Goal: Information Seeking & Learning: Find specific fact

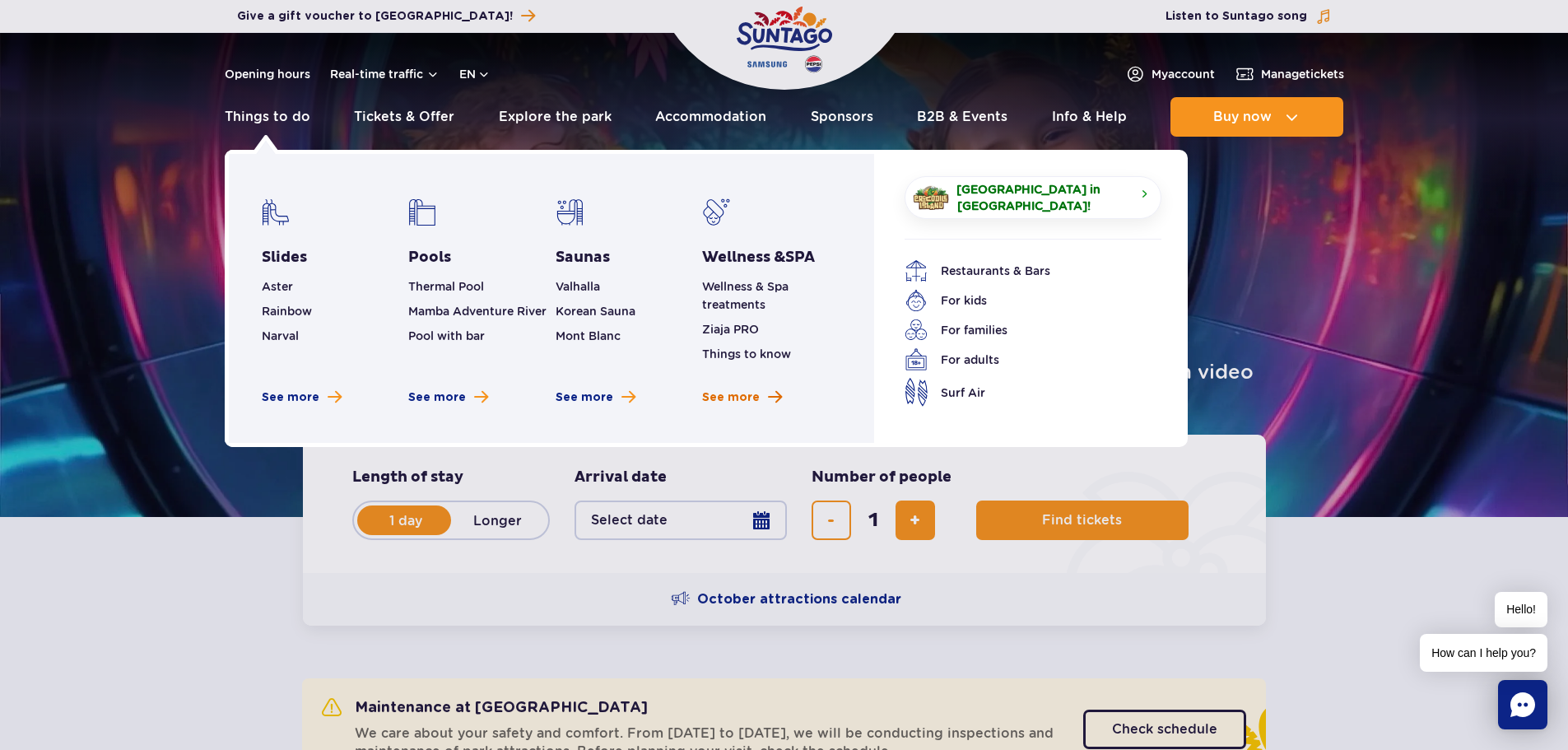
click at [727, 401] on span "See more" at bounding box center [731, 398] width 57 height 17
click at [268, 117] on link "Things to do" at bounding box center [268, 117] width 86 height 40
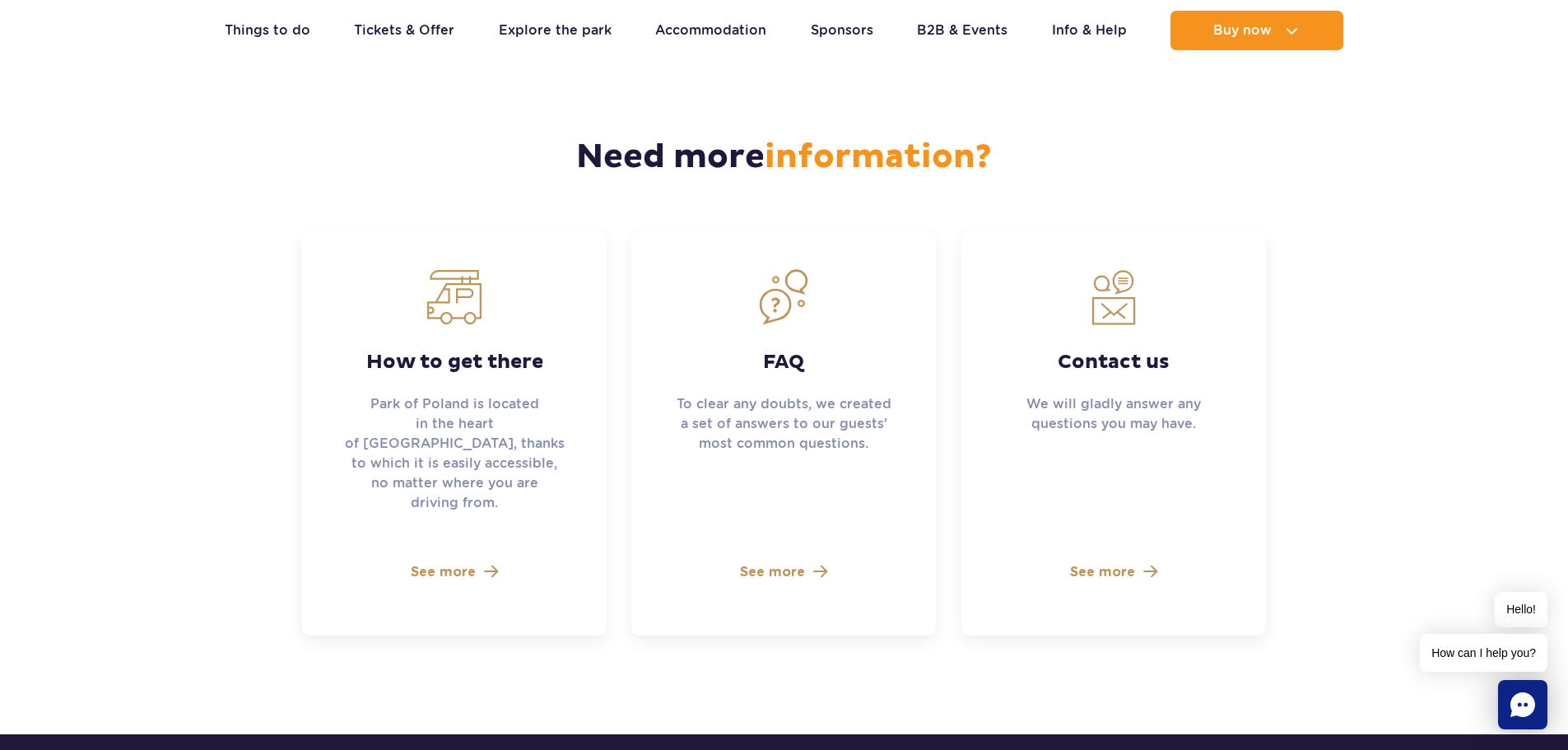
scroll to position [4365, 0]
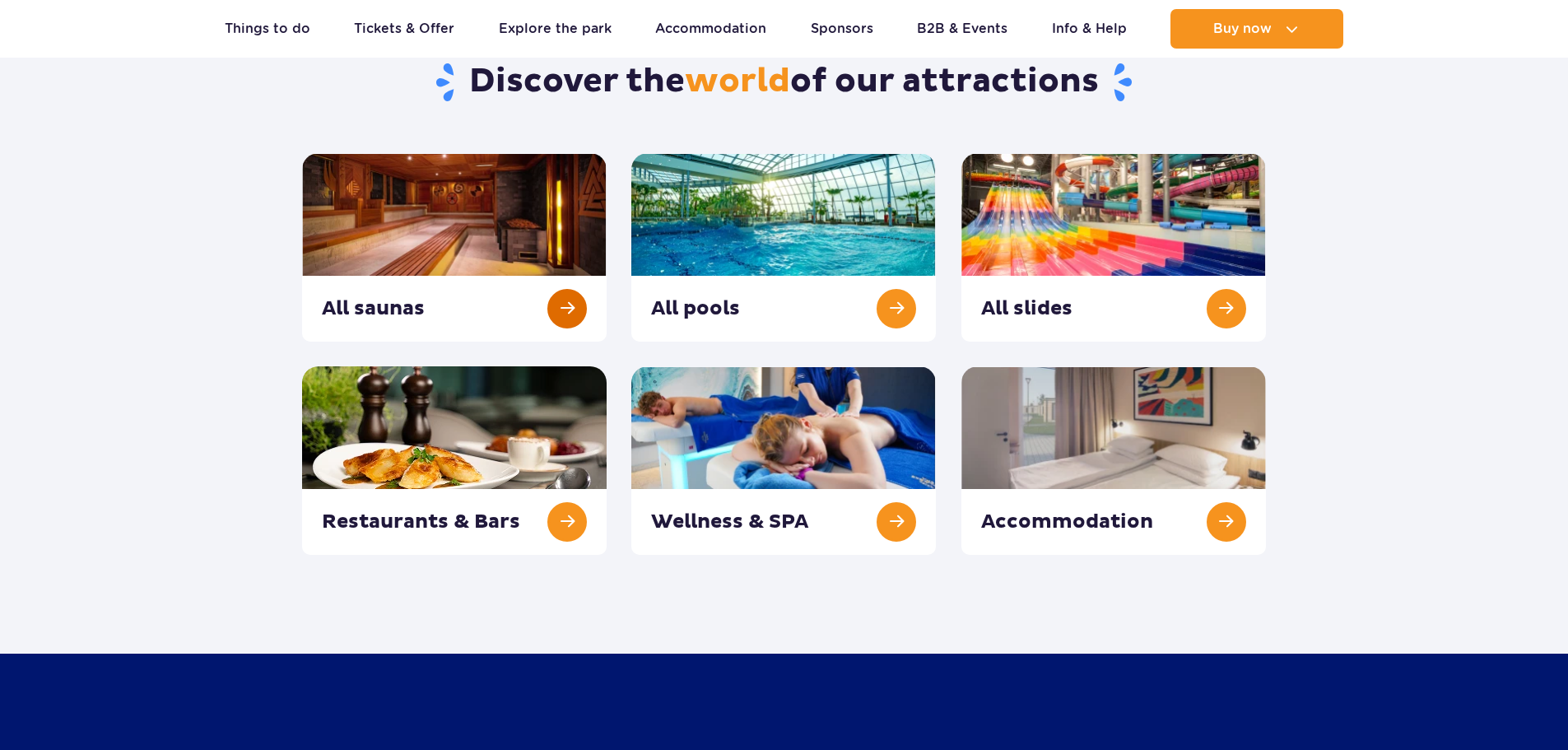
scroll to position [165, 0]
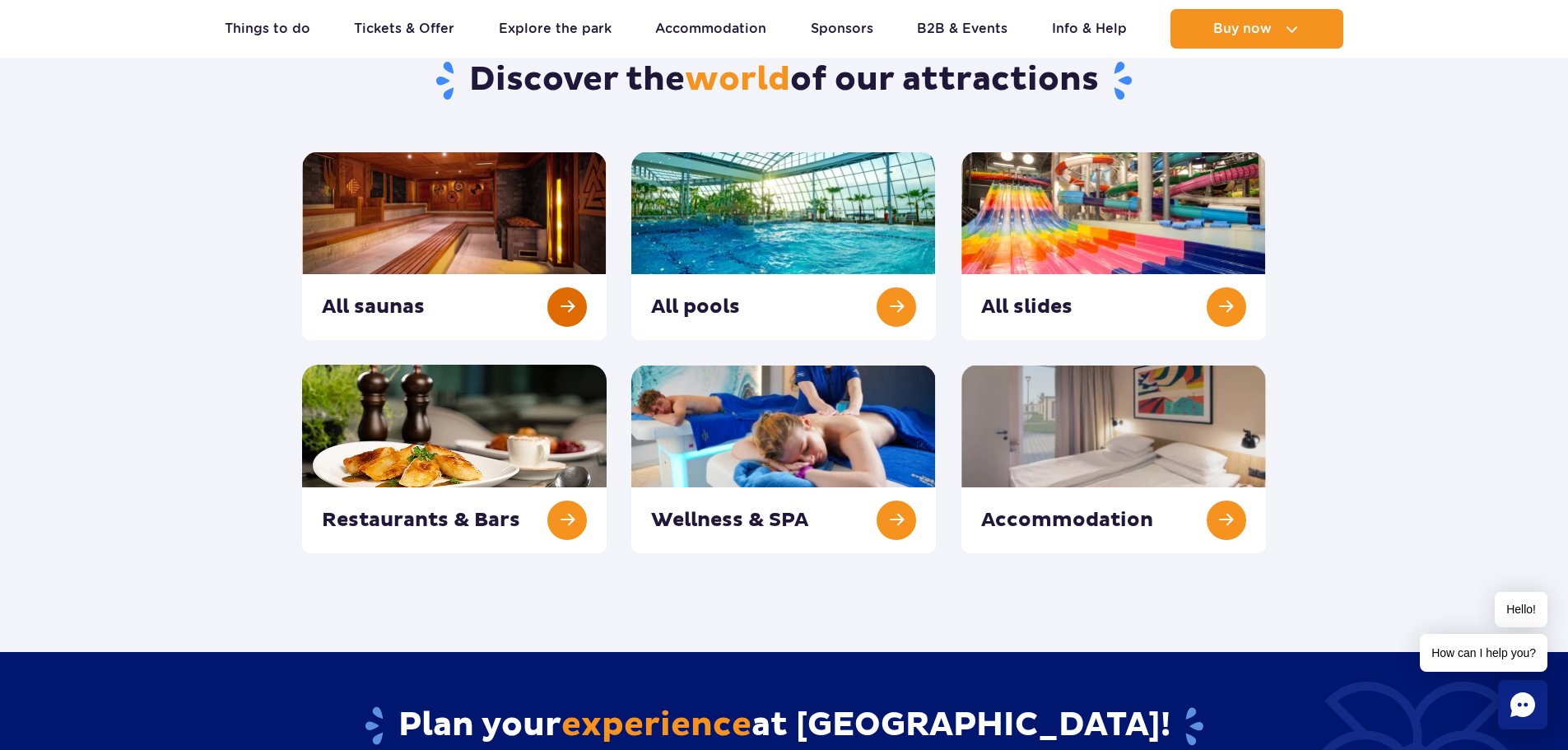
click at [564, 313] on link at bounding box center [454, 246] width 305 height 189
click at [883, 288] on link at bounding box center [783, 246] width 305 height 189
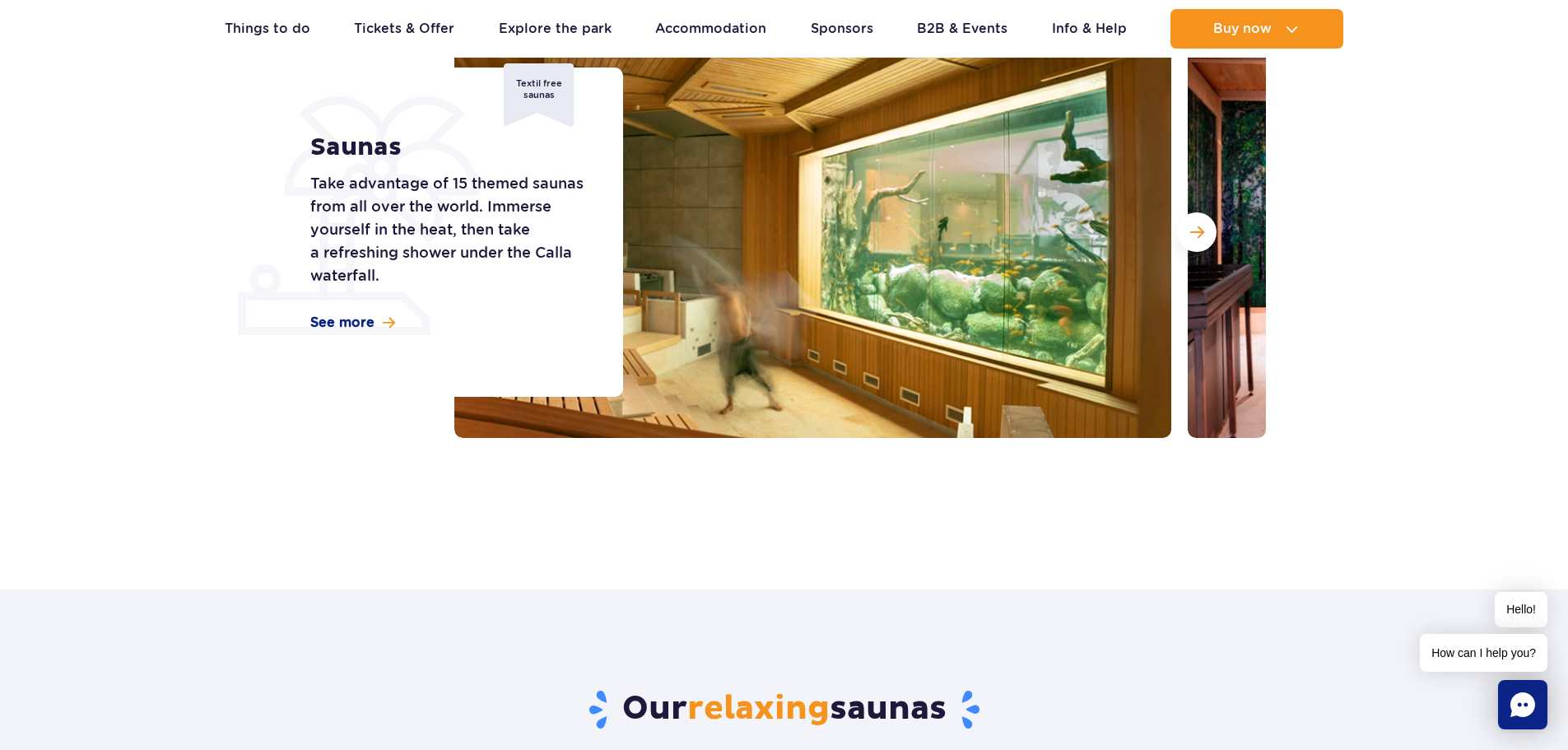
scroll to position [247, 0]
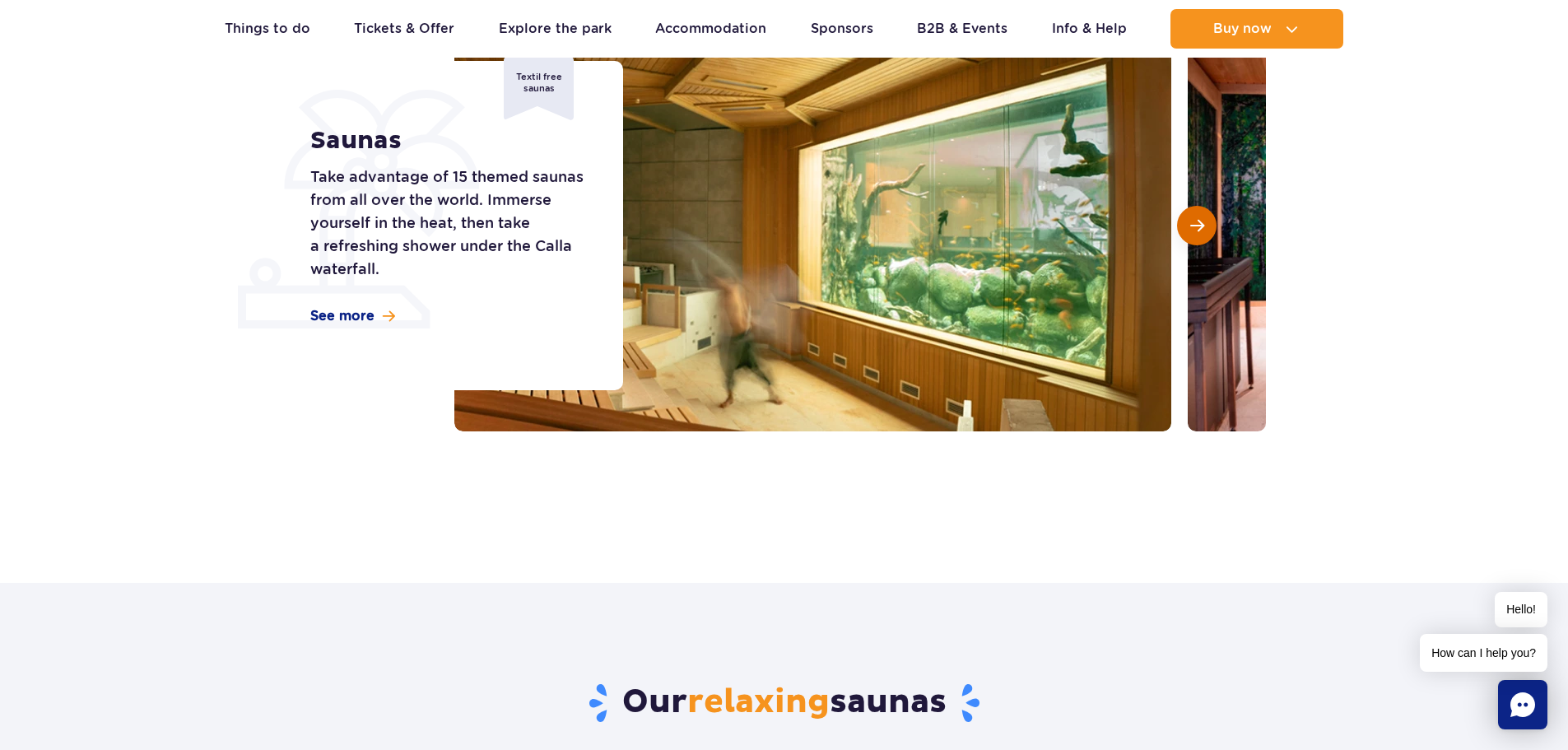
click at [1199, 222] on span "Next slide" at bounding box center [1197, 226] width 14 height 15
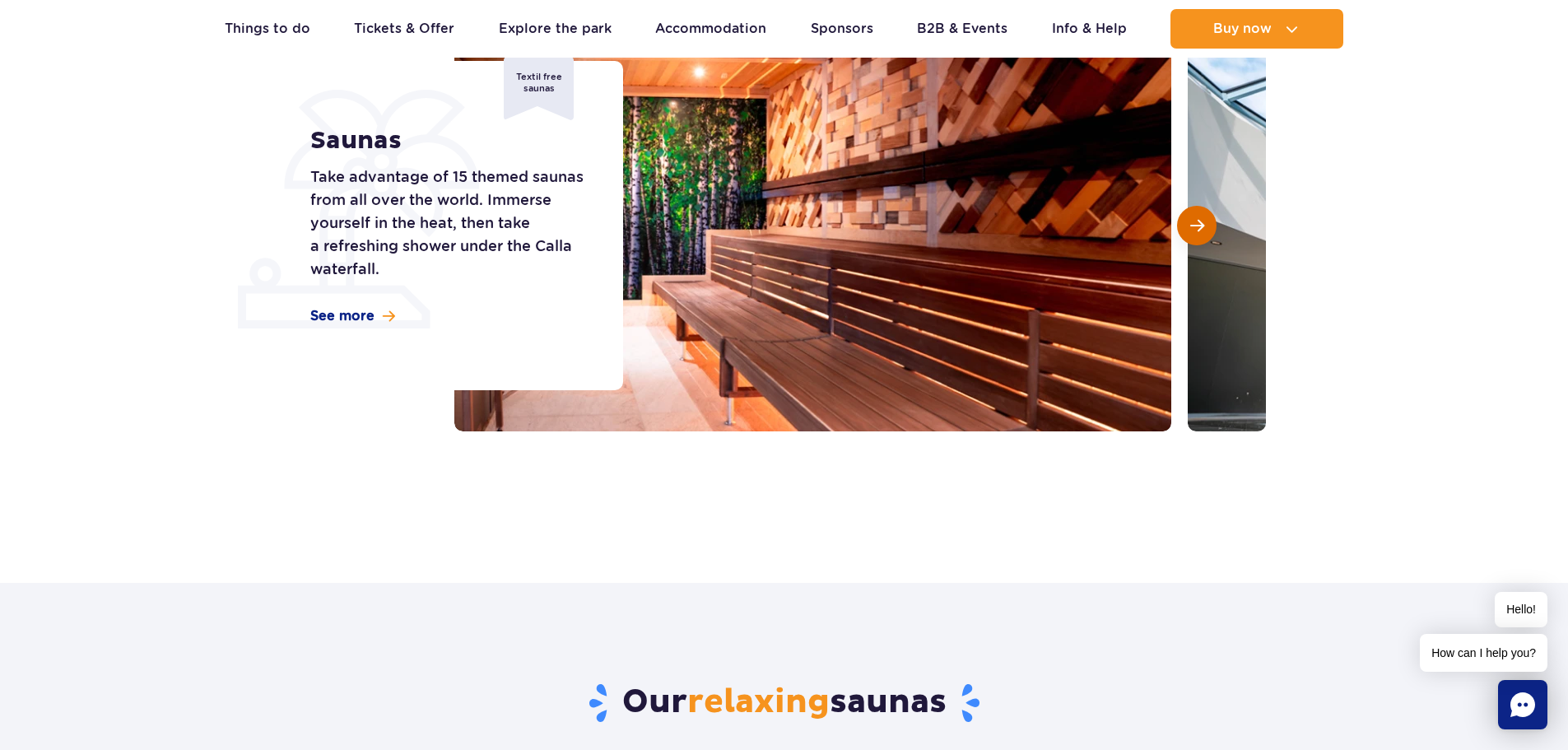
click at [1199, 222] on span "Next slide" at bounding box center [1197, 226] width 14 height 15
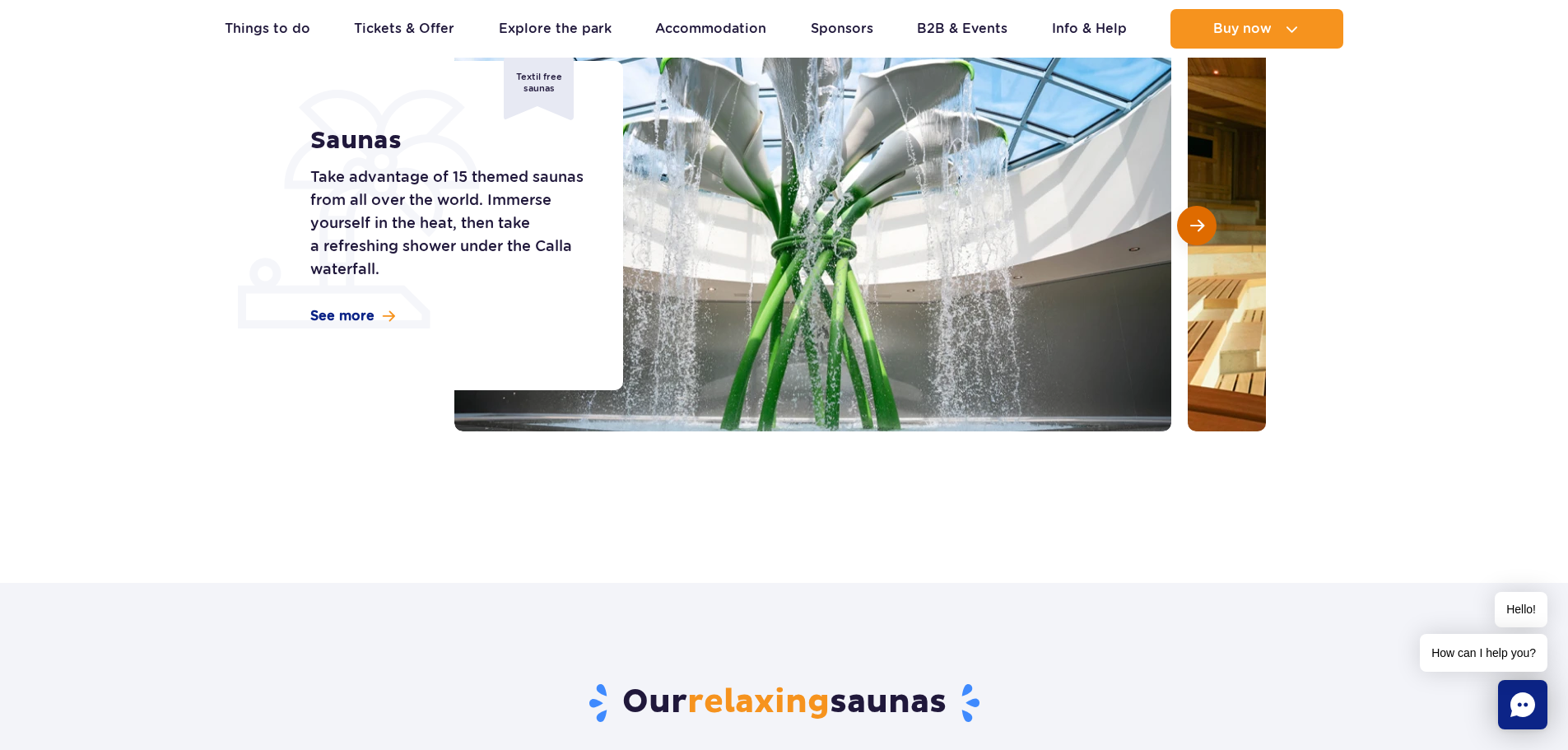
click at [1199, 222] on span "Next slide" at bounding box center [1197, 226] width 14 height 15
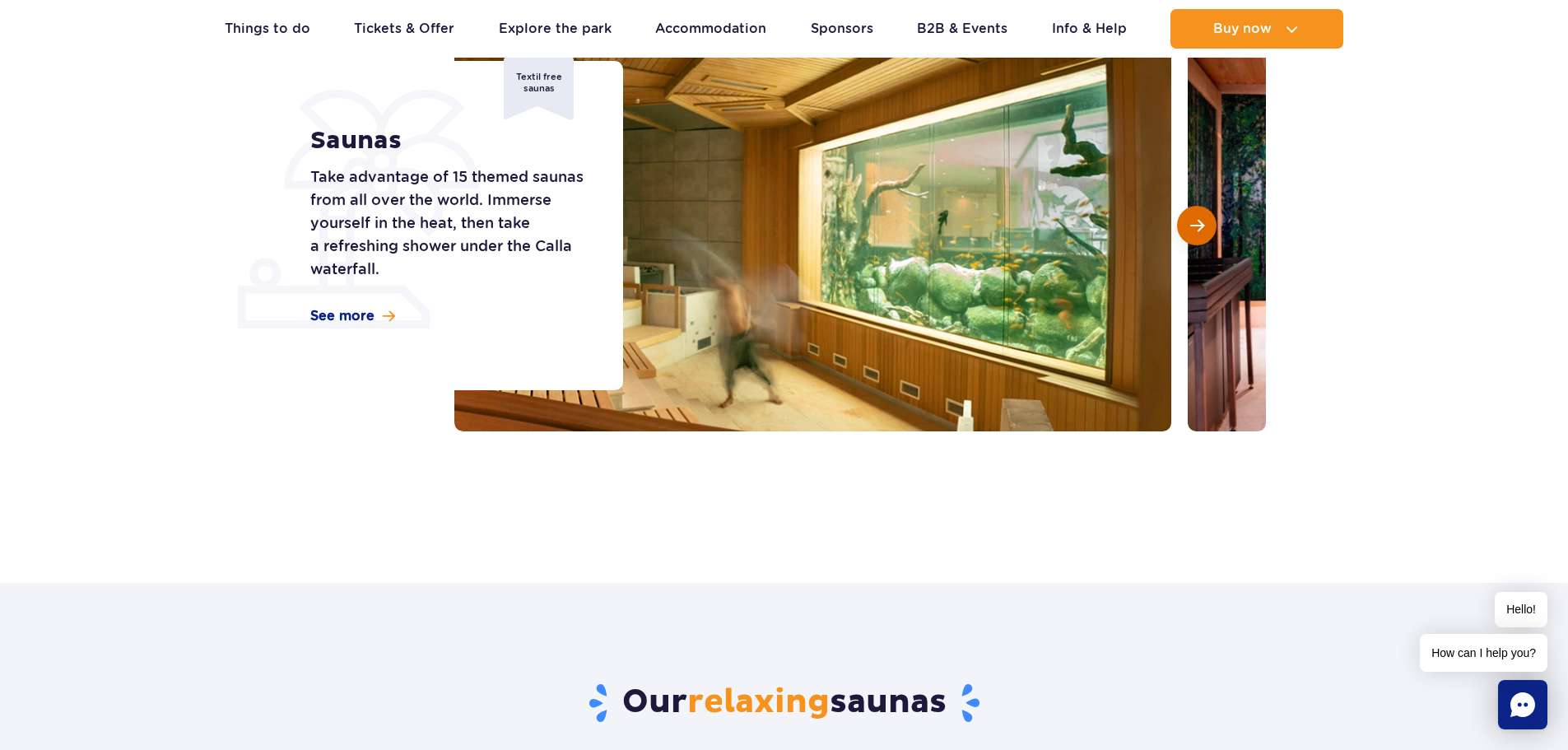
click at [1199, 222] on span "Next slide" at bounding box center [1197, 226] width 14 height 15
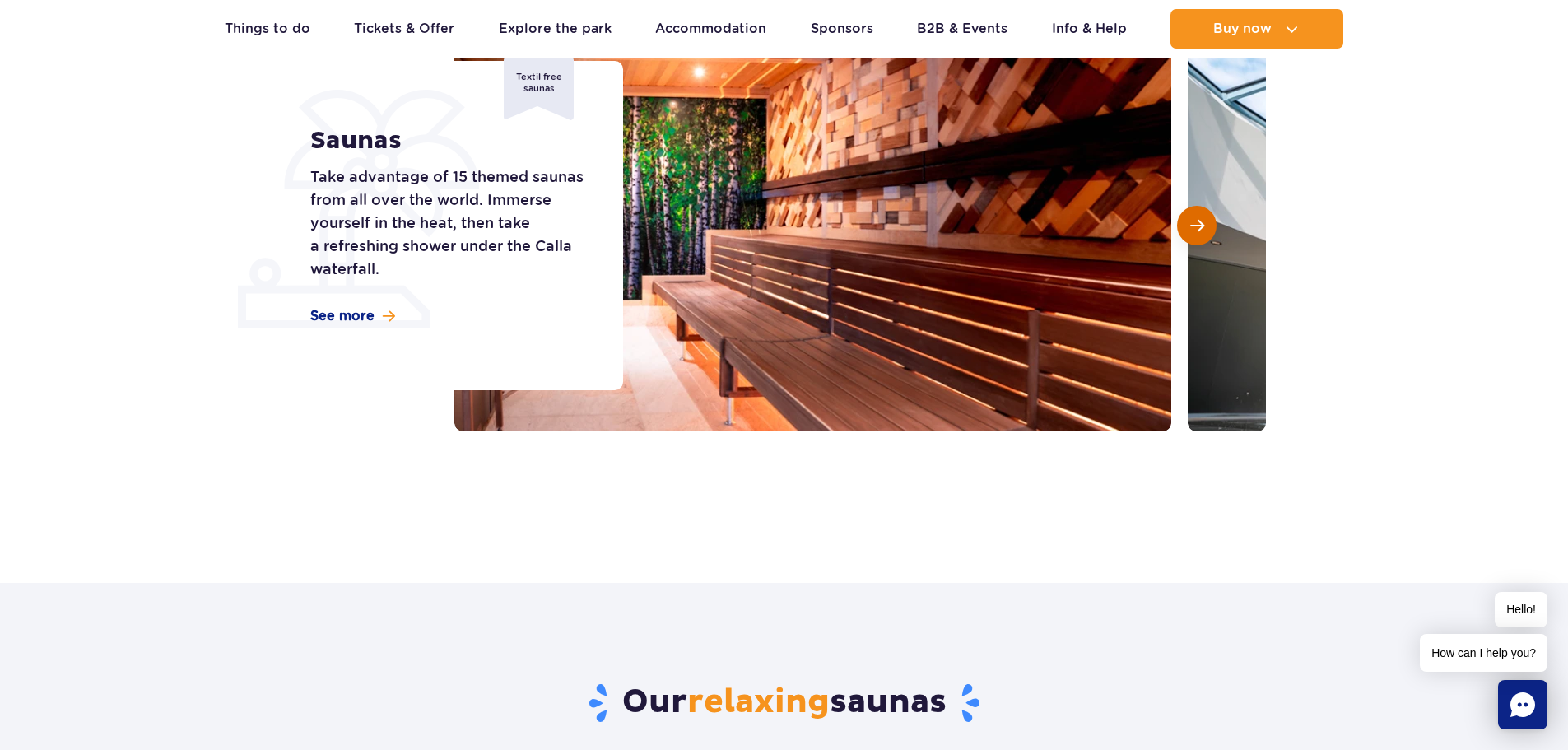
click at [1199, 222] on span "Next slide" at bounding box center [1197, 226] width 14 height 15
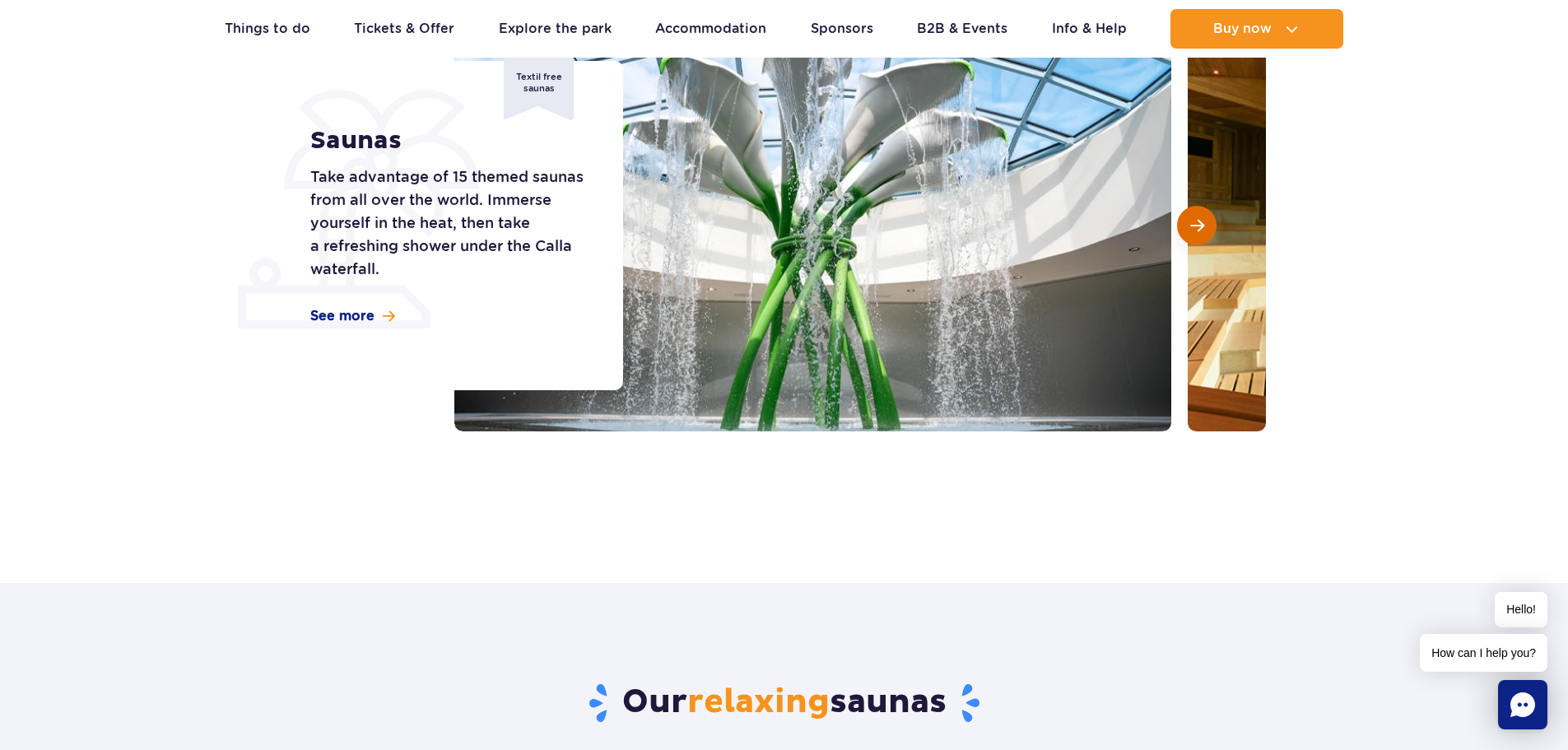
click at [1199, 222] on span "Next slide" at bounding box center [1197, 226] width 14 height 15
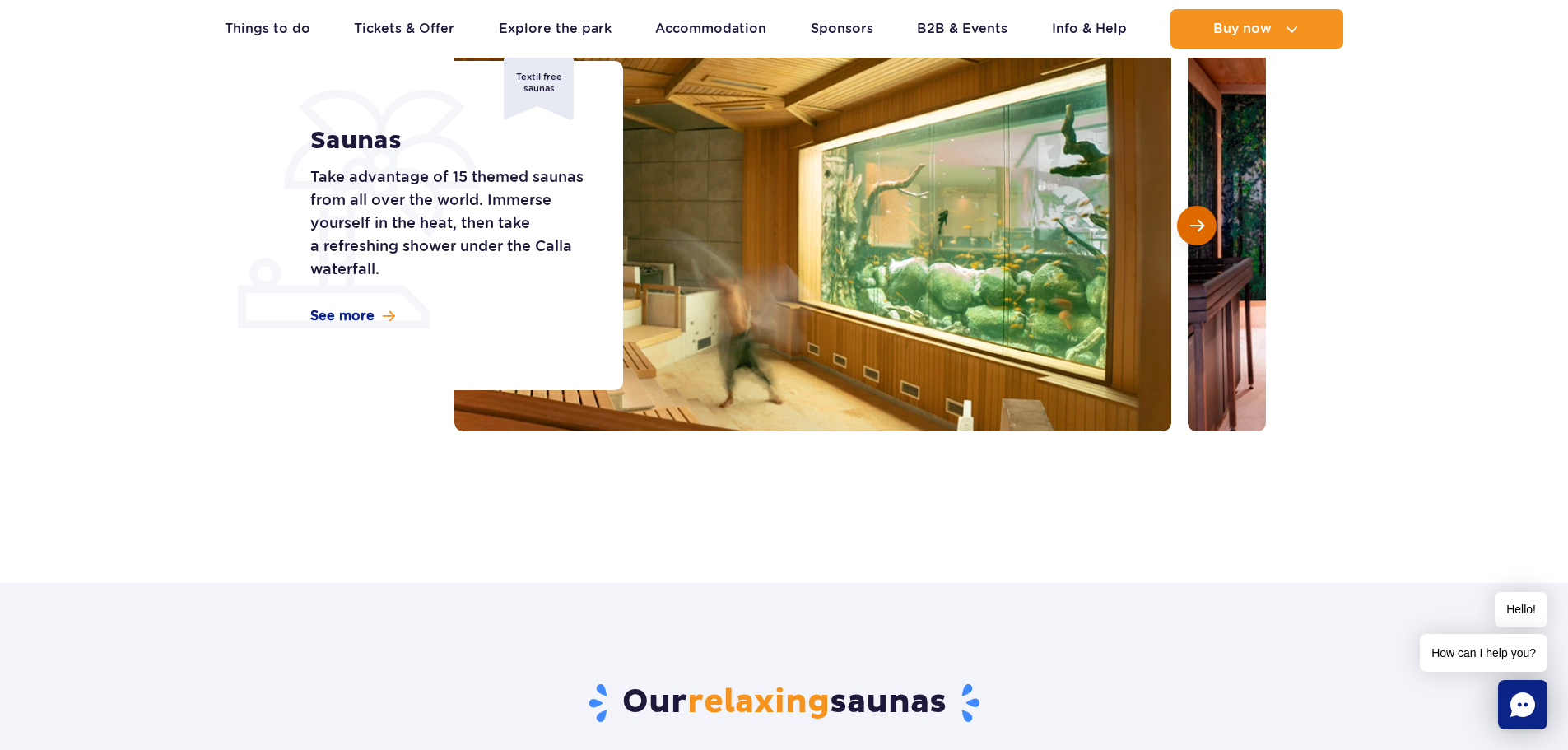
click at [1199, 222] on span "Next slide" at bounding box center [1197, 226] width 14 height 15
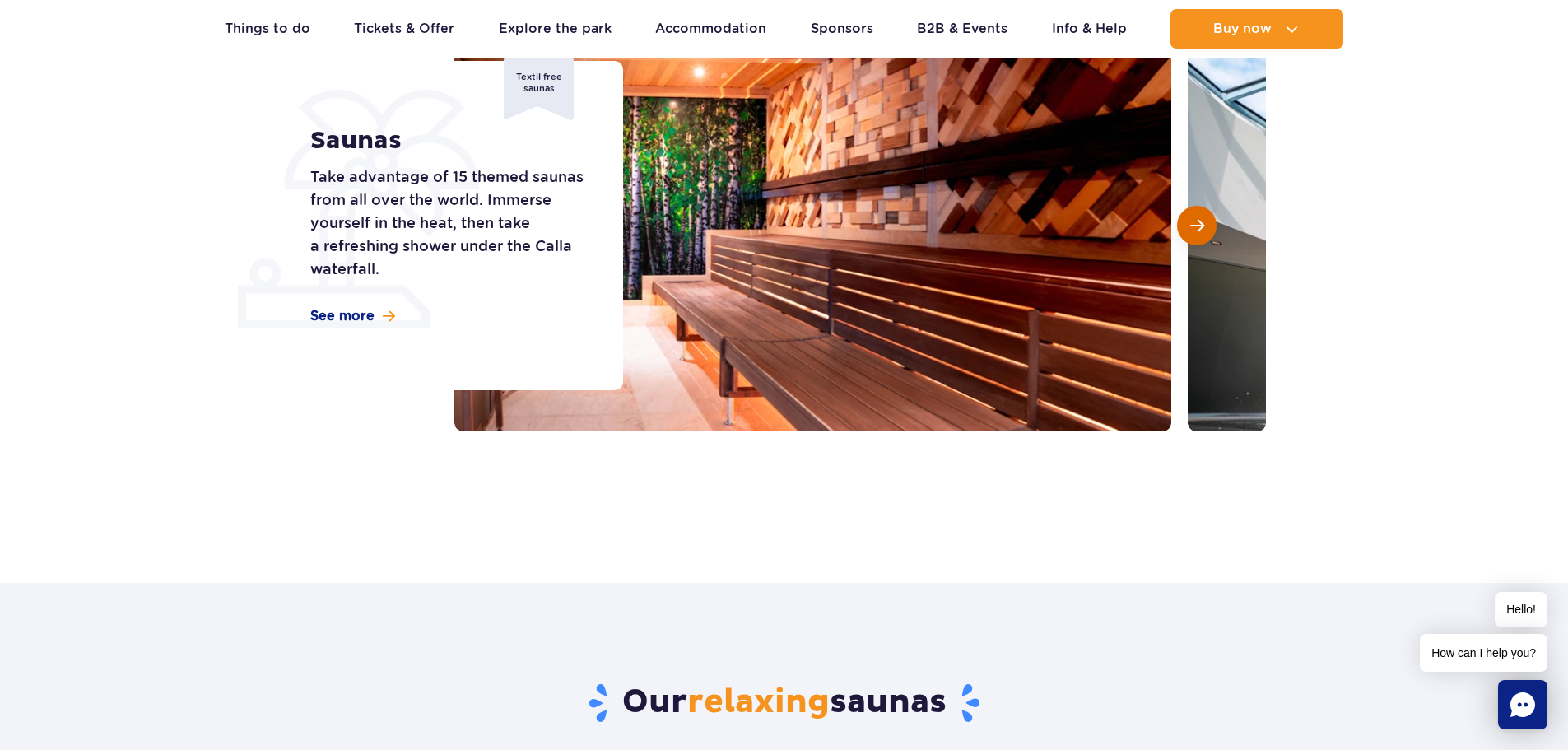
click at [1199, 222] on span "Next slide" at bounding box center [1197, 226] width 14 height 15
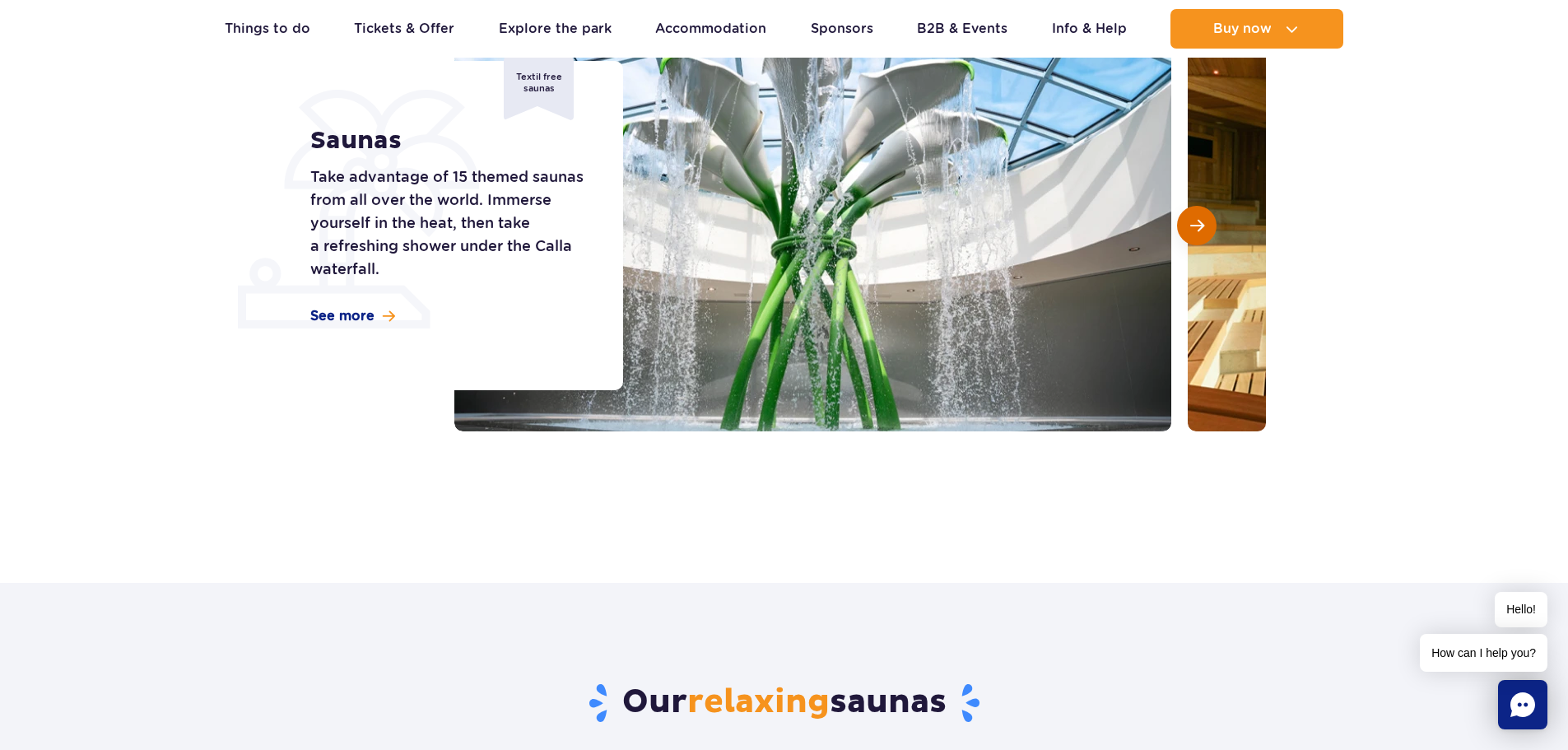
click at [1199, 222] on span "Next slide" at bounding box center [1197, 226] width 14 height 15
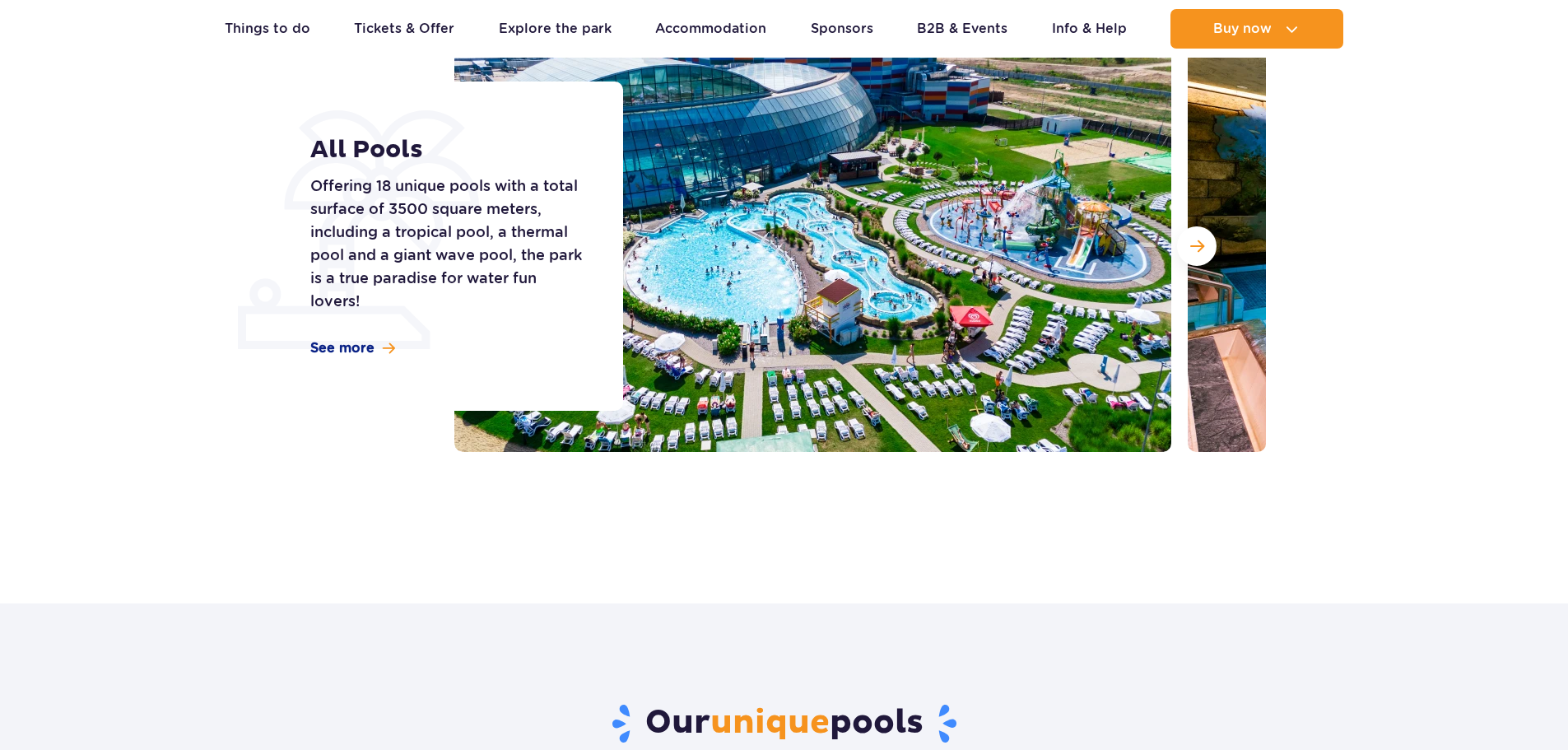
scroll to position [247, 0]
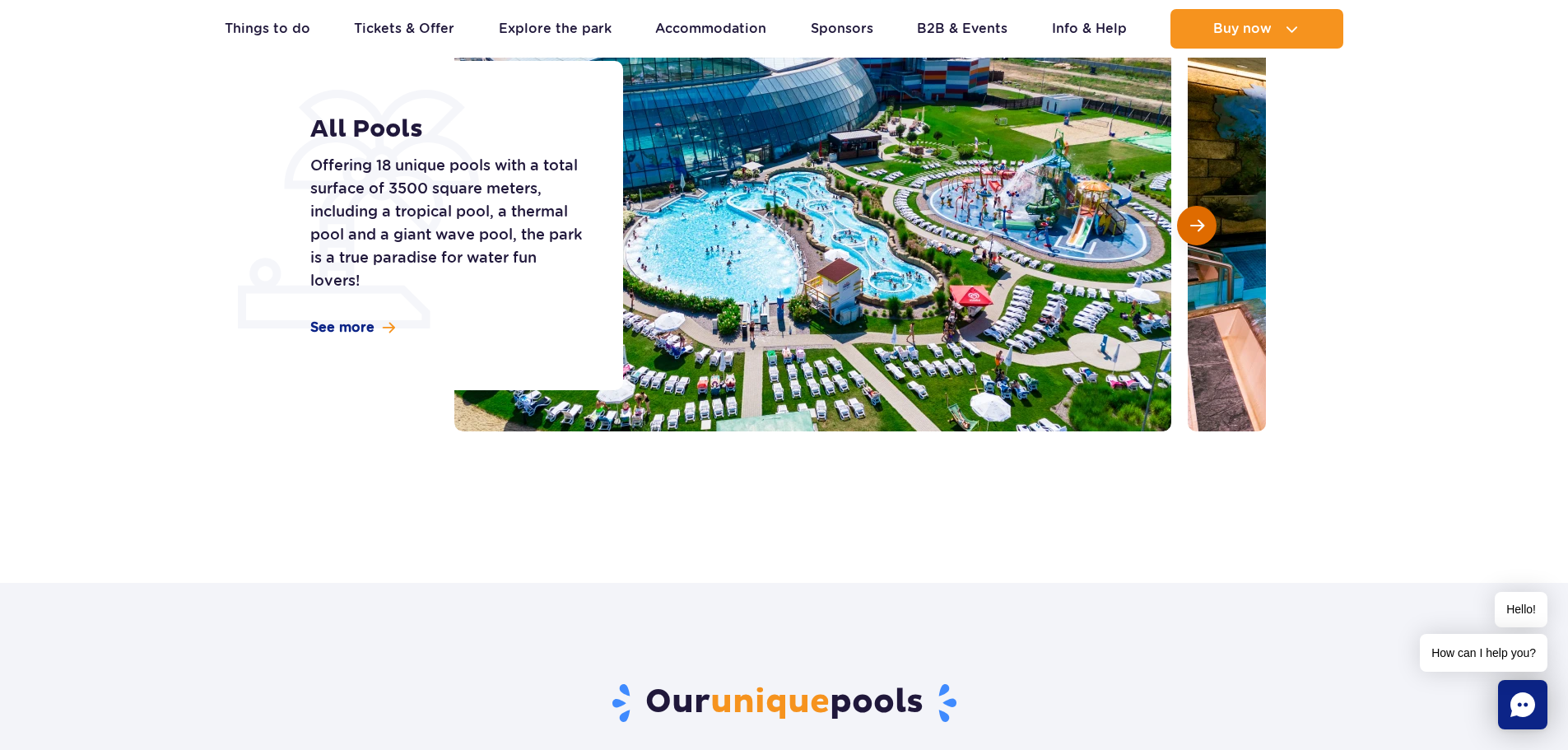
click at [1192, 223] on span "Next slide" at bounding box center [1197, 226] width 14 height 15
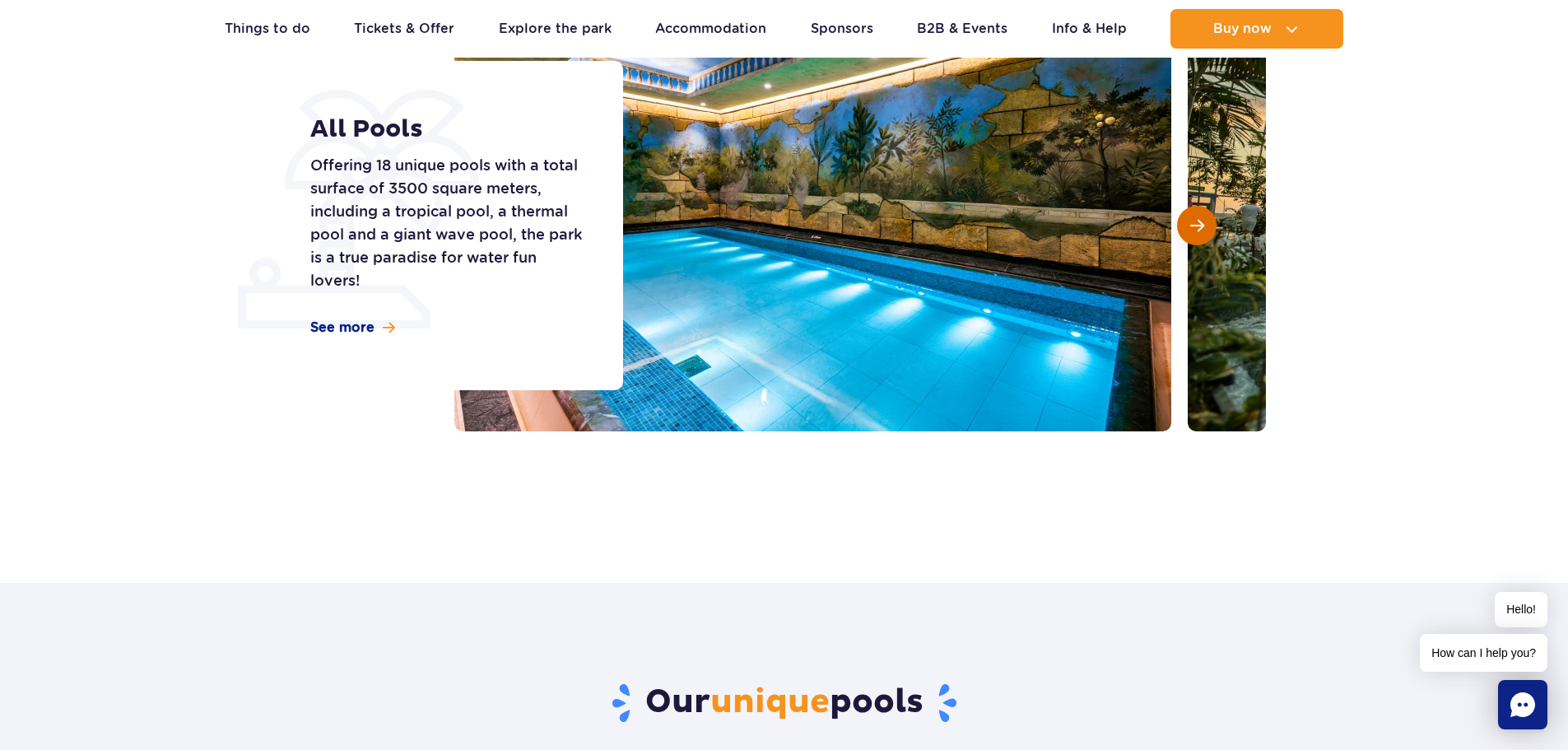
click at [1192, 223] on span "Next slide" at bounding box center [1197, 226] width 14 height 15
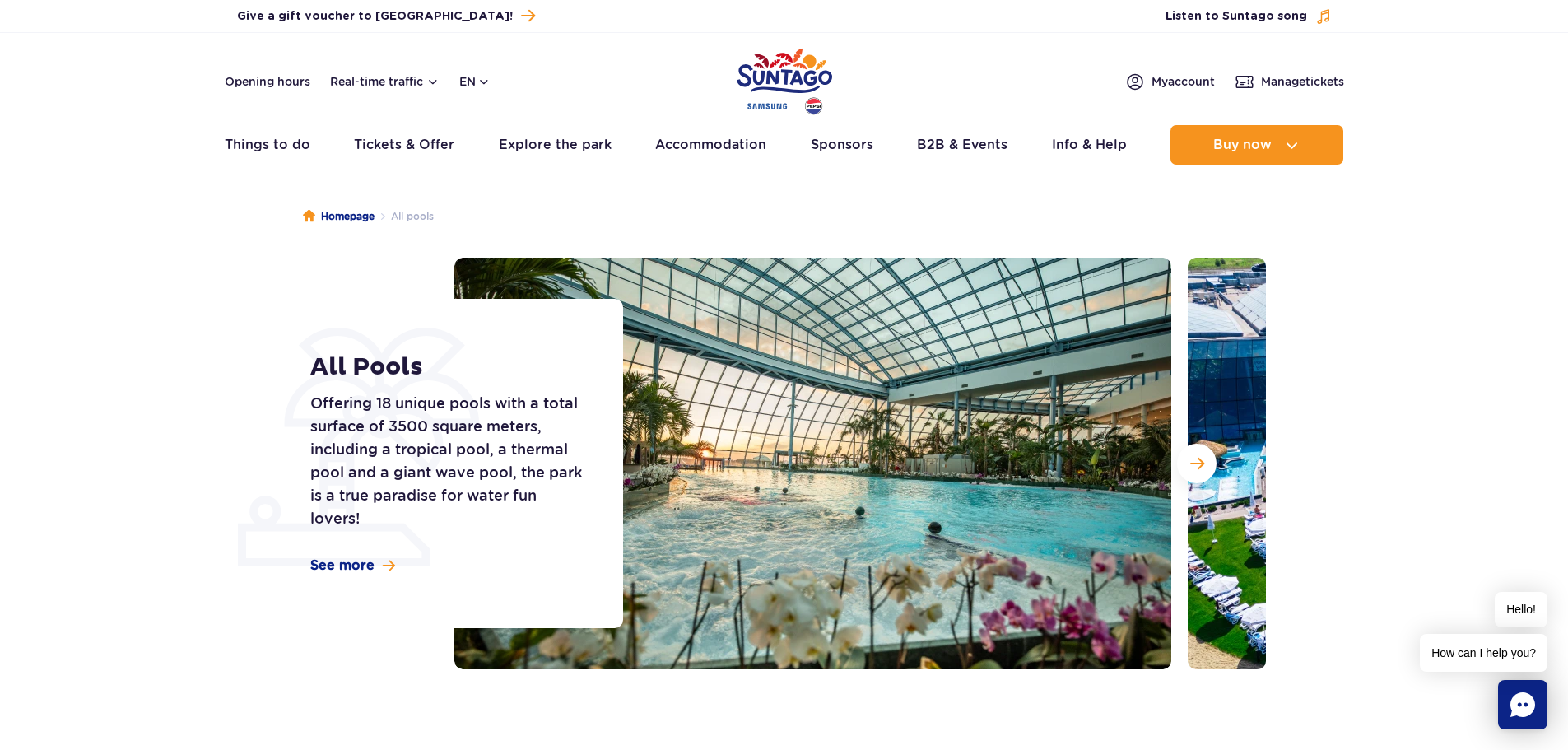
scroll to position [0, 0]
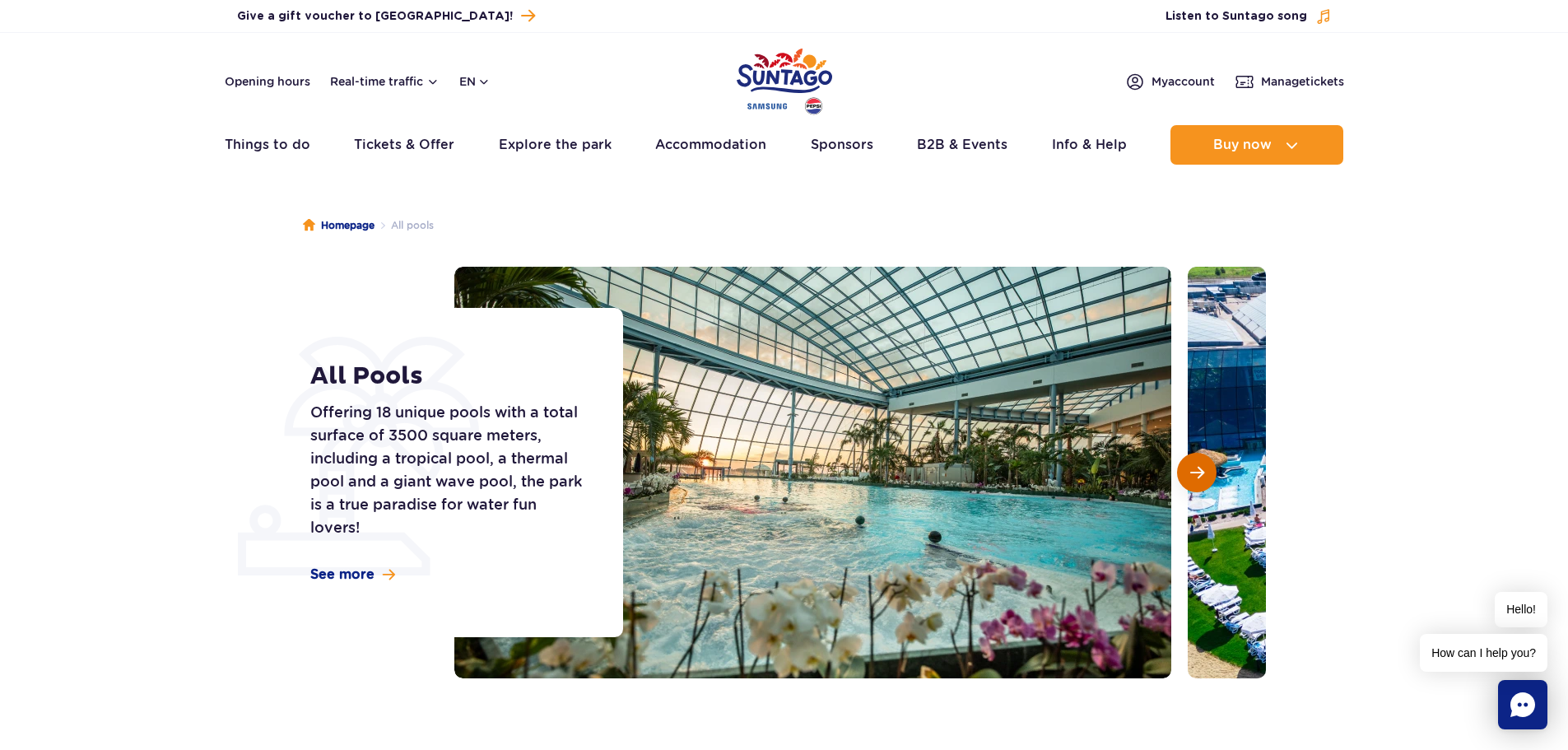
click at [1210, 482] on button "Next slide" at bounding box center [1197, 472] width 40 height 40
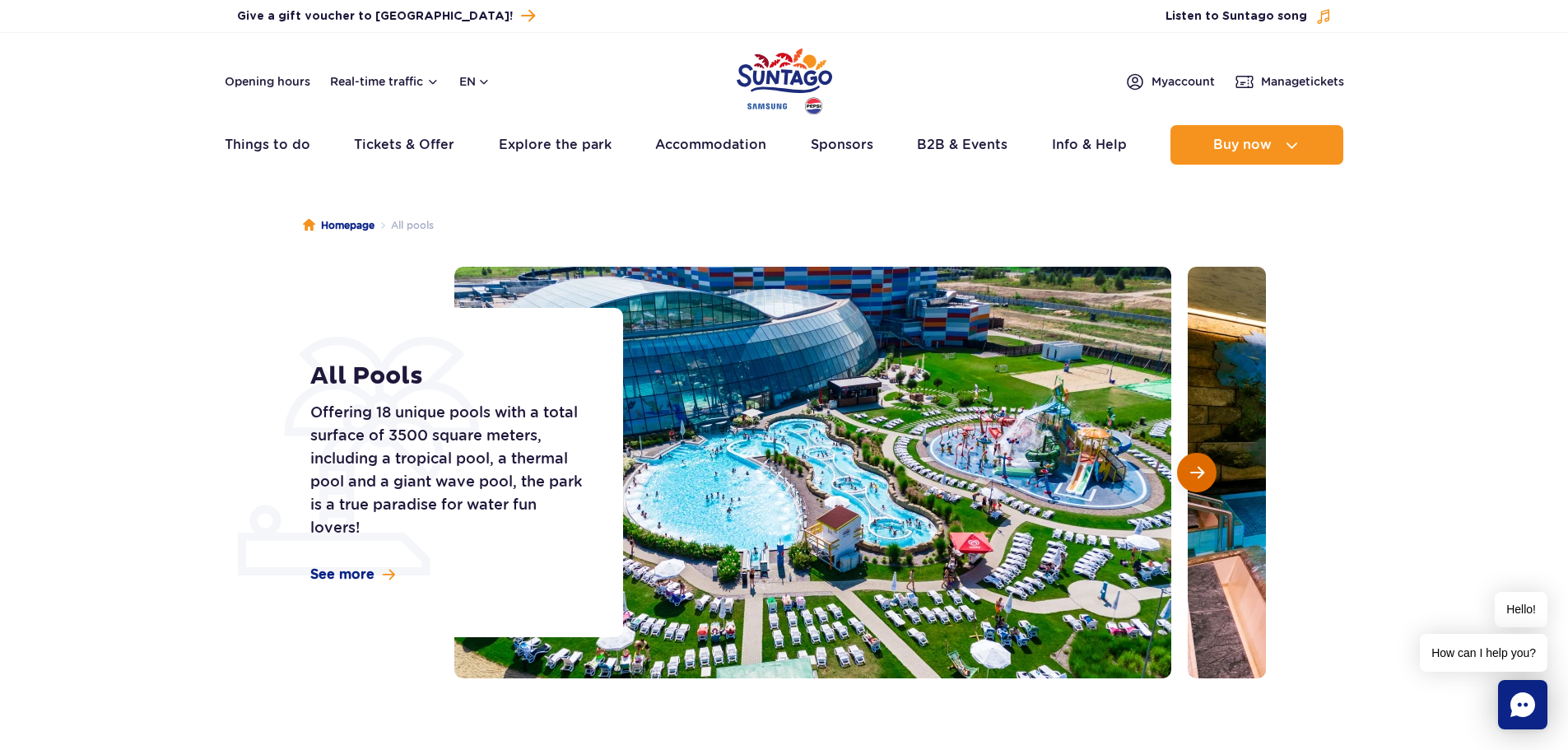
click at [1210, 482] on button "Next slide" at bounding box center [1197, 472] width 40 height 40
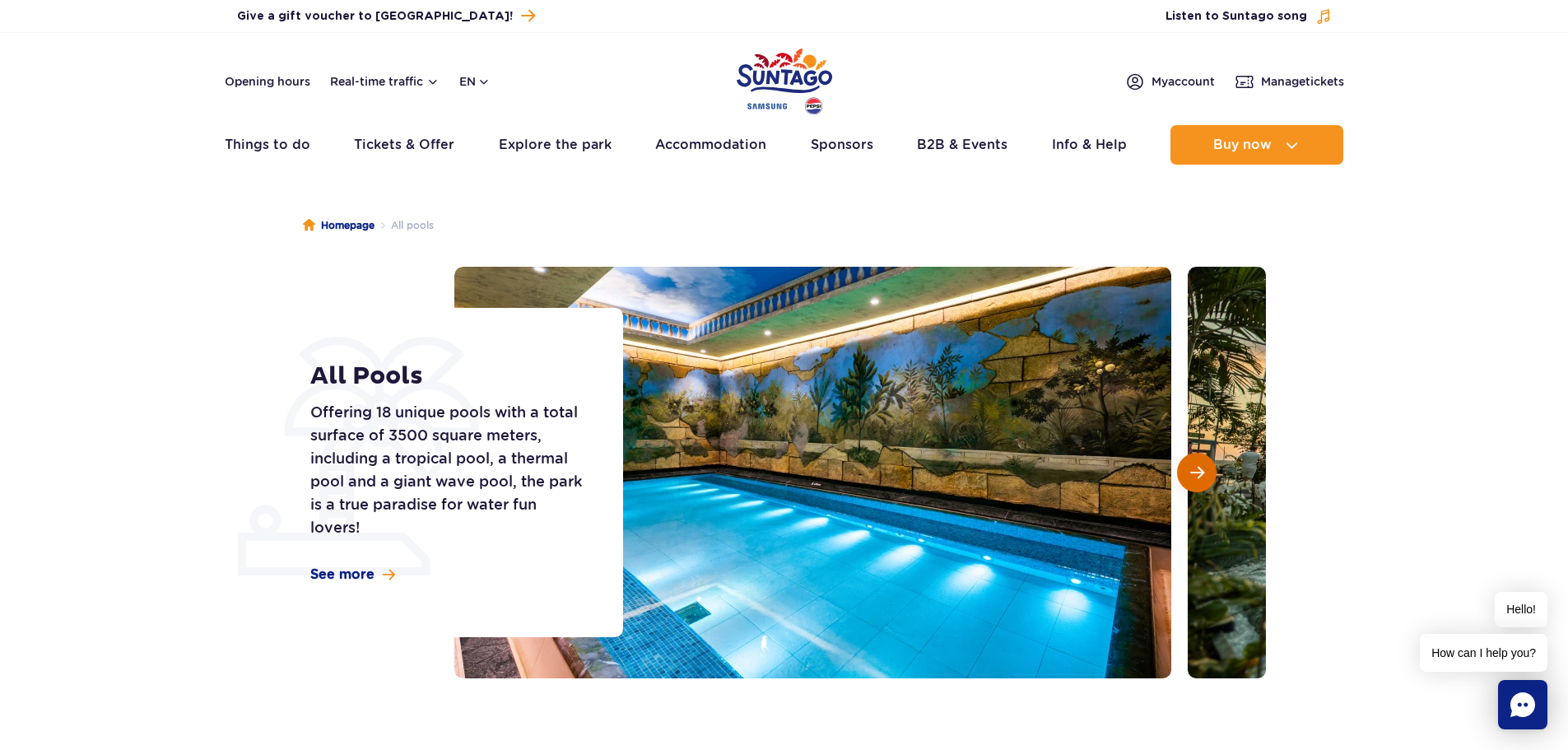
click at [1210, 482] on button "Next slide" at bounding box center [1197, 472] width 40 height 40
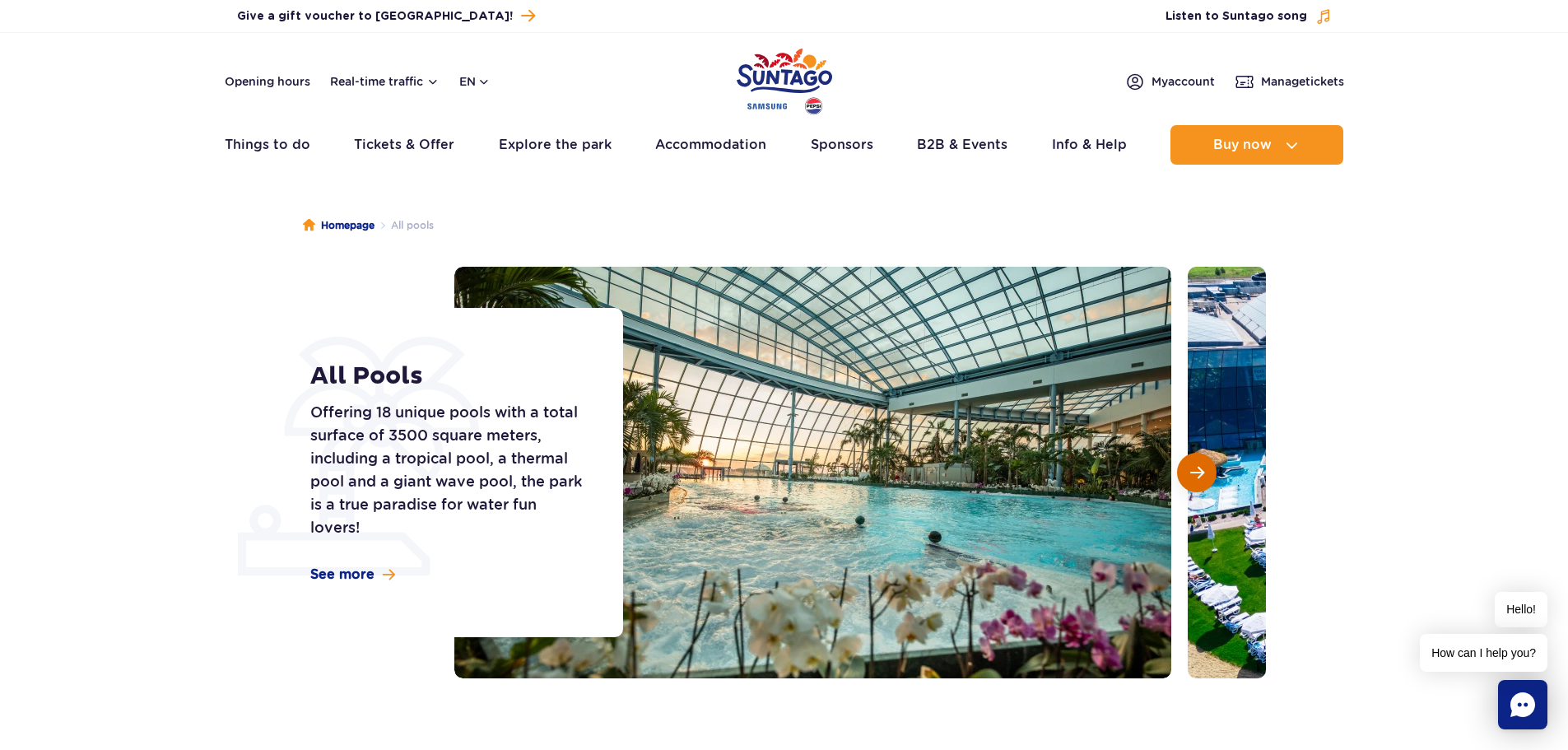
click at [1210, 482] on button "Next slide" at bounding box center [1197, 472] width 40 height 40
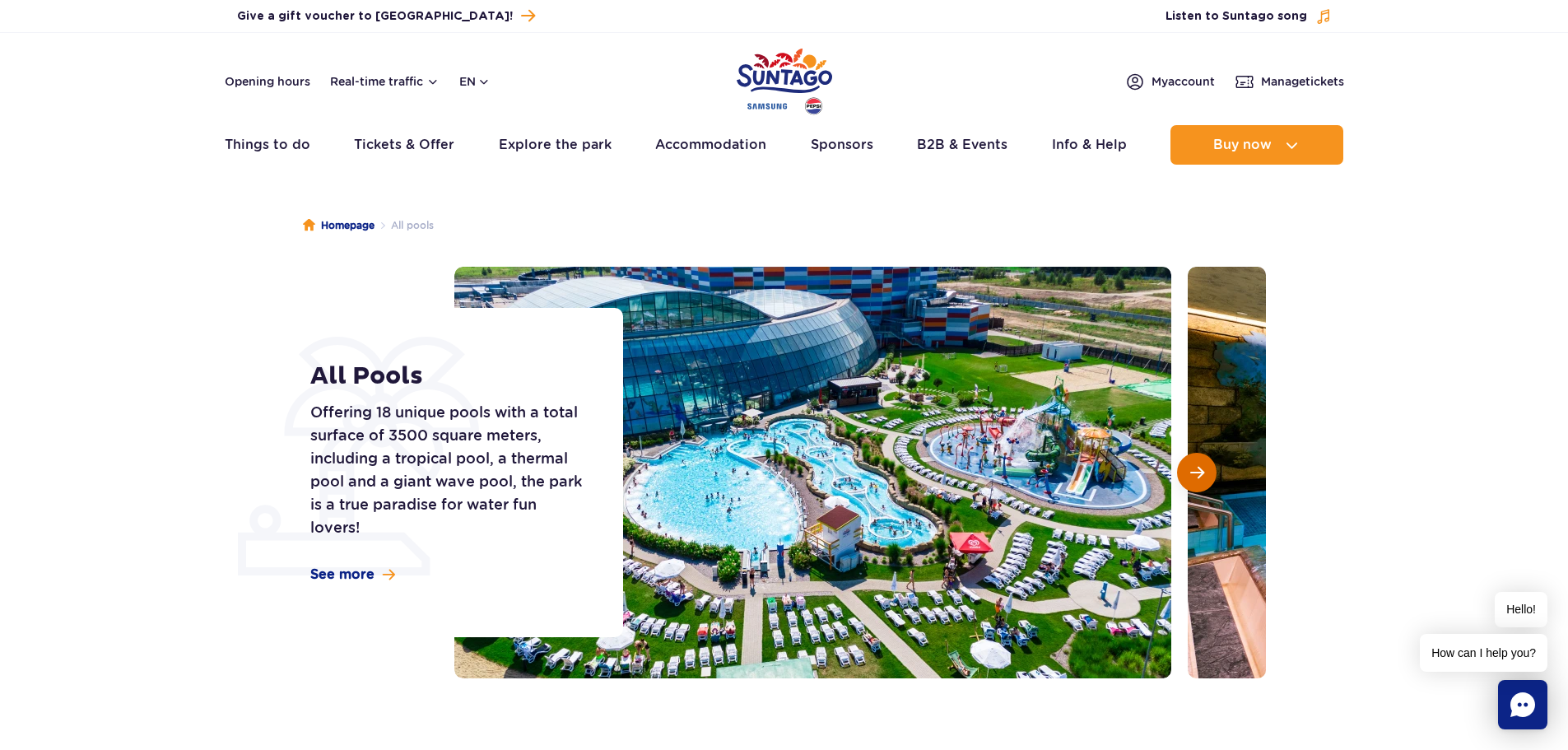
click at [1210, 482] on button "Next slide" at bounding box center [1197, 472] width 40 height 40
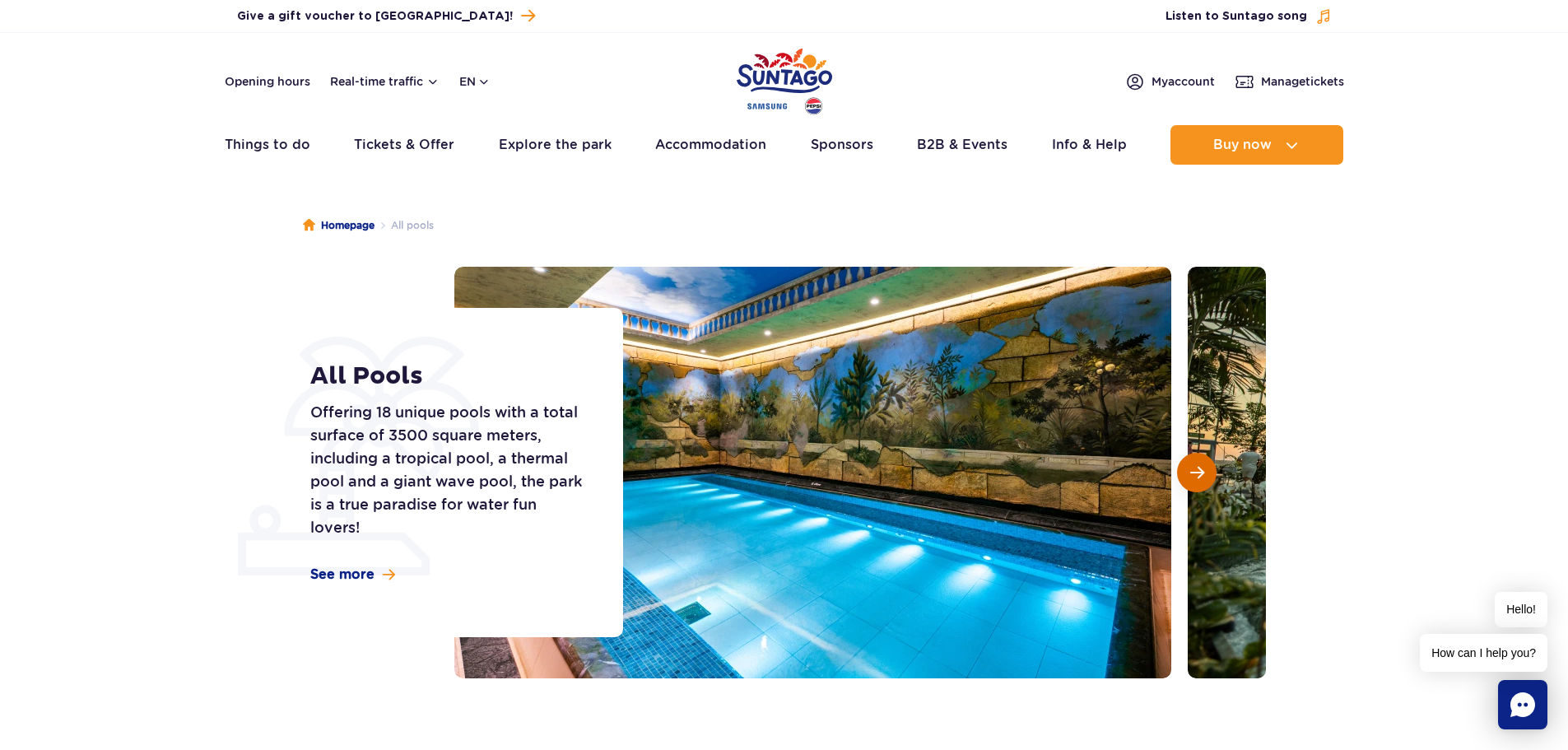
click at [1210, 482] on button "Next slide" at bounding box center [1197, 472] width 40 height 40
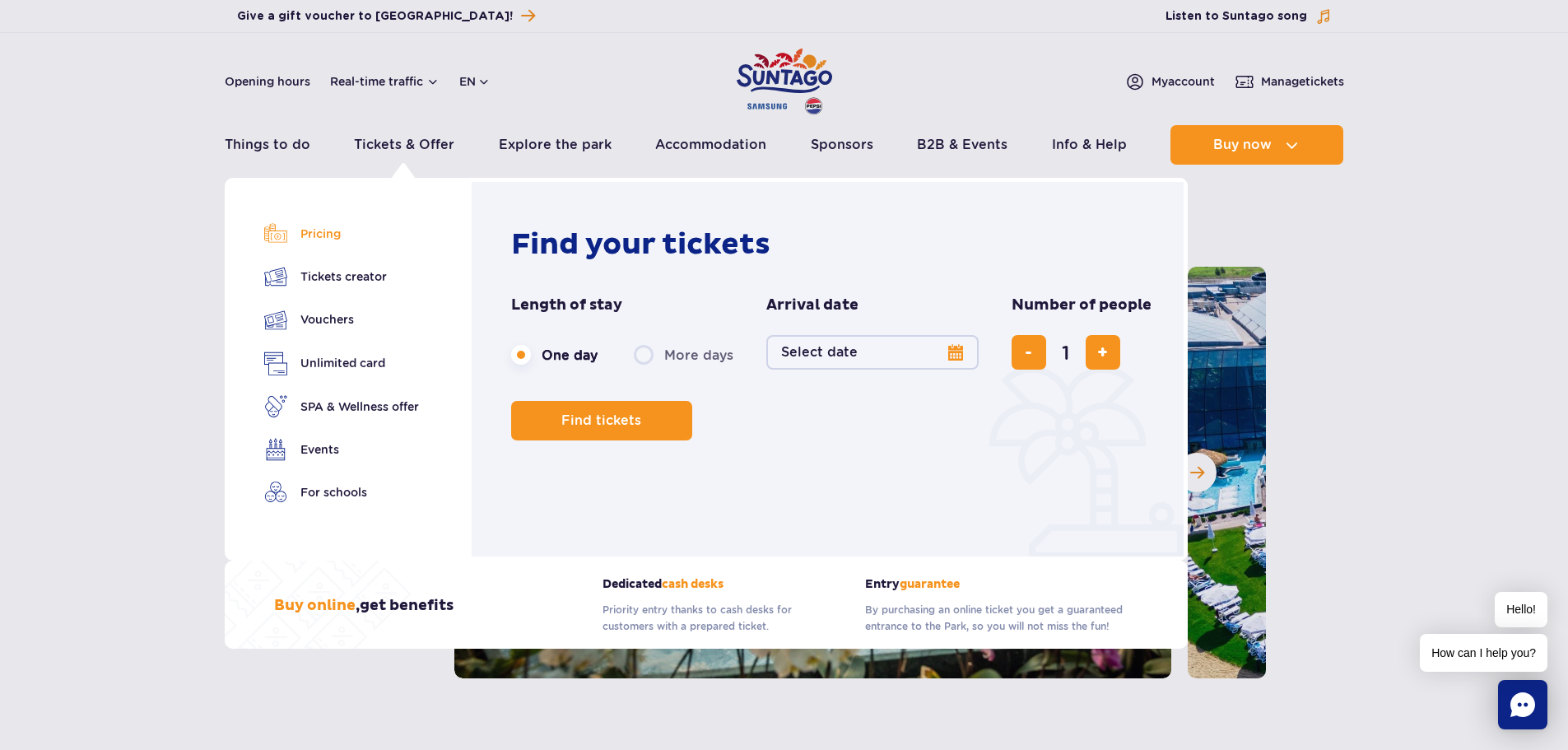
click at [317, 234] on link "Pricing" at bounding box center [342, 233] width 155 height 23
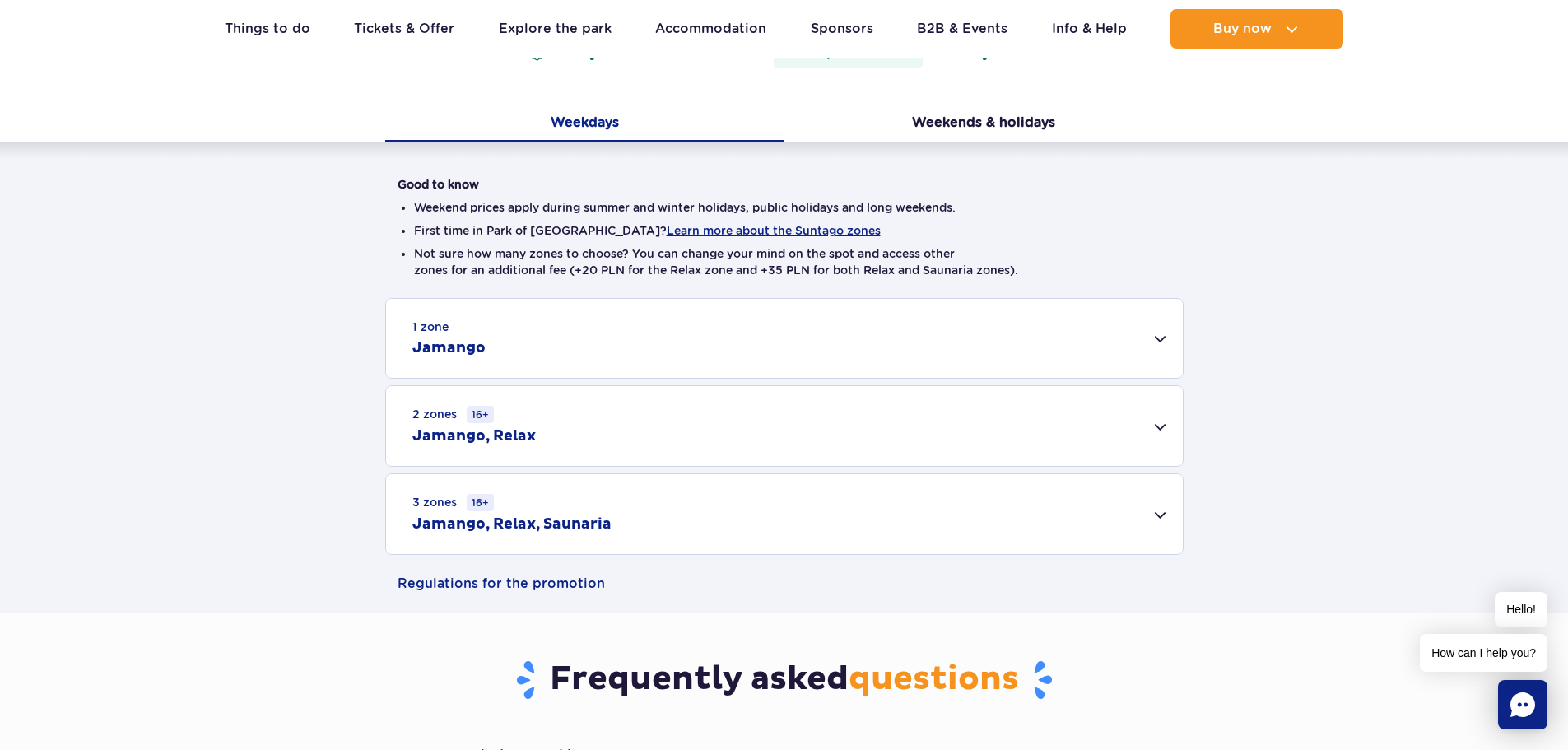
scroll to position [330, 0]
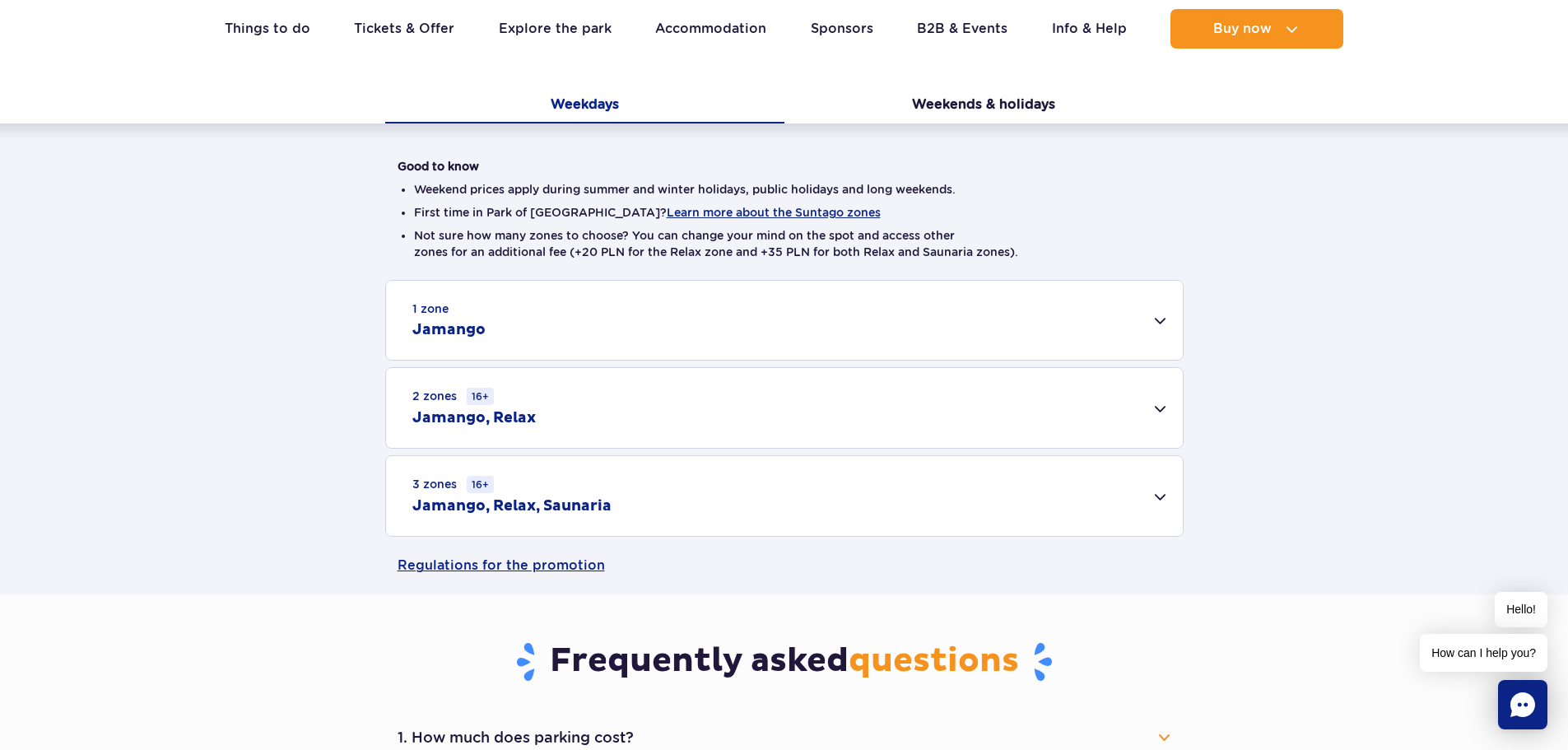
click at [544, 340] on div "1 zone Jamango" at bounding box center [784, 319] width 797 height 79
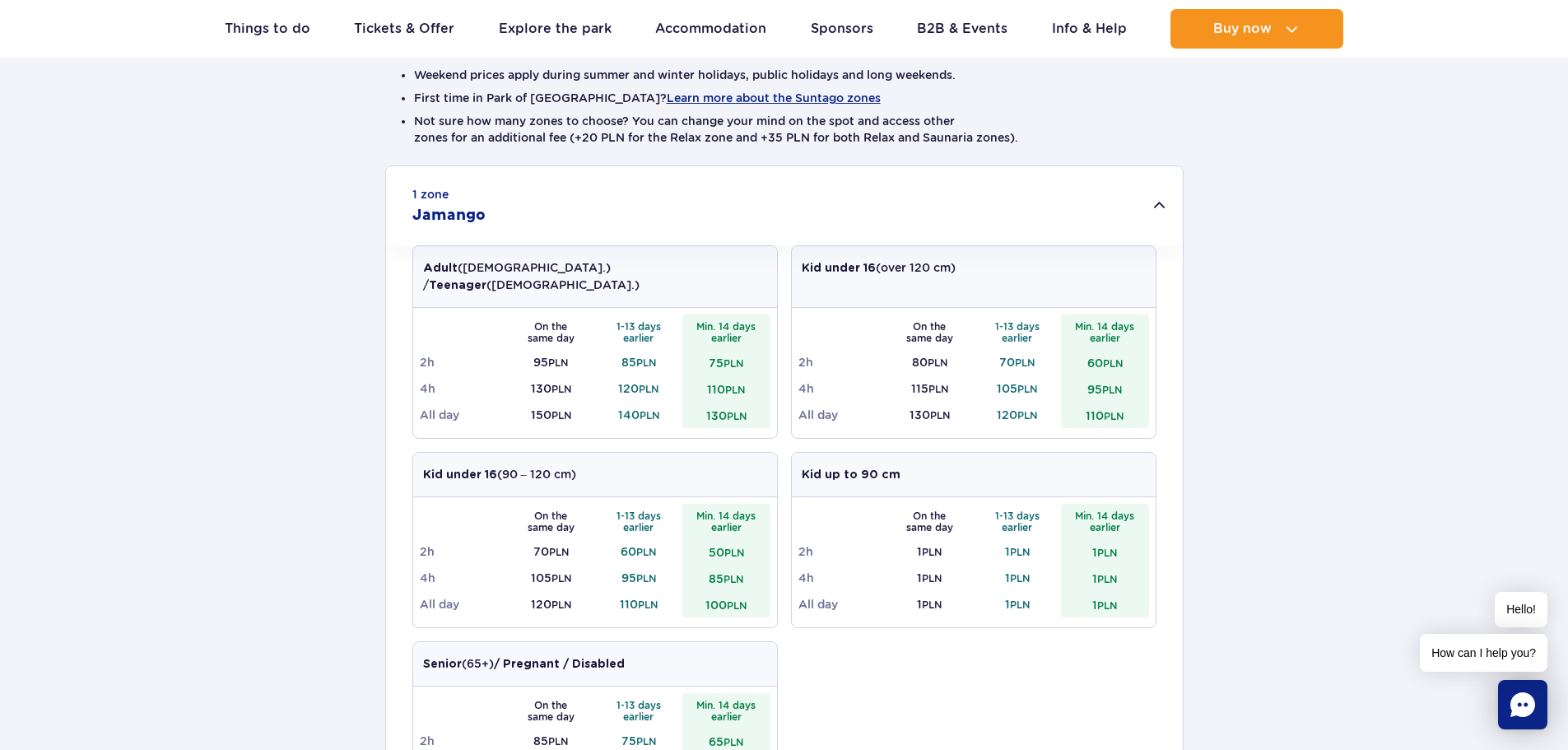
scroll to position [494, 0]
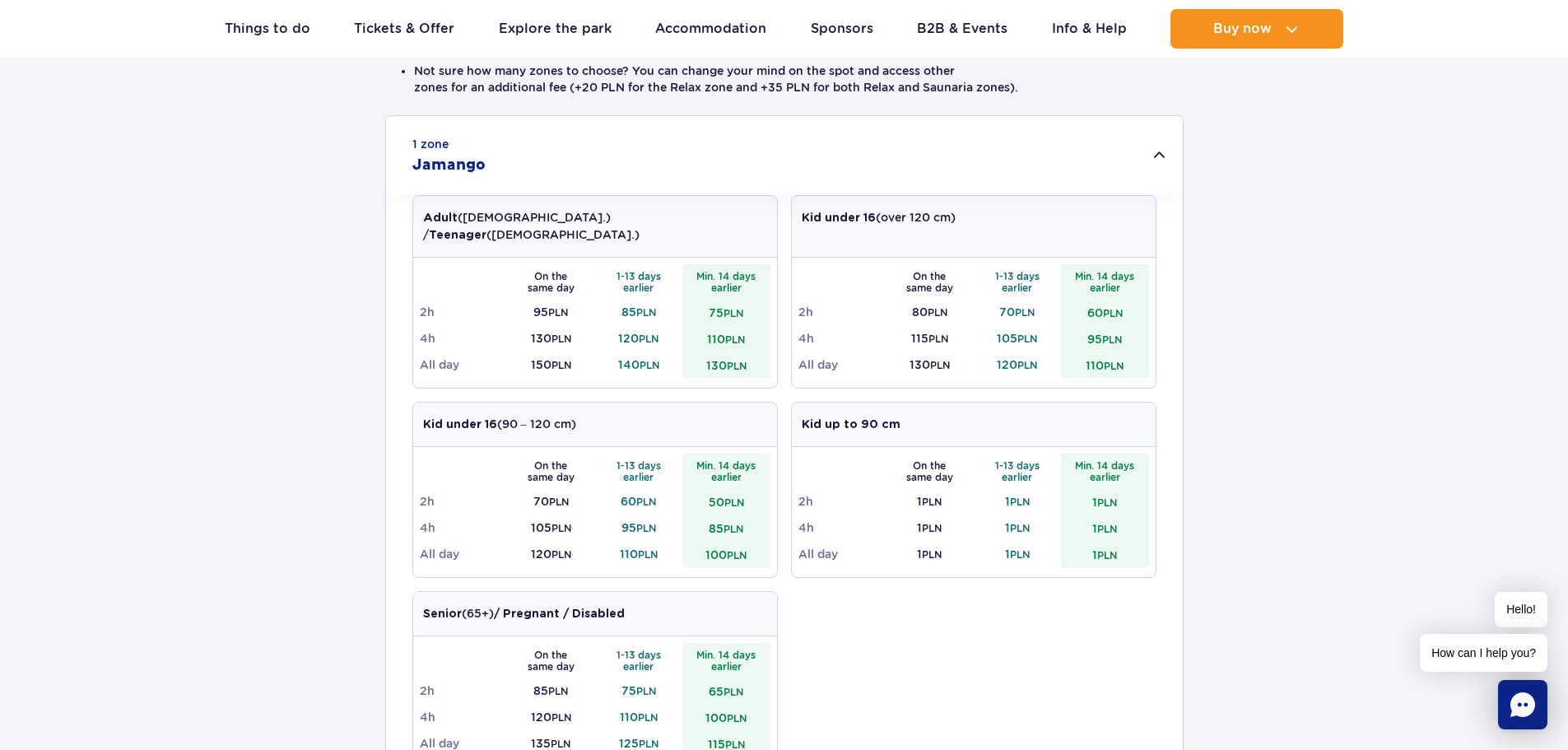
click at [917, 325] on td "115 PLN" at bounding box center [929, 338] width 88 height 26
copy td "115"
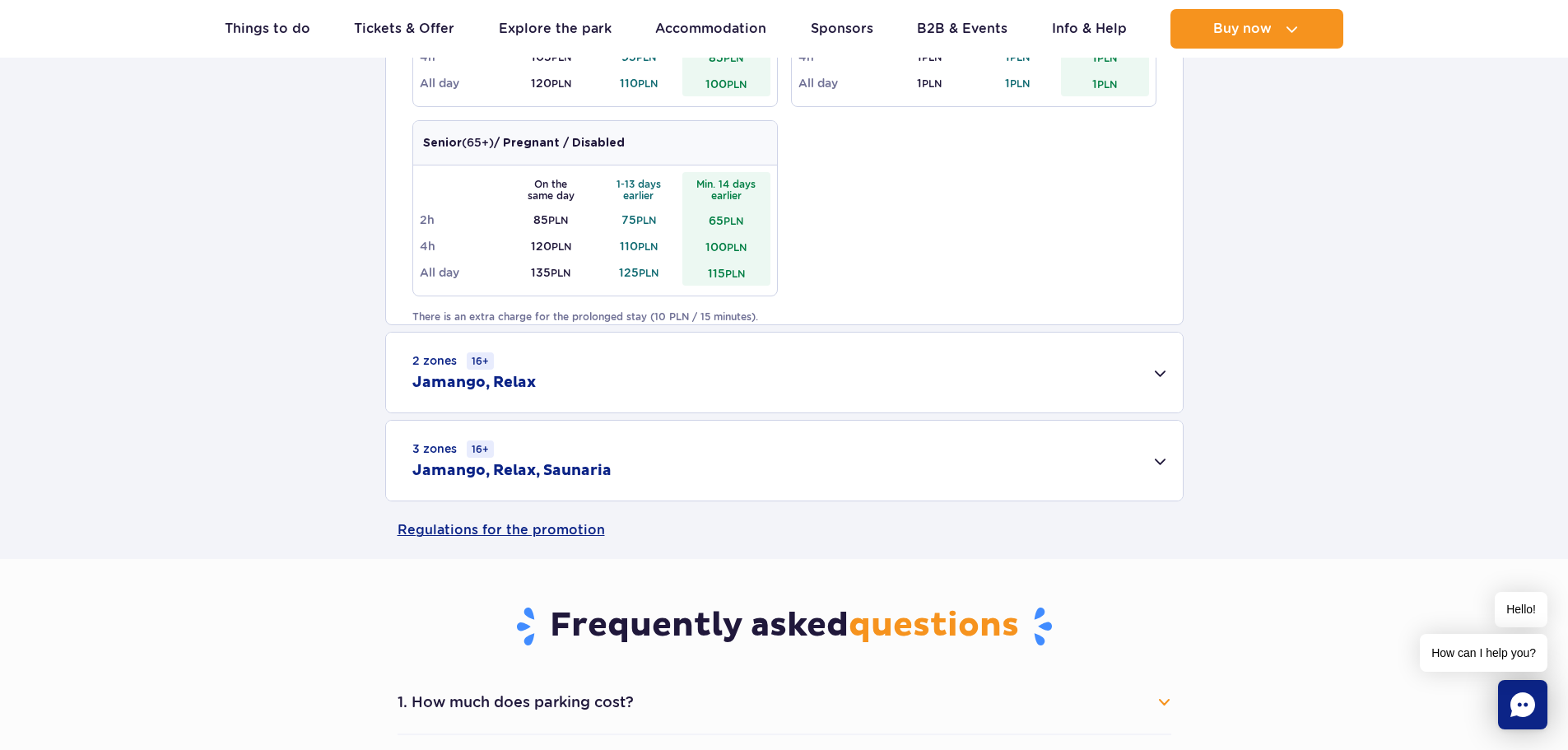
scroll to position [988, 0]
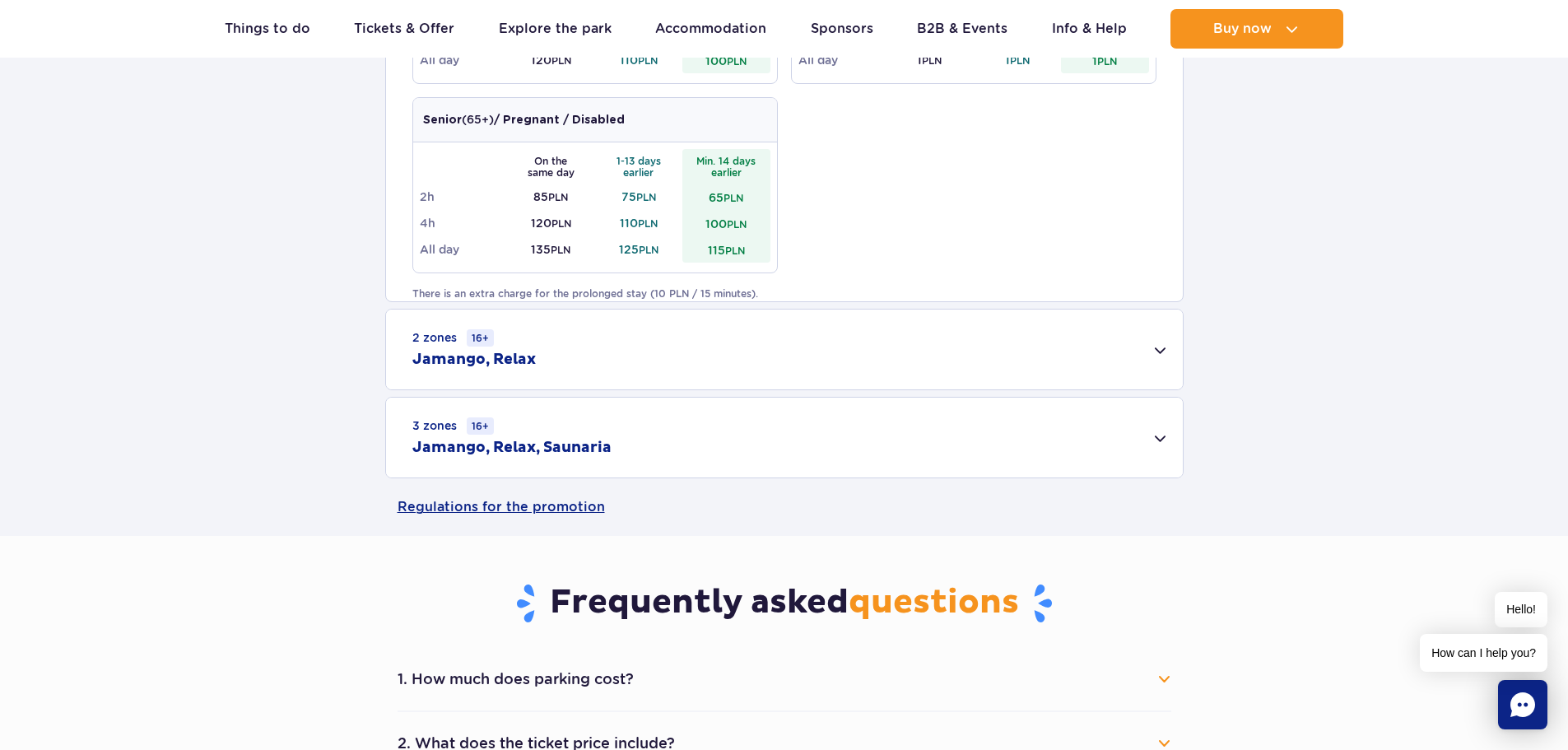
click at [847, 353] on div "2 zones 16+ Jamango, Relax" at bounding box center [784, 349] width 797 height 80
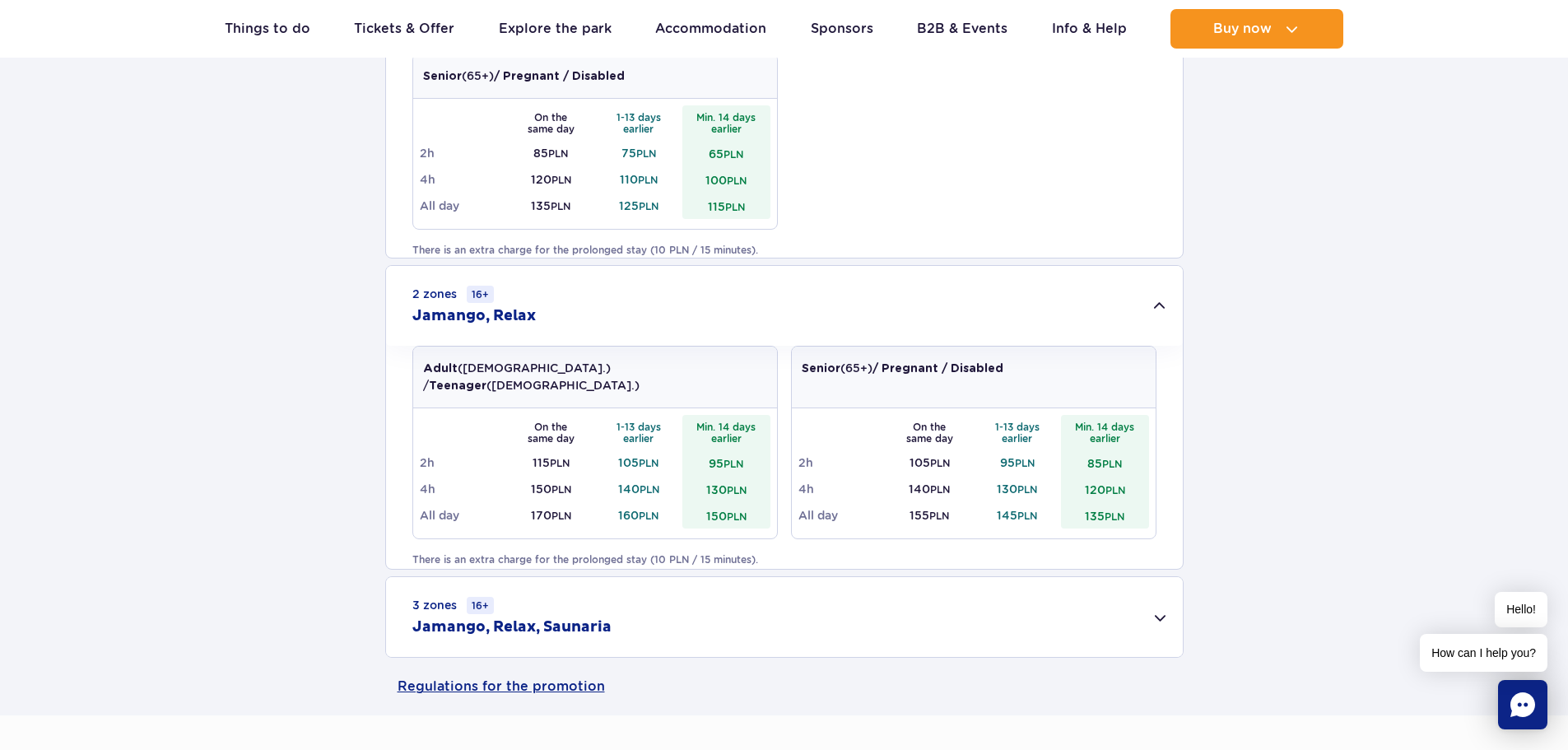
scroll to position [1070, 0]
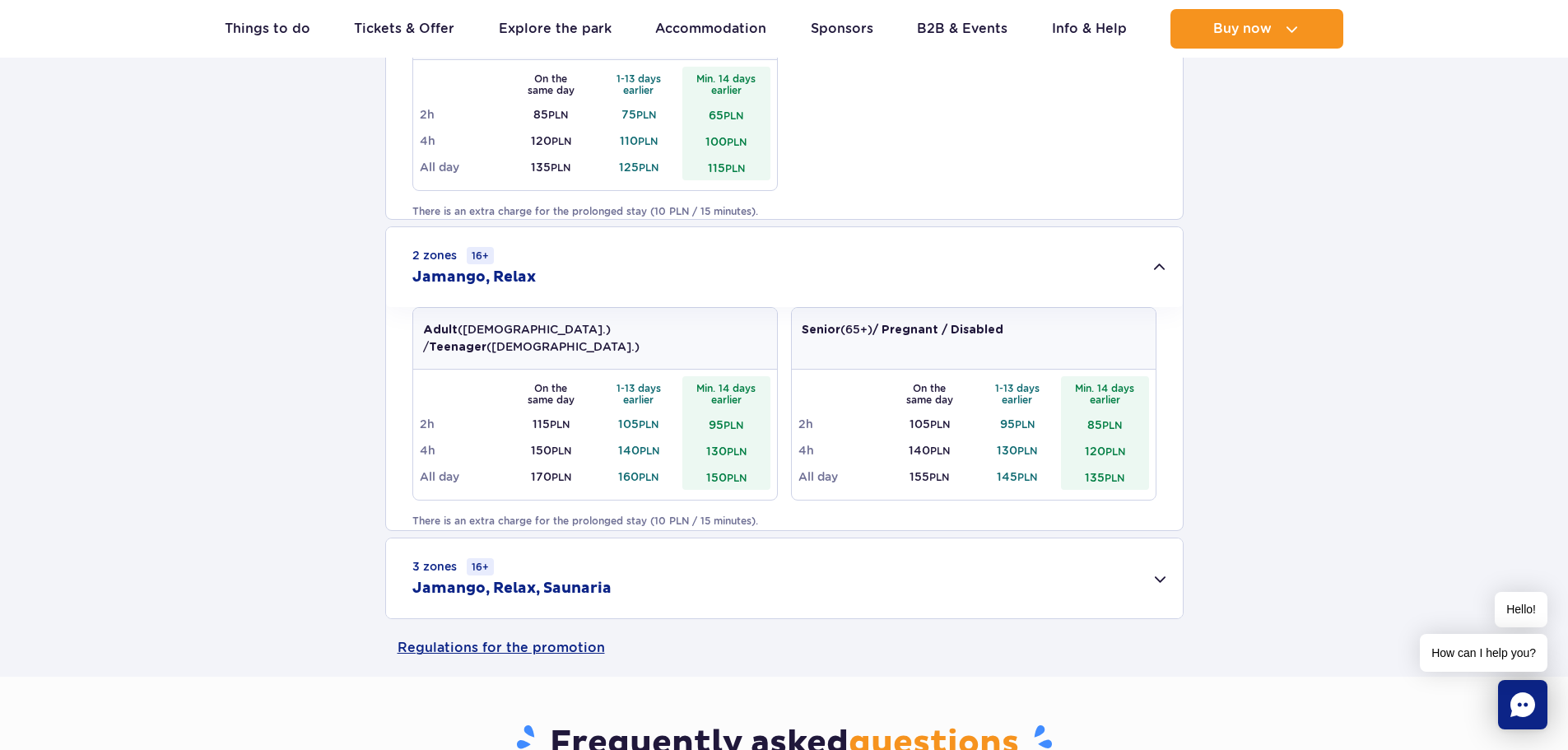
click at [717, 593] on div "3 zones 16+ Jamango, Relax, Saunaria" at bounding box center [784, 579] width 797 height 80
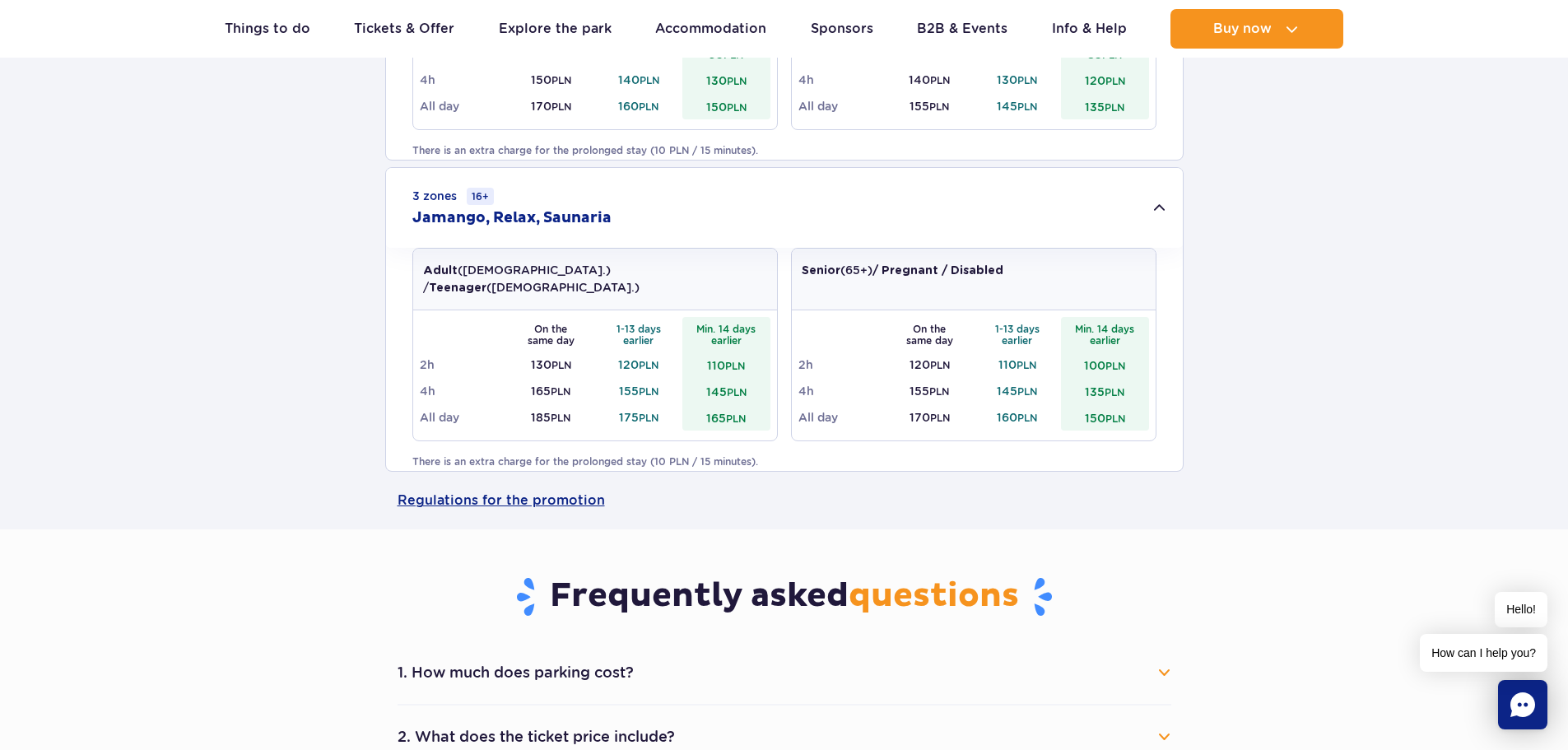
scroll to position [1647, 0]
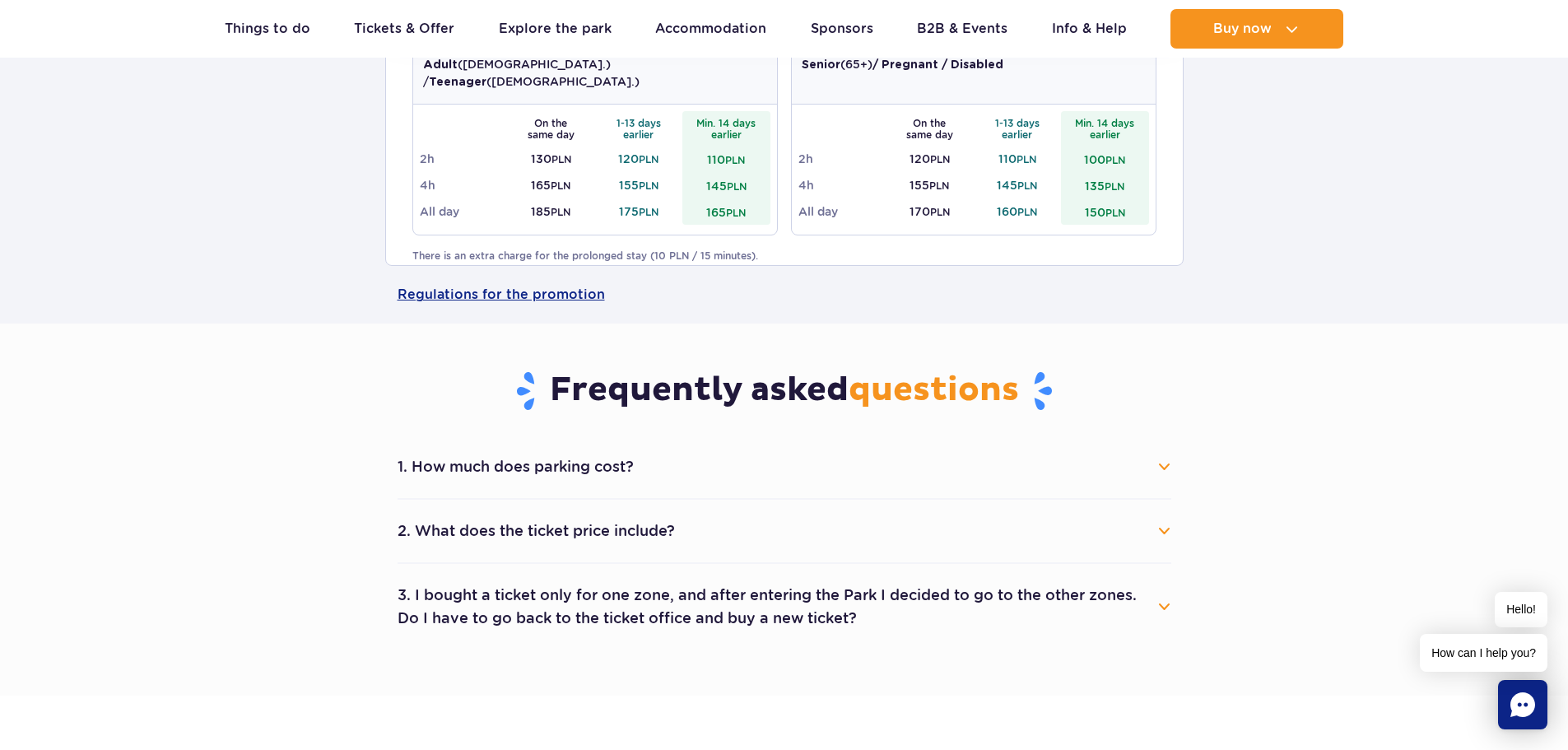
click at [591, 481] on button "1. How much does parking cost?" at bounding box center [785, 467] width 774 height 36
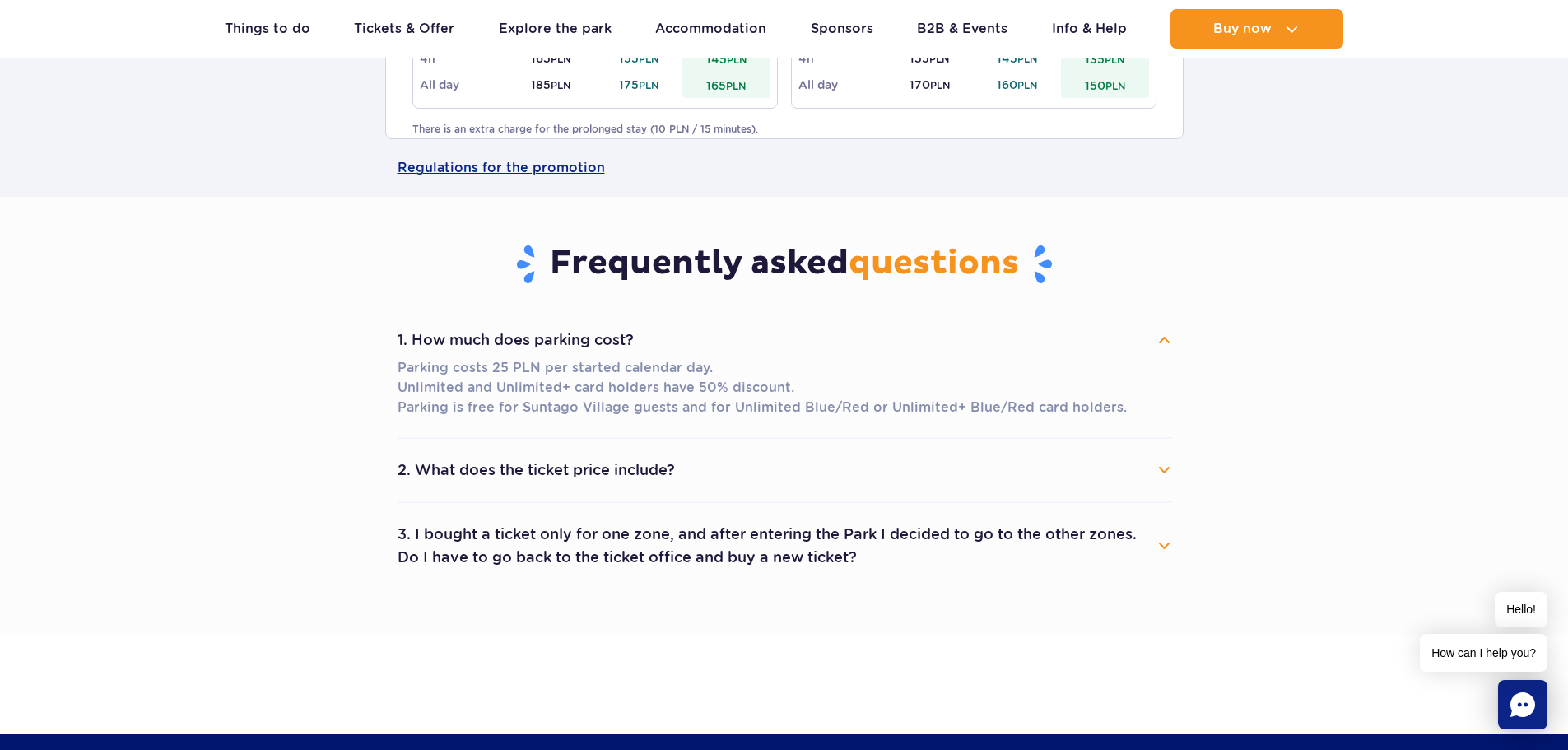
scroll to position [1812, 0]
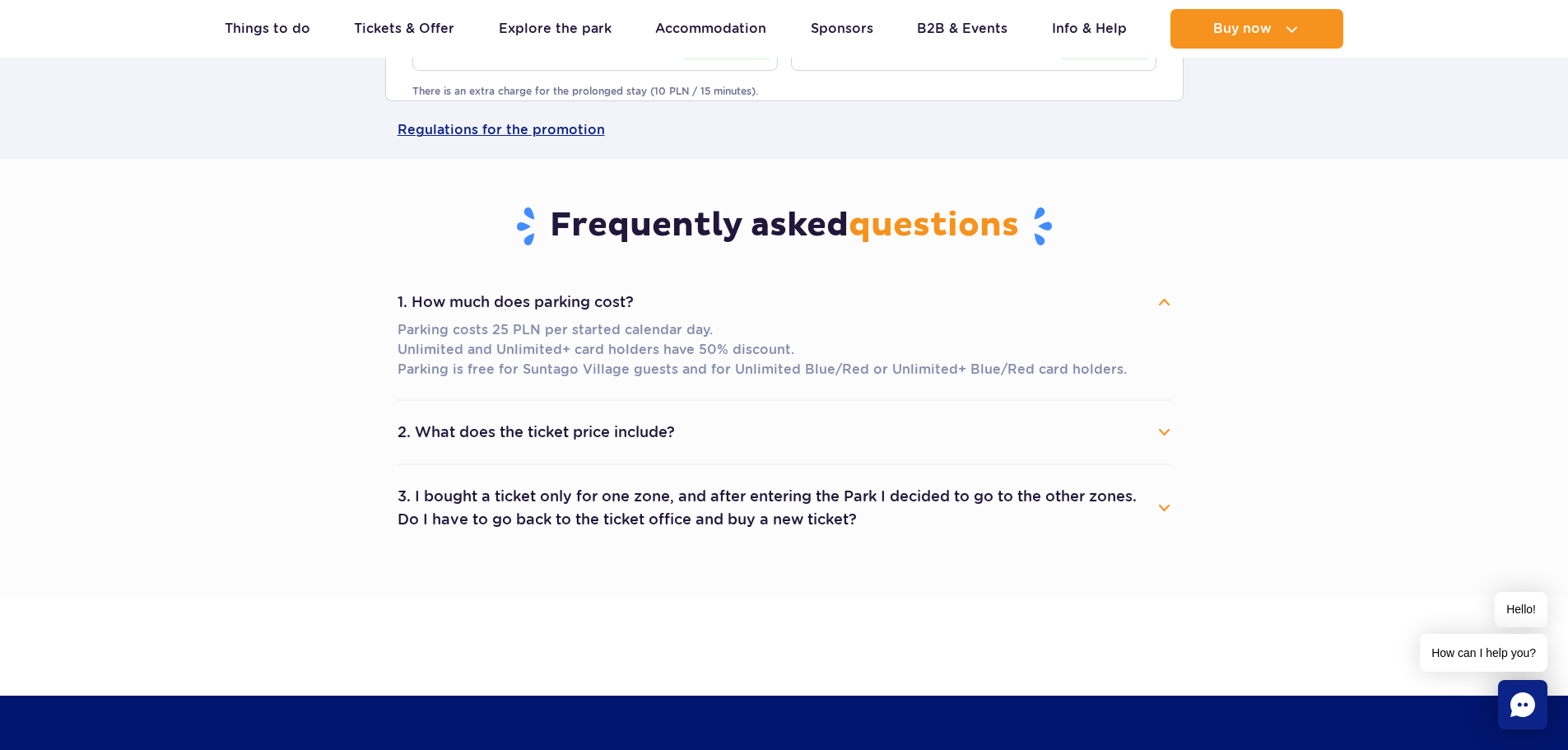
click at [585, 438] on button "2. What does the ticket price include?" at bounding box center [785, 431] width 774 height 36
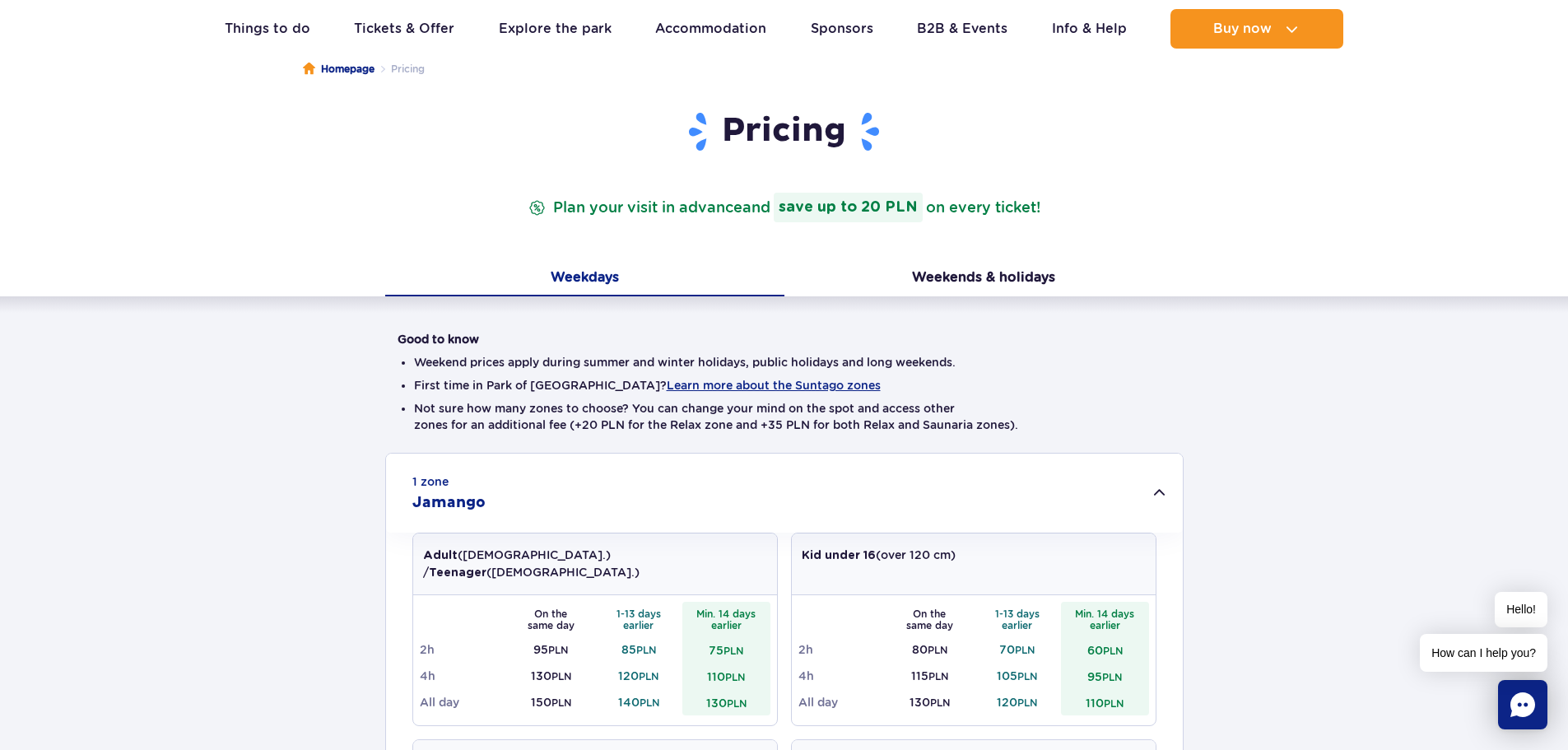
scroll to position [0, 0]
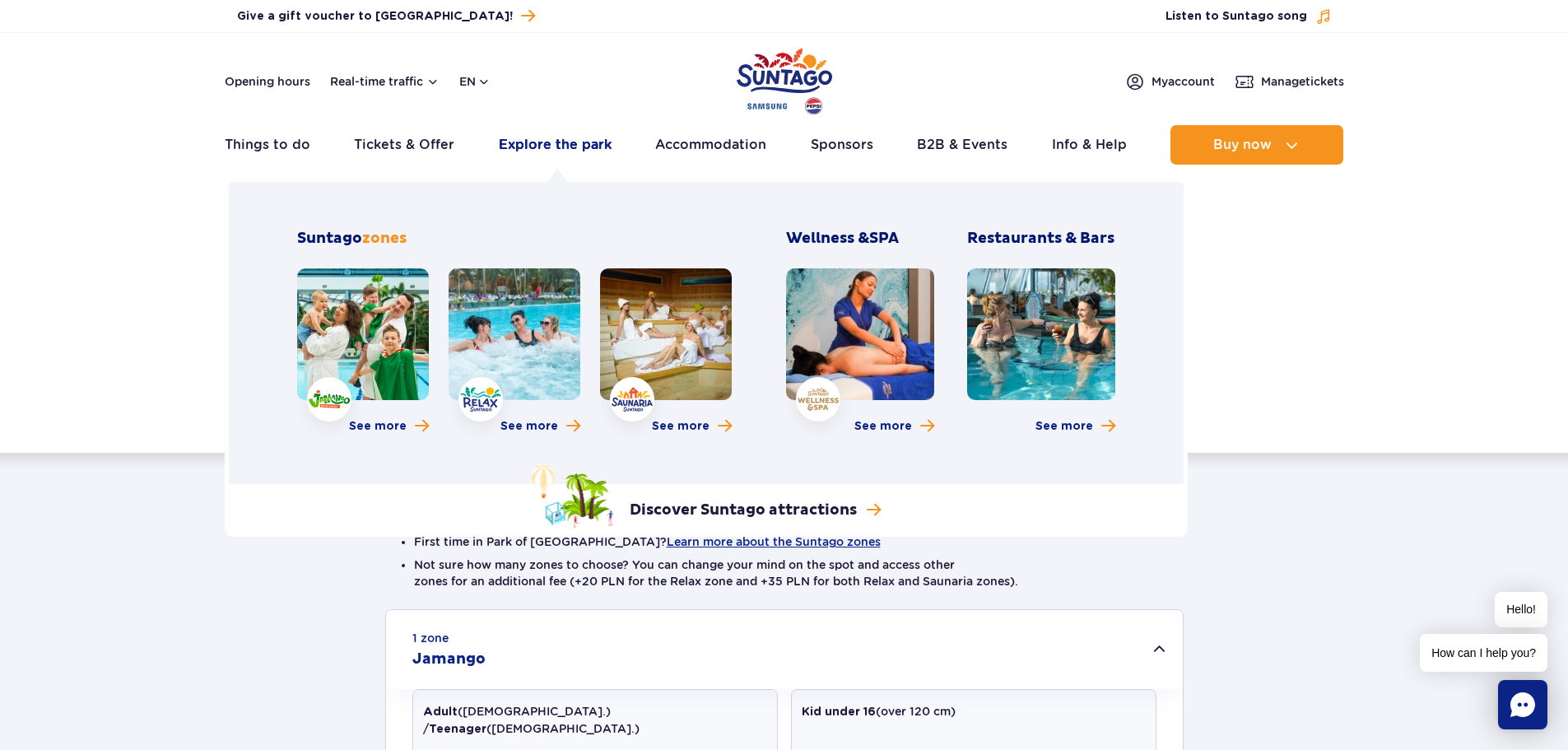
click at [575, 147] on link "Explore the park" at bounding box center [555, 144] width 113 height 40
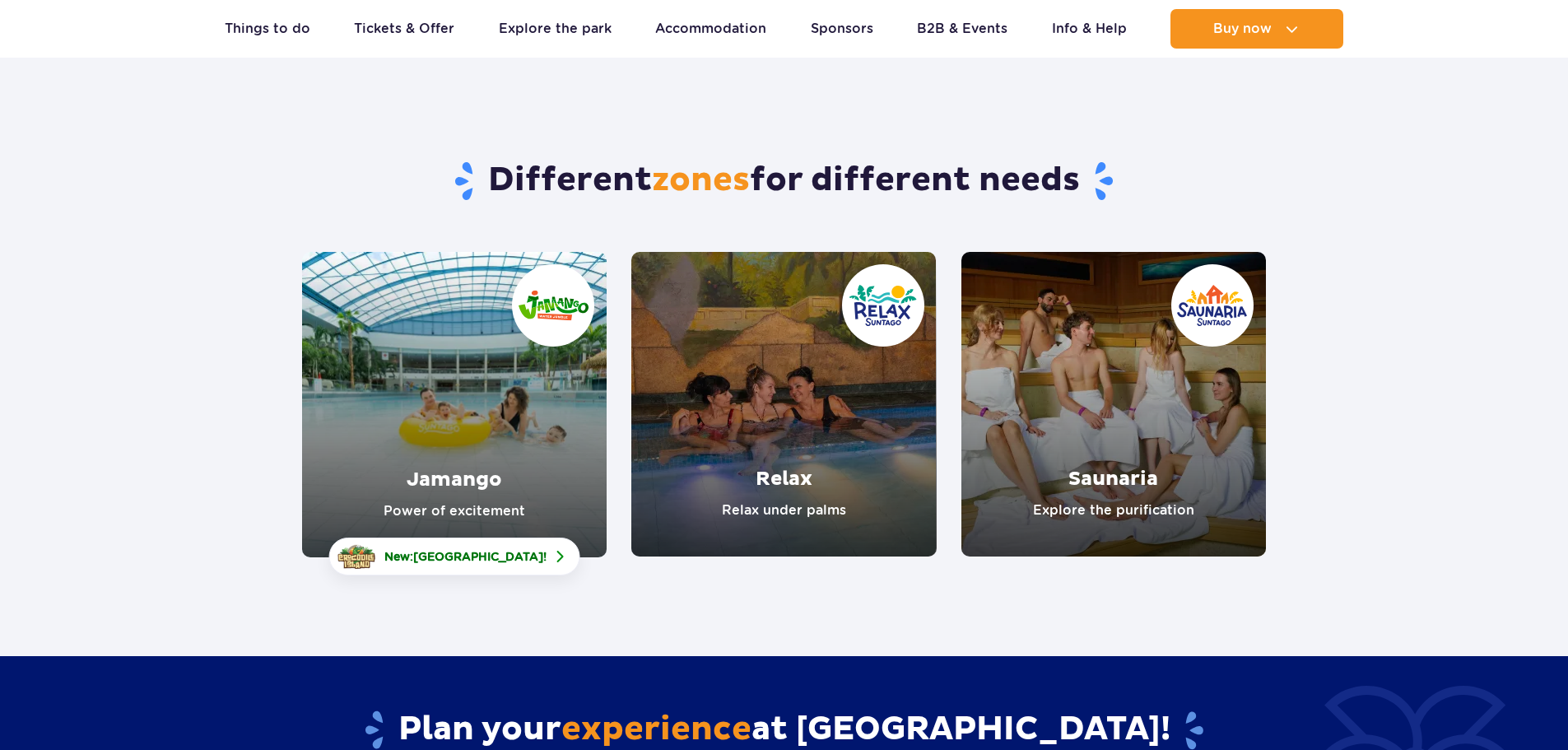
scroll to position [165, 0]
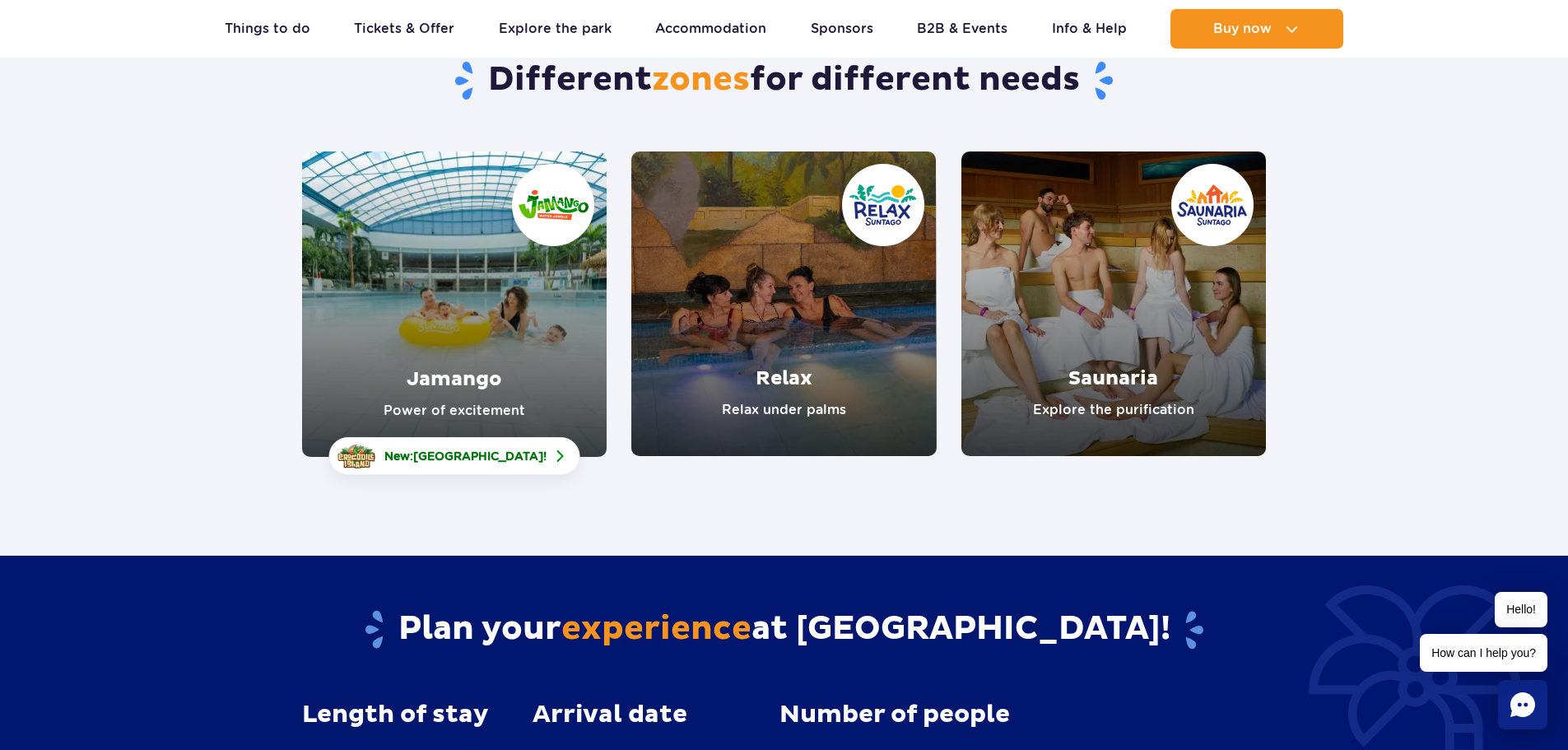
click at [493, 303] on link "Jamango" at bounding box center [454, 305] width 305 height 306
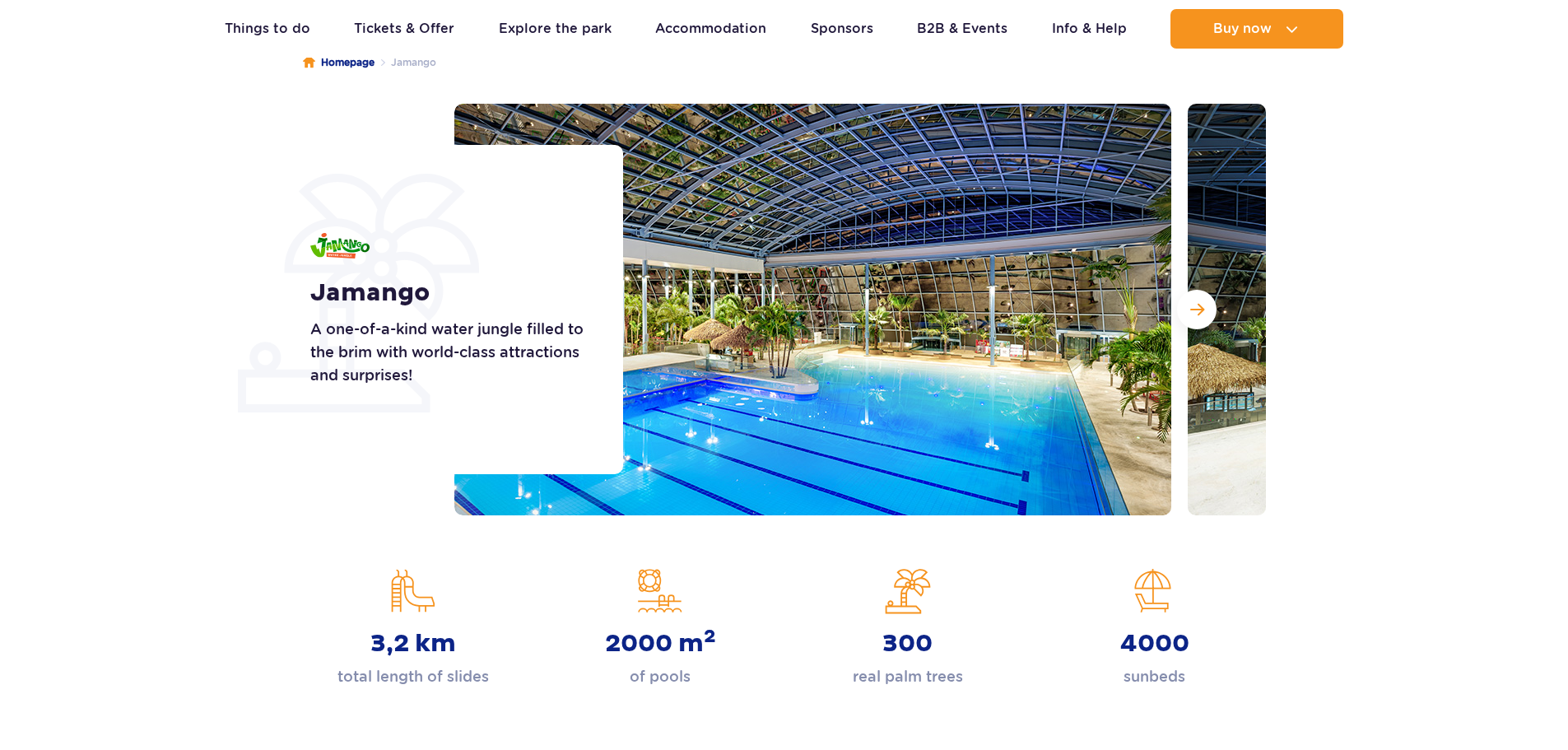
scroll to position [165, 0]
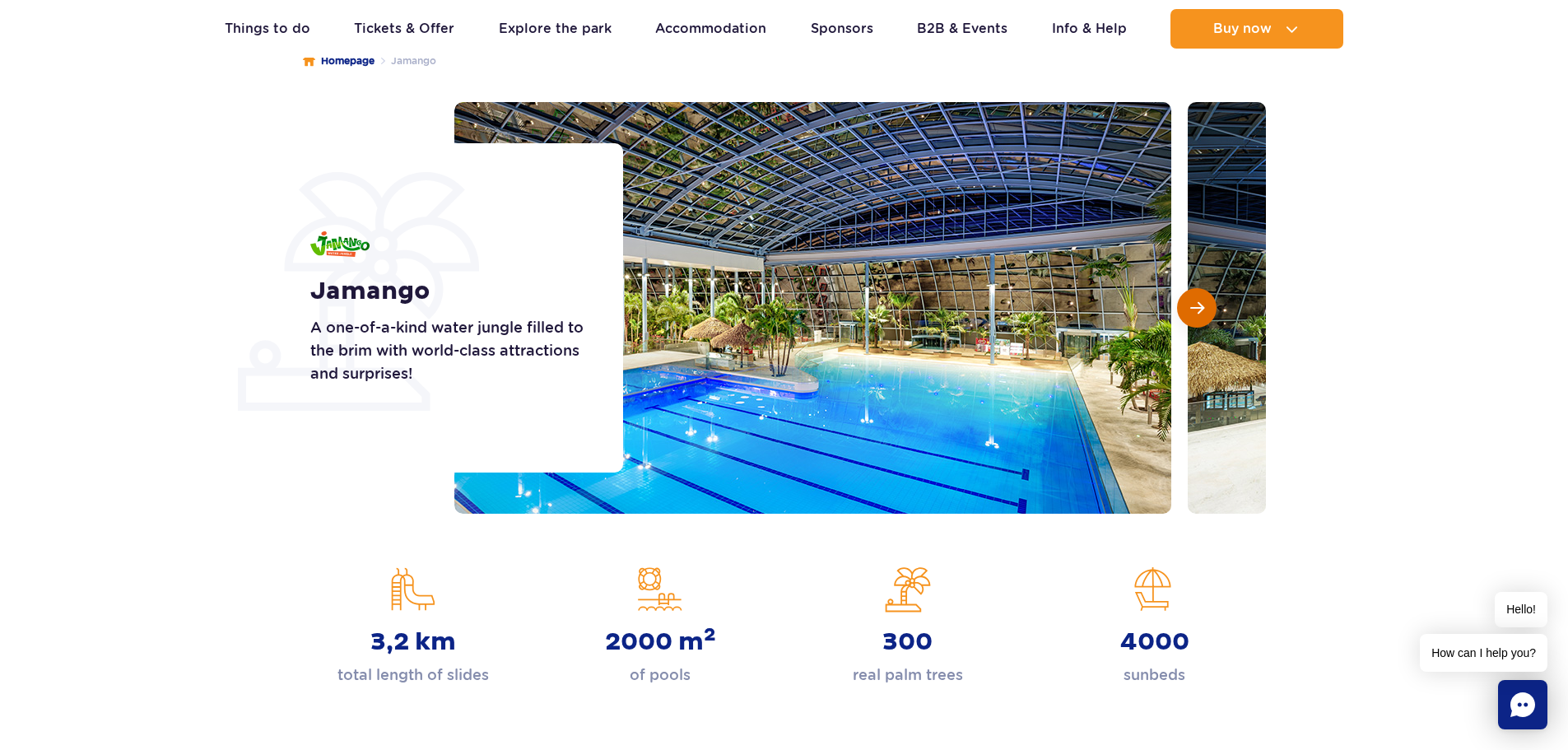
click at [1188, 309] on button "Next slide" at bounding box center [1197, 307] width 40 height 40
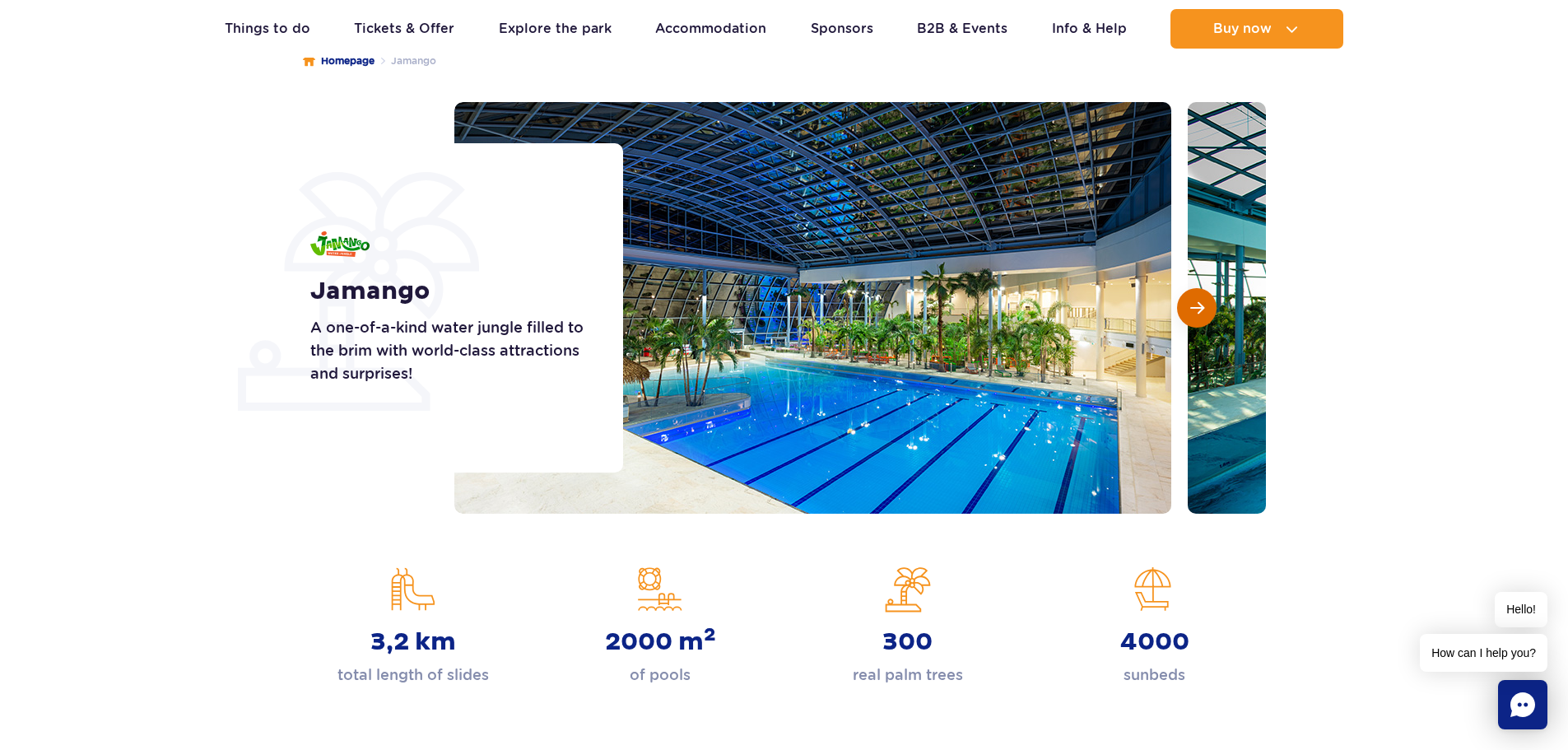
click at [1188, 309] on button "Next slide" at bounding box center [1197, 307] width 40 height 40
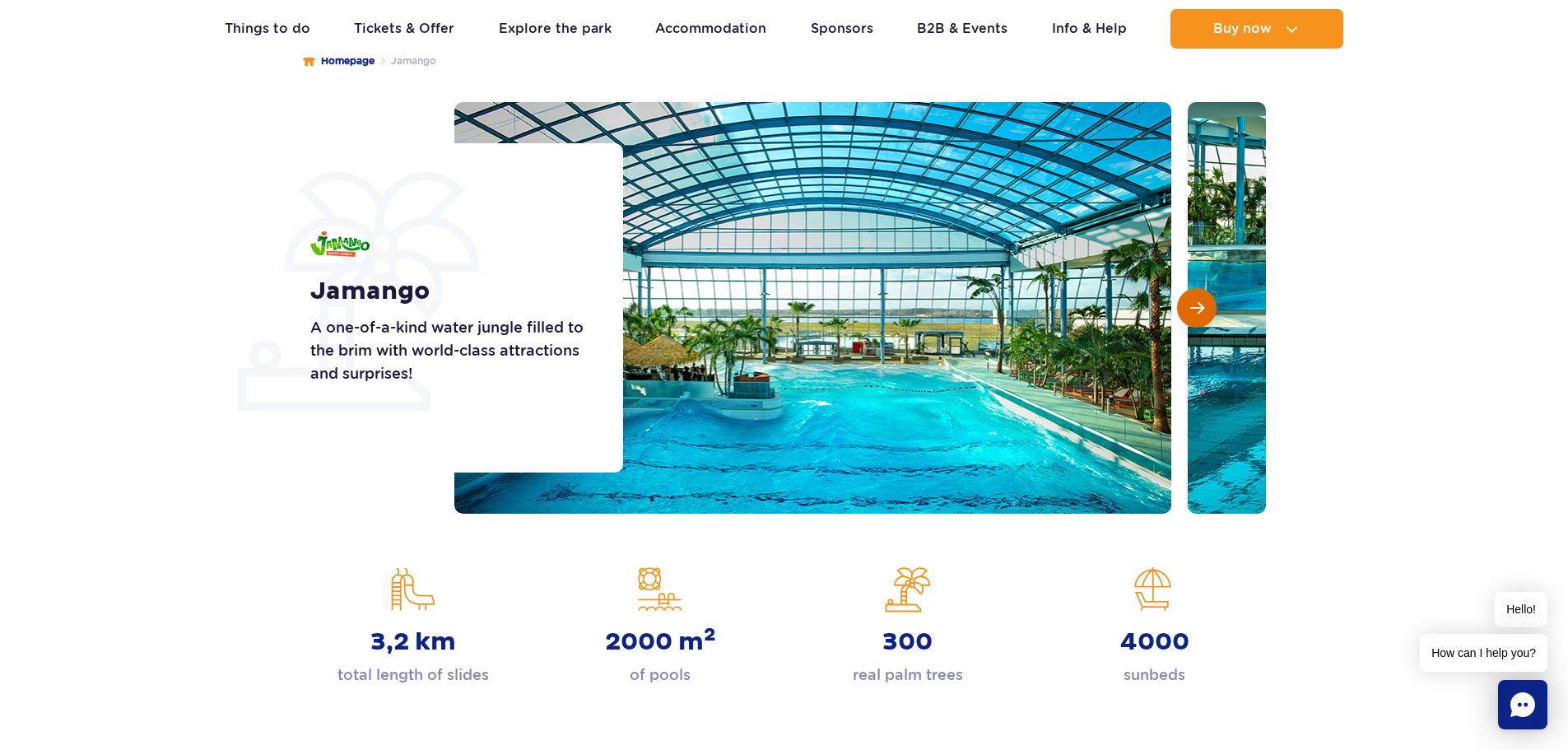
click at [1188, 309] on button "Next slide" at bounding box center [1197, 307] width 40 height 40
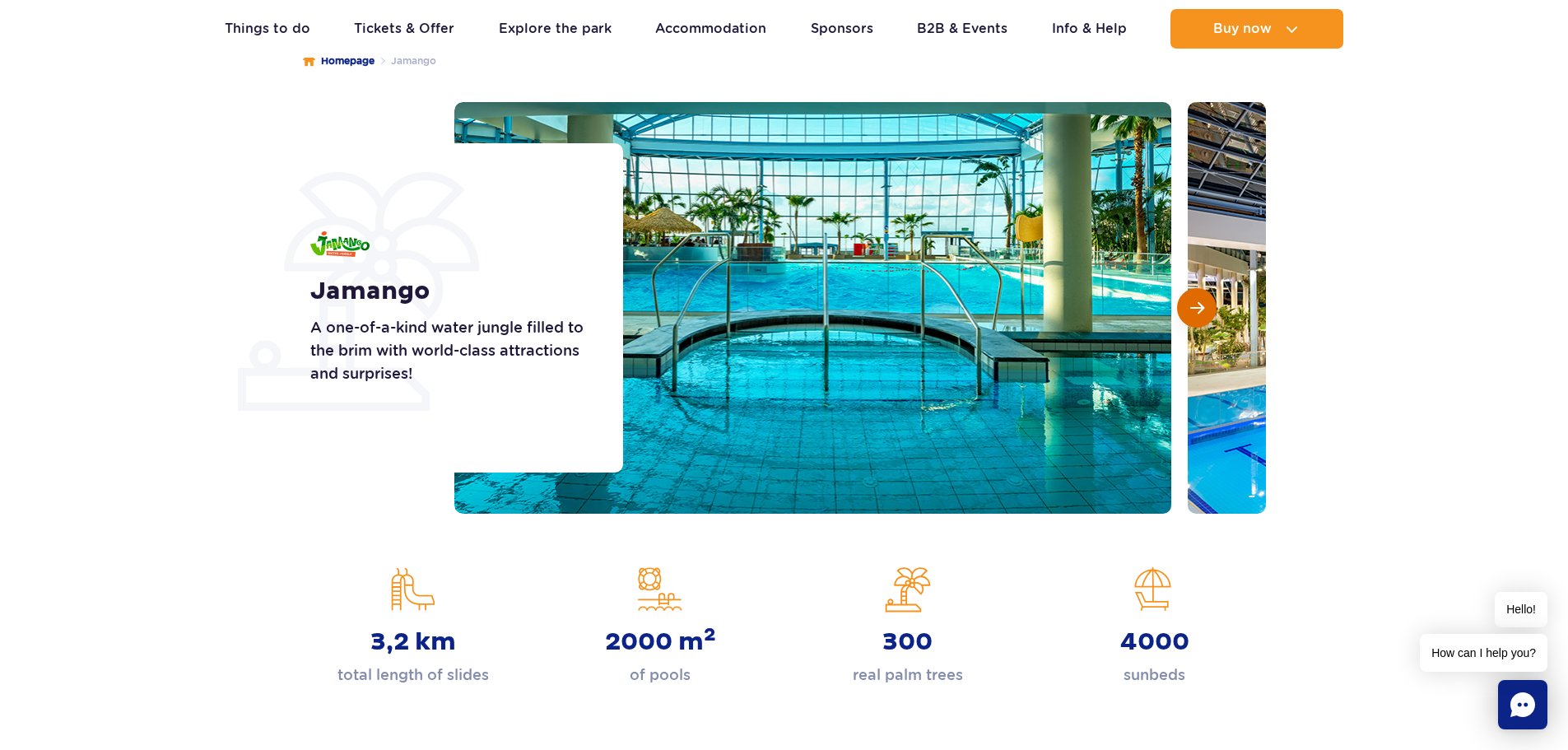
click at [1188, 309] on button "Next slide" at bounding box center [1197, 307] width 40 height 40
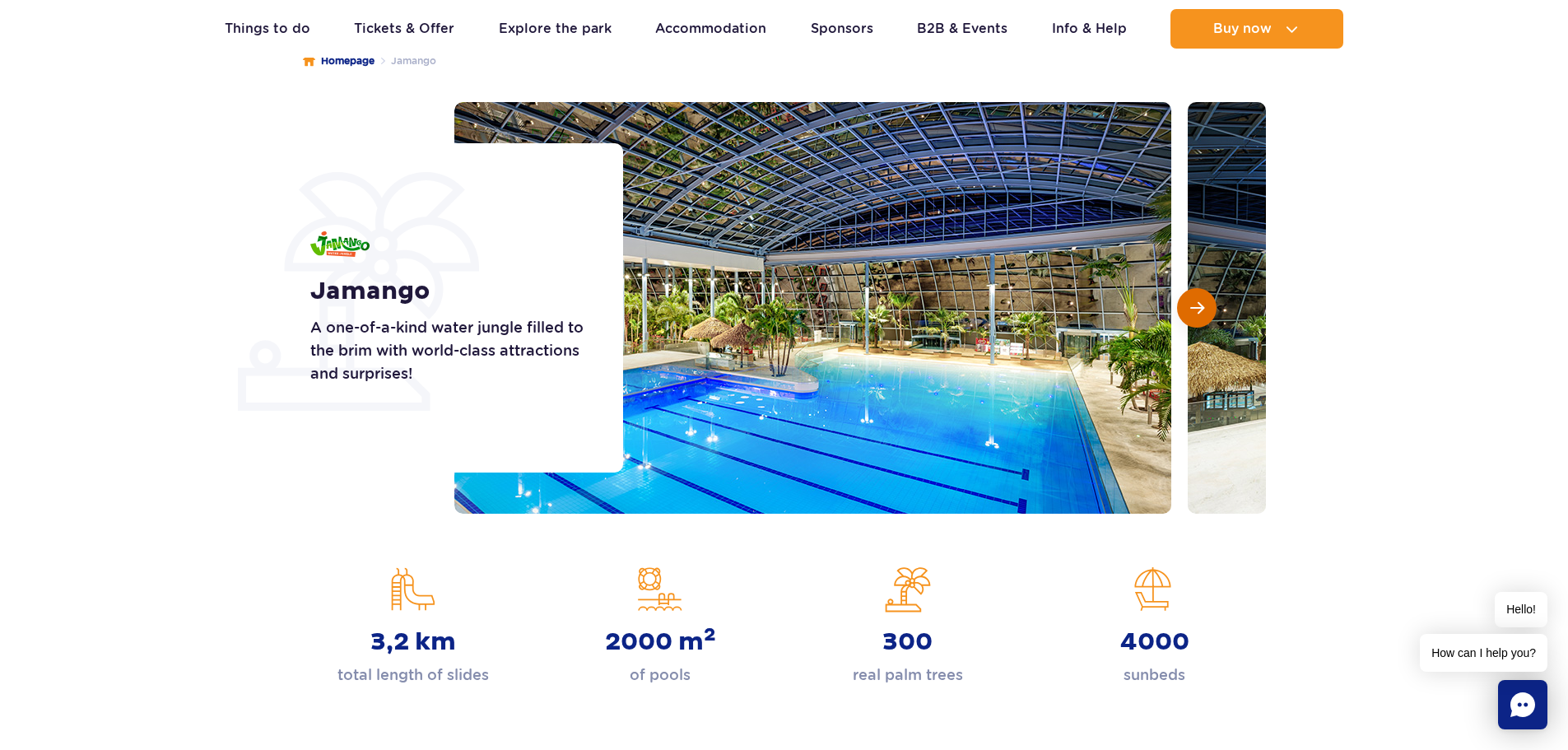
click at [1188, 309] on button "Next slide" at bounding box center [1197, 307] width 40 height 40
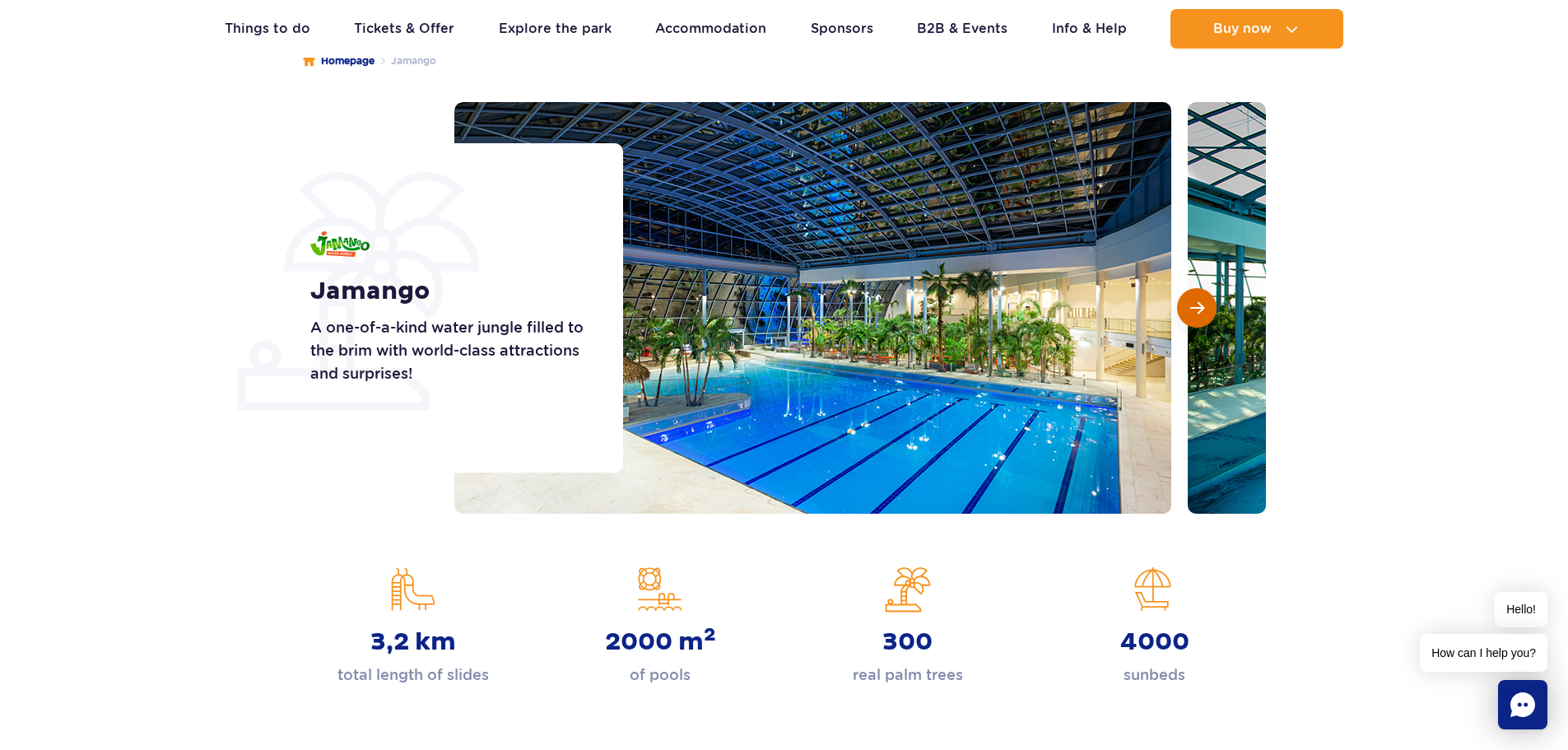
click at [1188, 309] on button "Next slide" at bounding box center [1197, 307] width 40 height 40
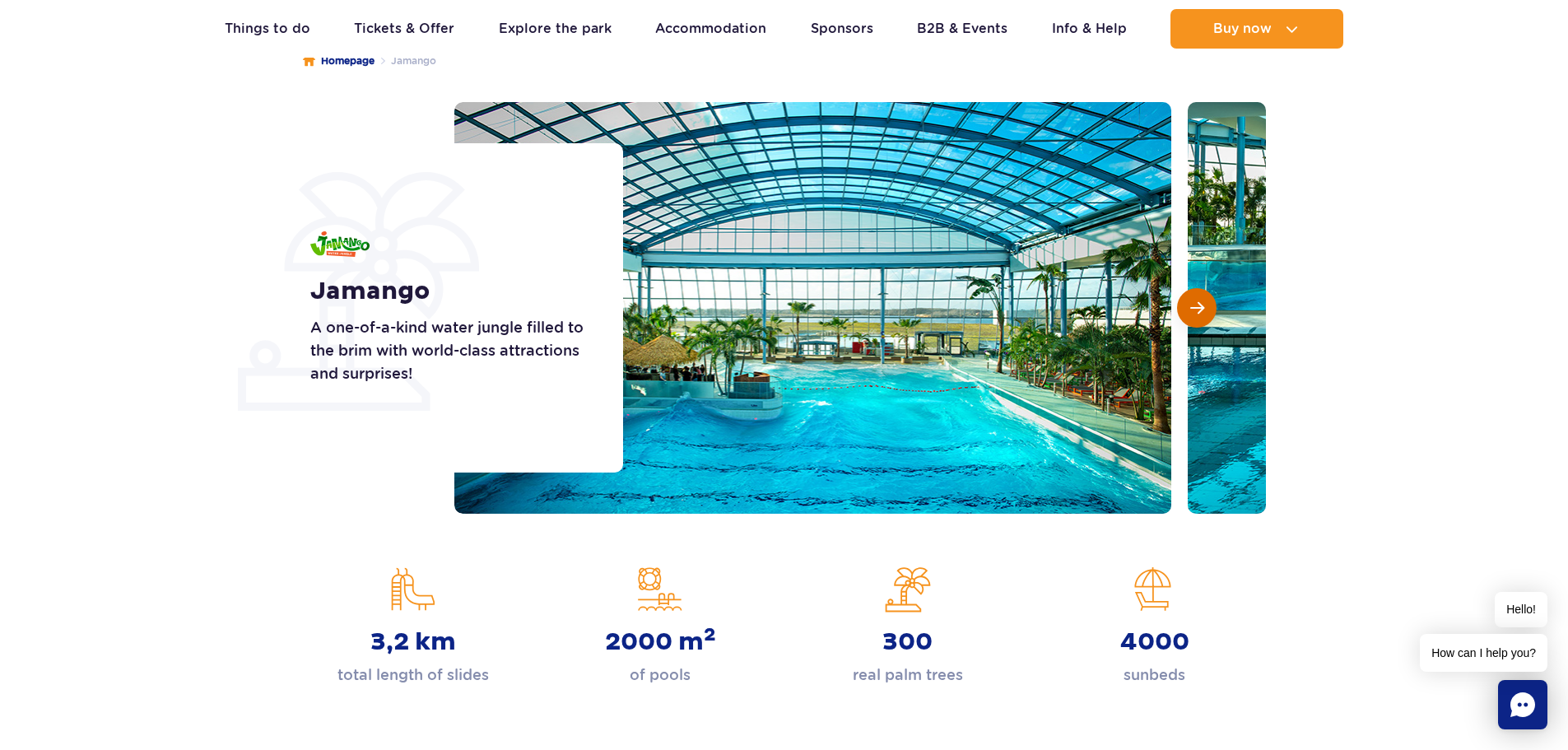
click at [1188, 309] on button "Next slide" at bounding box center [1197, 307] width 40 height 40
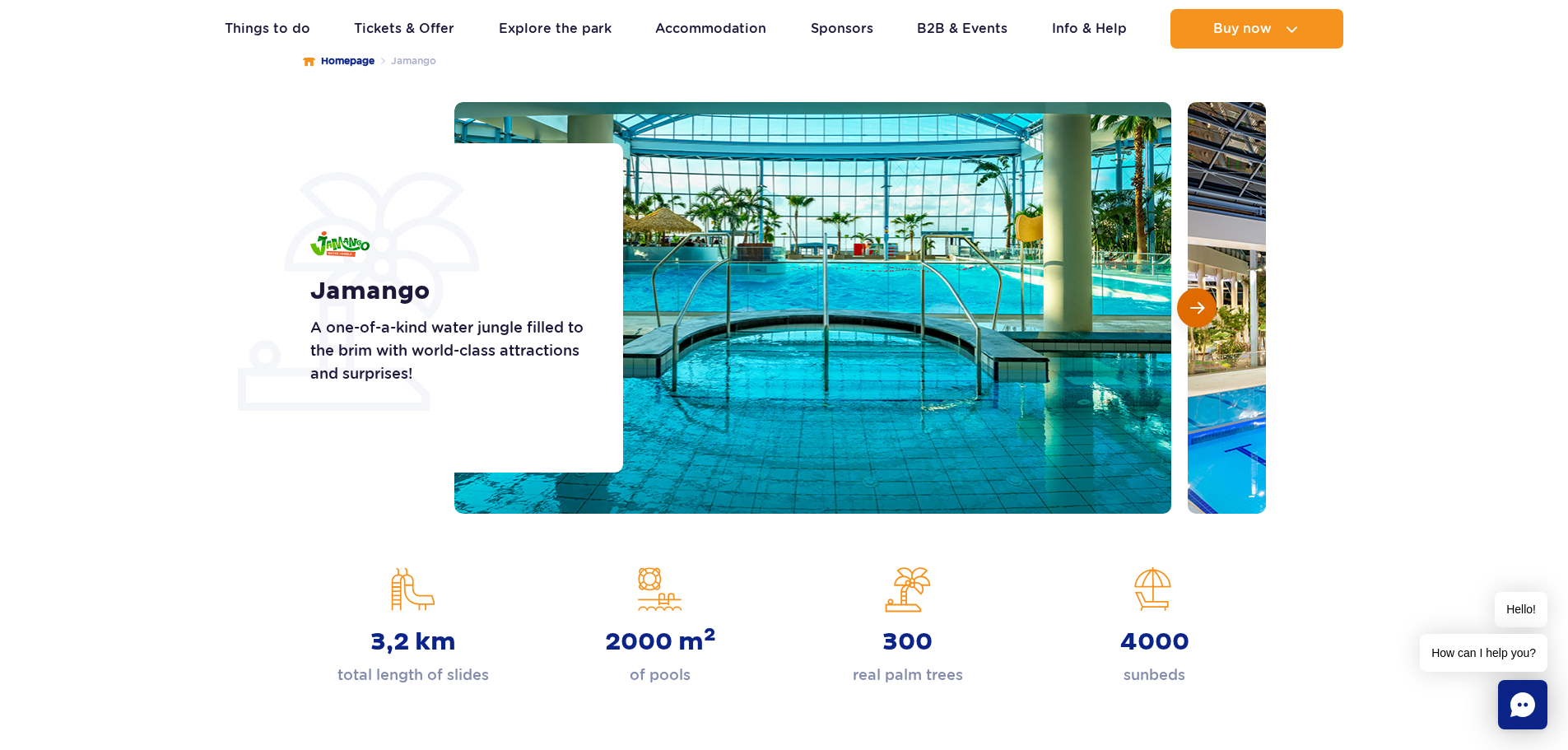
click at [1188, 309] on button "Next slide" at bounding box center [1197, 307] width 40 height 40
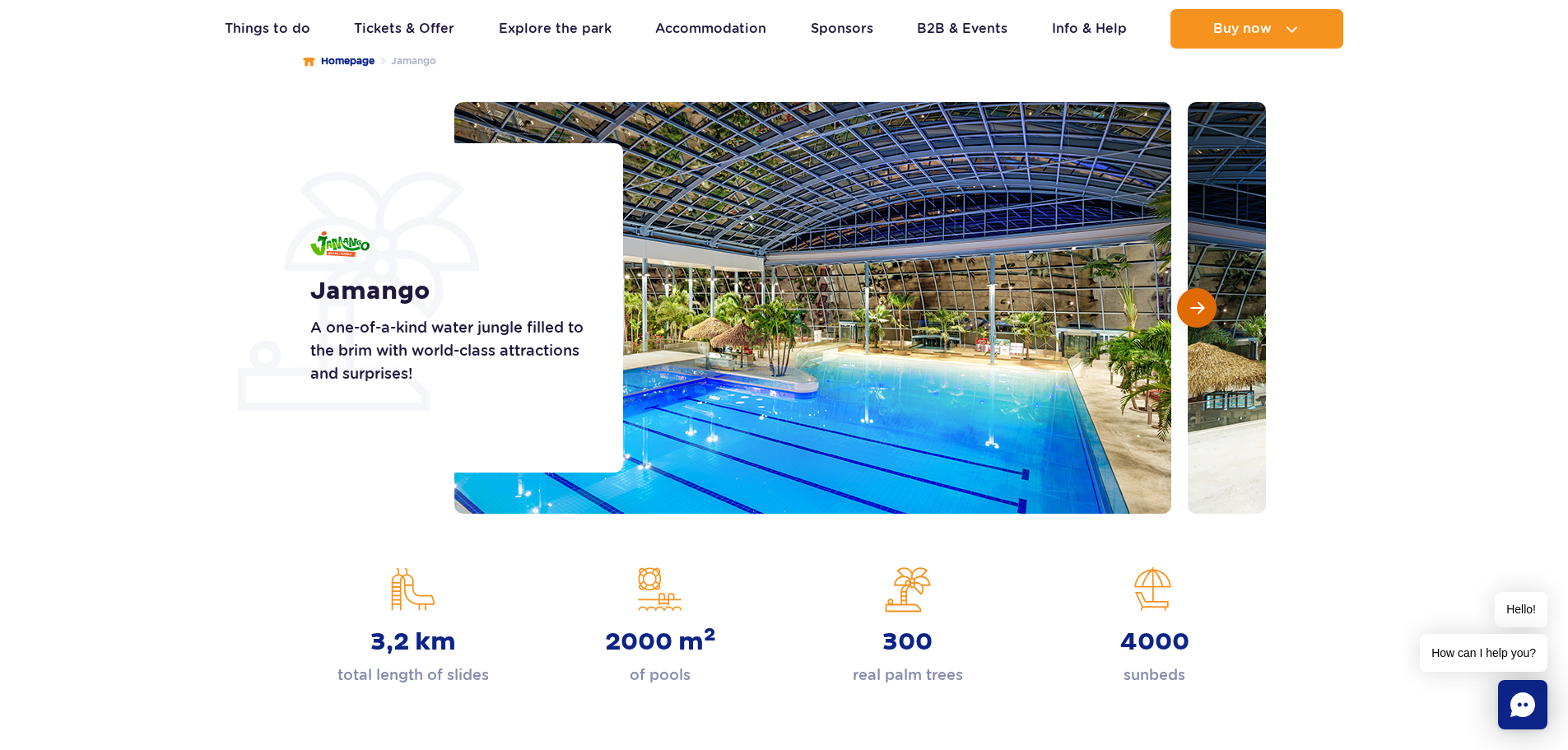
click at [1188, 309] on button "Next slide" at bounding box center [1197, 307] width 40 height 40
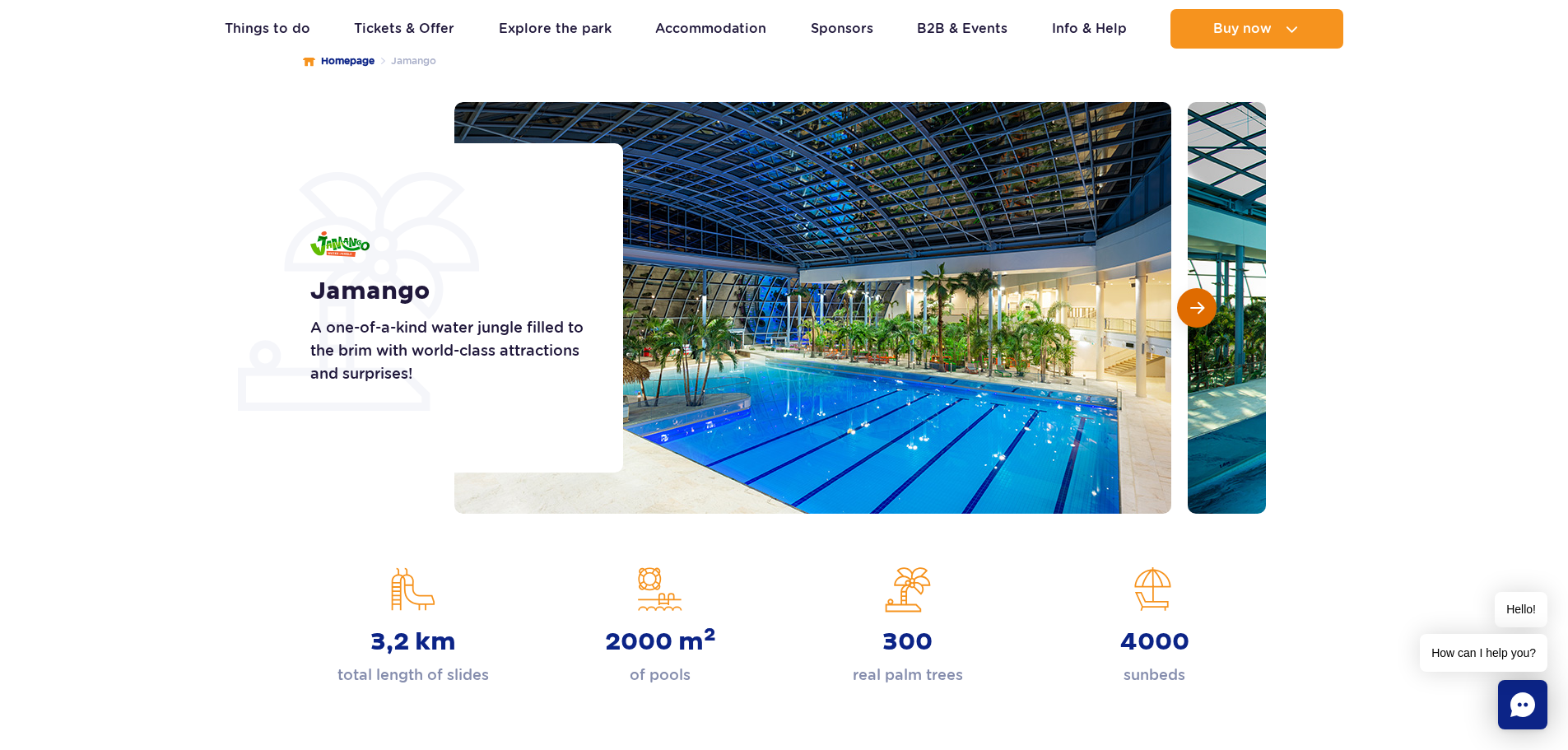
click at [1188, 309] on button "Next slide" at bounding box center [1197, 307] width 40 height 40
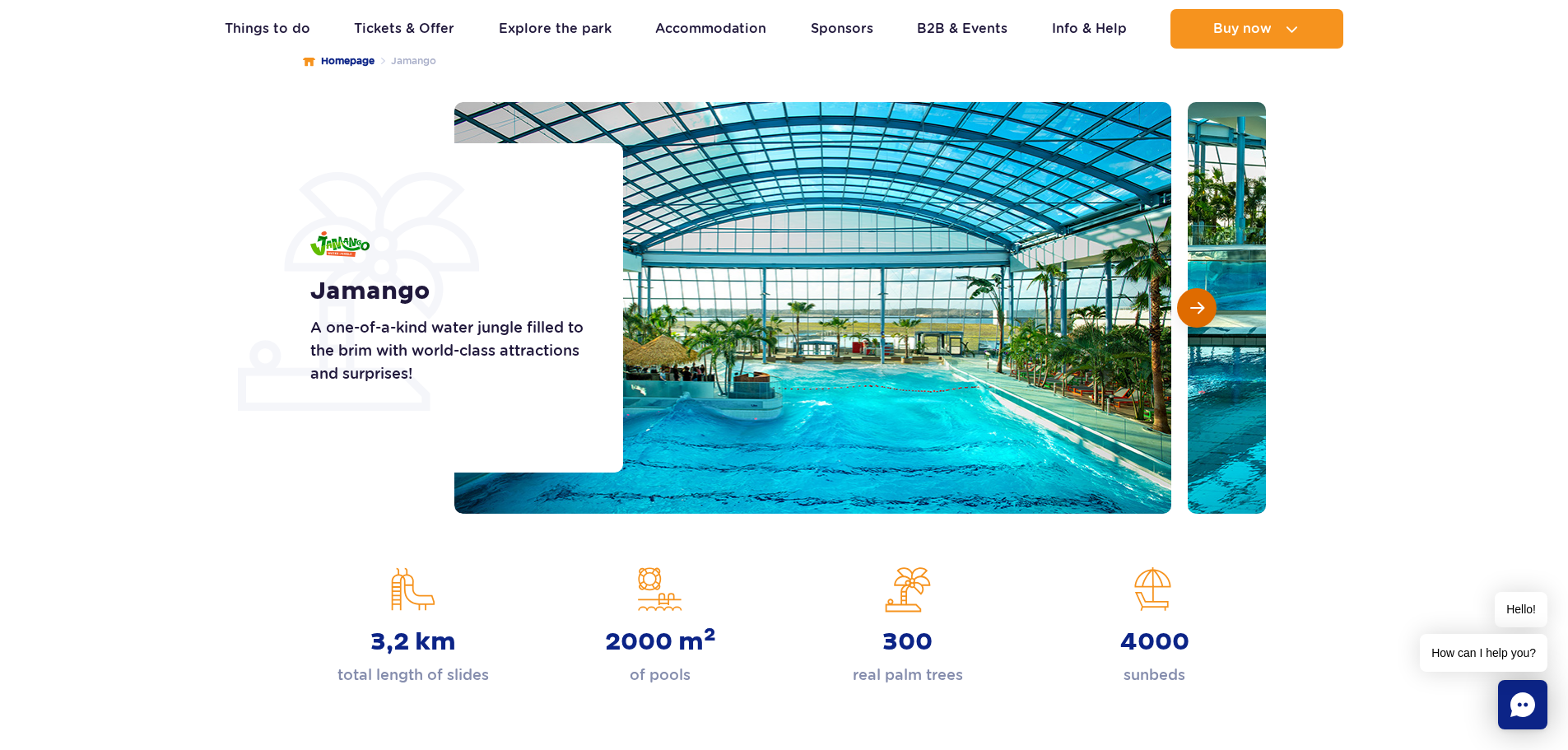
click at [1188, 309] on button "Next slide" at bounding box center [1197, 307] width 40 height 40
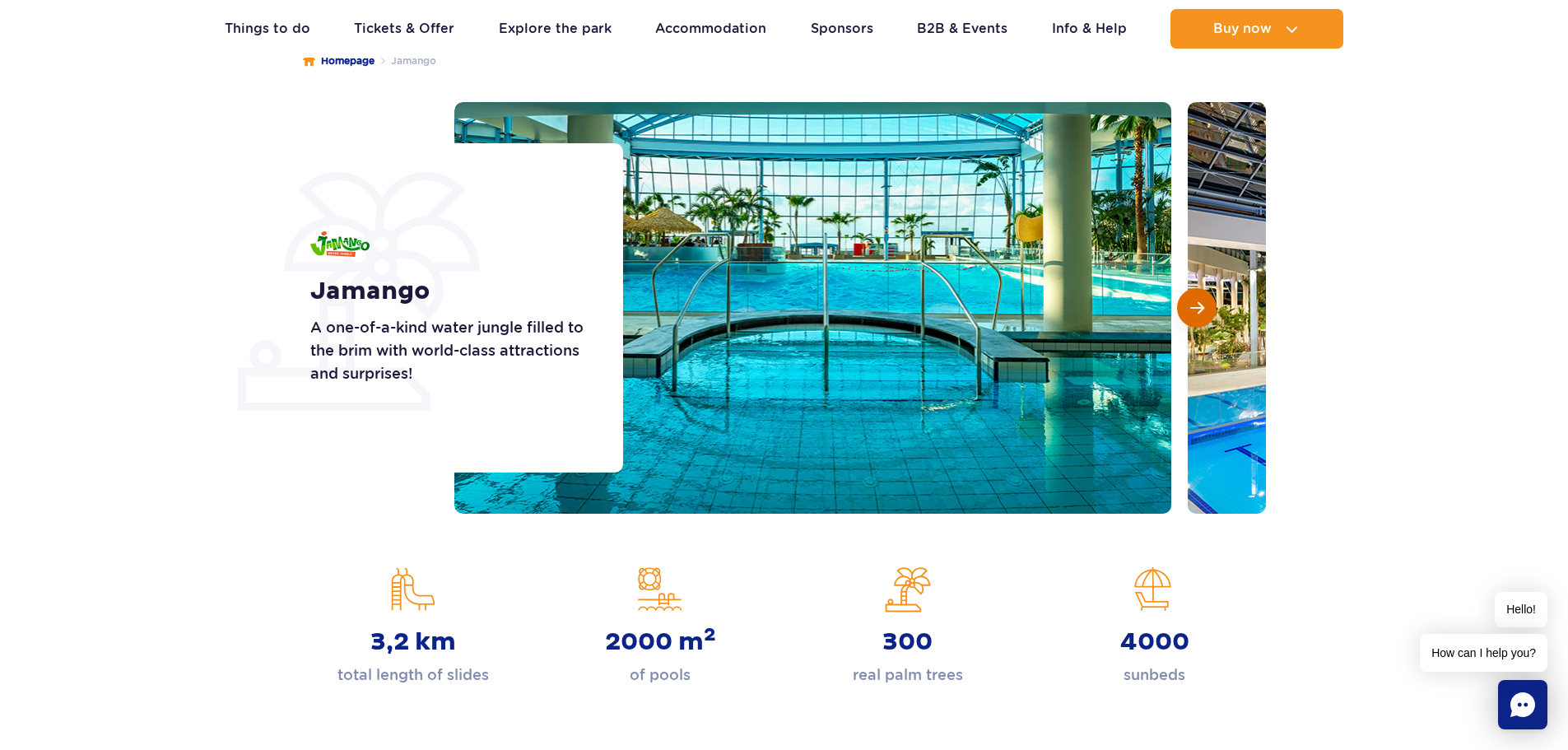
click at [1188, 309] on button "Next slide" at bounding box center [1197, 307] width 40 height 40
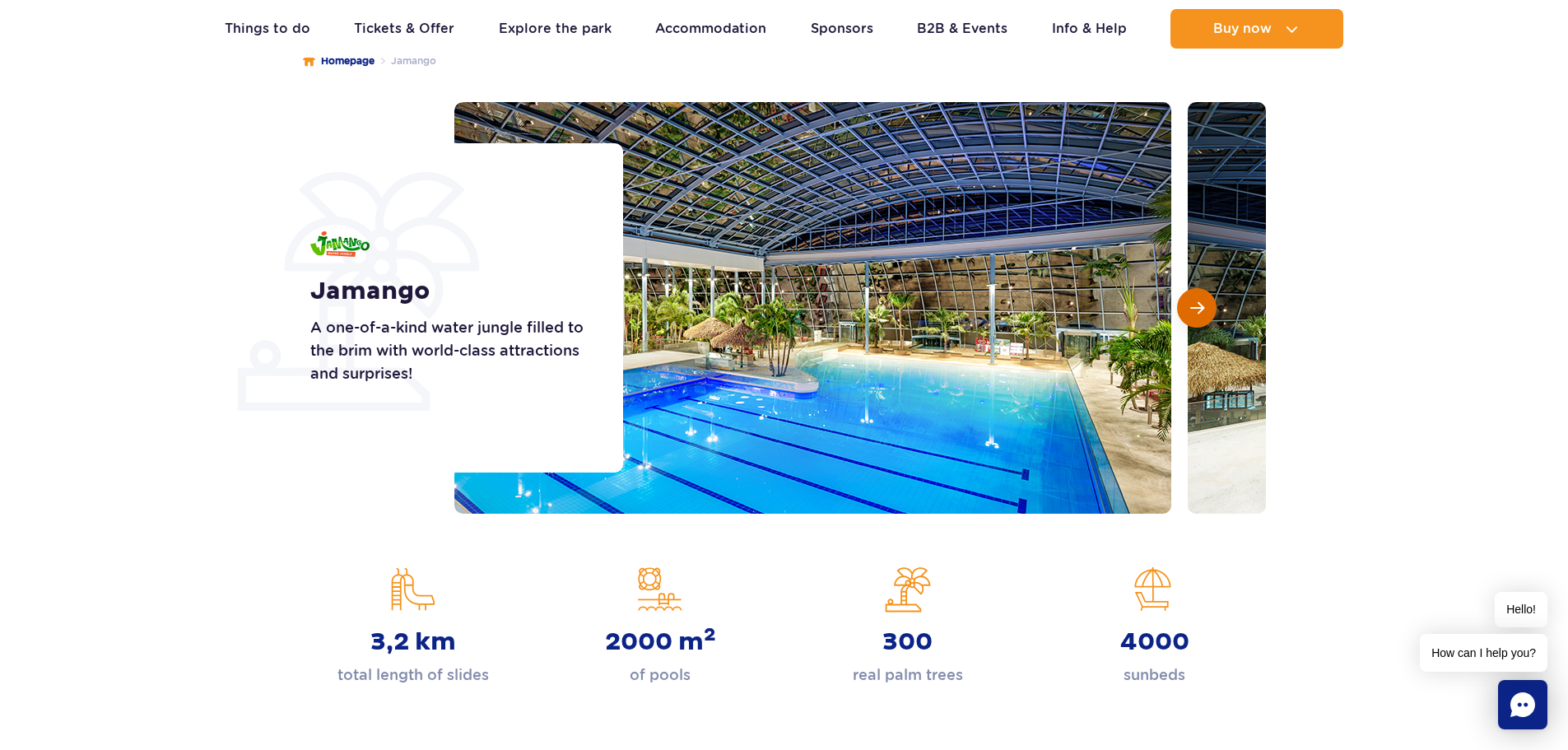
click at [1188, 309] on button "Next slide" at bounding box center [1197, 307] width 40 height 40
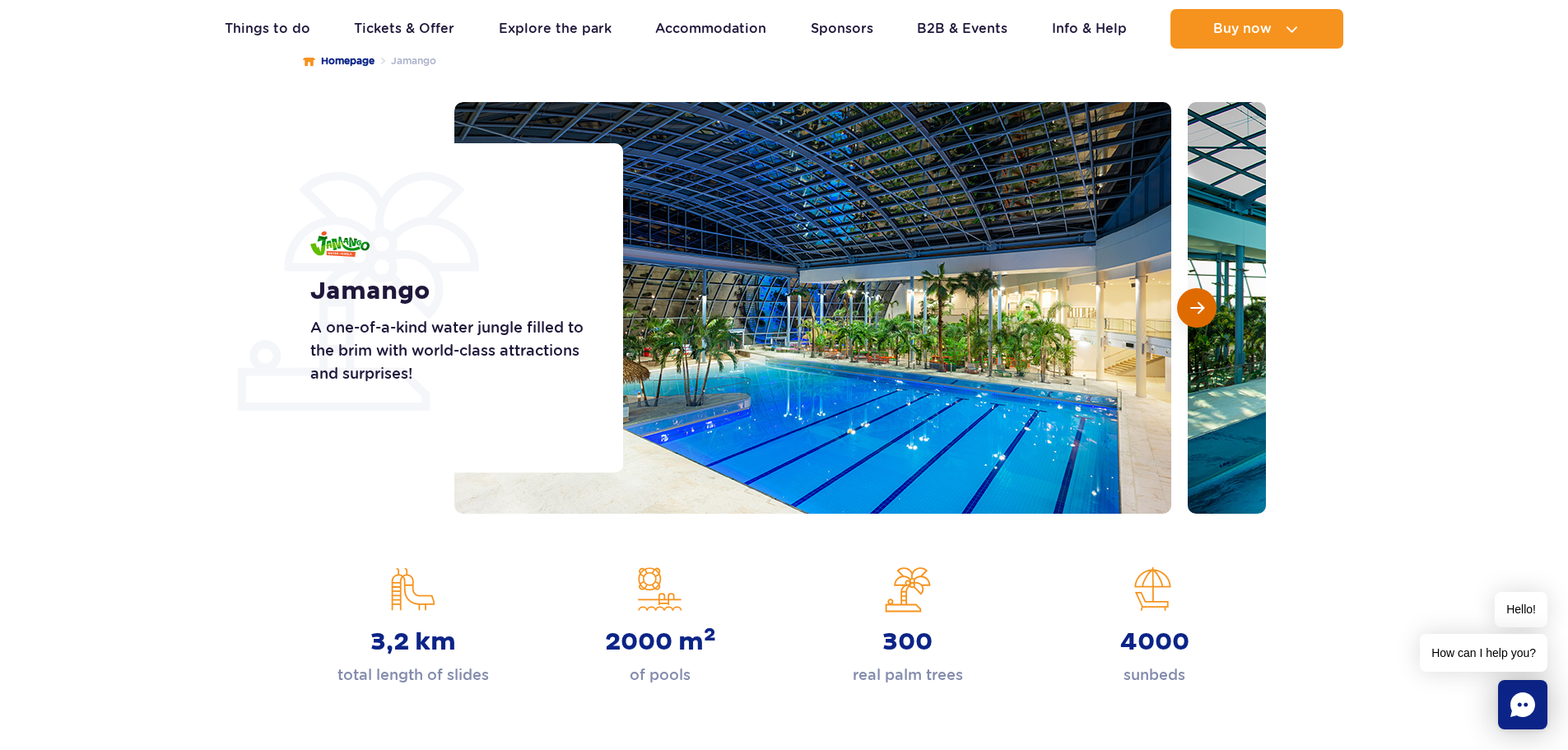
click at [1188, 309] on button "Next slide" at bounding box center [1197, 307] width 40 height 40
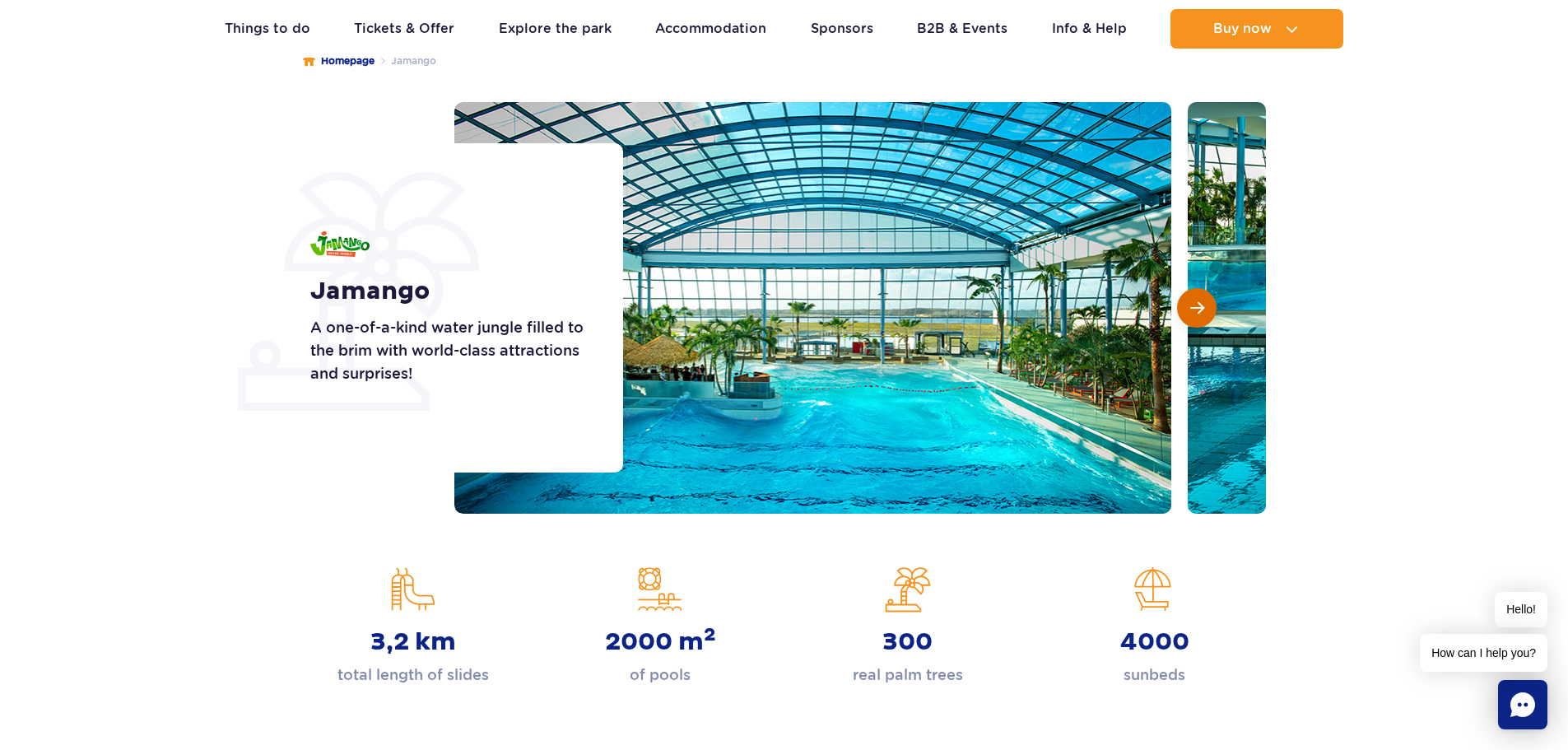
click at [1188, 309] on button "Next slide" at bounding box center [1197, 307] width 40 height 40
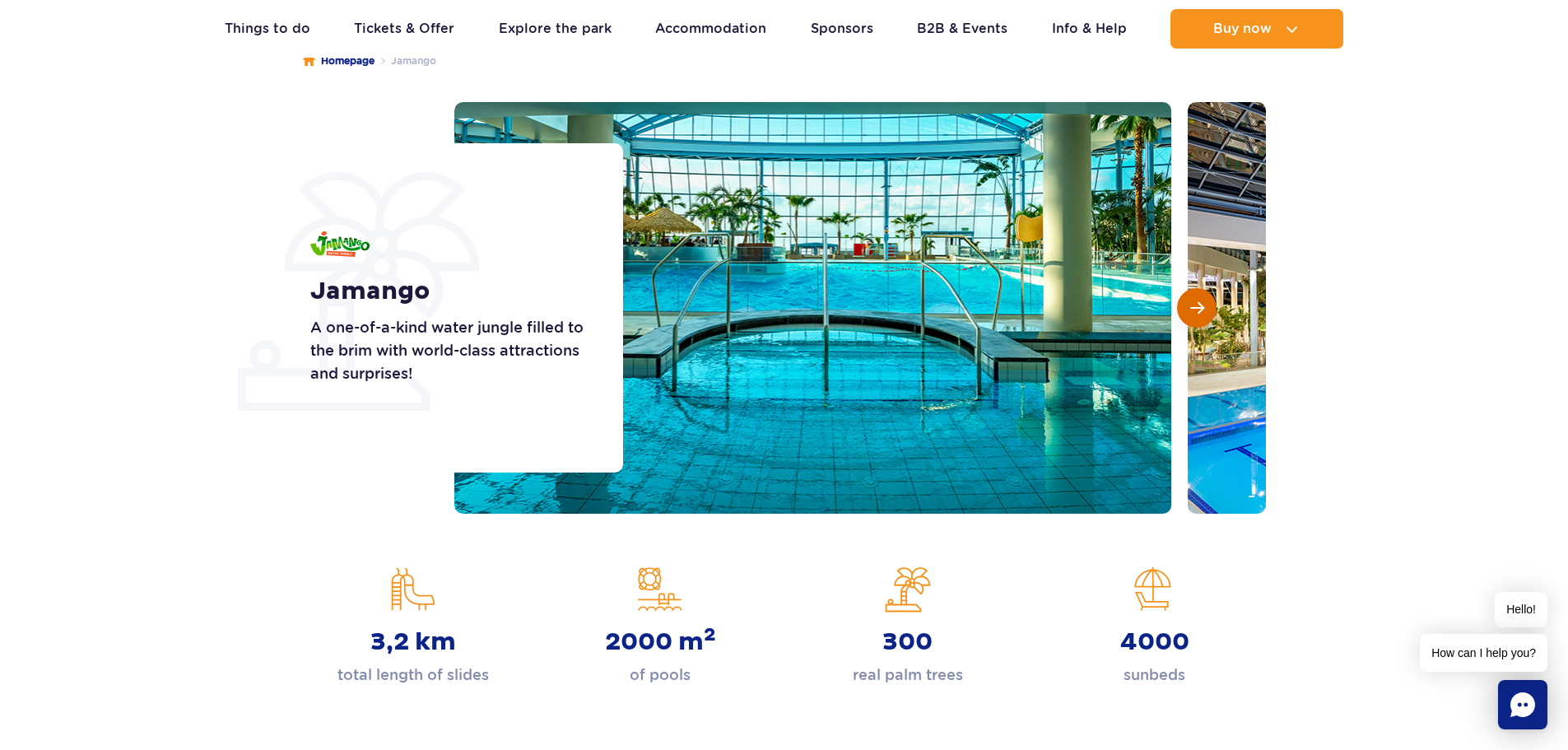
click at [1188, 309] on button "Next slide" at bounding box center [1197, 307] width 40 height 40
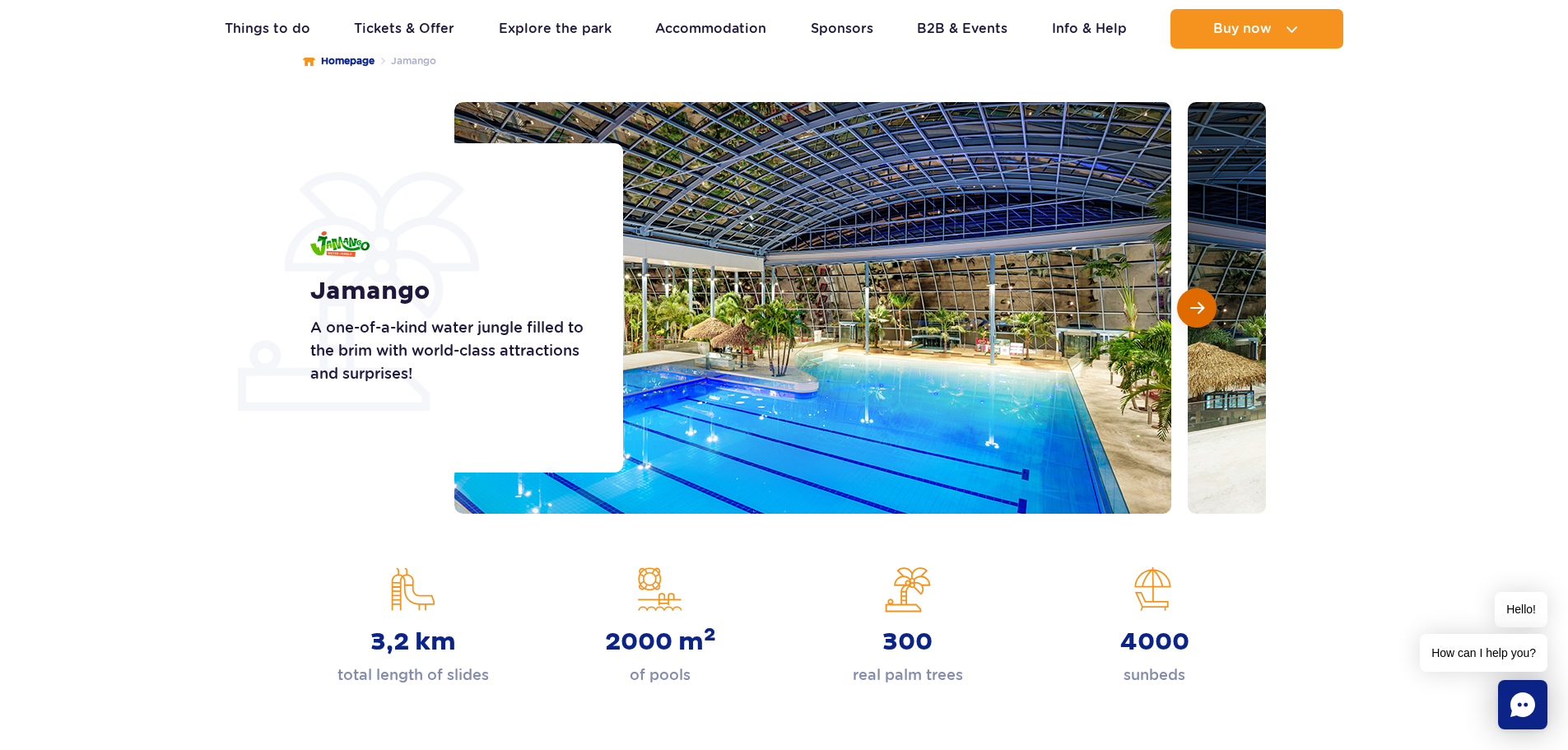
click at [1188, 309] on button "Next slide" at bounding box center [1197, 307] width 40 height 40
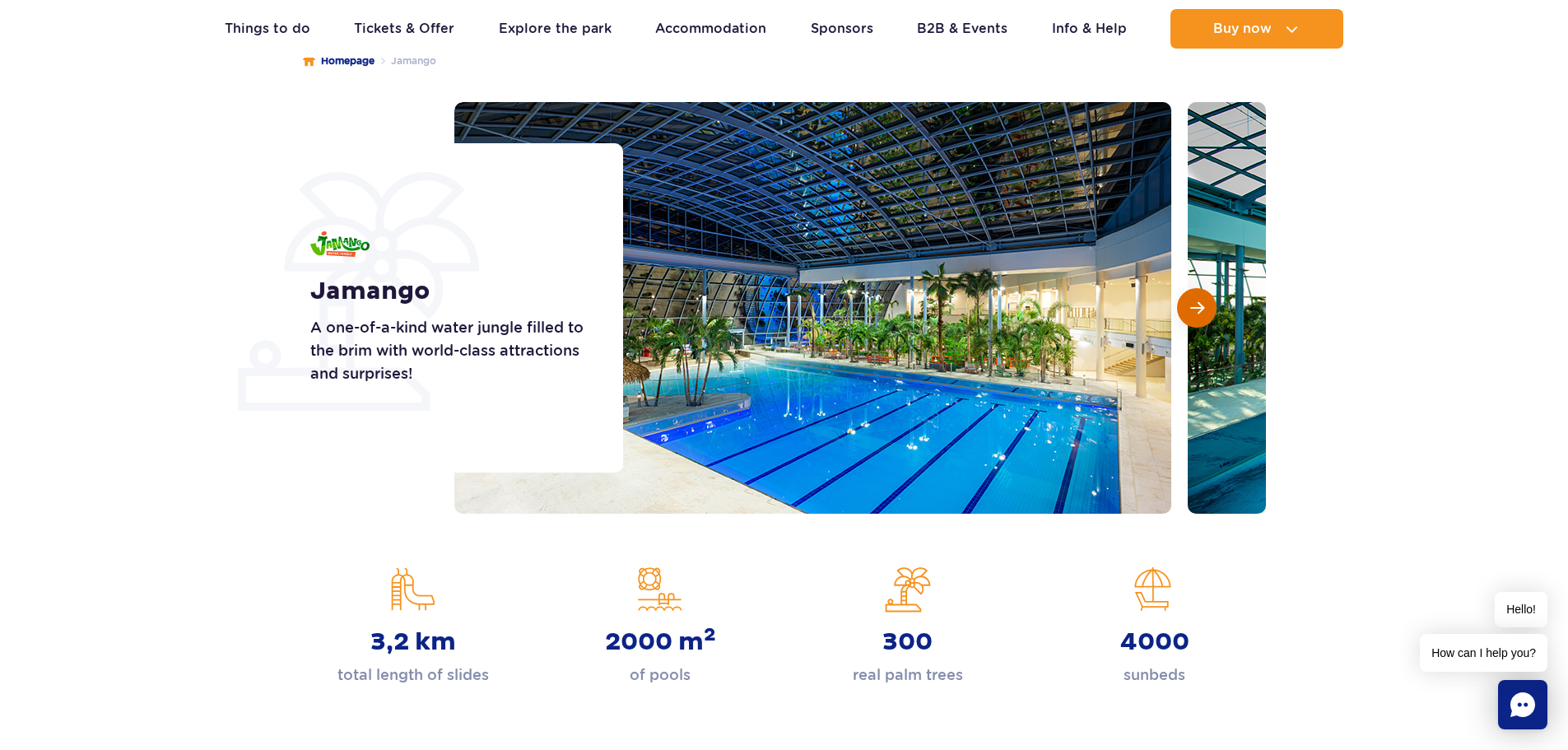
click at [1188, 309] on button "Next slide" at bounding box center [1197, 307] width 40 height 40
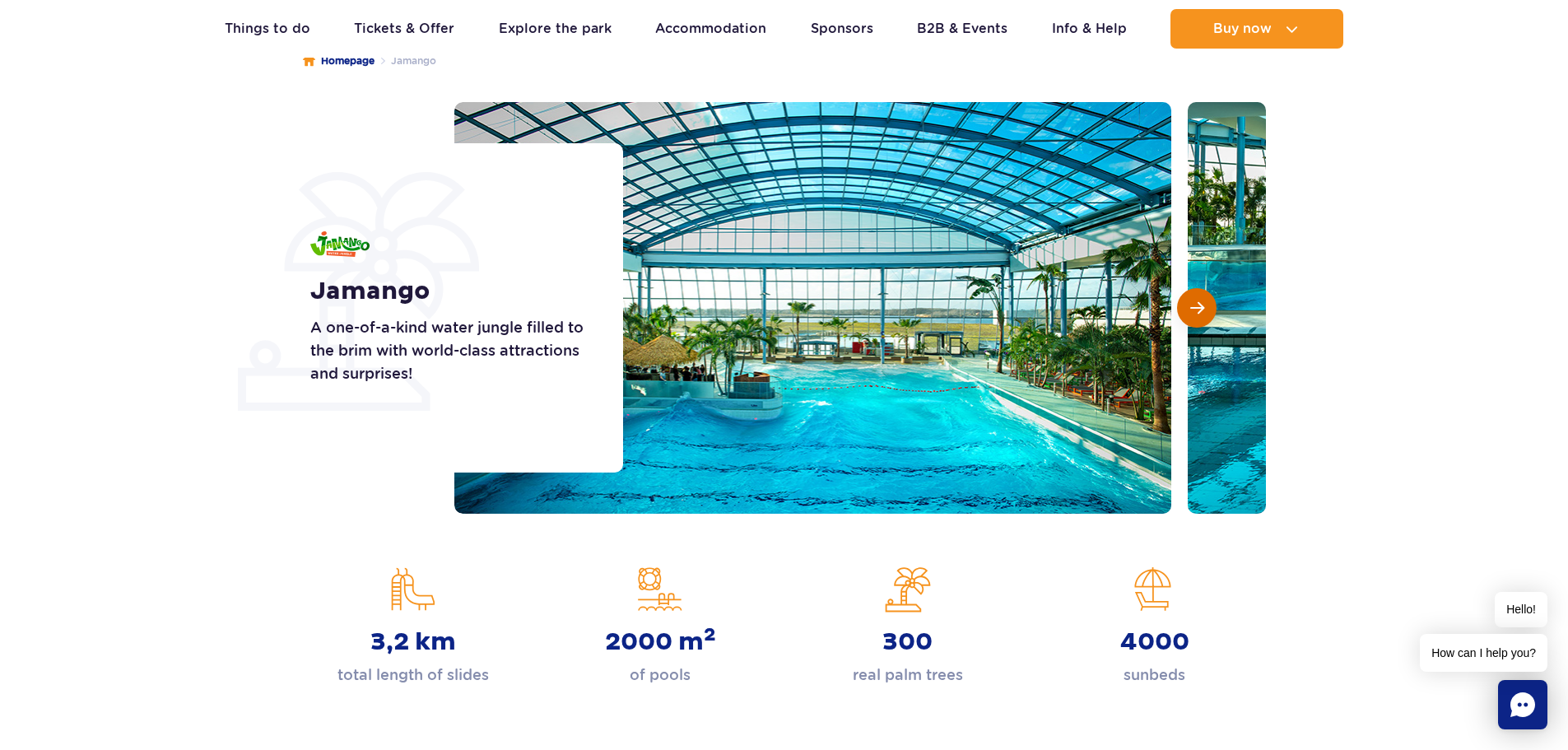
click at [1188, 309] on button "Next slide" at bounding box center [1197, 307] width 40 height 40
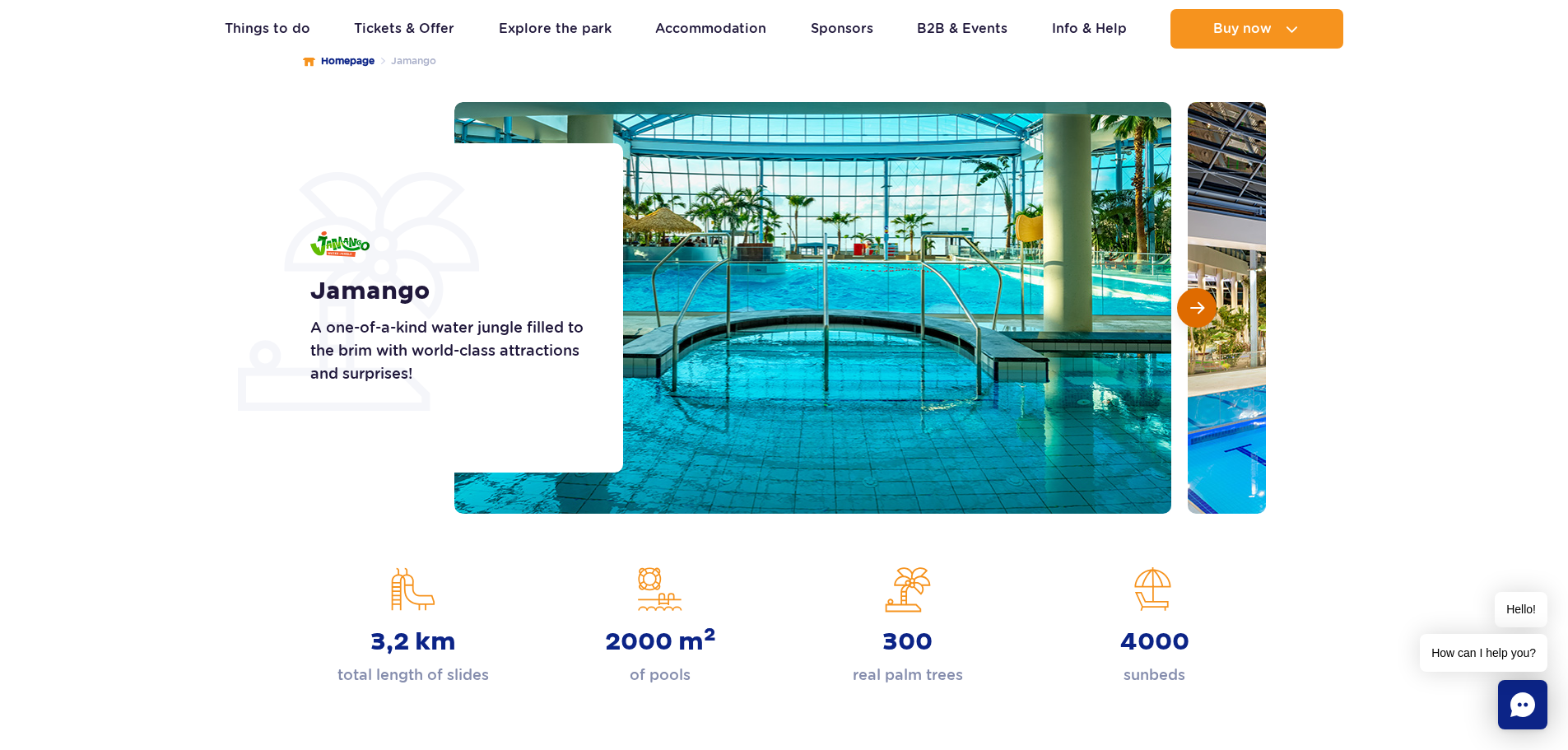
click at [1188, 309] on button "Next slide" at bounding box center [1197, 307] width 40 height 40
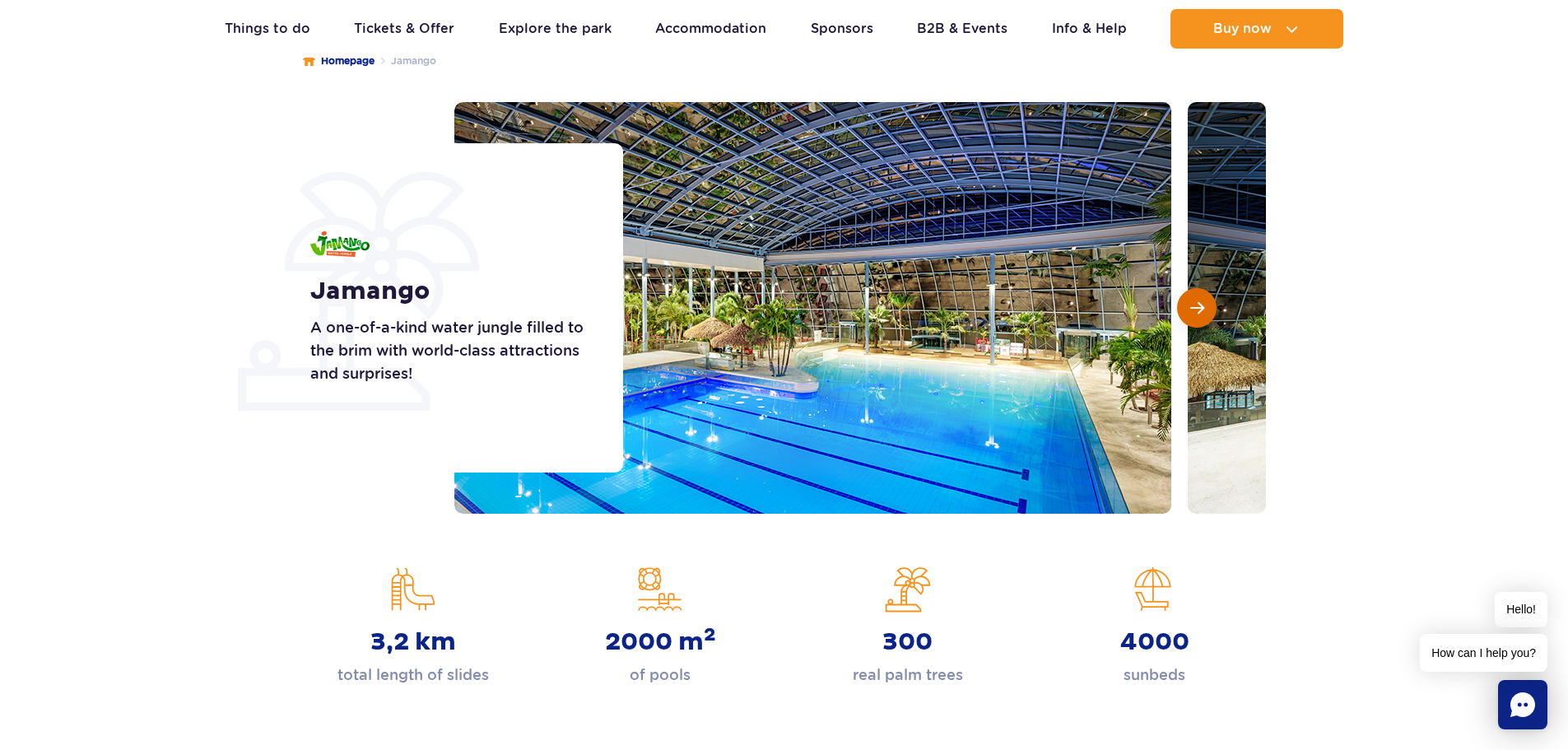
click at [1188, 309] on button "Next slide" at bounding box center [1197, 307] width 40 height 40
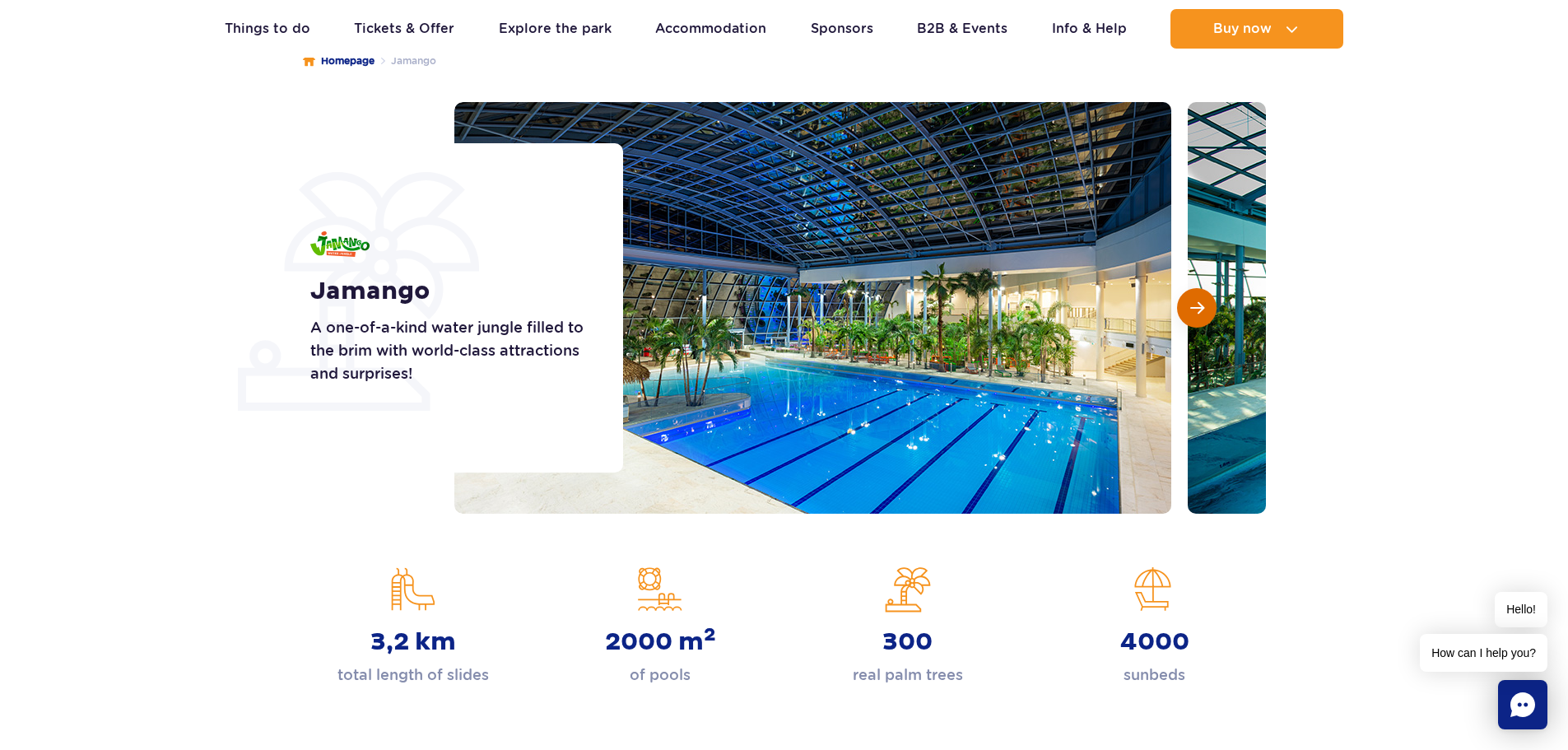
click at [1188, 309] on button "Next slide" at bounding box center [1197, 307] width 40 height 40
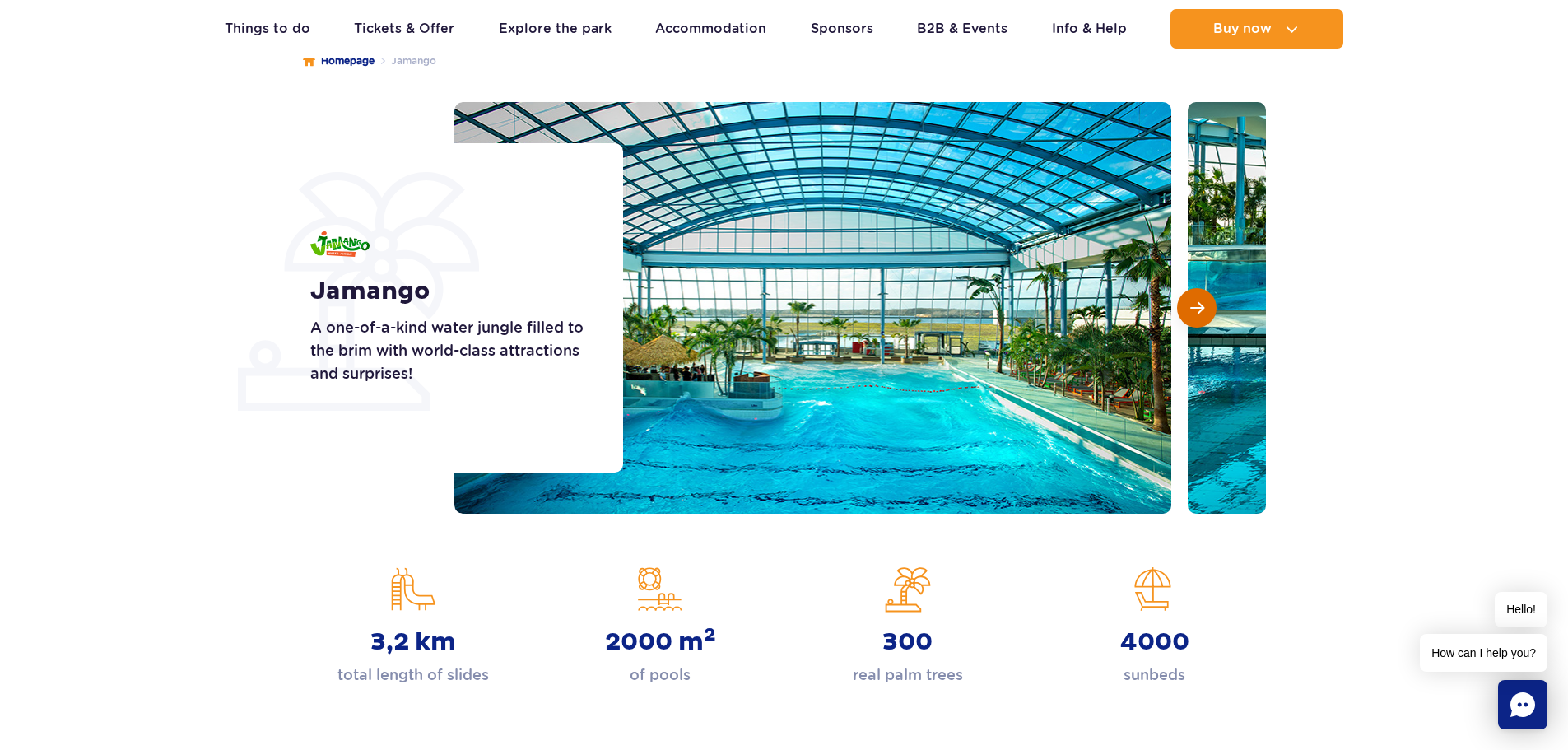
click at [1188, 309] on button "Next slide" at bounding box center [1197, 307] width 40 height 40
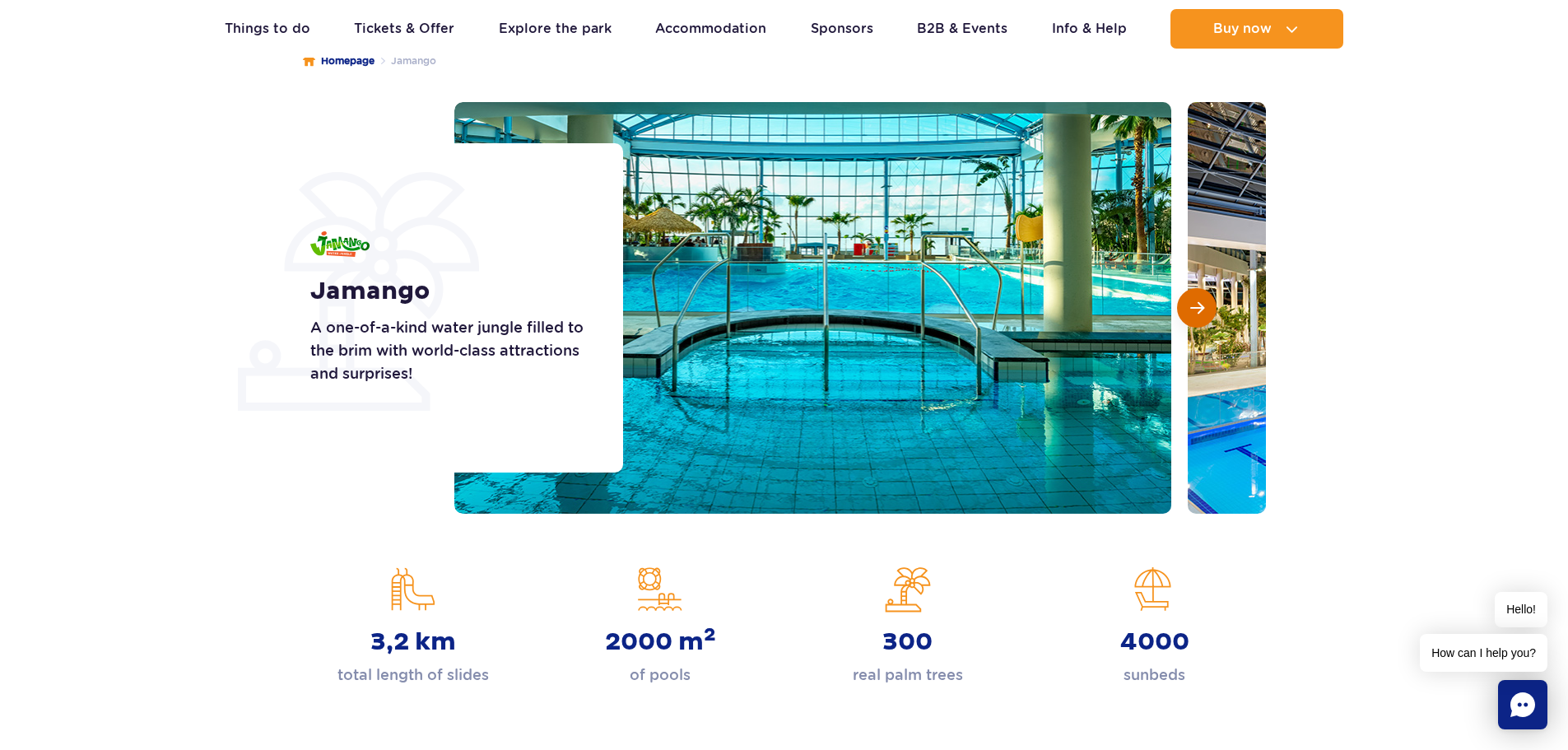
click at [1188, 309] on button "Next slide" at bounding box center [1197, 307] width 40 height 40
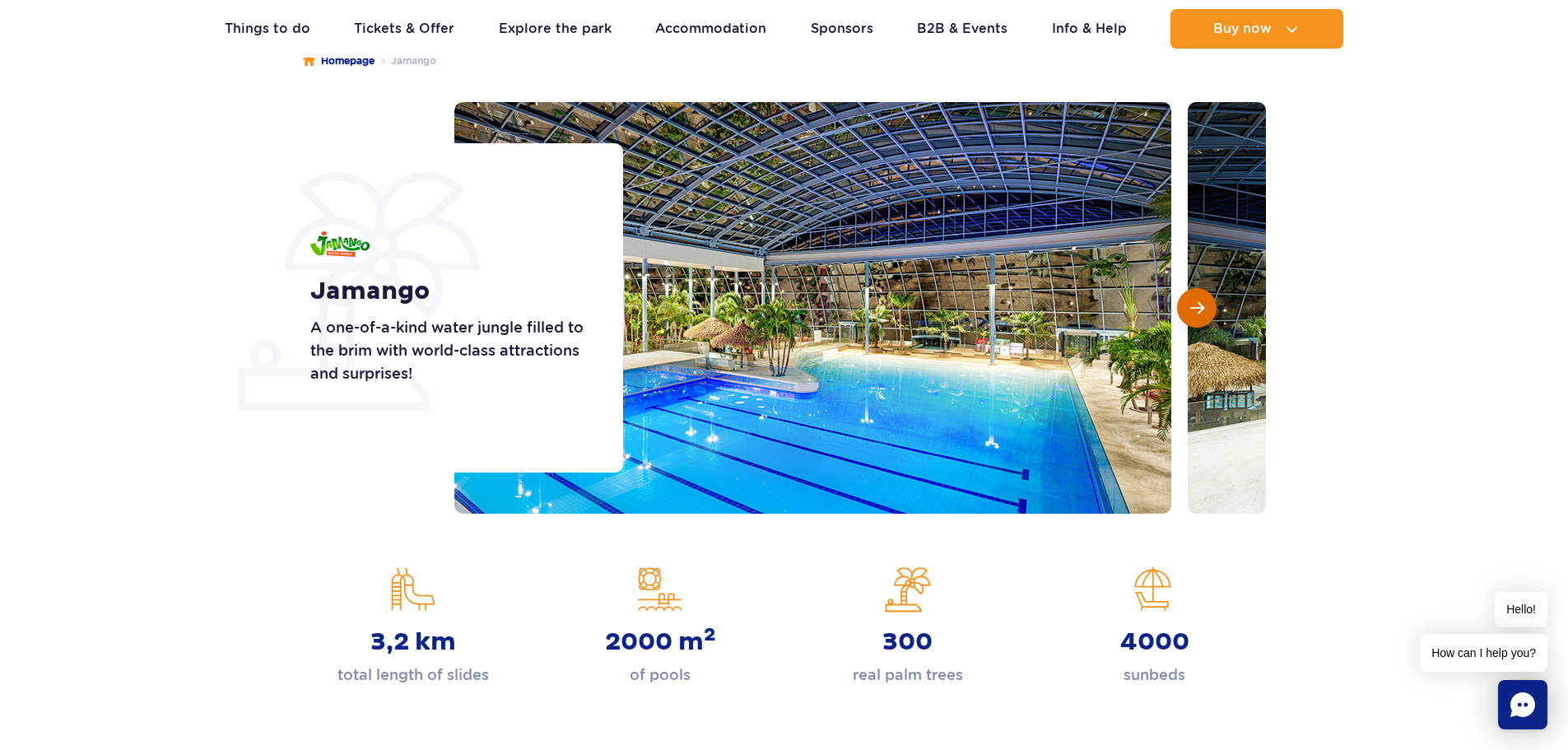
click at [1188, 309] on button "Next slide" at bounding box center [1197, 307] width 40 height 40
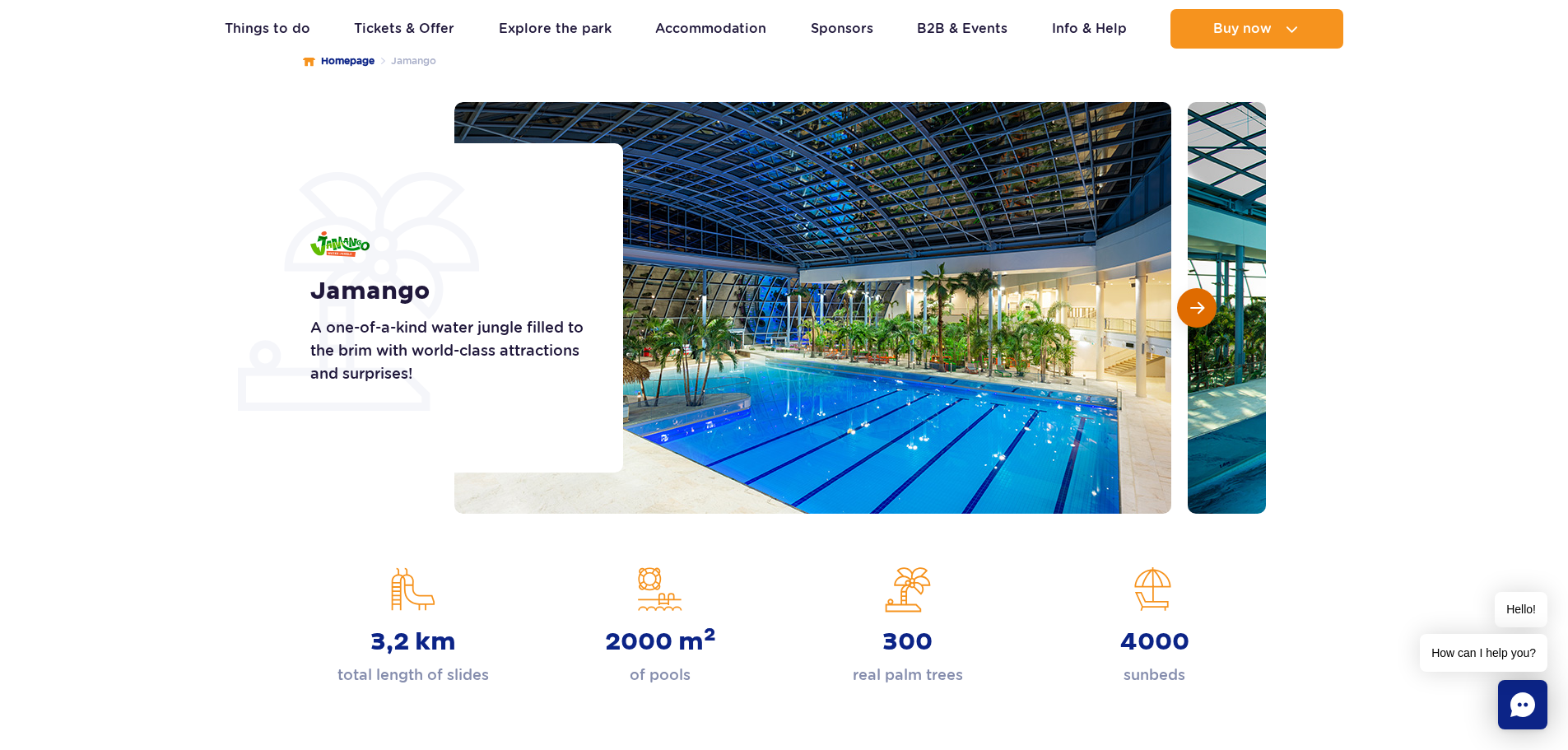
click at [1188, 309] on button "Next slide" at bounding box center [1197, 307] width 40 height 40
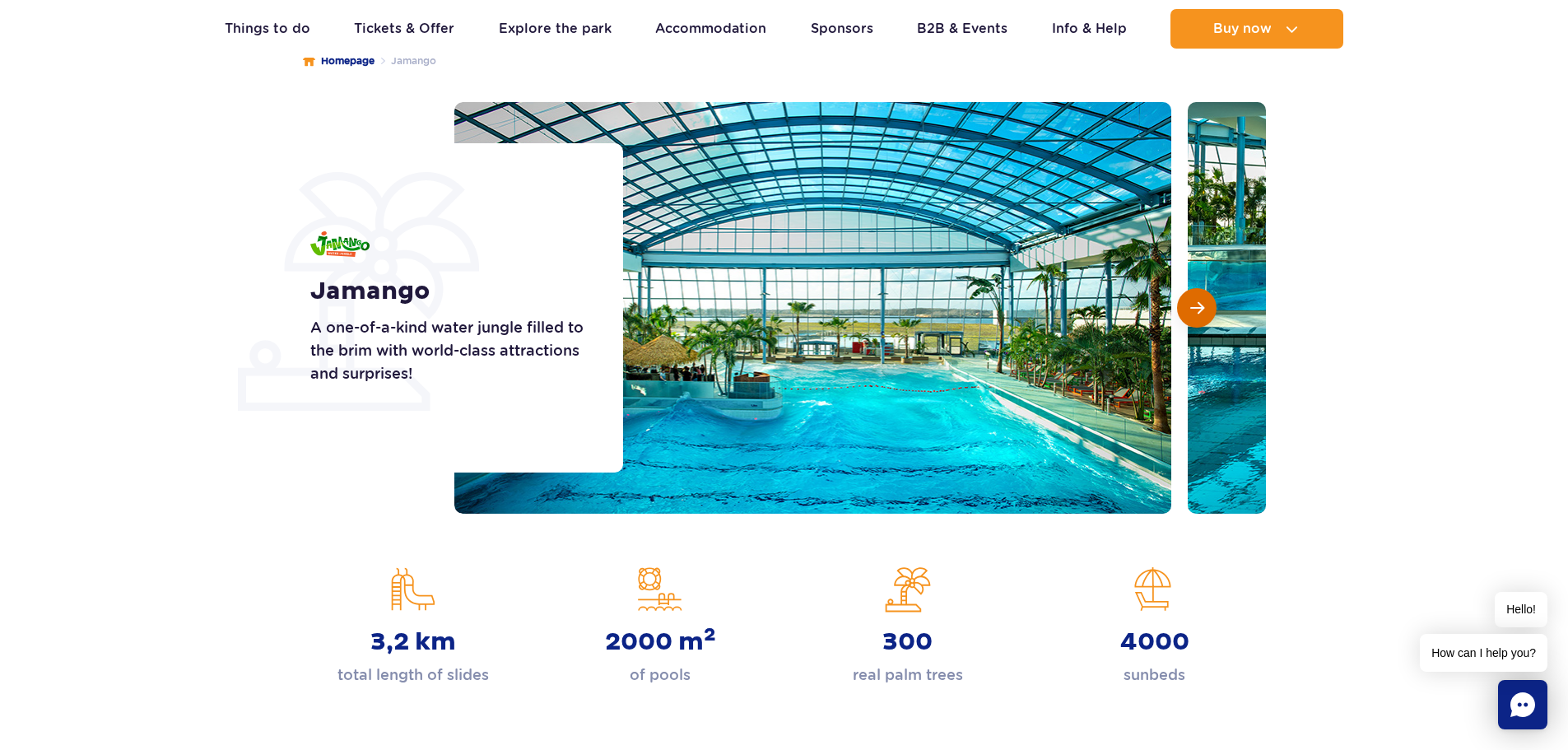
click at [1188, 309] on button "Next slide" at bounding box center [1197, 307] width 40 height 40
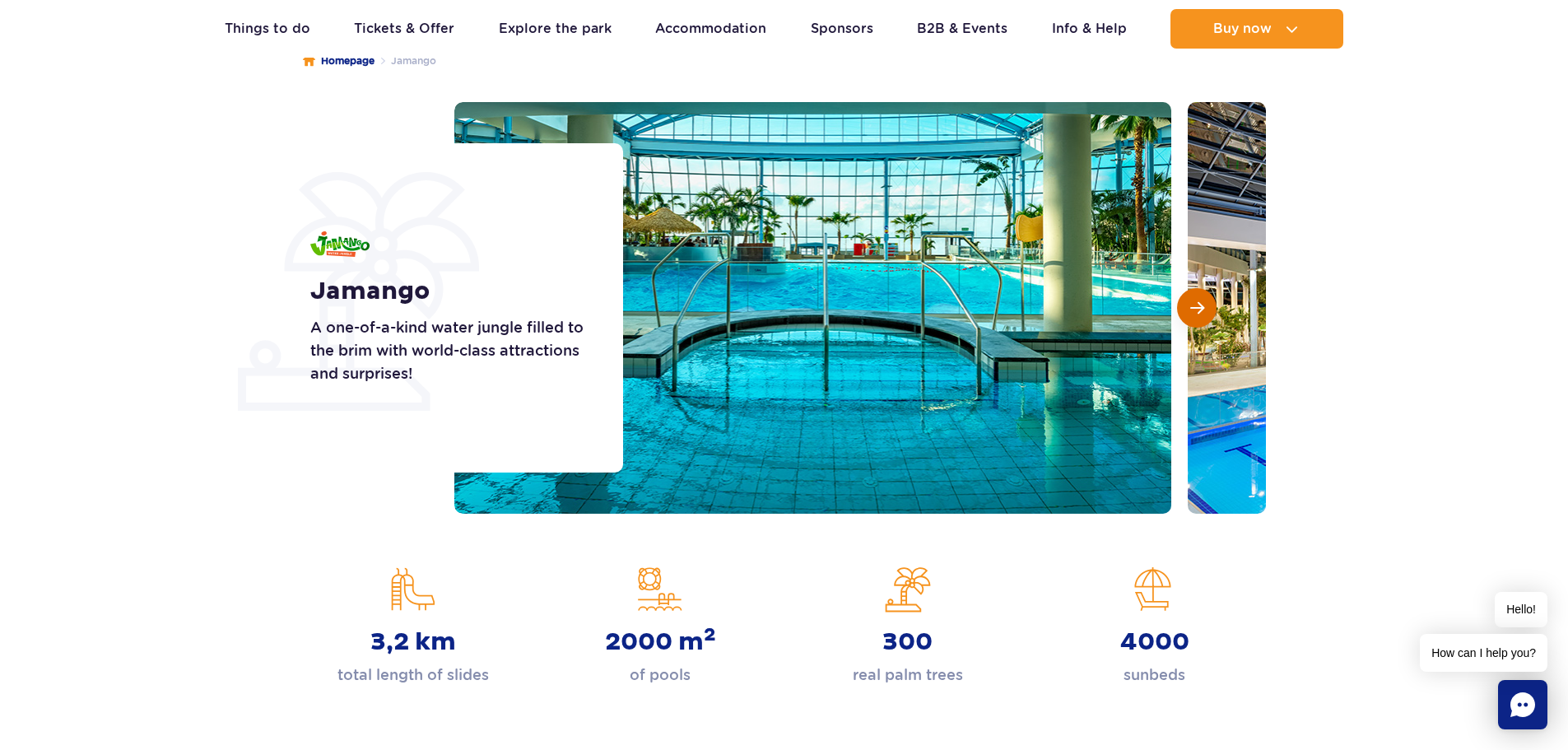
click at [1188, 309] on button "Next slide" at bounding box center [1197, 307] width 40 height 40
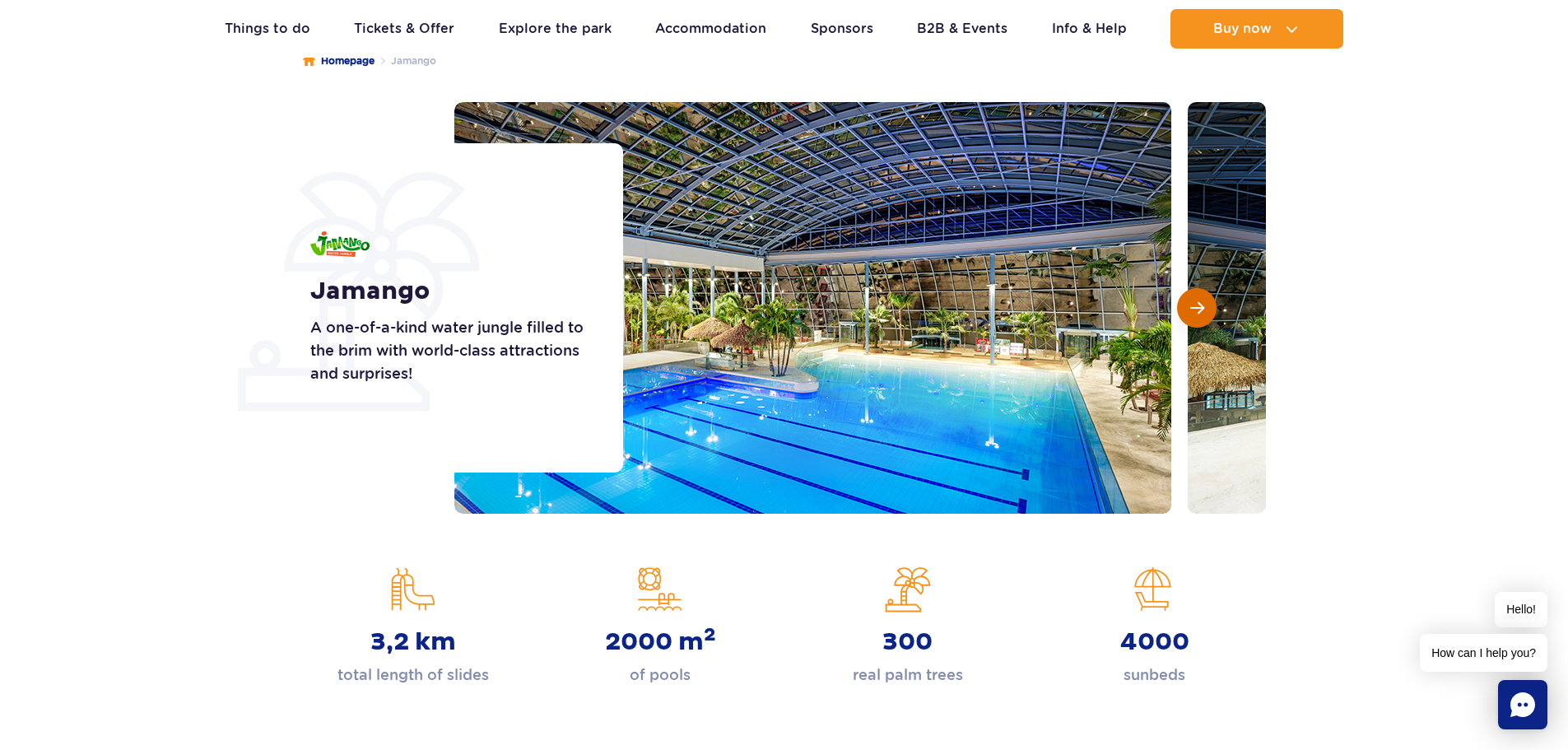
click at [1188, 309] on button "Next slide" at bounding box center [1197, 307] width 40 height 40
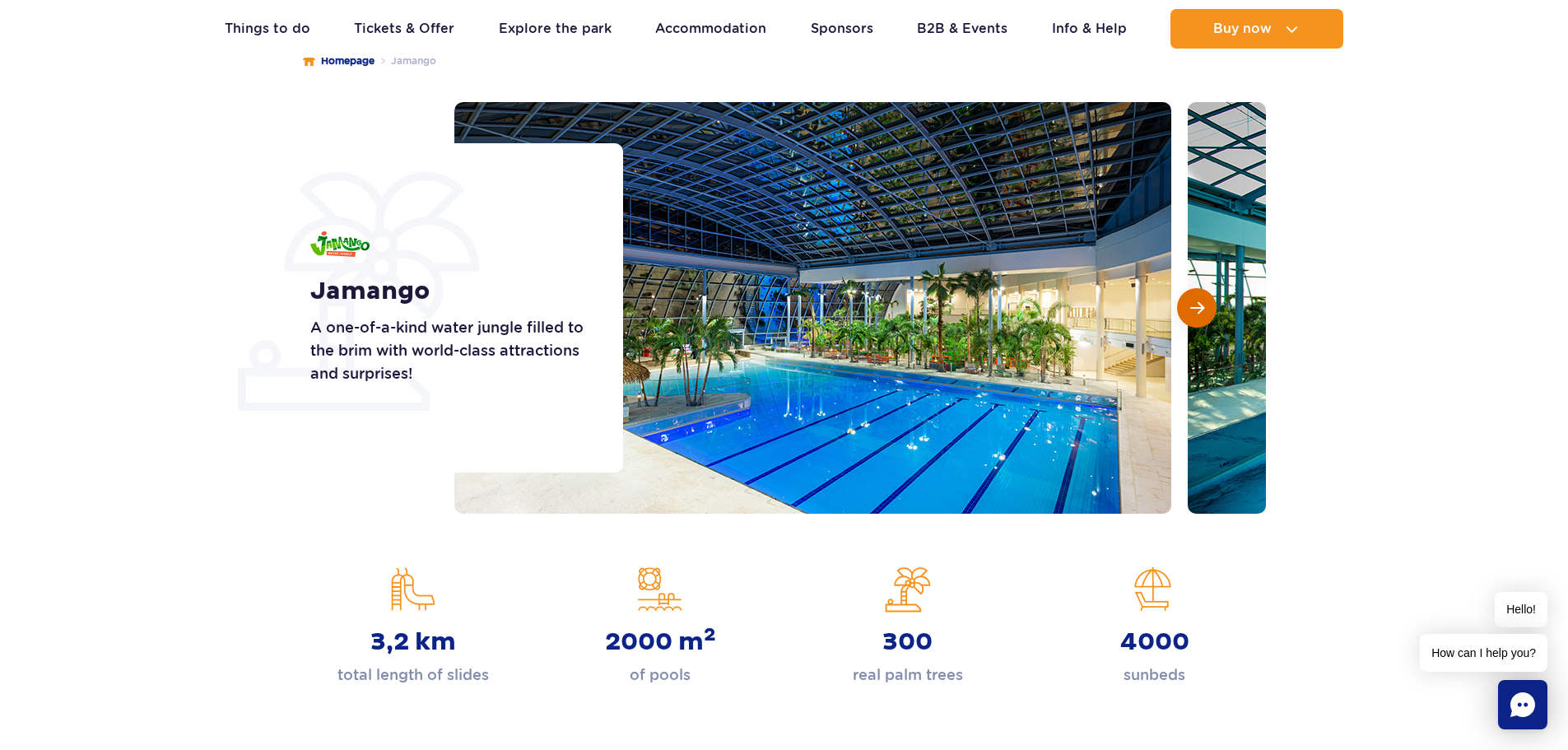
click at [1188, 309] on button "Next slide" at bounding box center [1197, 307] width 40 height 40
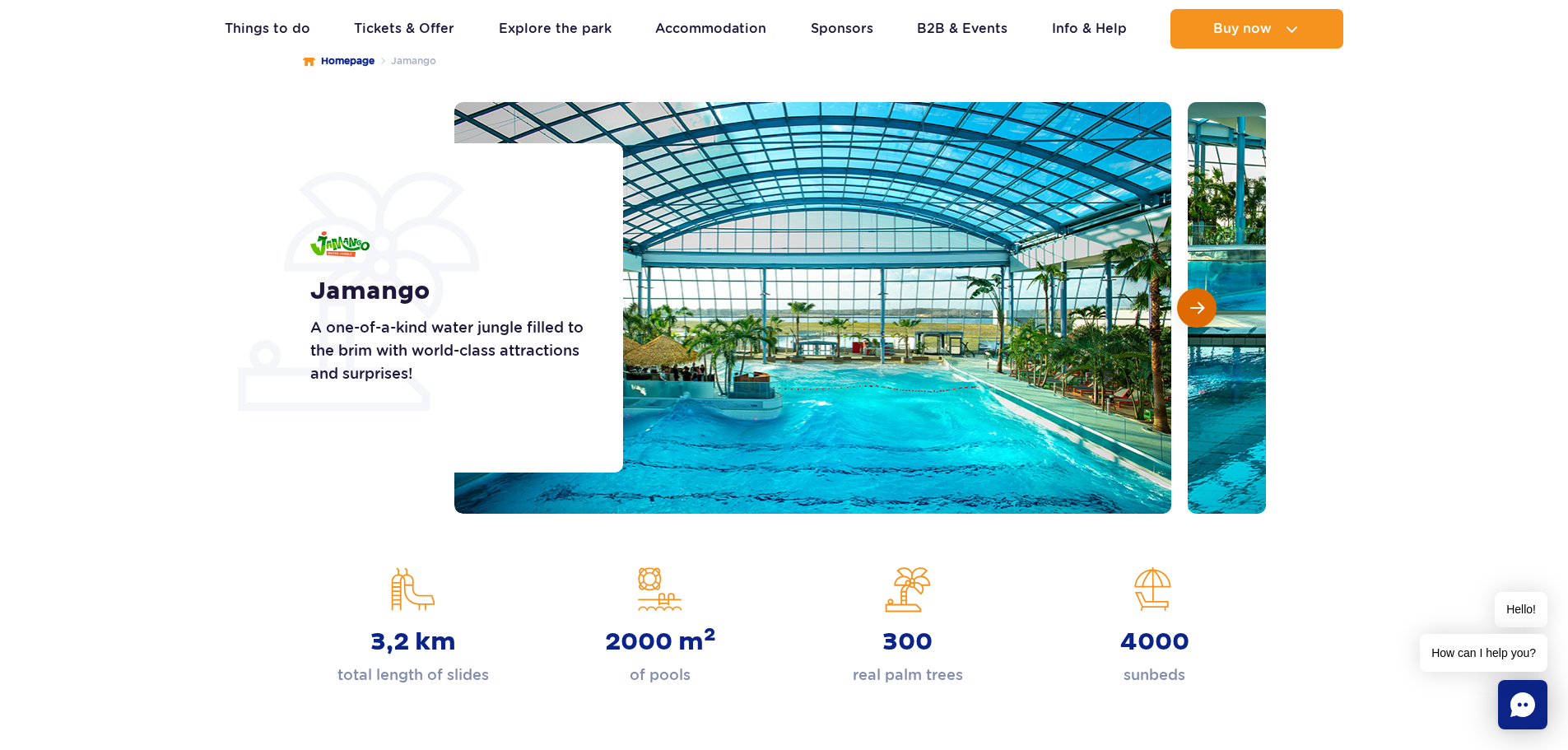
click at [1188, 309] on button "Next slide" at bounding box center [1197, 307] width 40 height 40
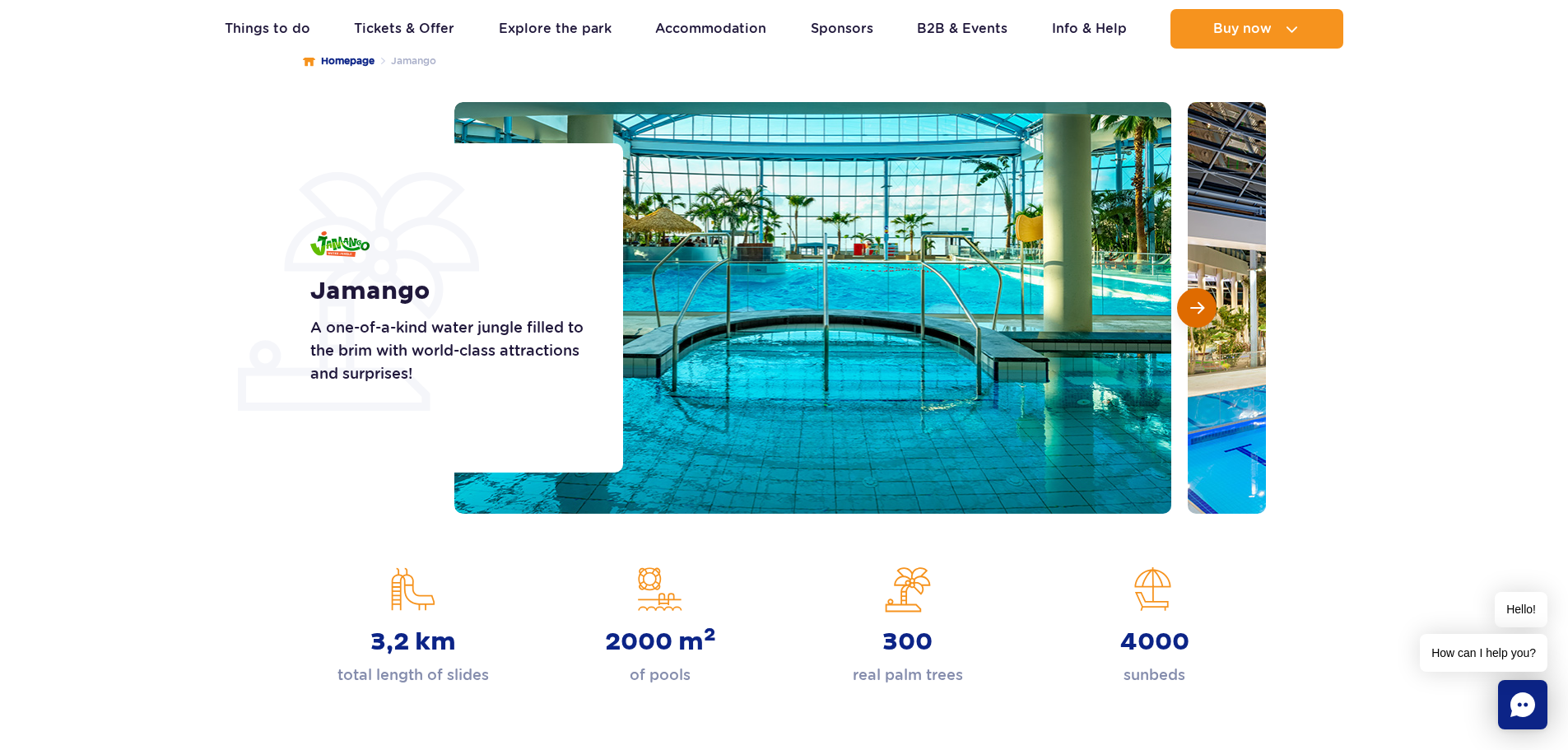
click at [1188, 309] on button "Next slide" at bounding box center [1197, 307] width 40 height 40
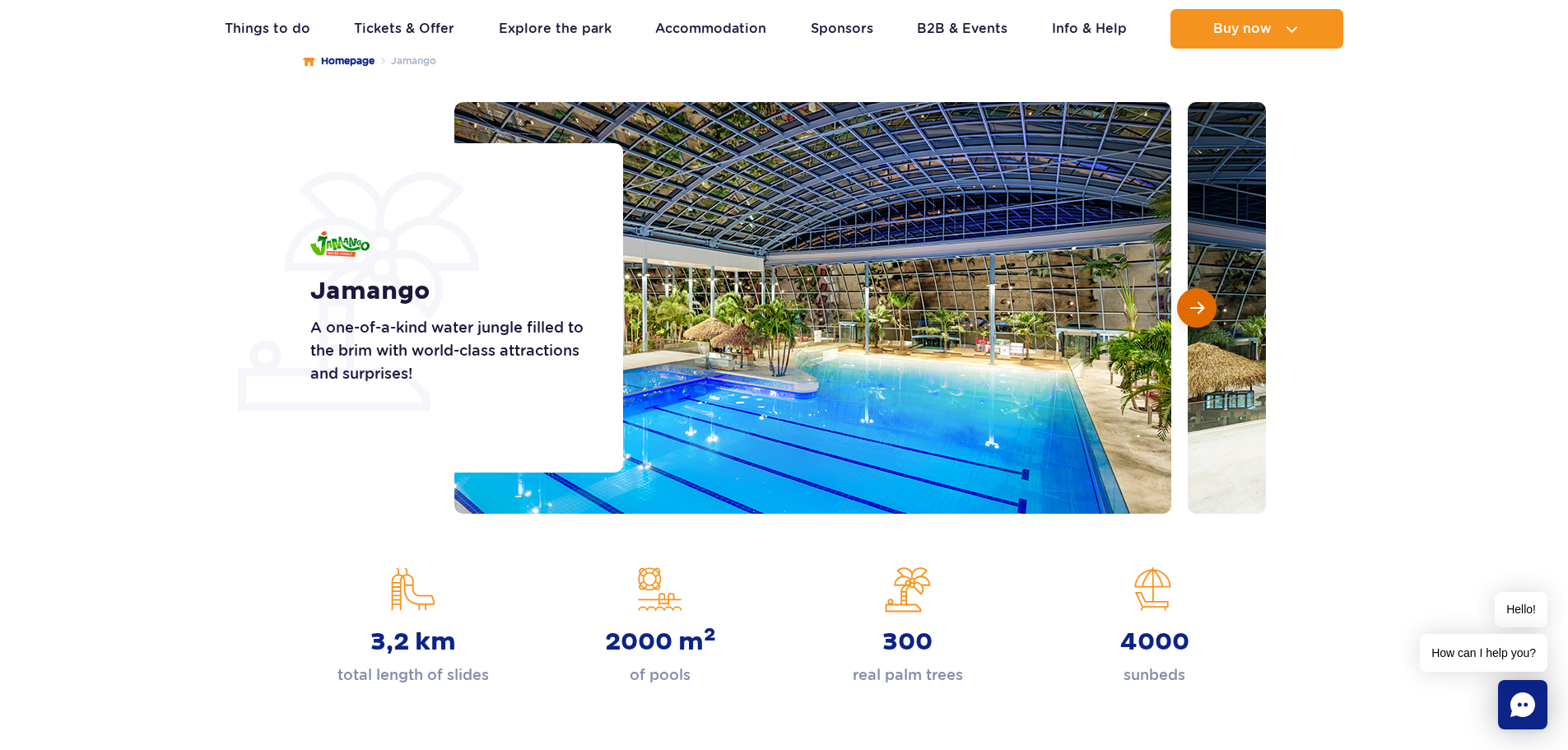
click at [1188, 309] on button "Next slide" at bounding box center [1197, 307] width 40 height 40
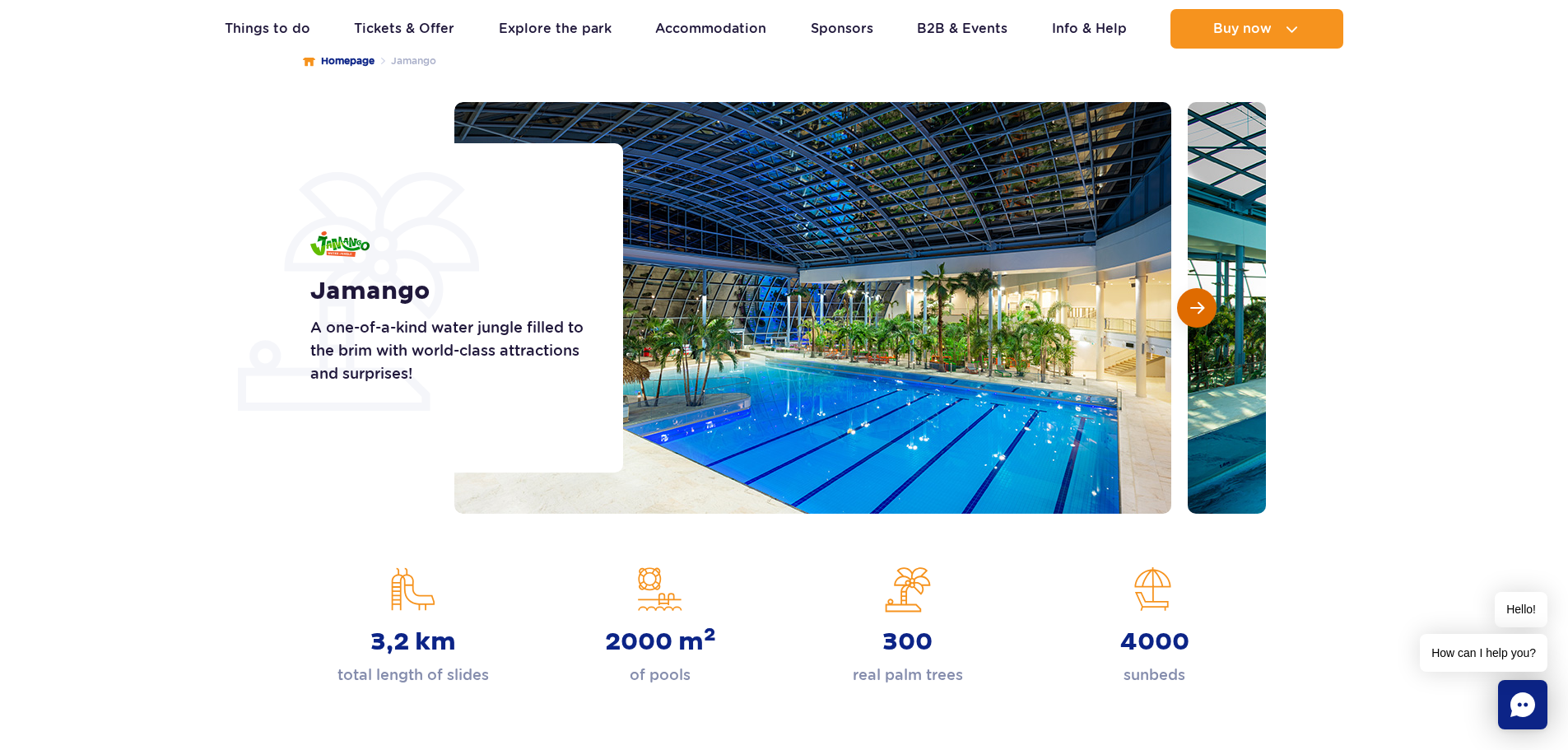
click at [1188, 309] on button "Next slide" at bounding box center [1197, 307] width 40 height 40
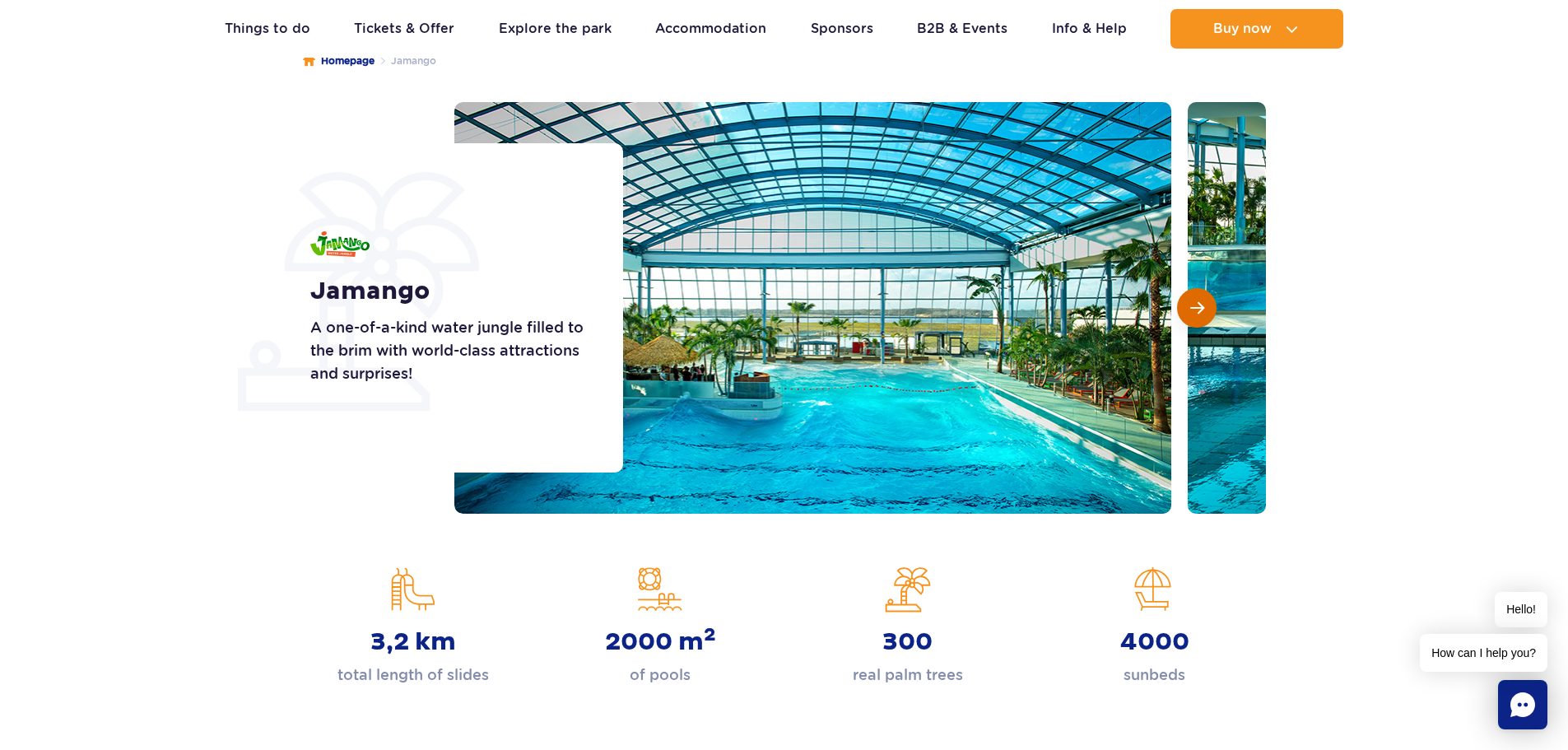
click at [1188, 309] on button "Next slide" at bounding box center [1197, 307] width 40 height 40
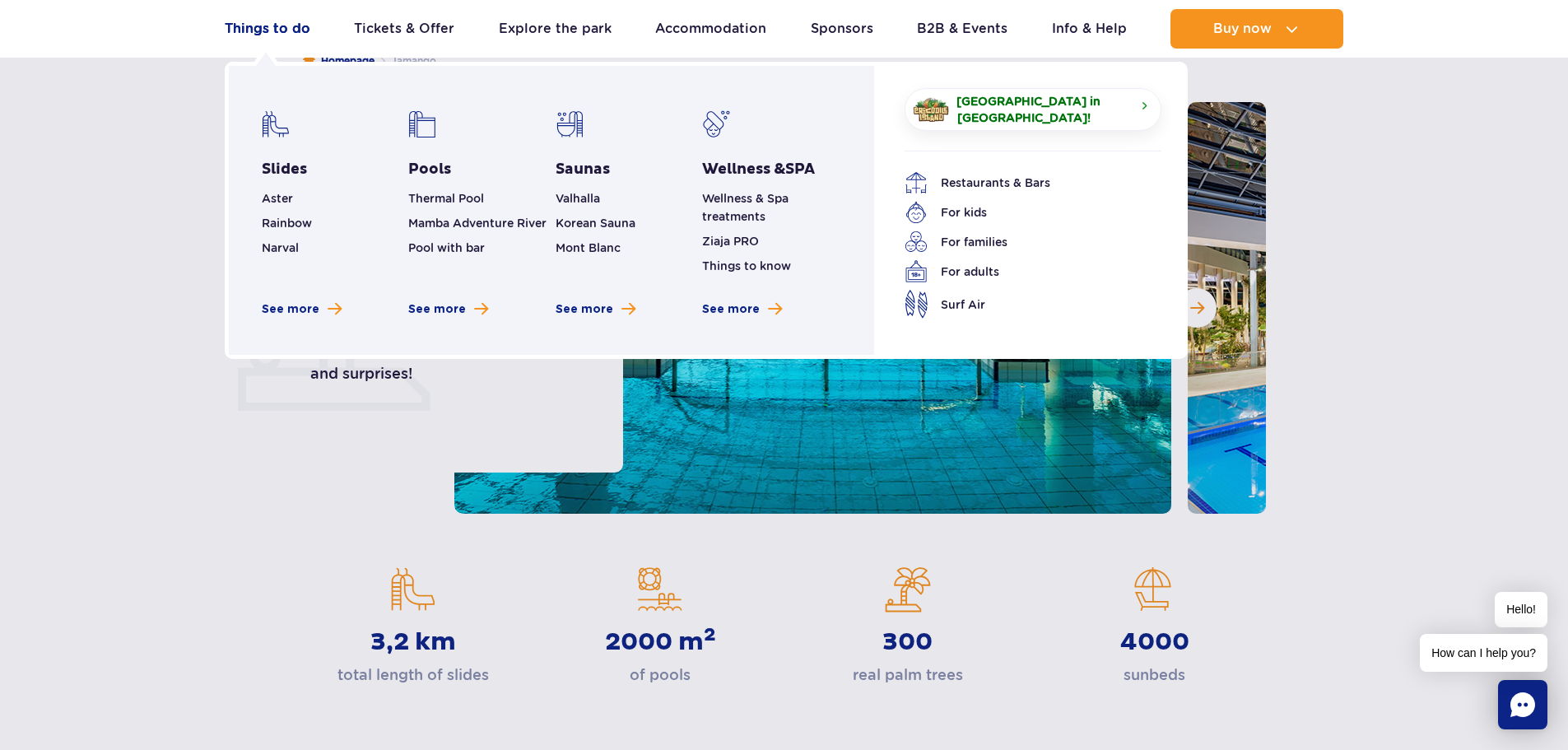
click at [279, 26] on link "Things to do" at bounding box center [268, 29] width 86 height 40
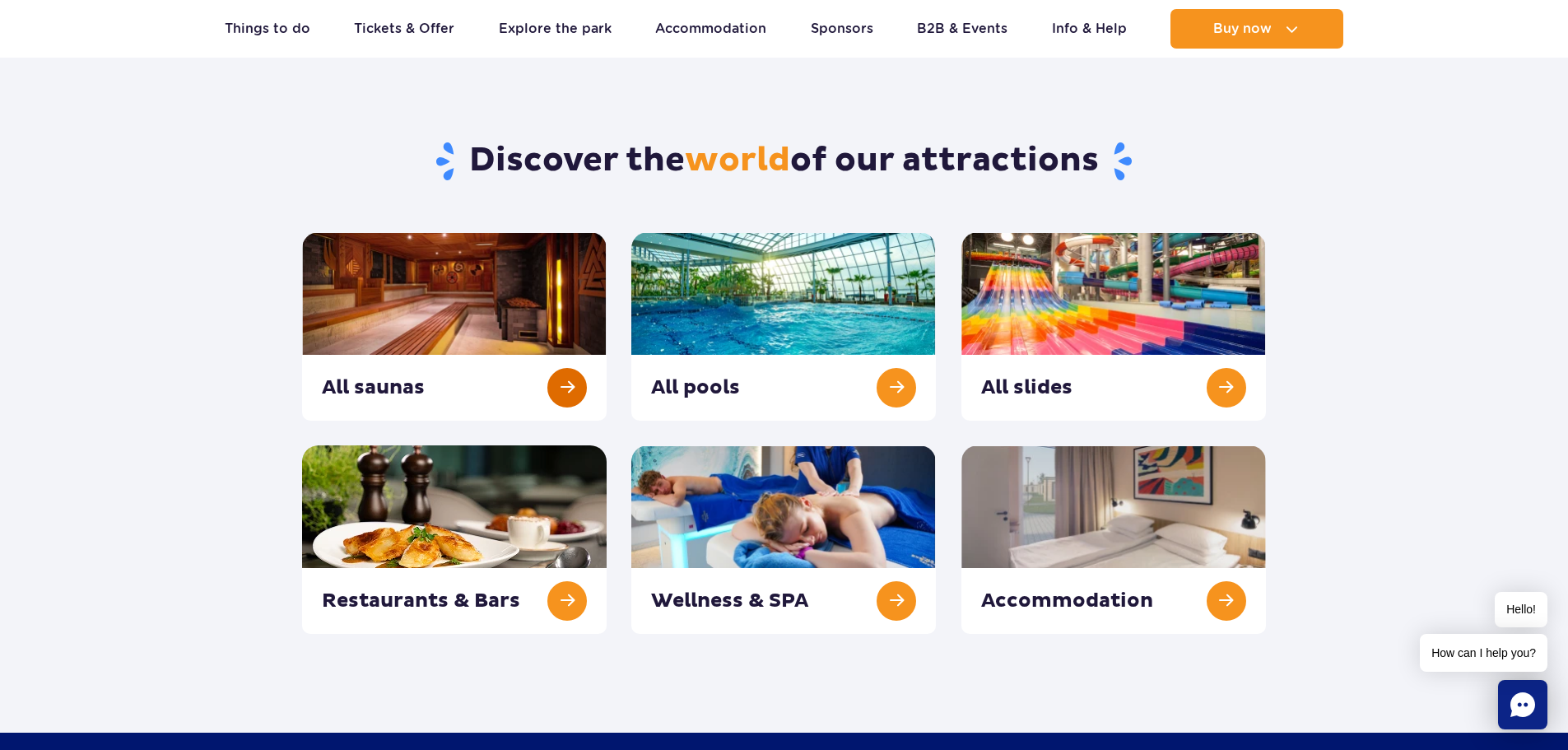
scroll to position [165, 0]
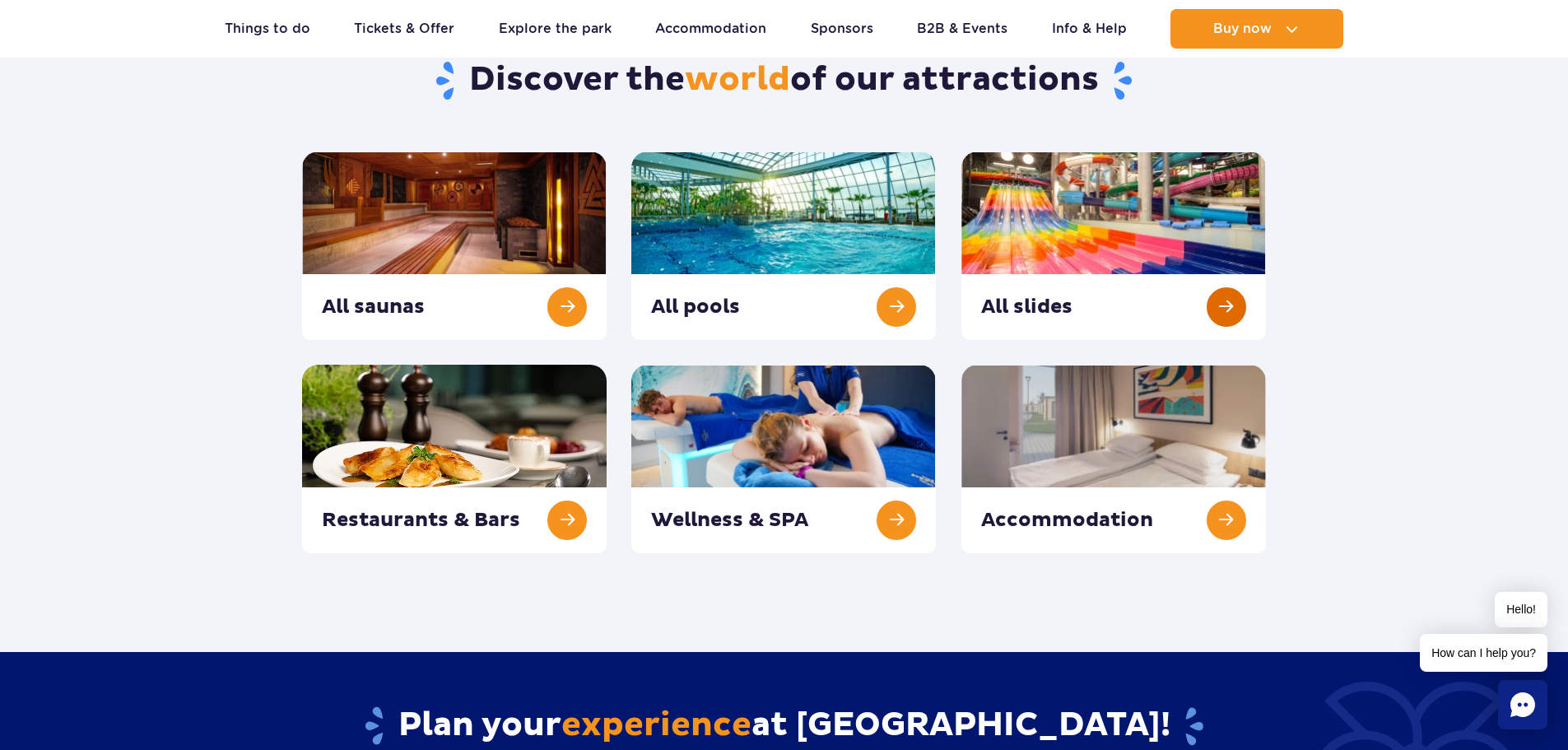
click at [1098, 308] on link at bounding box center [1114, 246] width 305 height 189
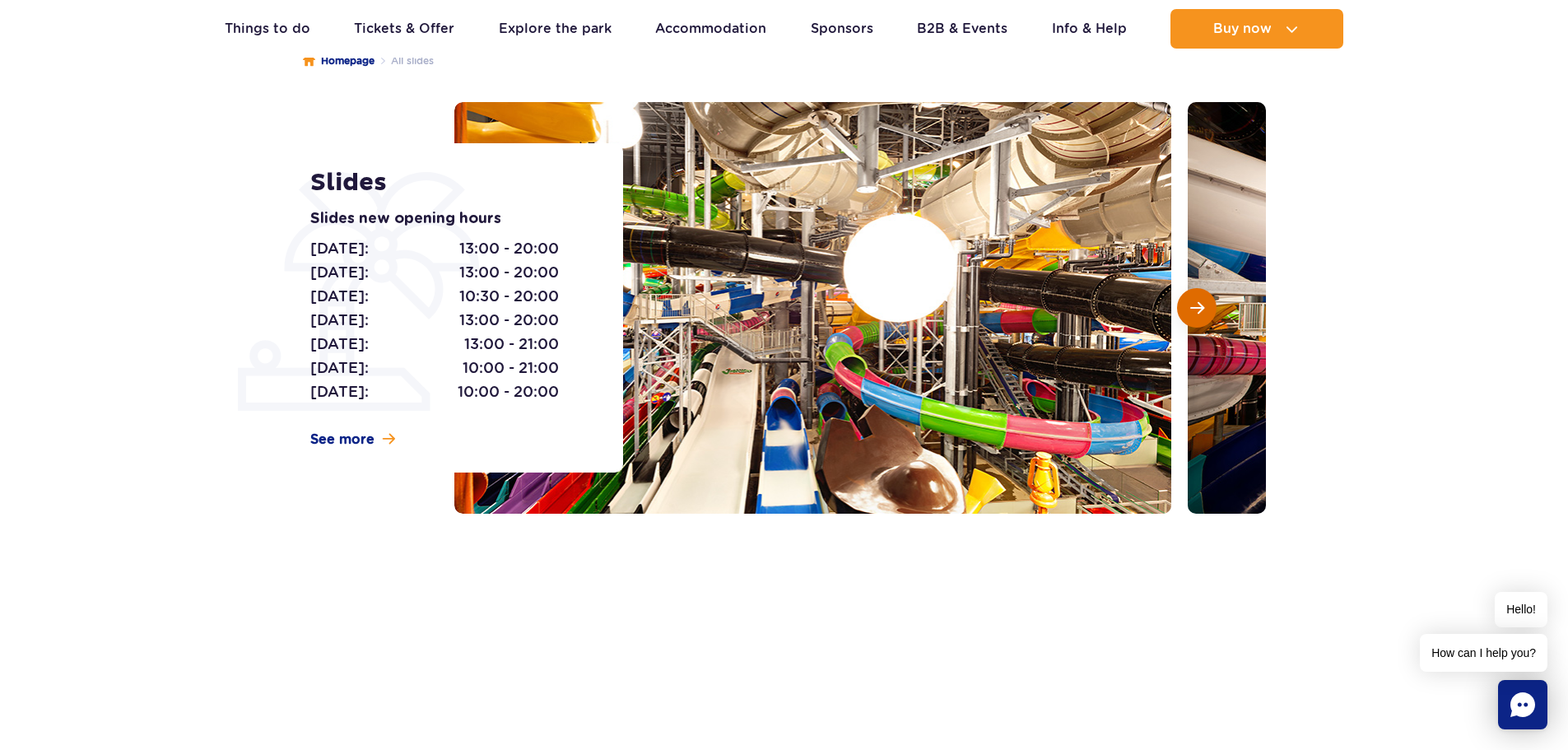
click at [1206, 306] on button "Next slide" at bounding box center [1197, 307] width 40 height 40
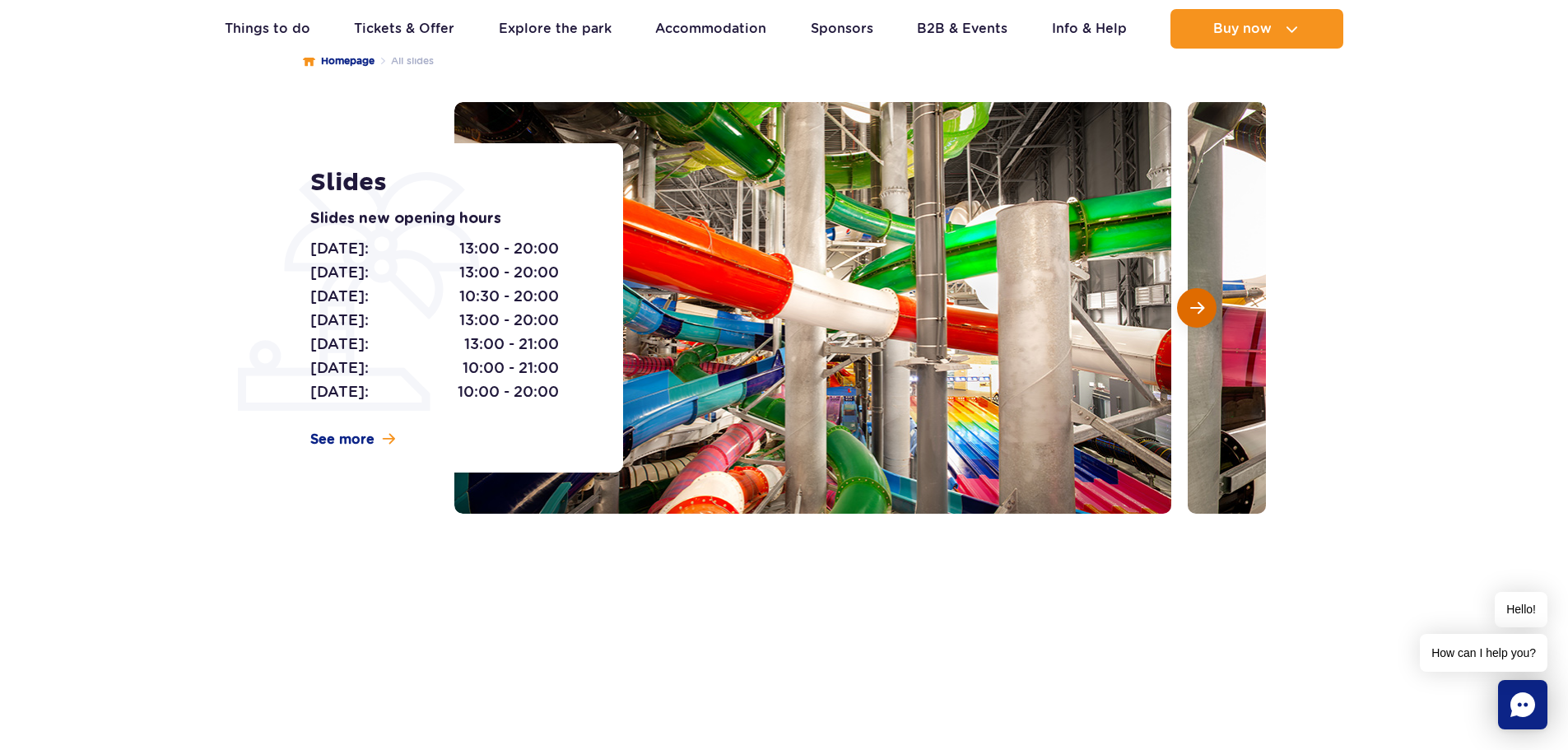
click at [1206, 306] on button "Next slide" at bounding box center [1197, 307] width 40 height 40
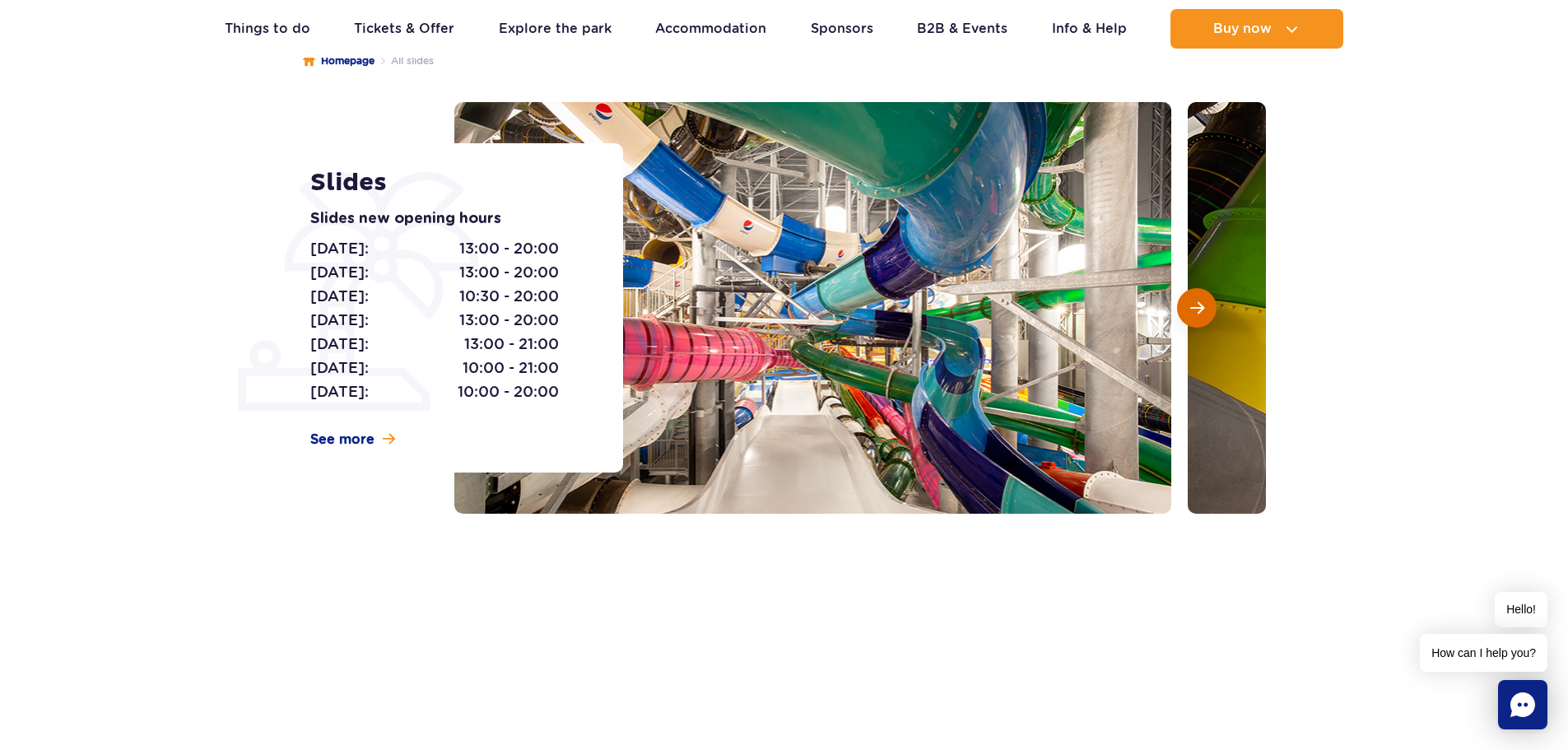
click at [1206, 306] on button "Next slide" at bounding box center [1197, 307] width 40 height 40
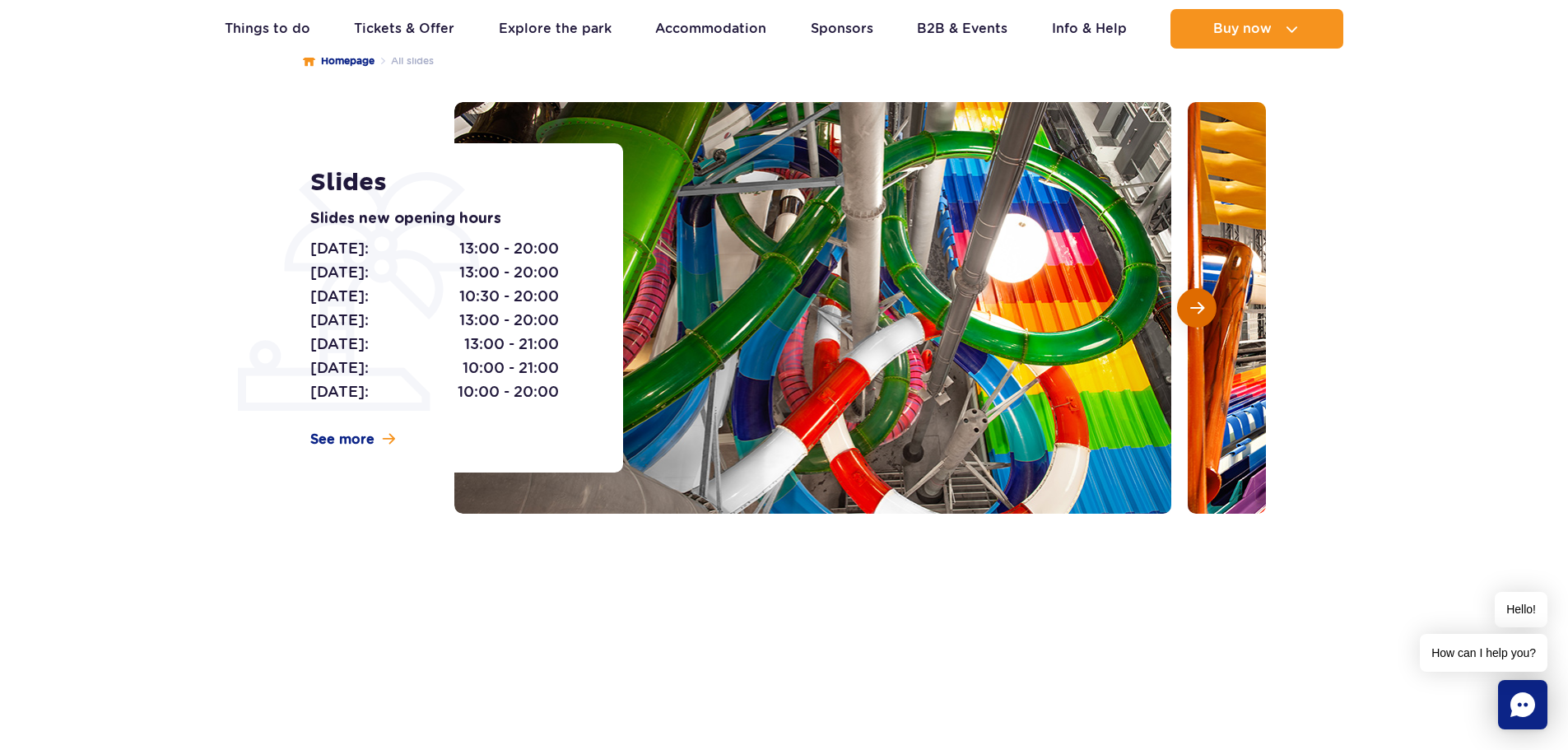
click at [1206, 306] on button "Next slide" at bounding box center [1197, 307] width 40 height 40
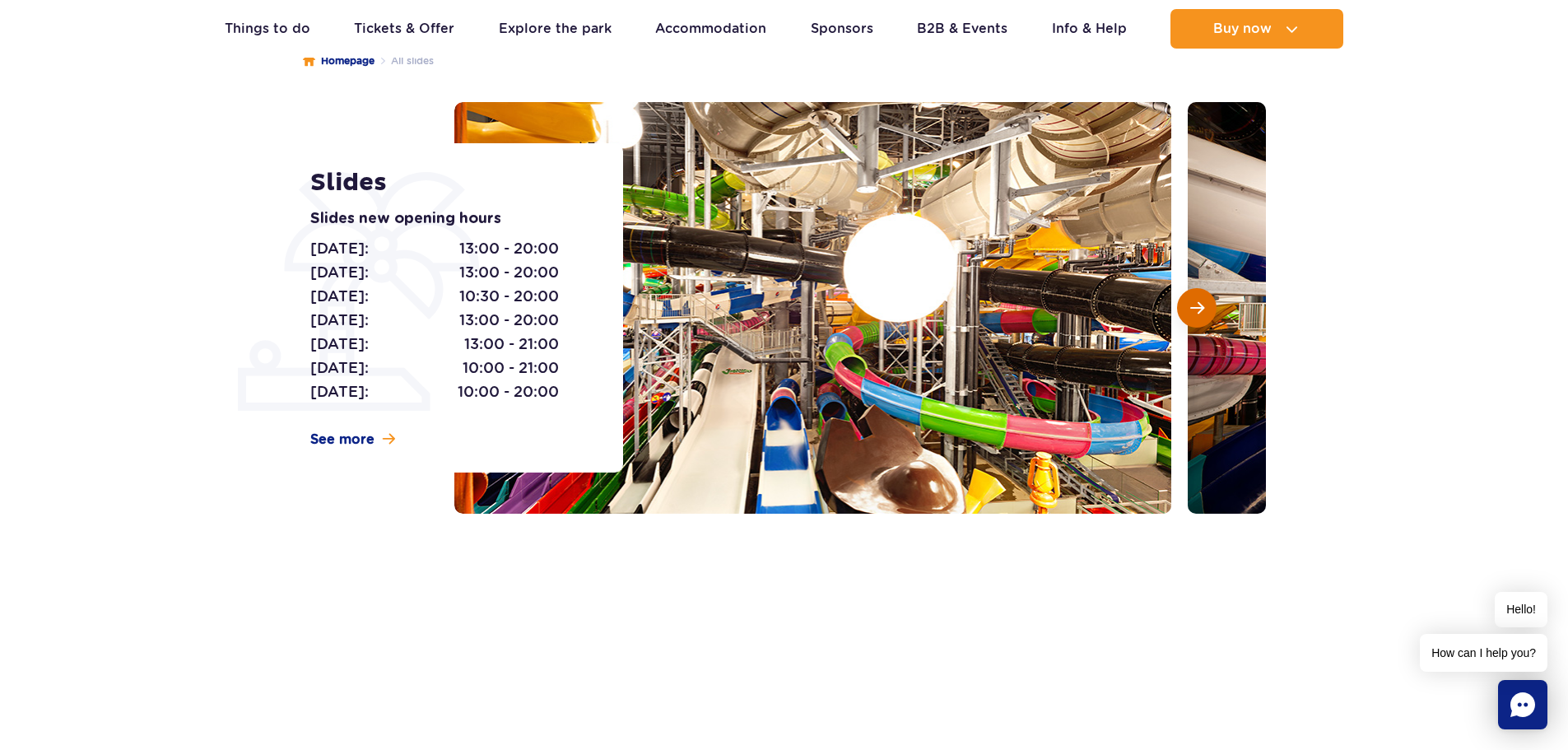
click at [1206, 306] on button "Next slide" at bounding box center [1197, 307] width 40 height 40
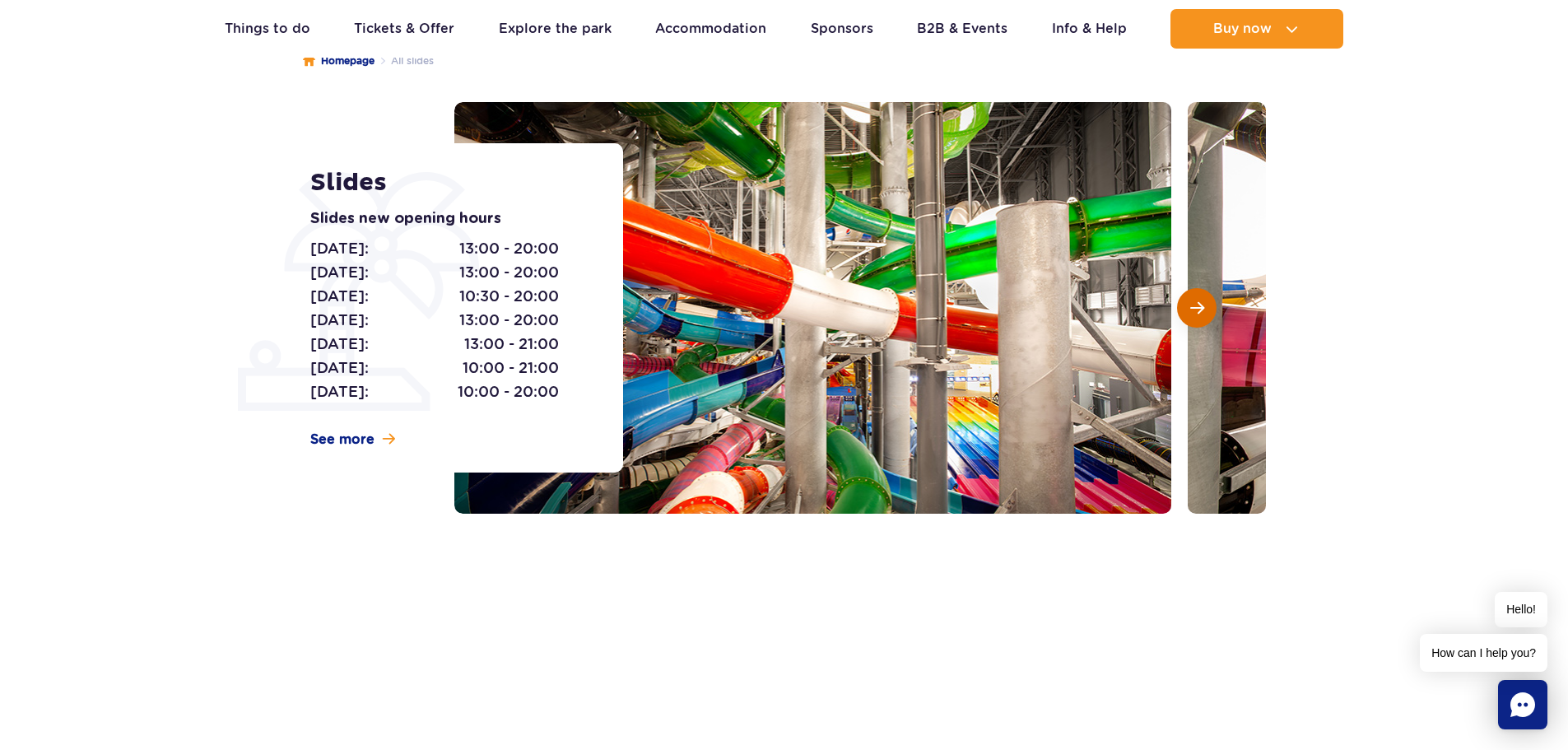
click at [1206, 306] on button "Next slide" at bounding box center [1197, 307] width 40 height 40
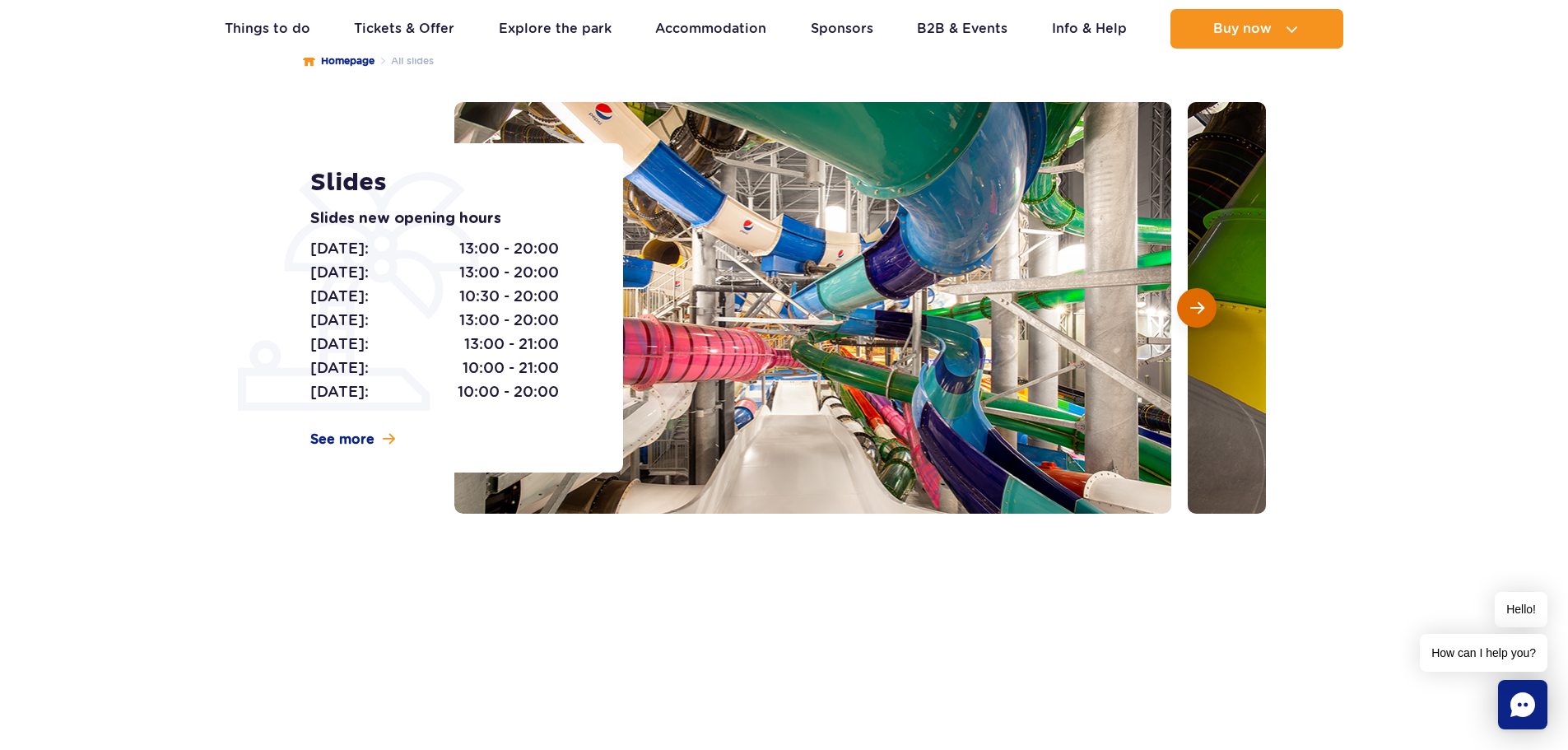
click at [1206, 306] on button "Next slide" at bounding box center [1197, 307] width 40 height 40
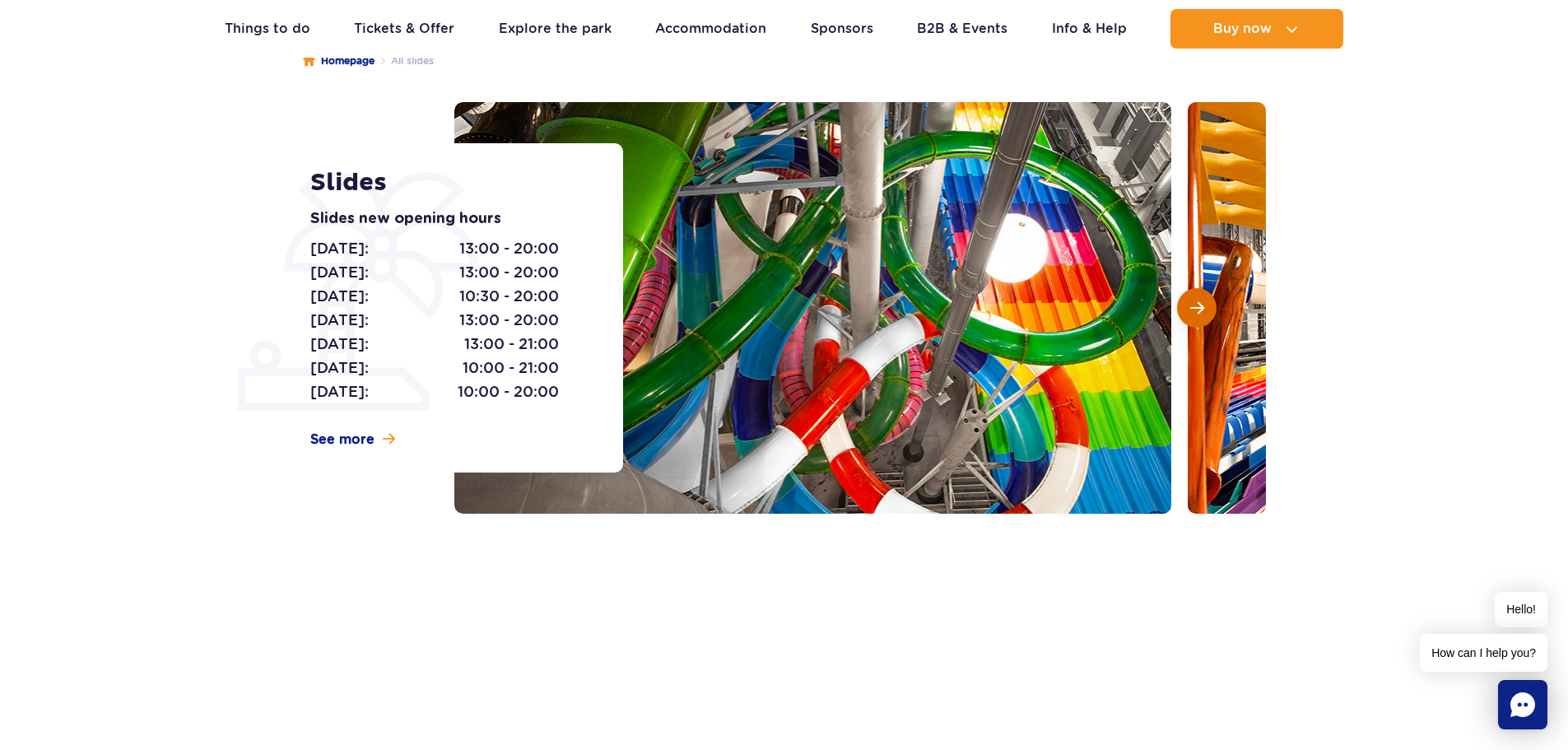
click at [1206, 306] on button "Next slide" at bounding box center [1197, 307] width 40 height 40
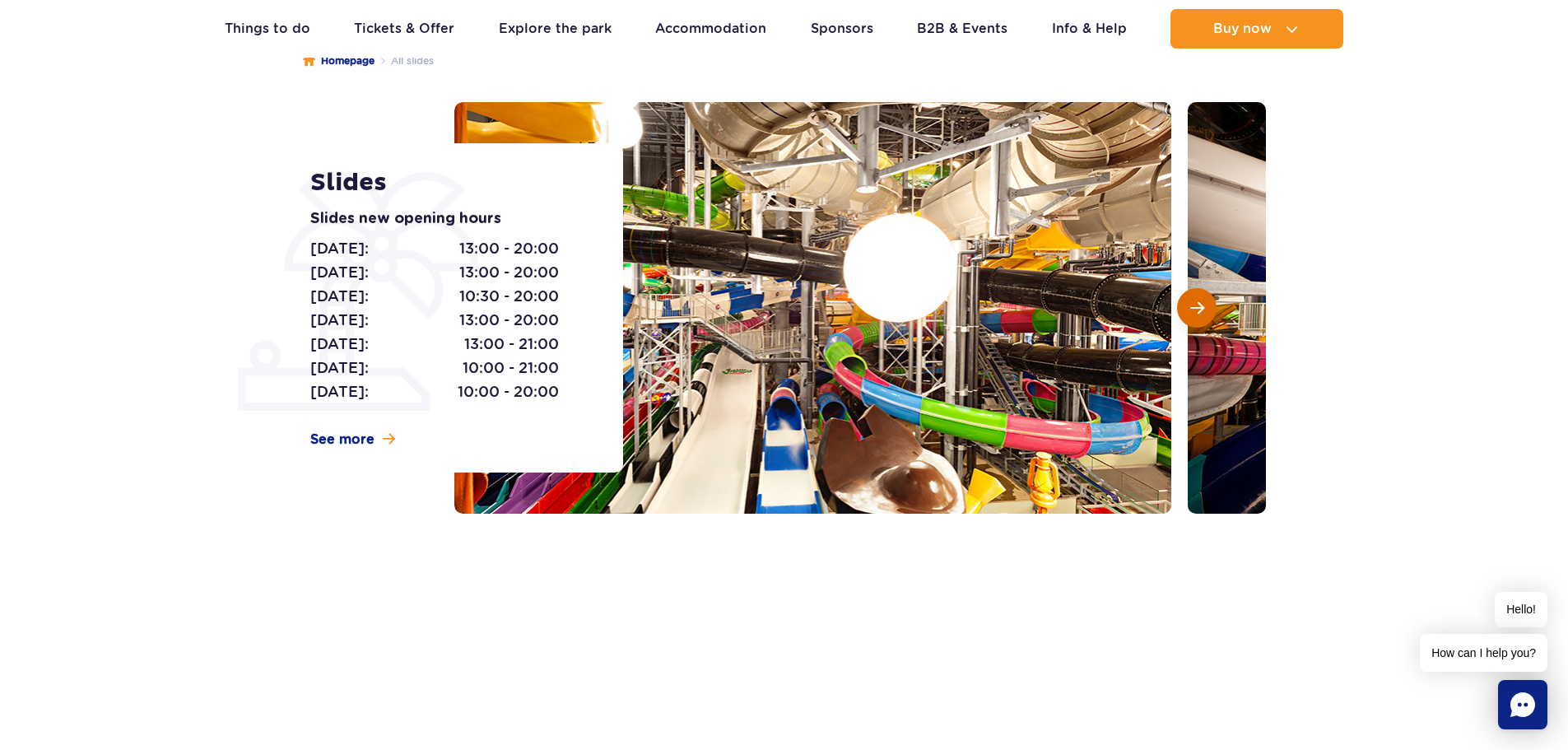
click at [1206, 306] on button "Next slide" at bounding box center [1197, 307] width 40 height 40
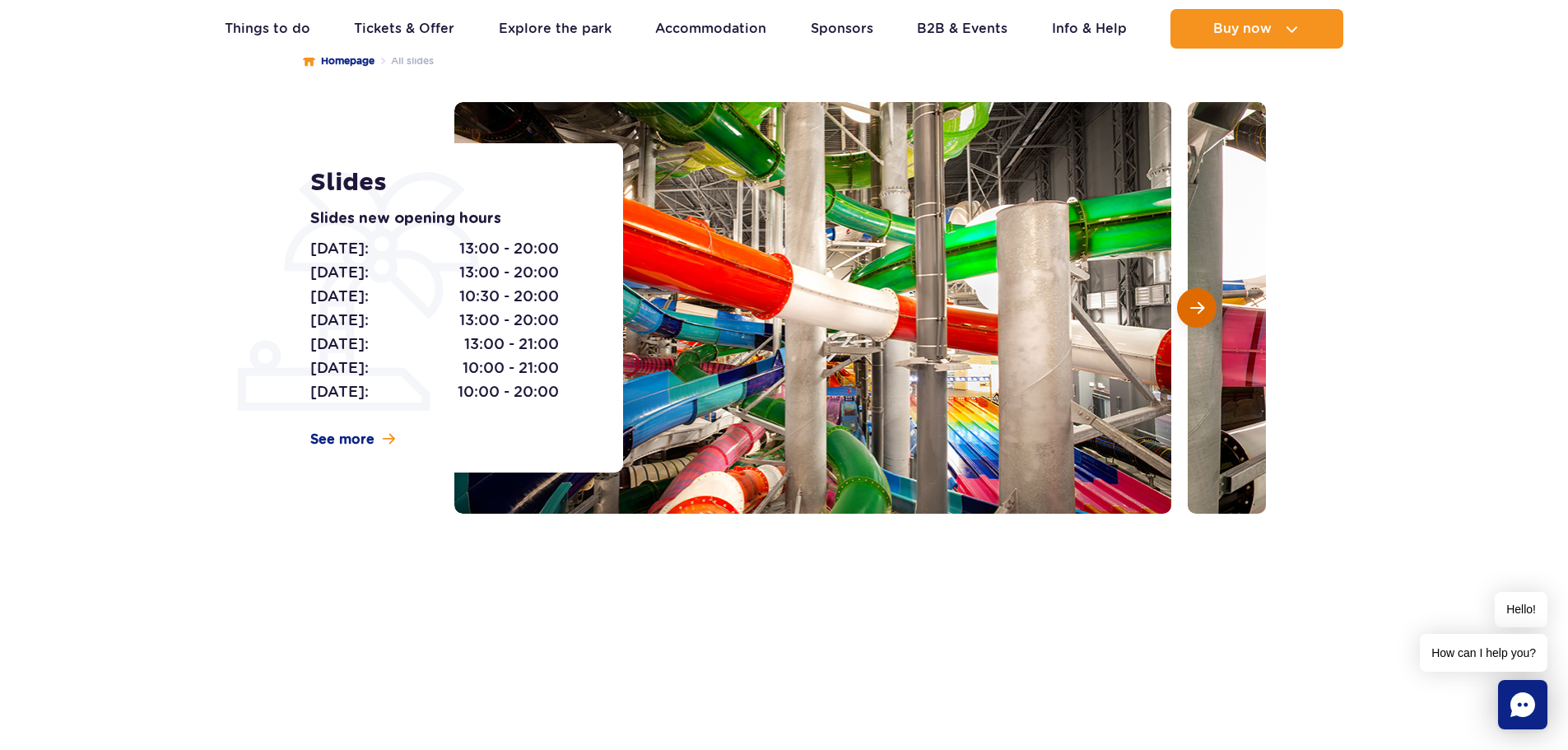
click at [1206, 306] on button "Next slide" at bounding box center [1197, 307] width 40 height 40
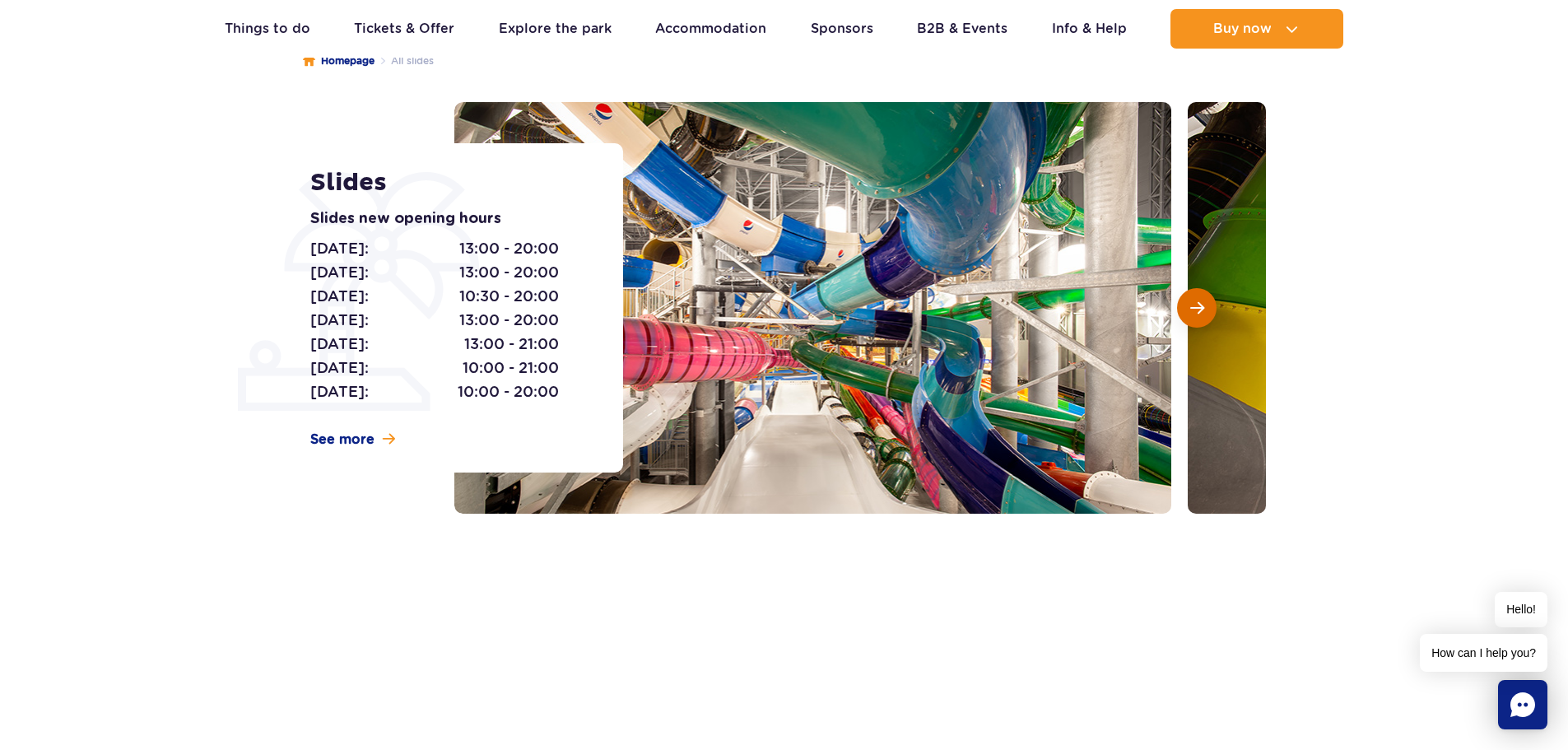
click at [1206, 306] on button "Next slide" at bounding box center [1197, 307] width 40 height 40
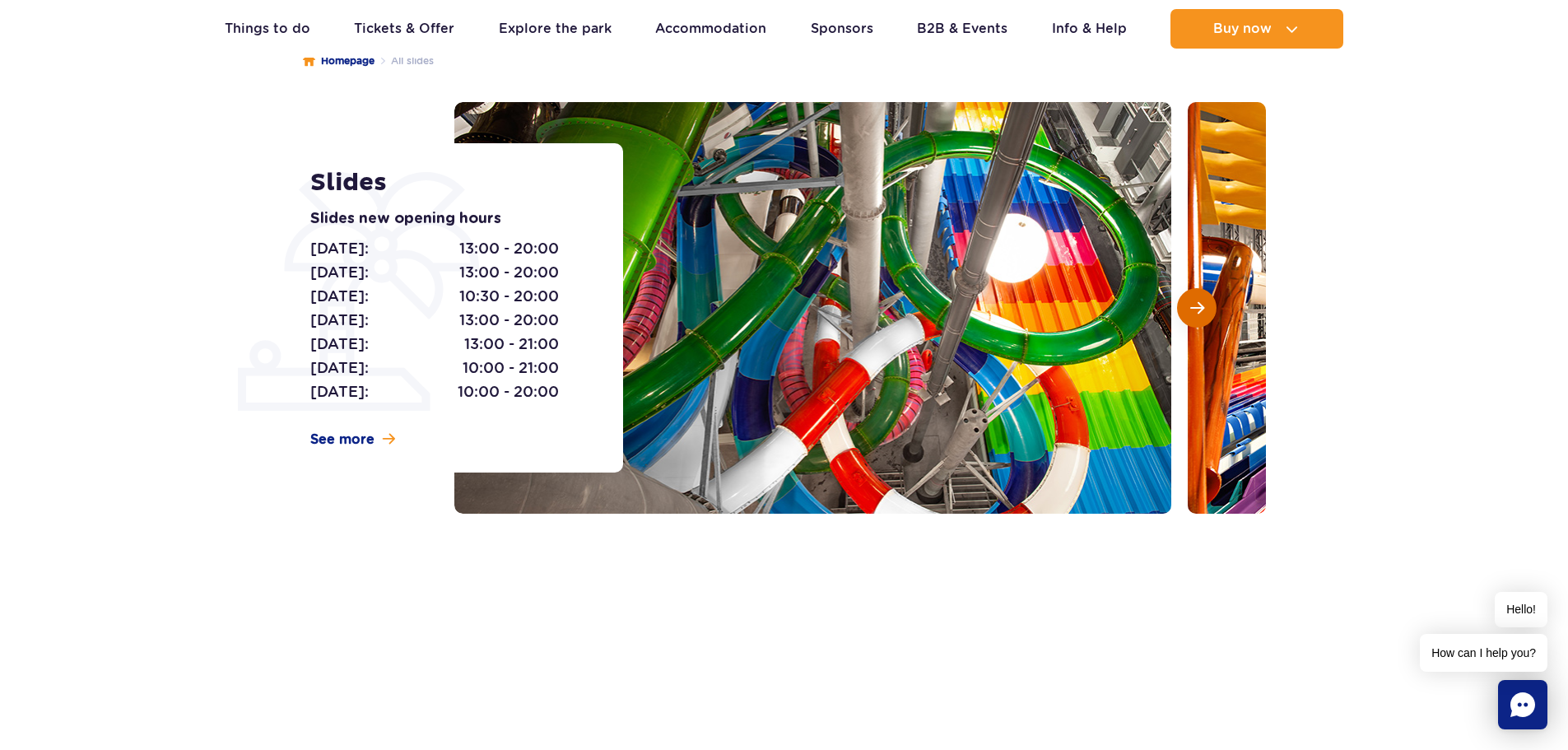
click at [1206, 306] on button "Next slide" at bounding box center [1197, 307] width 40 height 40
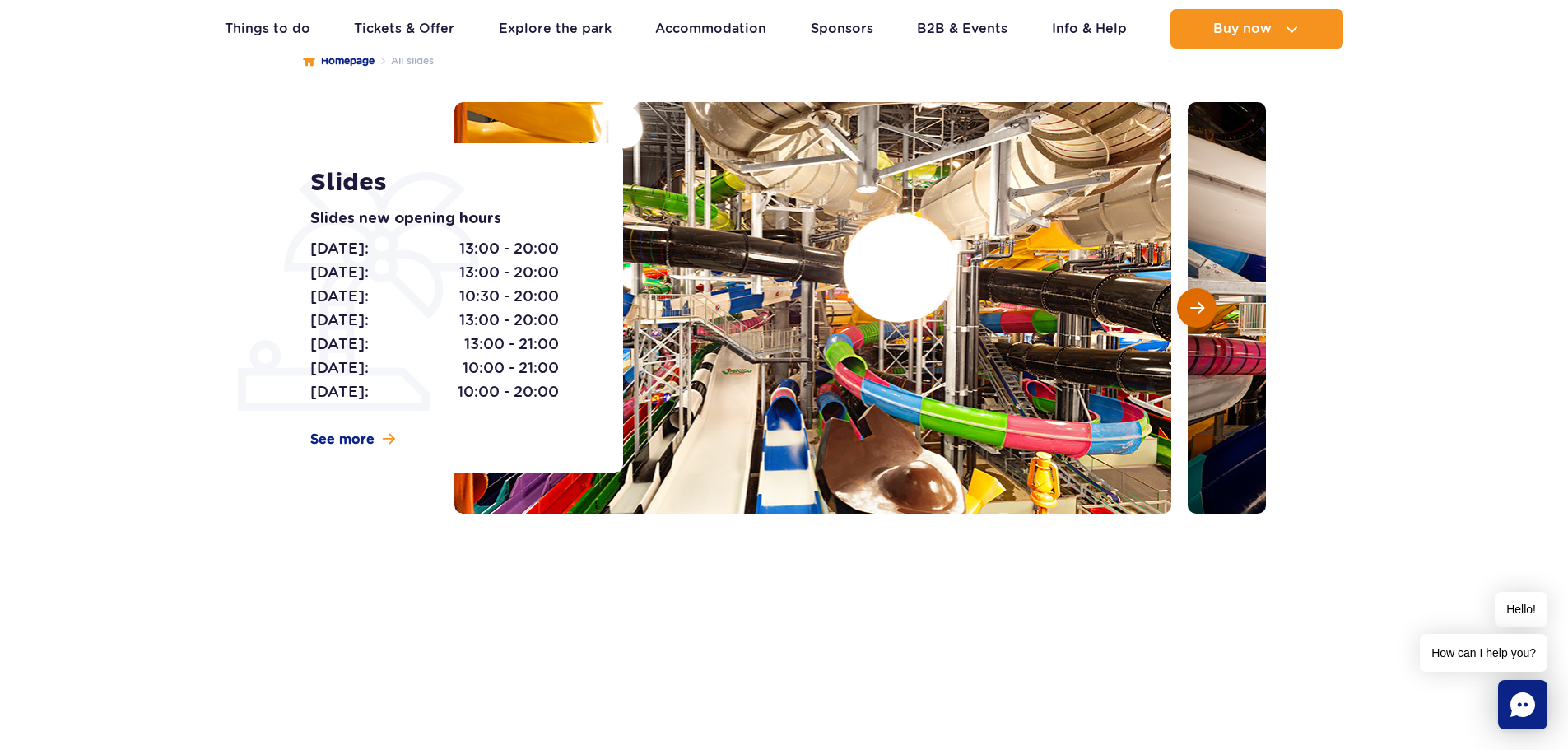
click at [1206, 306] on button "Next slide" at bounding box center [1197, 307] width 40 height 40
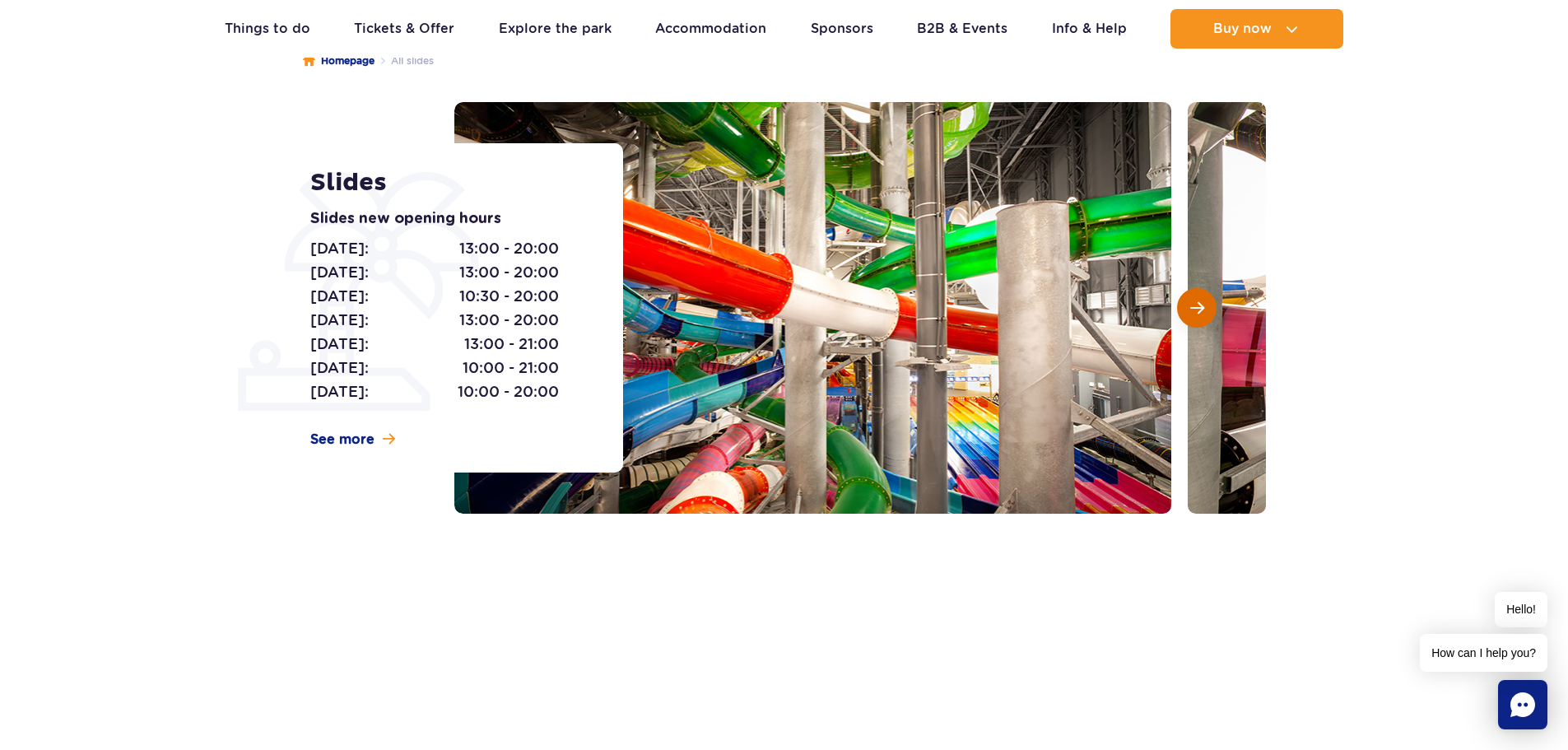
click at [1206, 306] on button "Next slide" at bounding box center [1197, 307] width 40 height 40
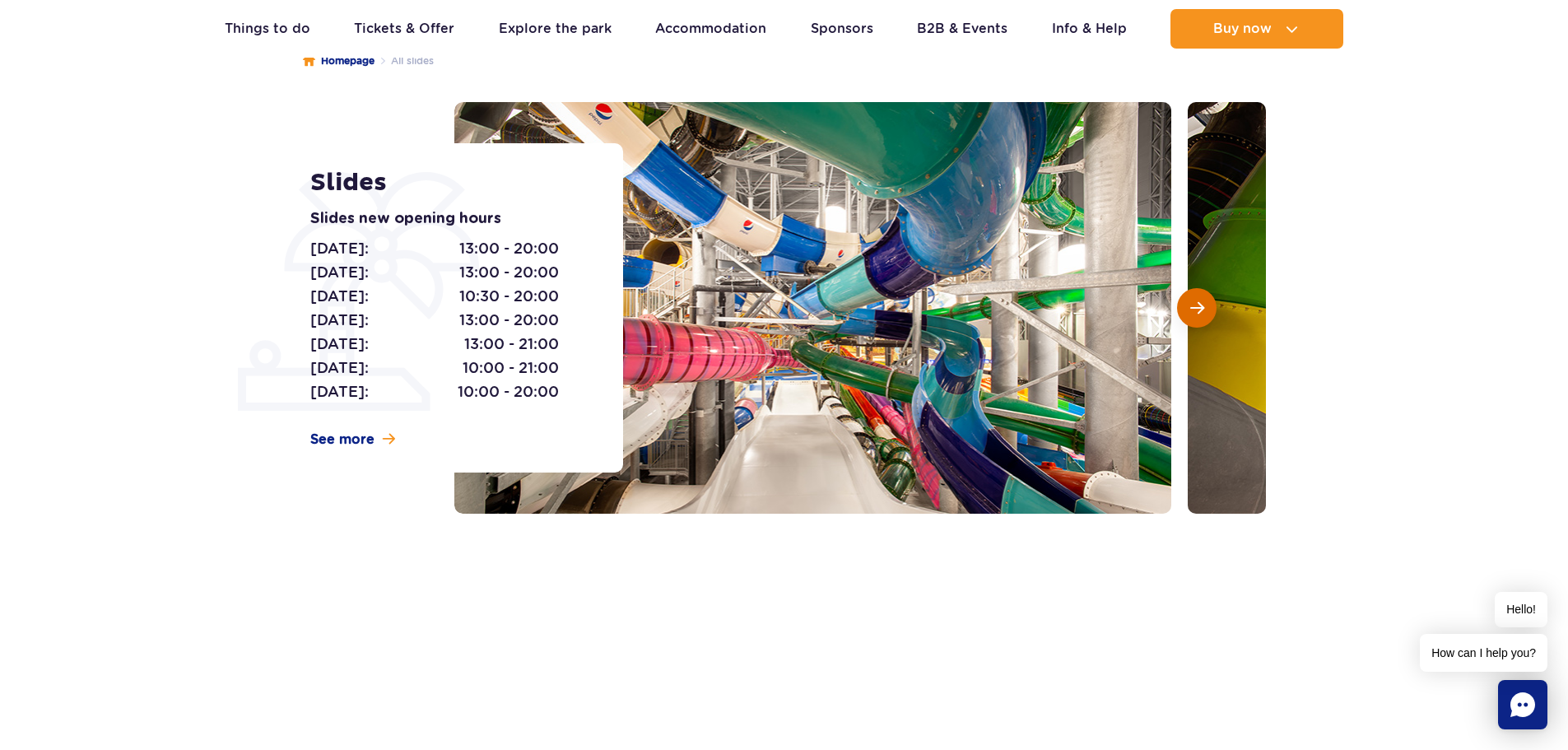
click at [1206, 306] on button "Next slide" at bounding box center [1197, 307] width 40 height 40
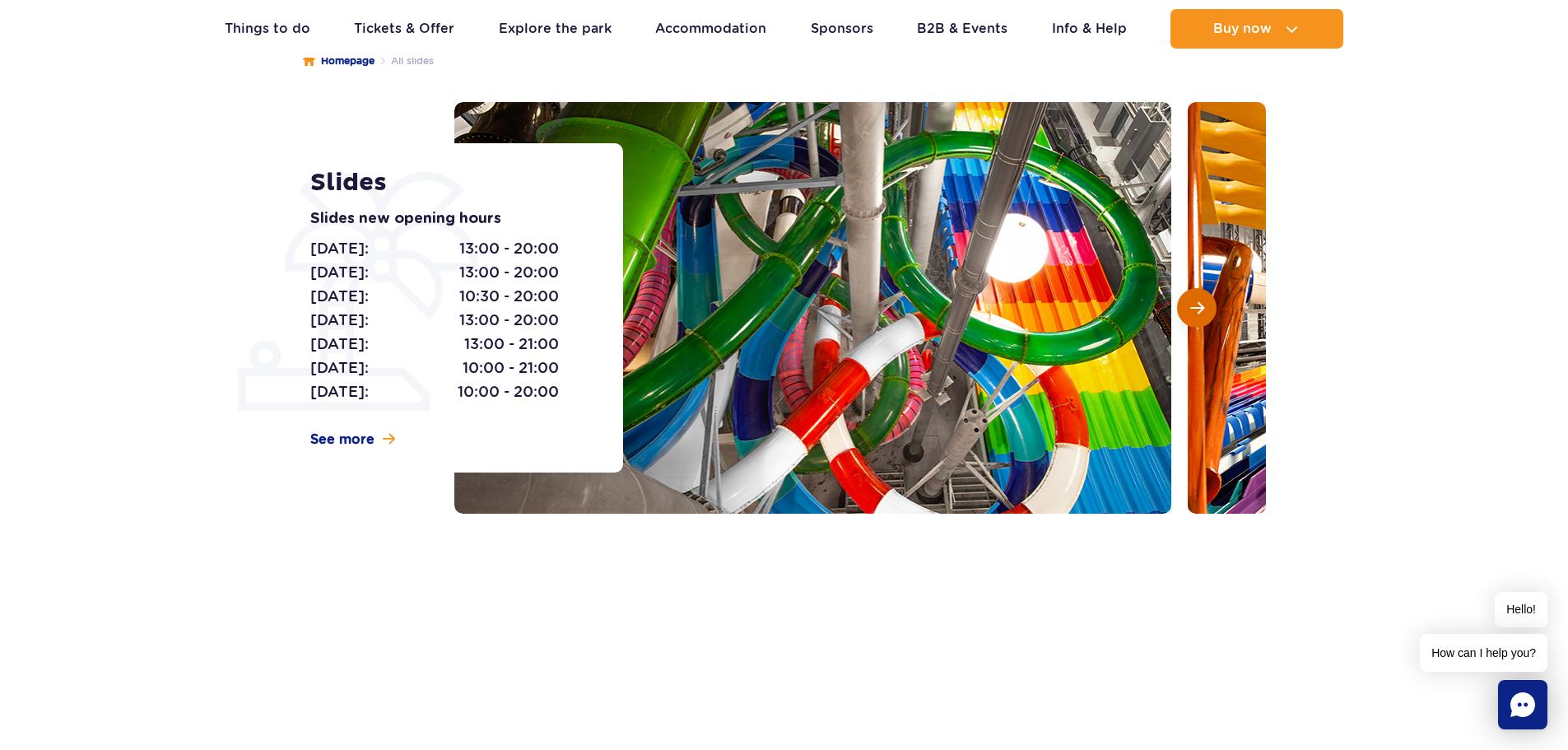
click at [1206, 306] on button "Next slide" at bounding box center [1197, 307] width 40 height 40
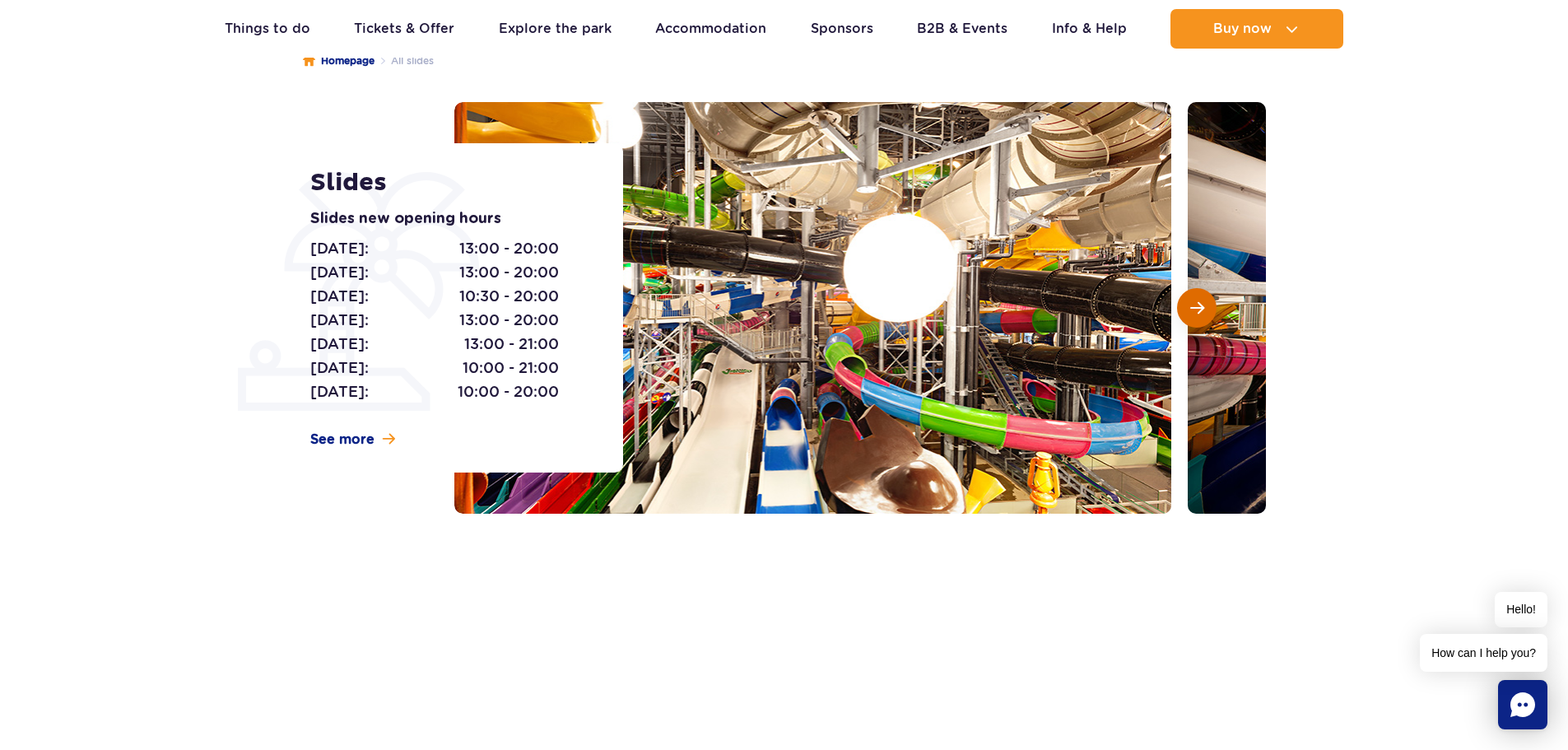
click at [1206, 306] on button "Next slide" at bounding box center [1197, 307] width 40 height 40
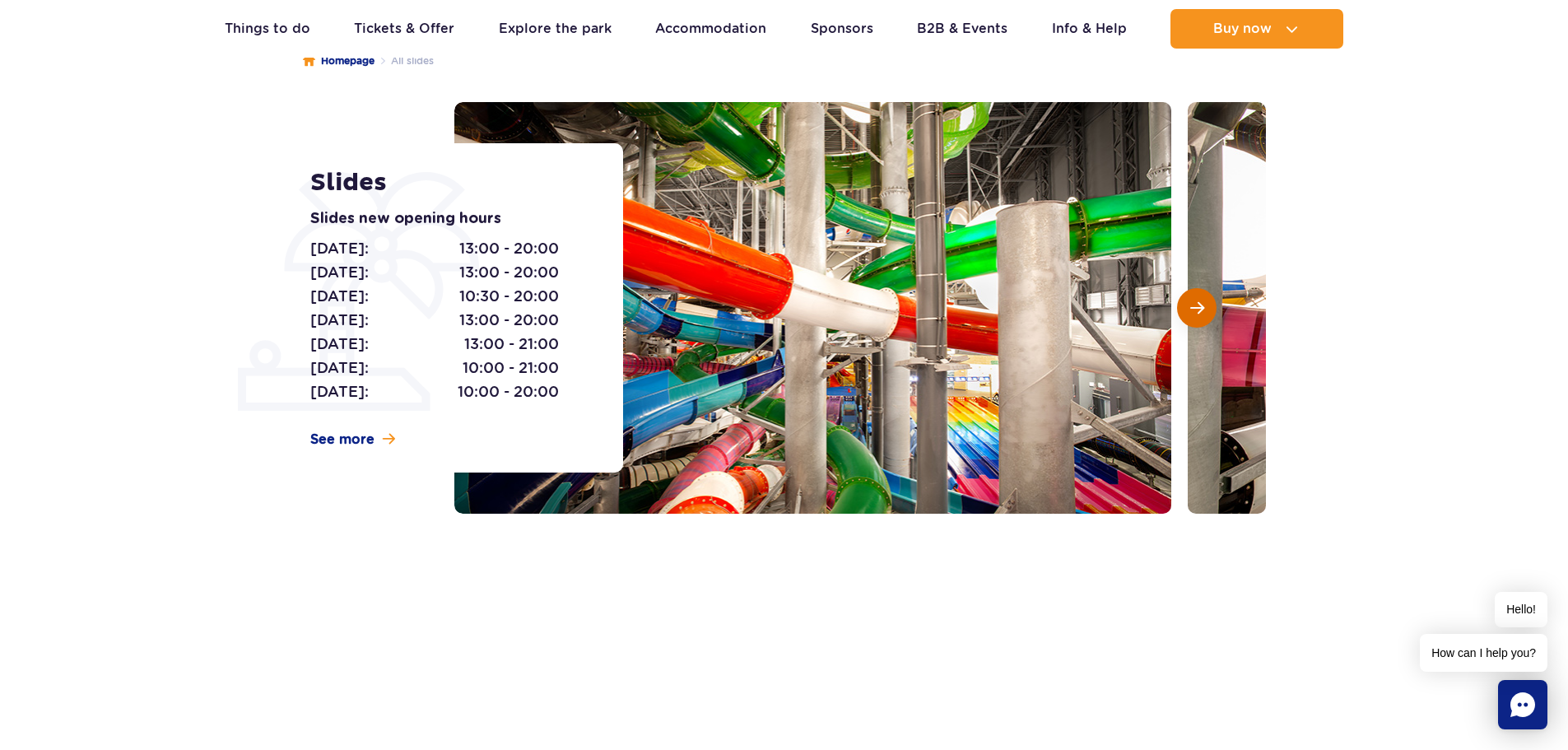
click at [1206, 306] on button "Next slide" at bounding box center [1197, 307] width 40 height 40
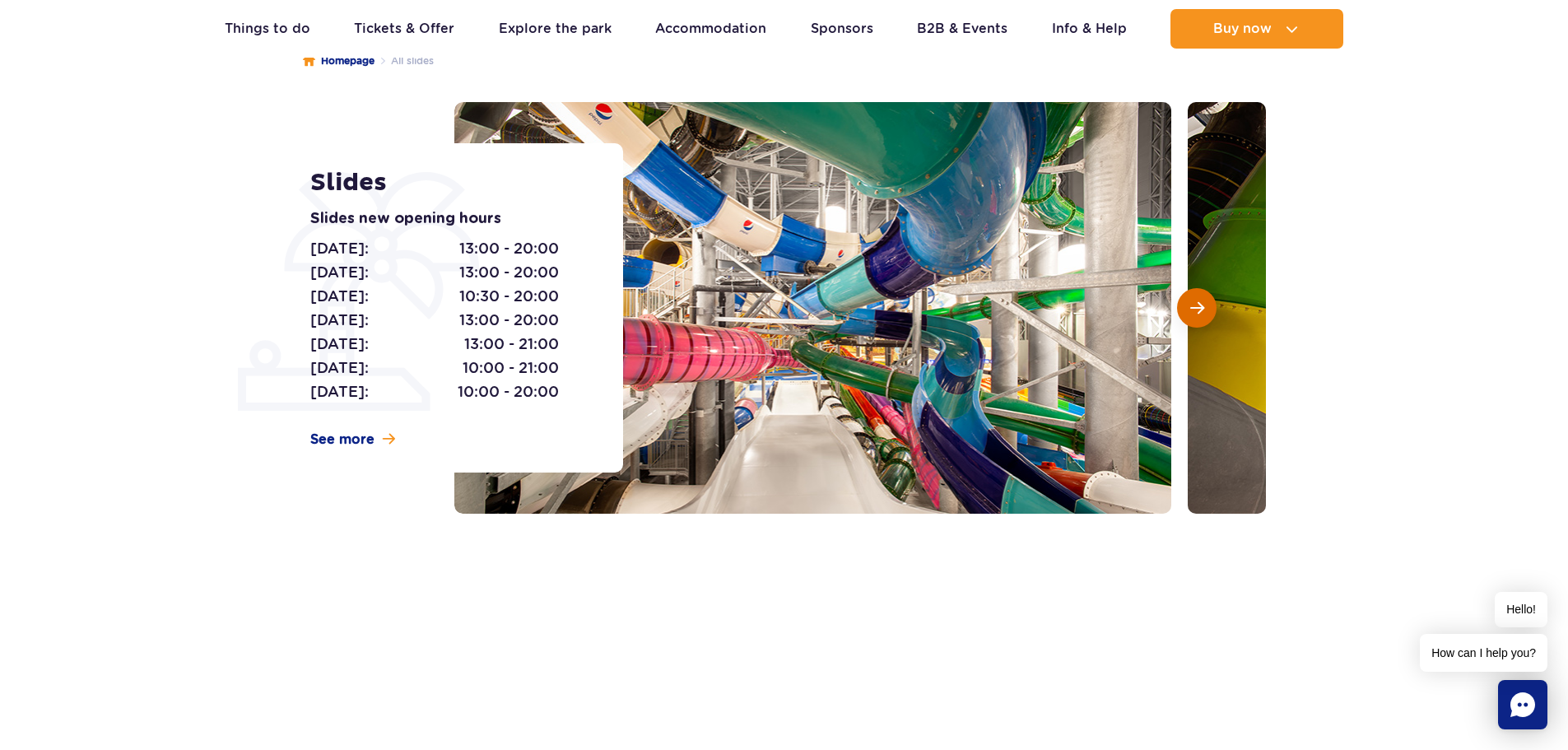
click at [1206, 306] on button "Next slide" at bounding box center [1197, 307] width 40 height 40
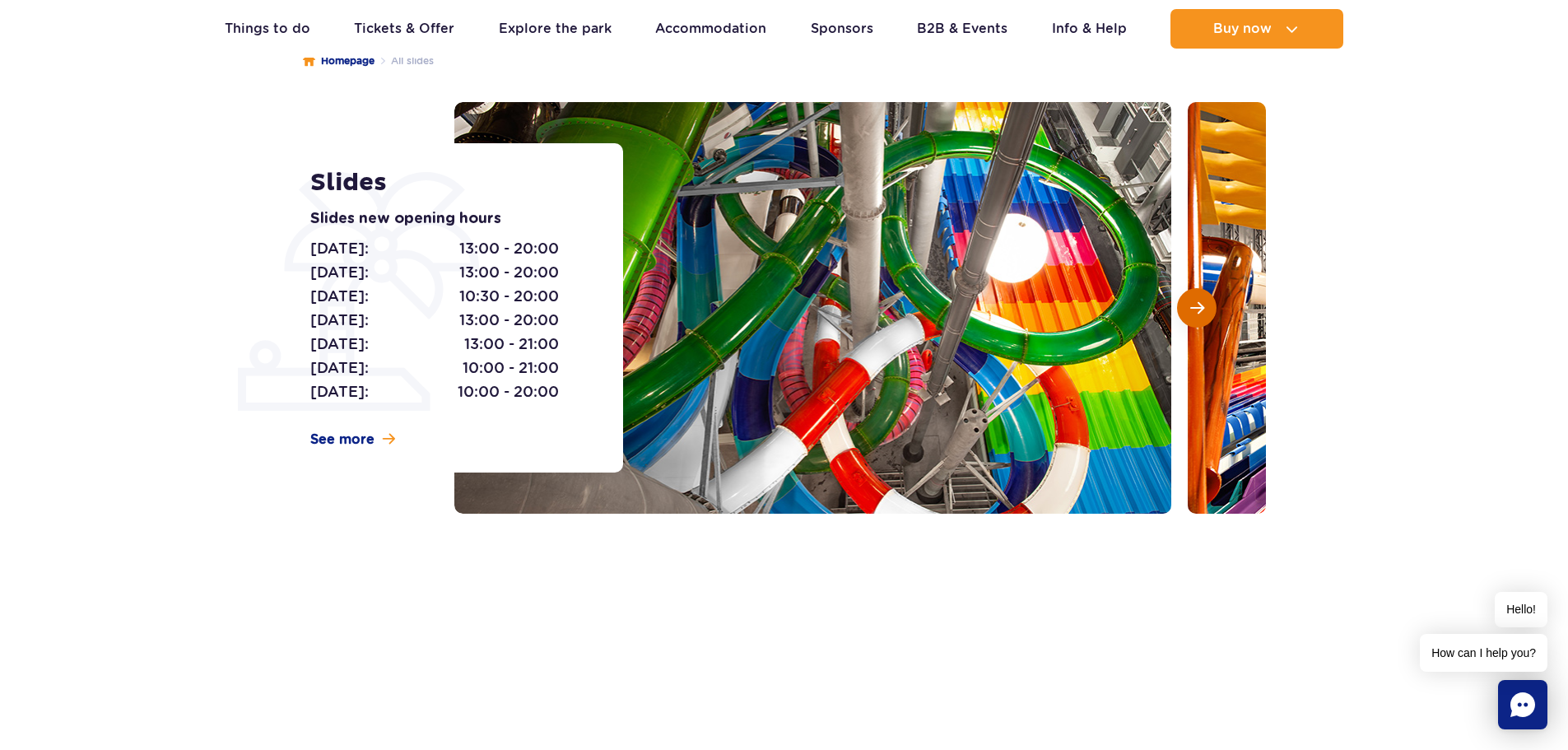
click at [1206, 306] on button "Next slide" at bounding box center [1197, 307] width 40 height 40
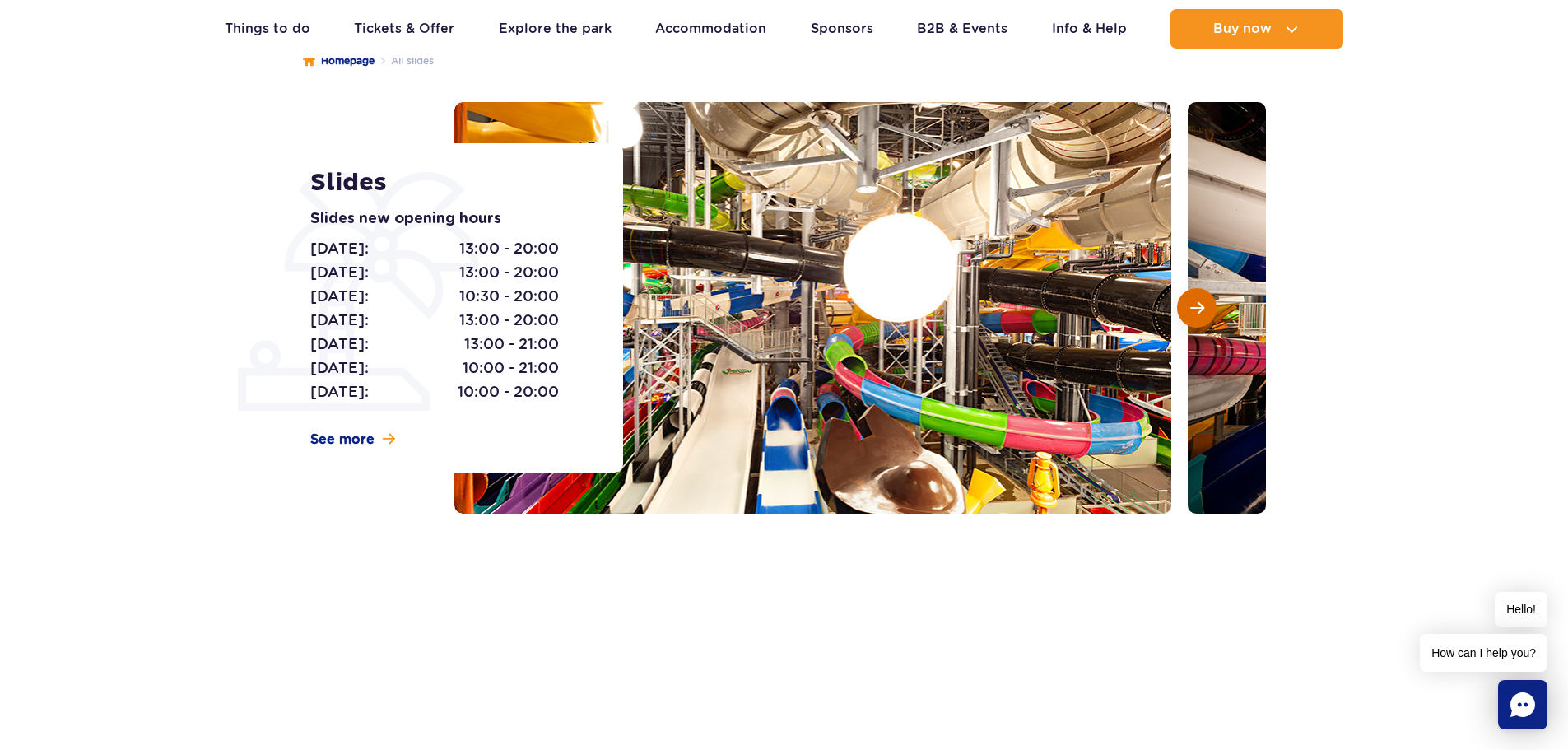
click at [1206, 306] on button "Next slide" at bounding box center [1197, 307] width 40 height 40
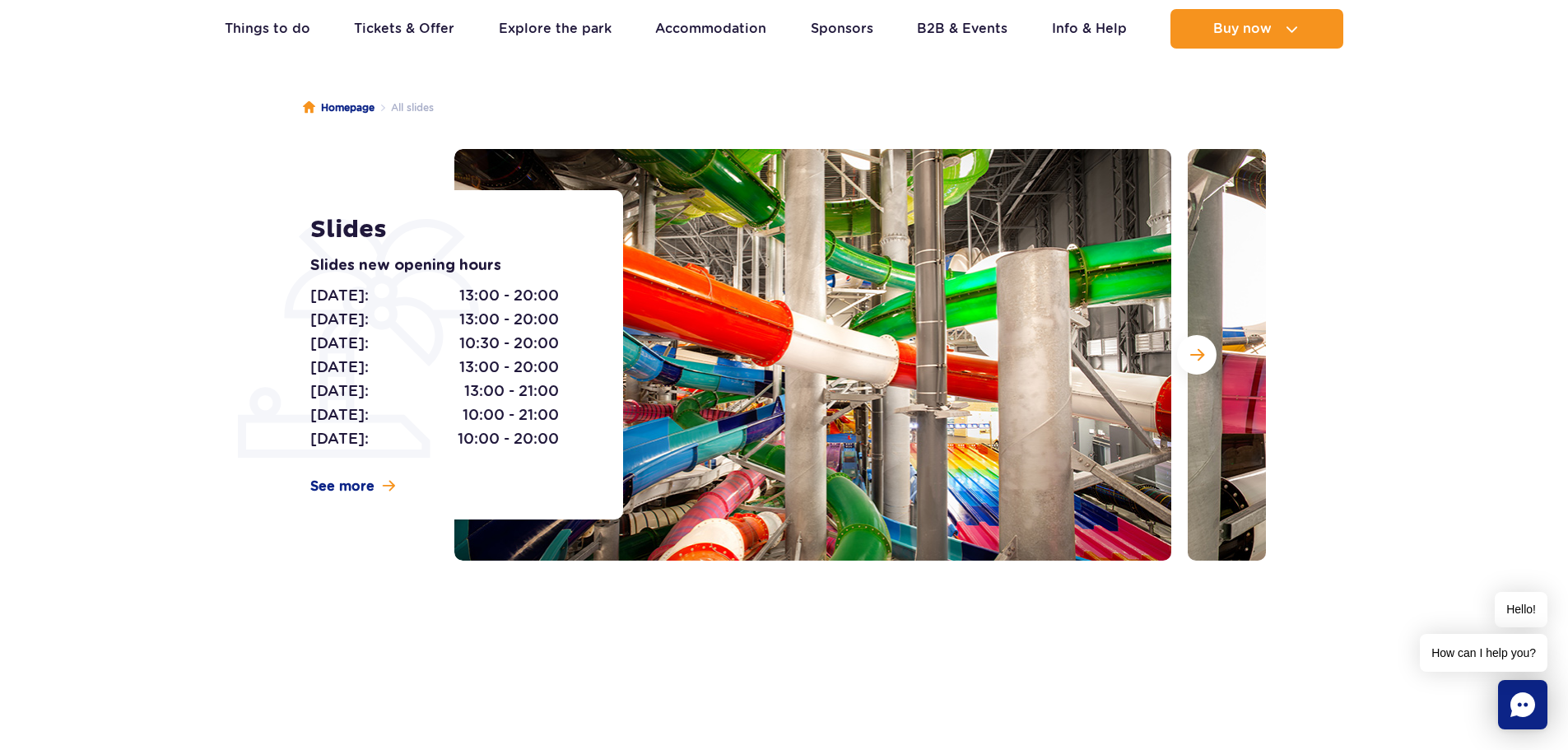
scroll to position [82, 0]
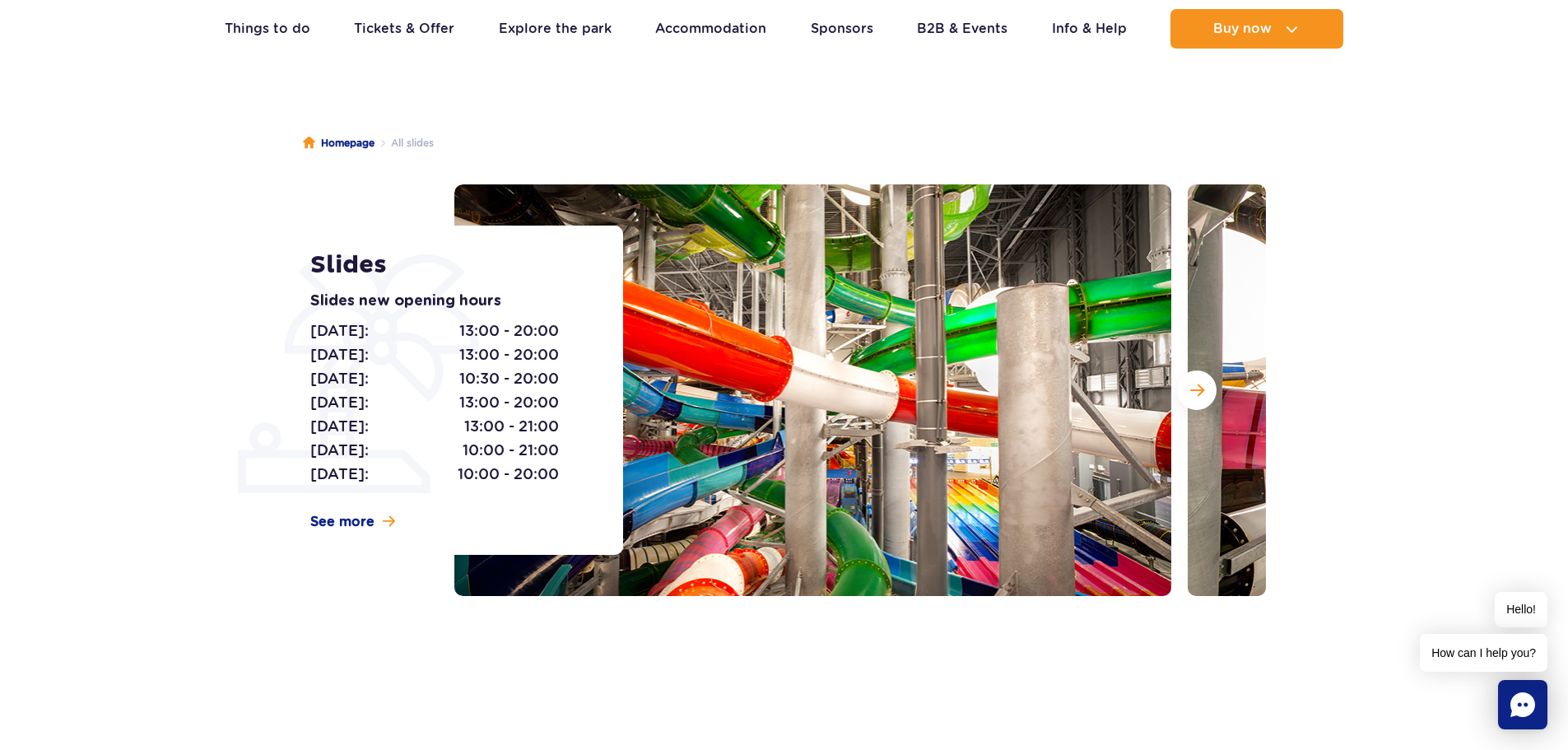
click at [1206, 369] on img at bounding box center [1546, 390] width 717 height 412
click at [1206, 379] on button "Next slide" at bounding box center [1197, 390] width 40 height 40
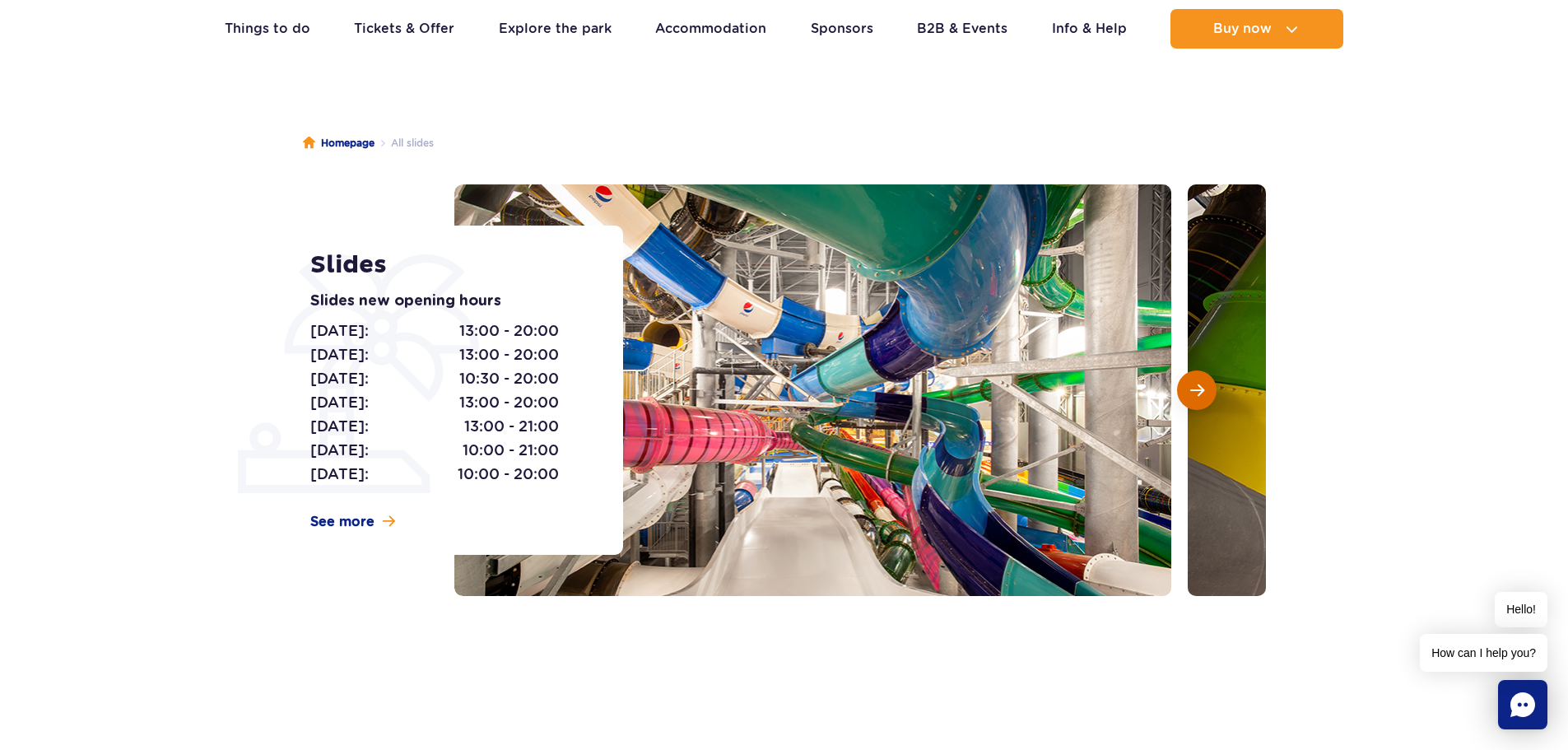
click at [1206, 379] on button "Next slide" at bounding box center [1197, 390] width 40 height 40
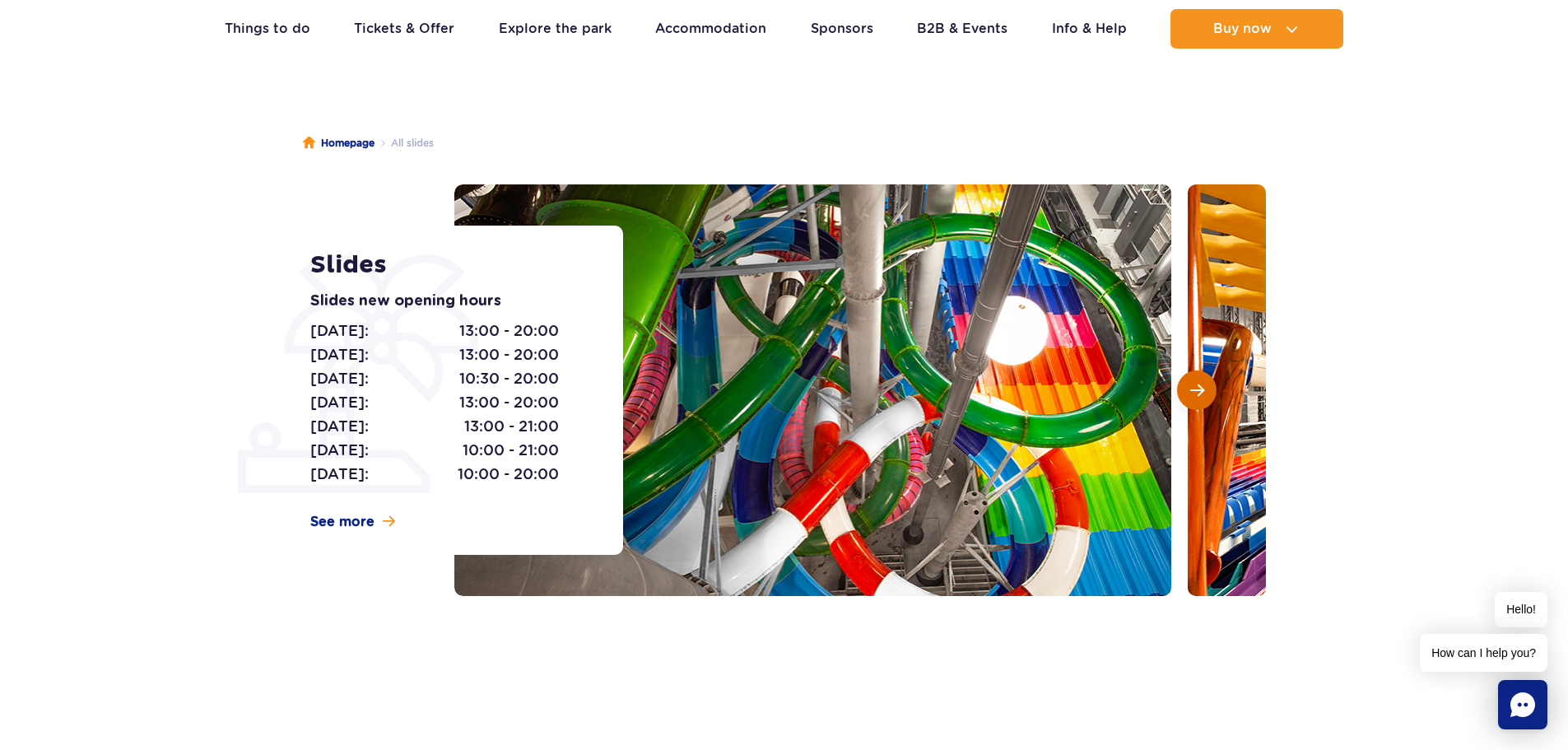
click at [1206, 379] on button "Next slide" at bounding box center [1197, 390] width 40 height 40
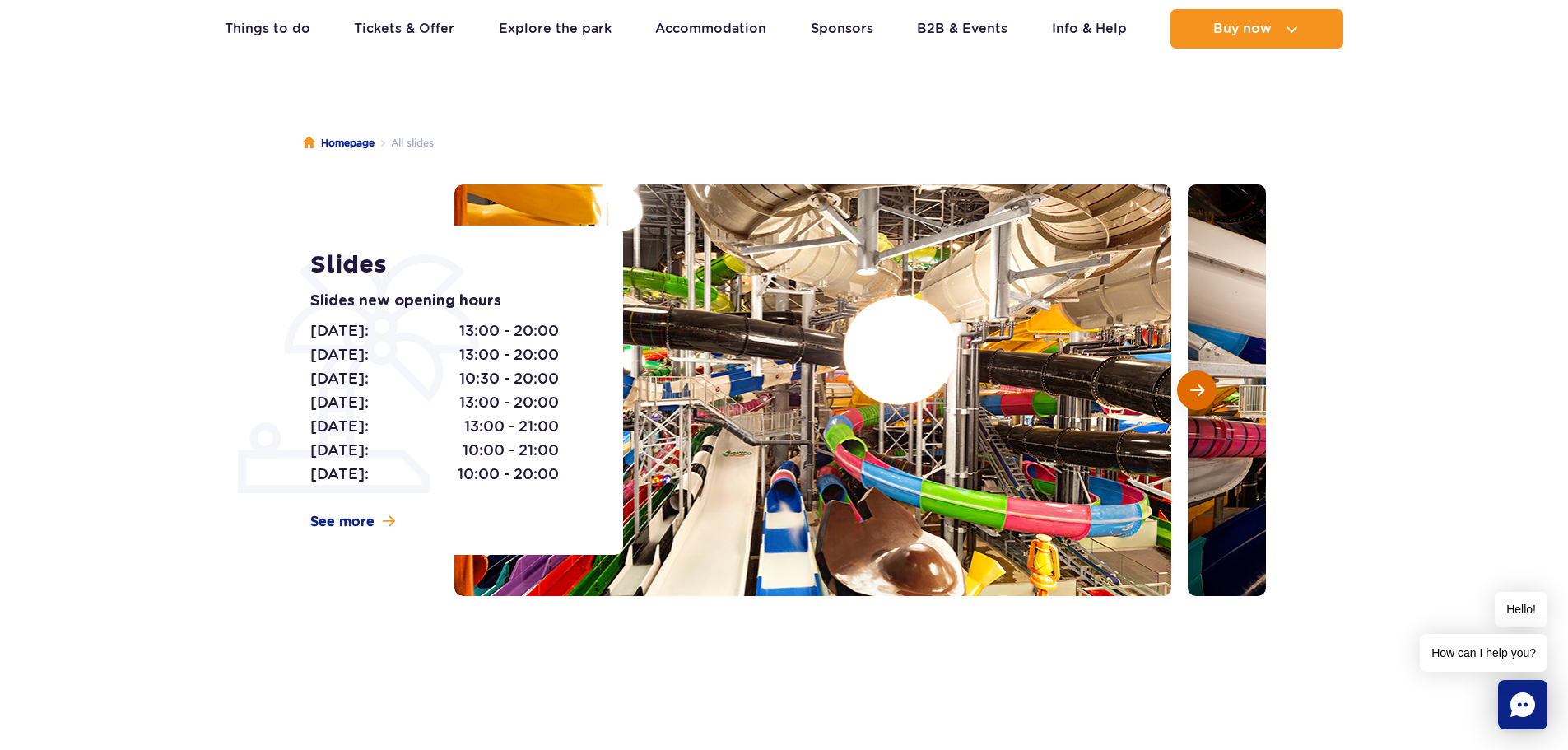
click at [1206, 379] on button "Next slide" at bounding box center [1197, 390] width 40 height 40
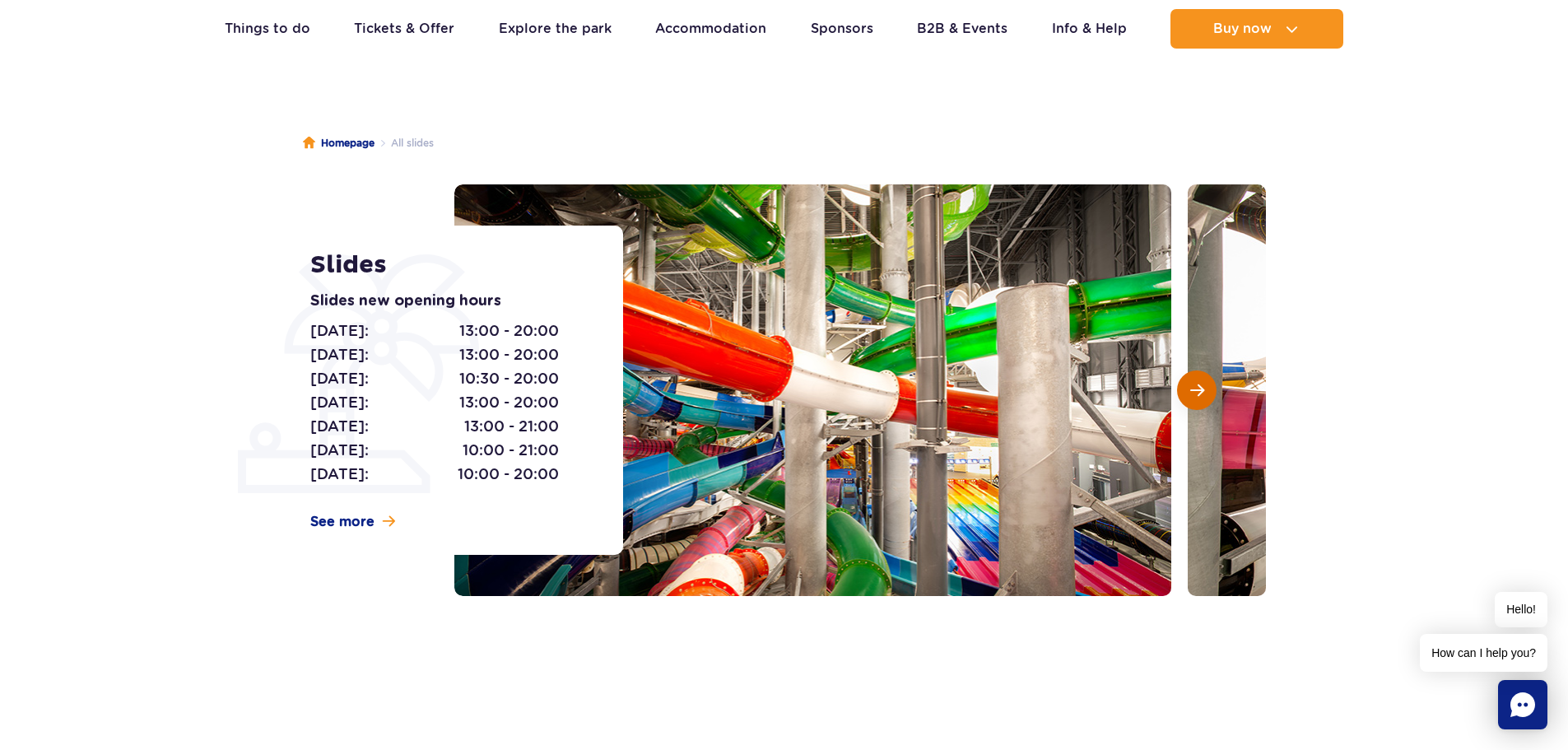
click at [1206, 379] on button "Next slide" at bounding box center [1197, 390] width 40 height 40
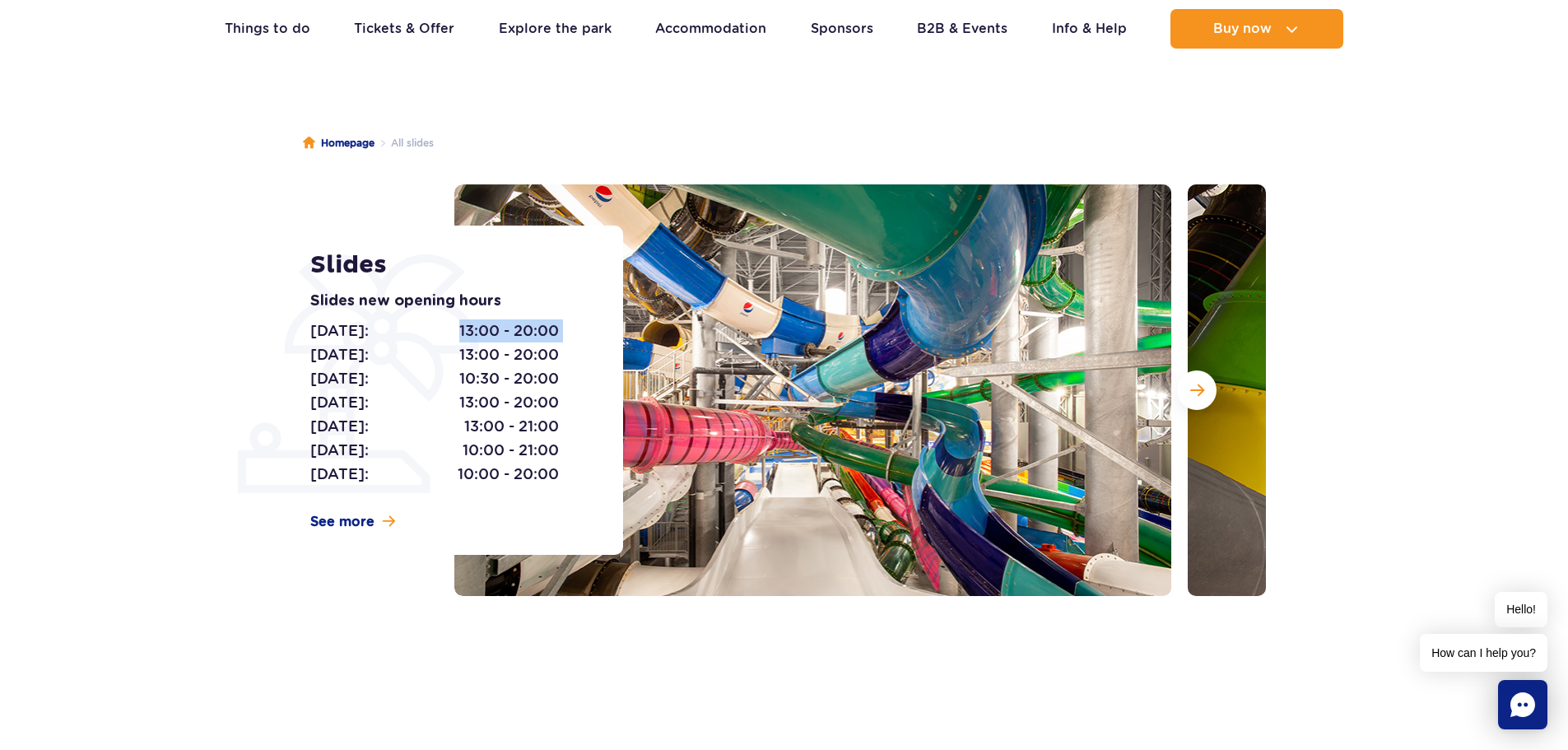
drag, startPoint x: 456, startPoint y: 335, endPoint x: 583, endPoint y: 333, distance: 127.0
click at [583, 333] on div "Monday: 13:00 - 20:00 Tuesday: 13:00 - 20:00 Wednesday: 10:30 - 20:00 Thursday:…" at bounding box center [448, 403] width 276 height 168
click at [1191, 390] on span "Next slide" at bounding box center [1197, 391] width 14 height 15
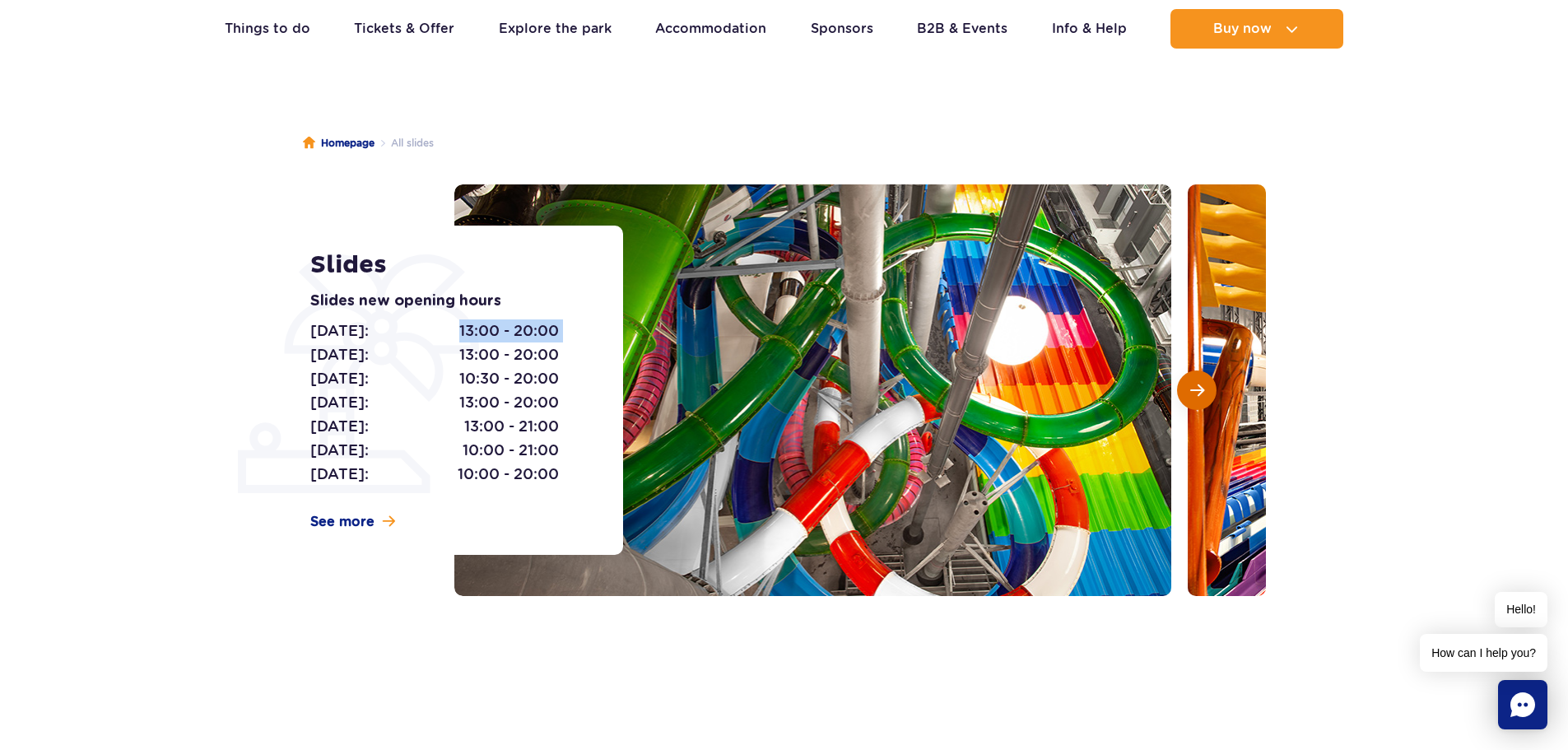
click at [1191, 390] on span "Next slide" at bounding box center [1197, 391] width 14 height 15
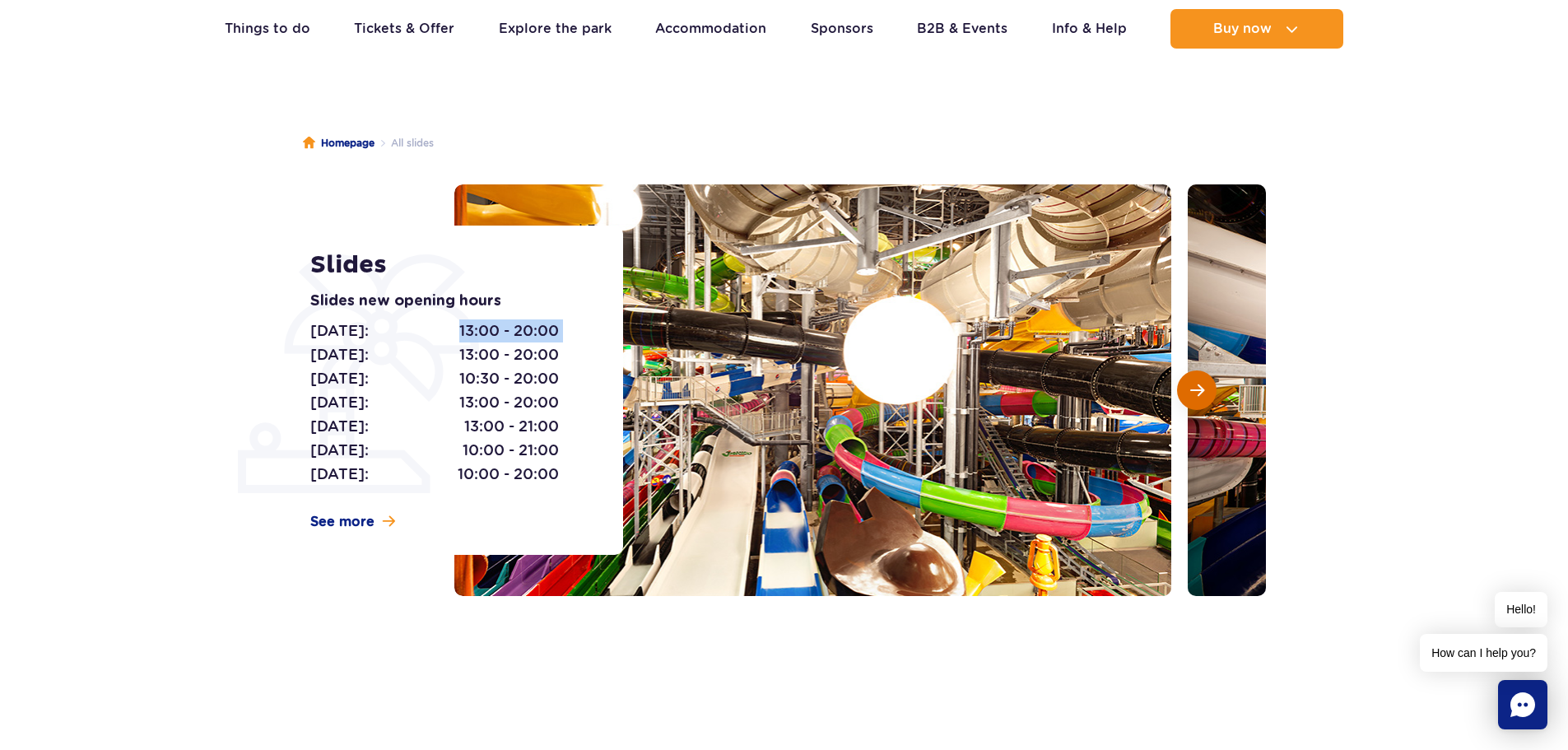
click at [1191, 390] on span "Next slide" at bounding box center [1197, 391] width 14 height 15
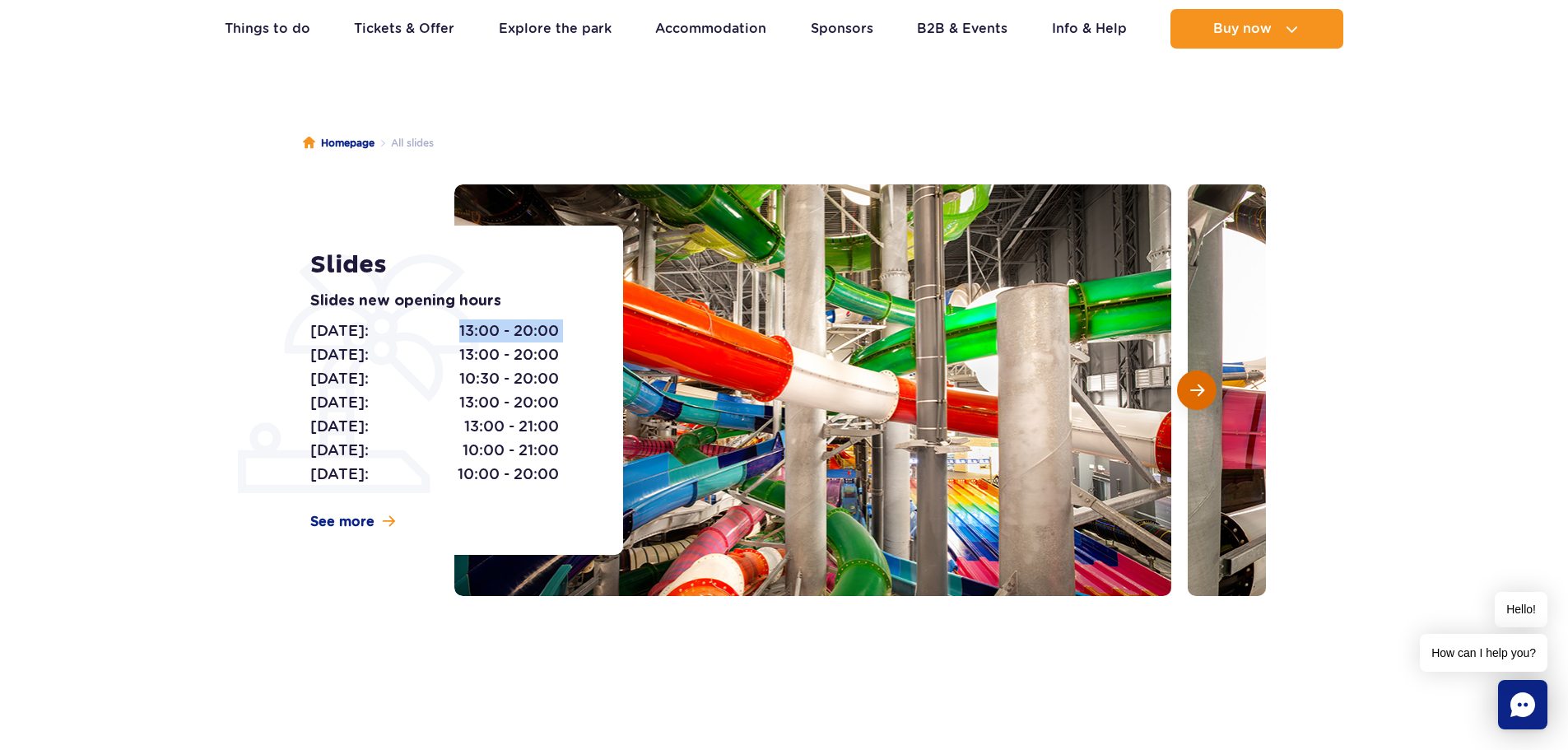
click at [1191, 390] on span "Next slide" at bounding box center [1197, 391] width 14 height 15
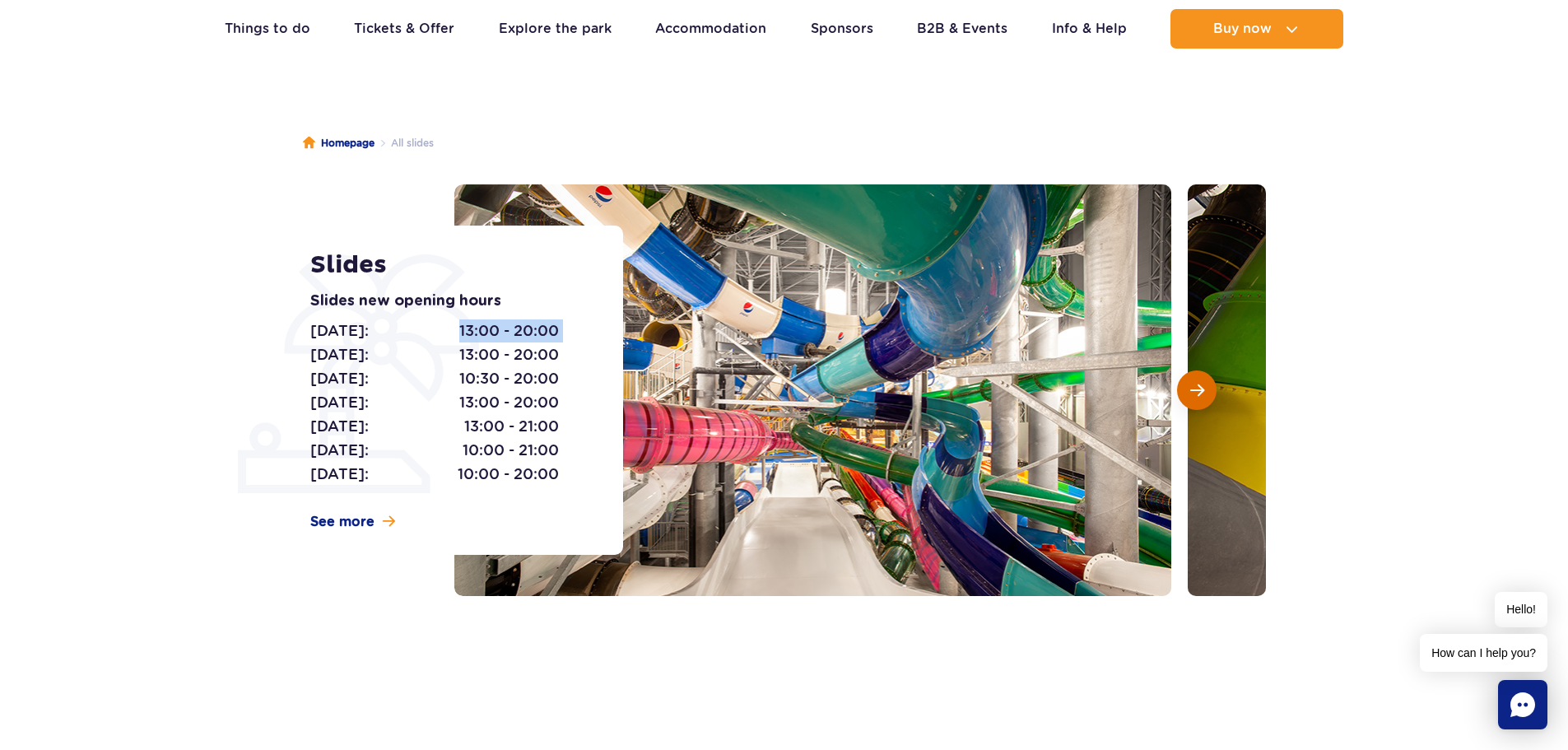
click at [1191, 390] on span "Next slide" at bounding box center [1197, 391] width 14 height 15
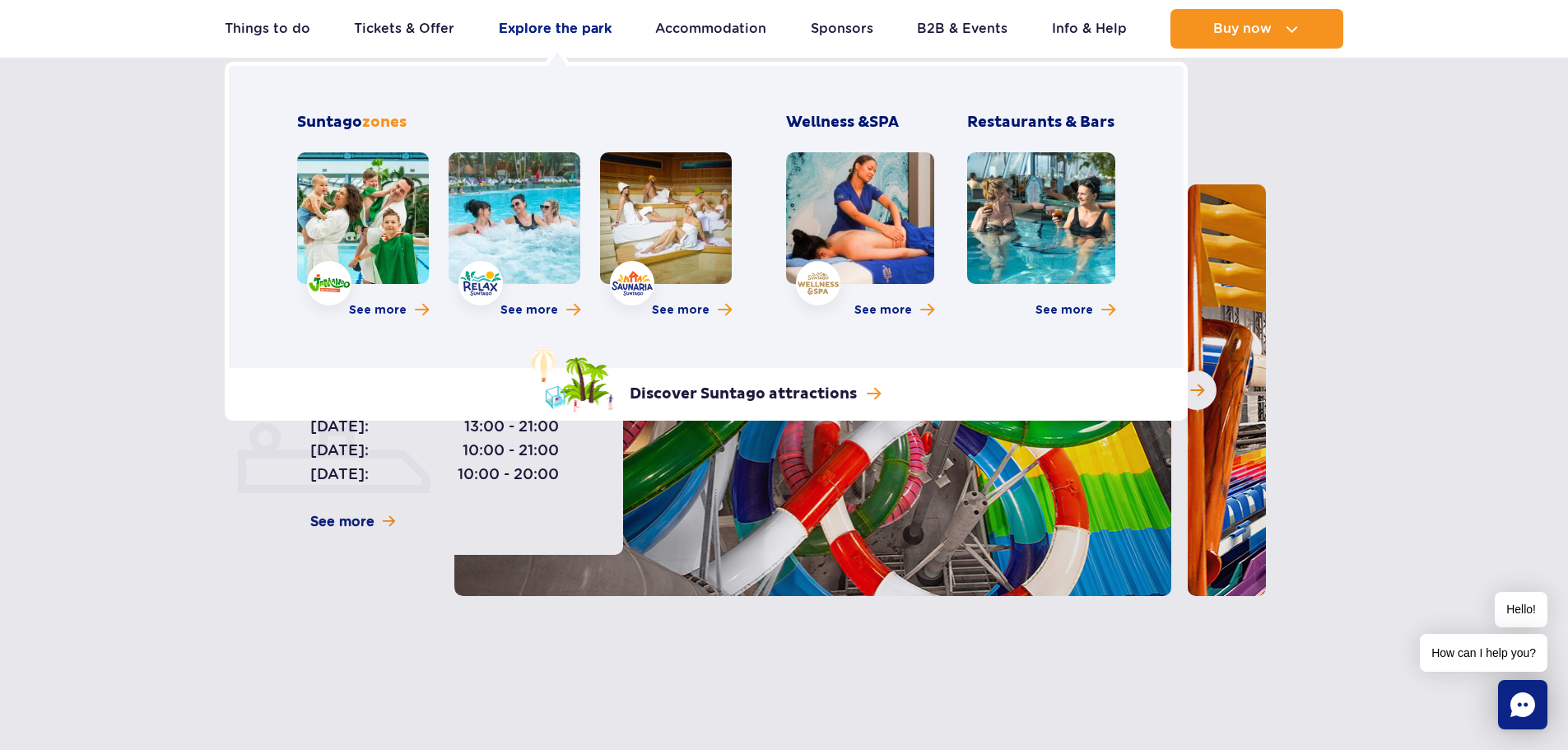
click at [546, 23] on link "Explore the park" at bounding box center [555, 29] width 113 height 40
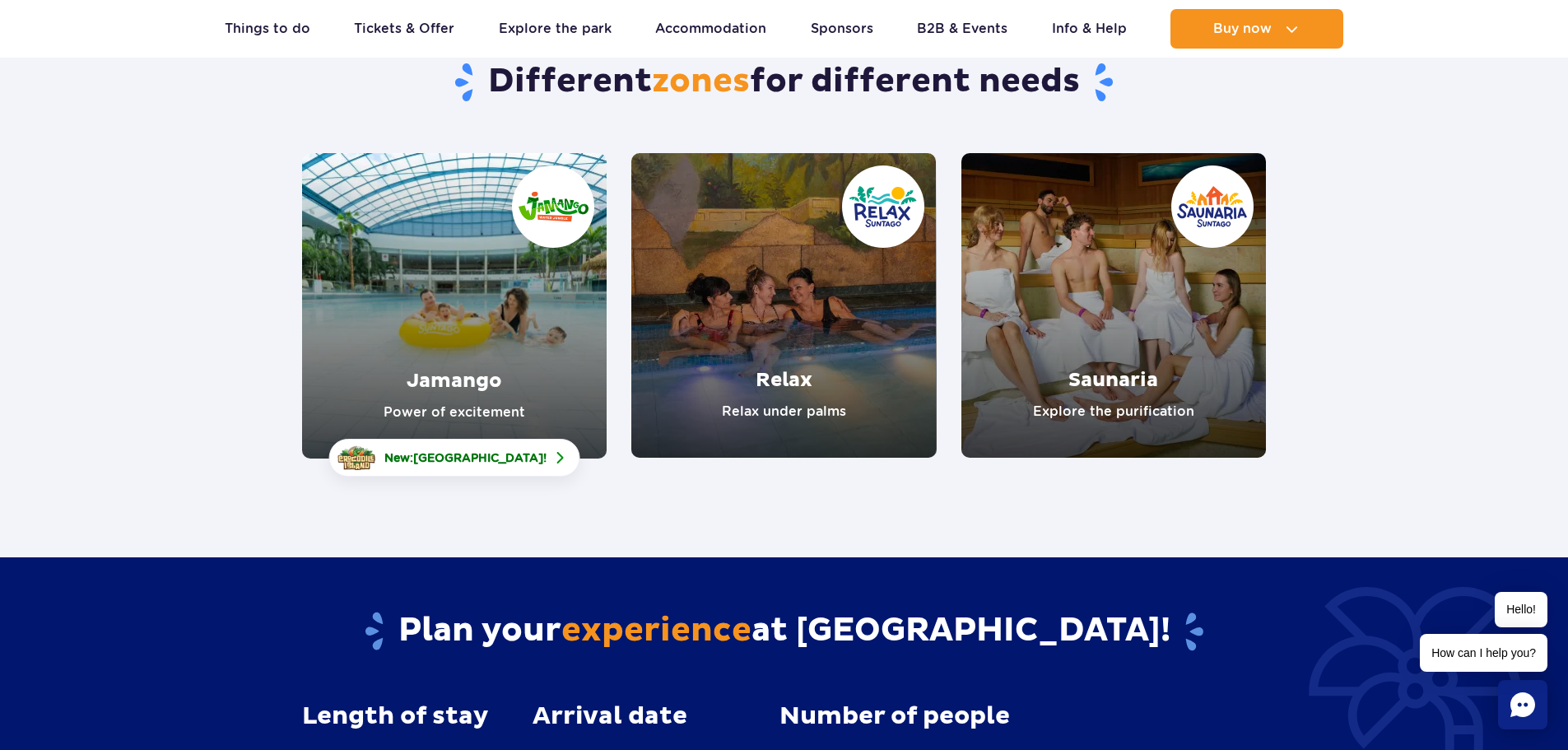
scroll to position [165, 0]
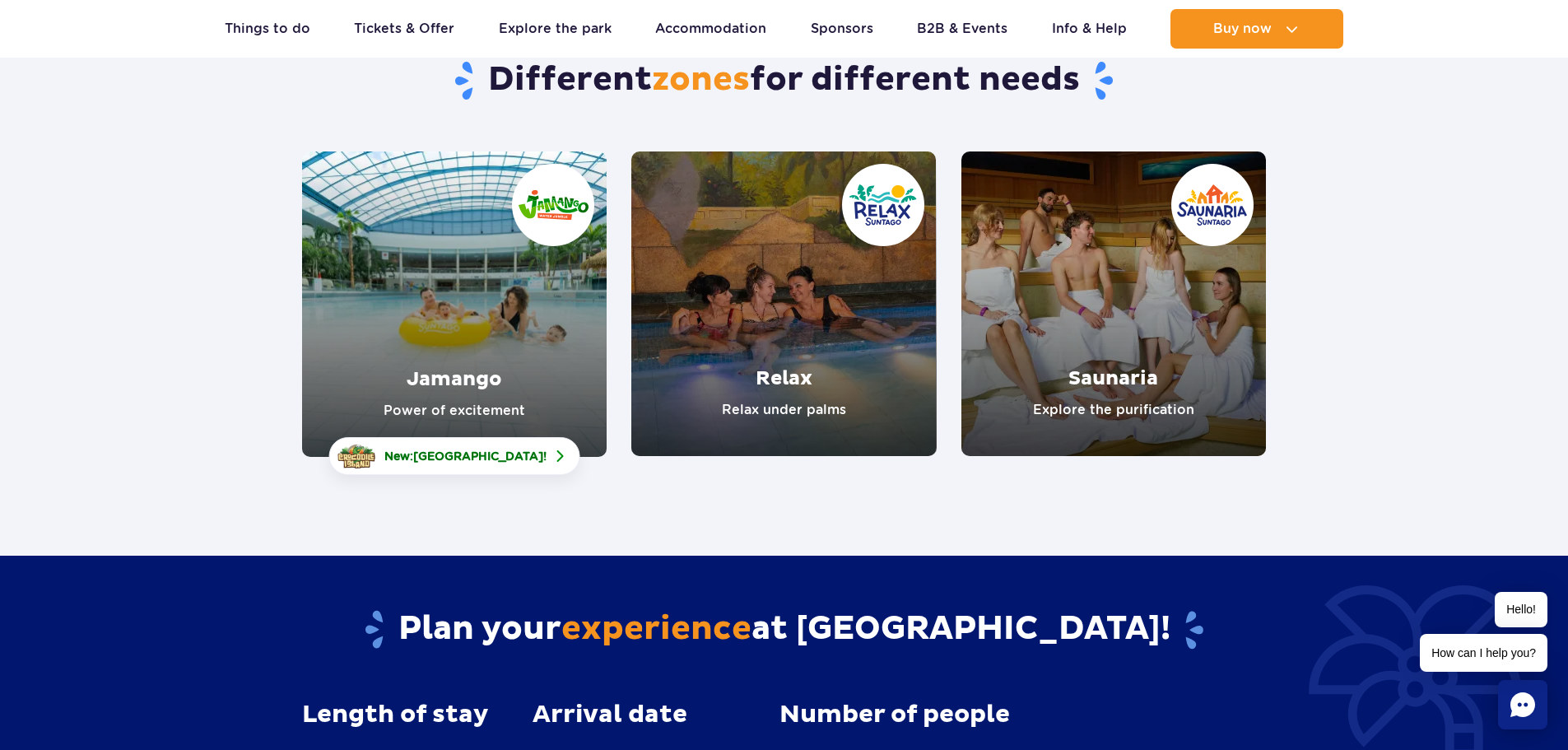
click at [790, 387] on link "Relax" at bounding box center [783, 304] width 305 height 305
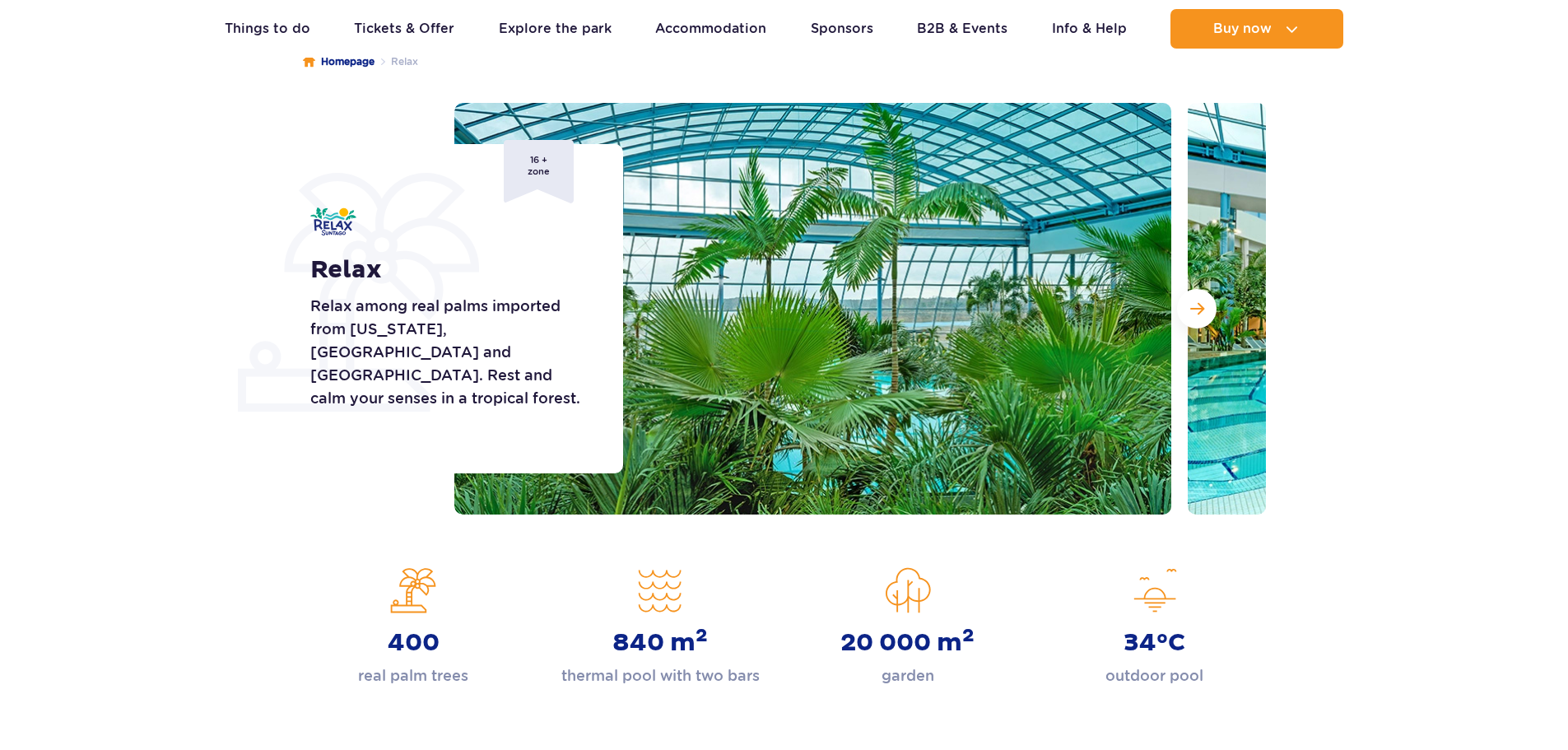
scroll to position [165, 0]
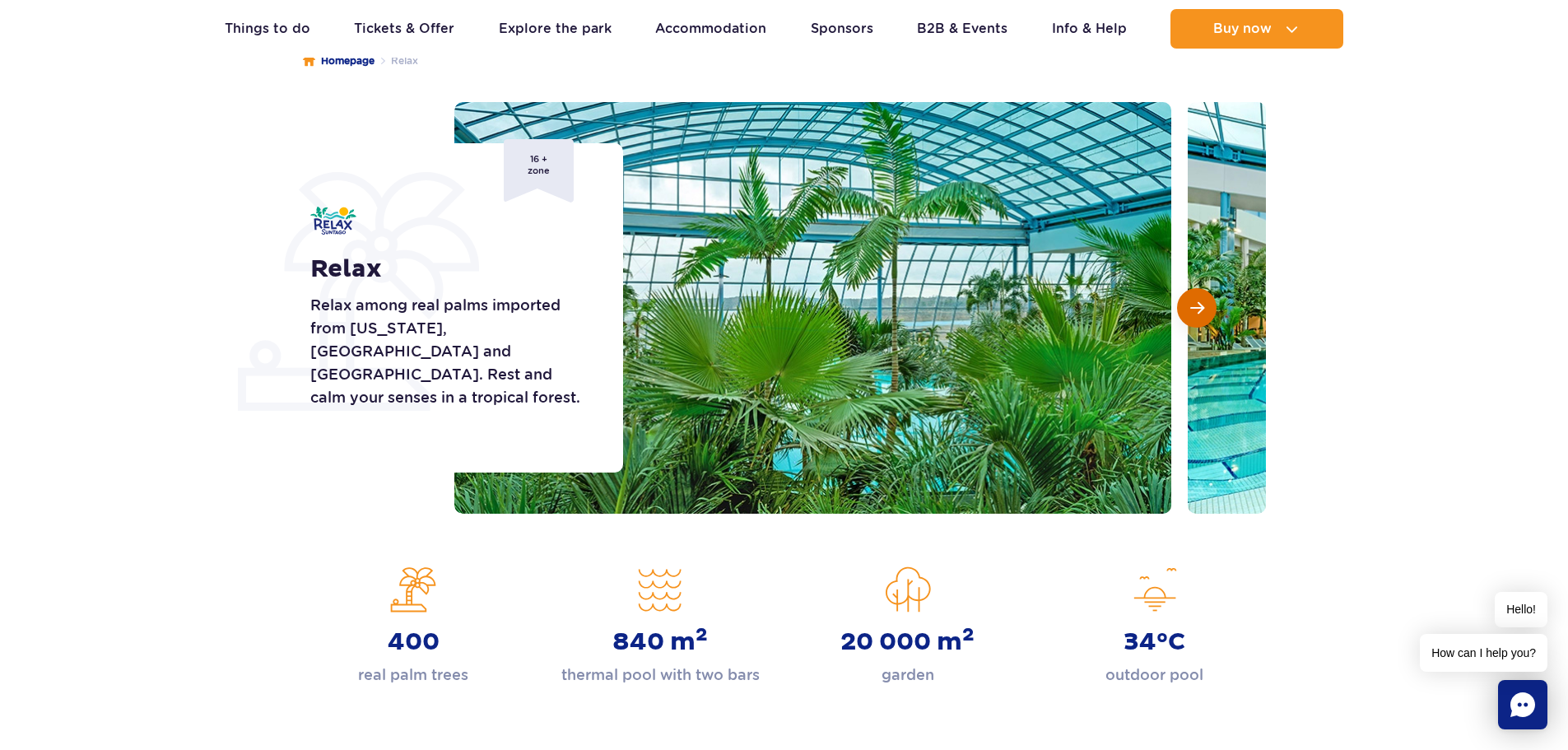
click at [1188, 310] on button "Next slide" at bounding box center [1197, 307] width 40 height 40
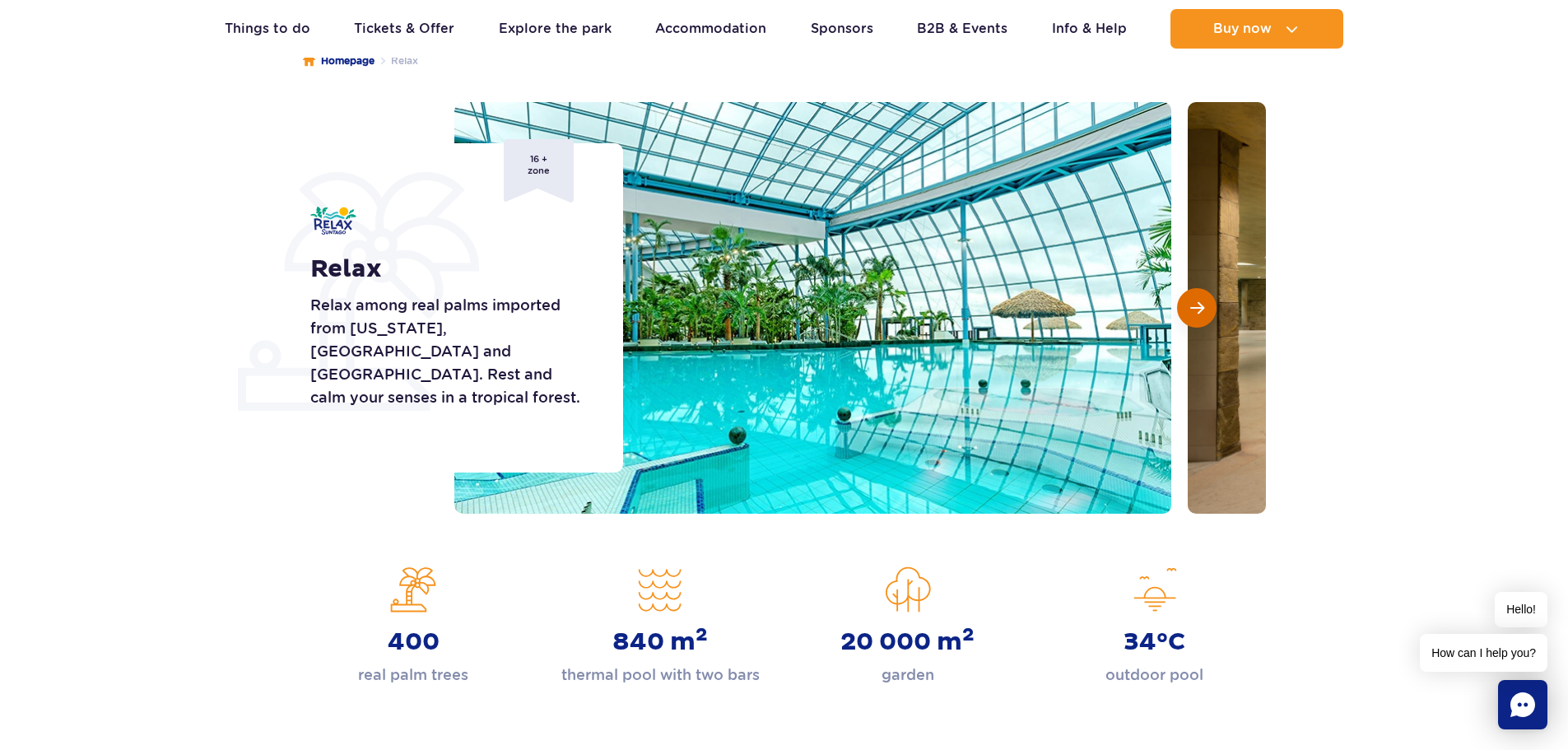
click at [1188, 310] on button "Next slide" at bounding box center [1197, 307] width 40 height 40
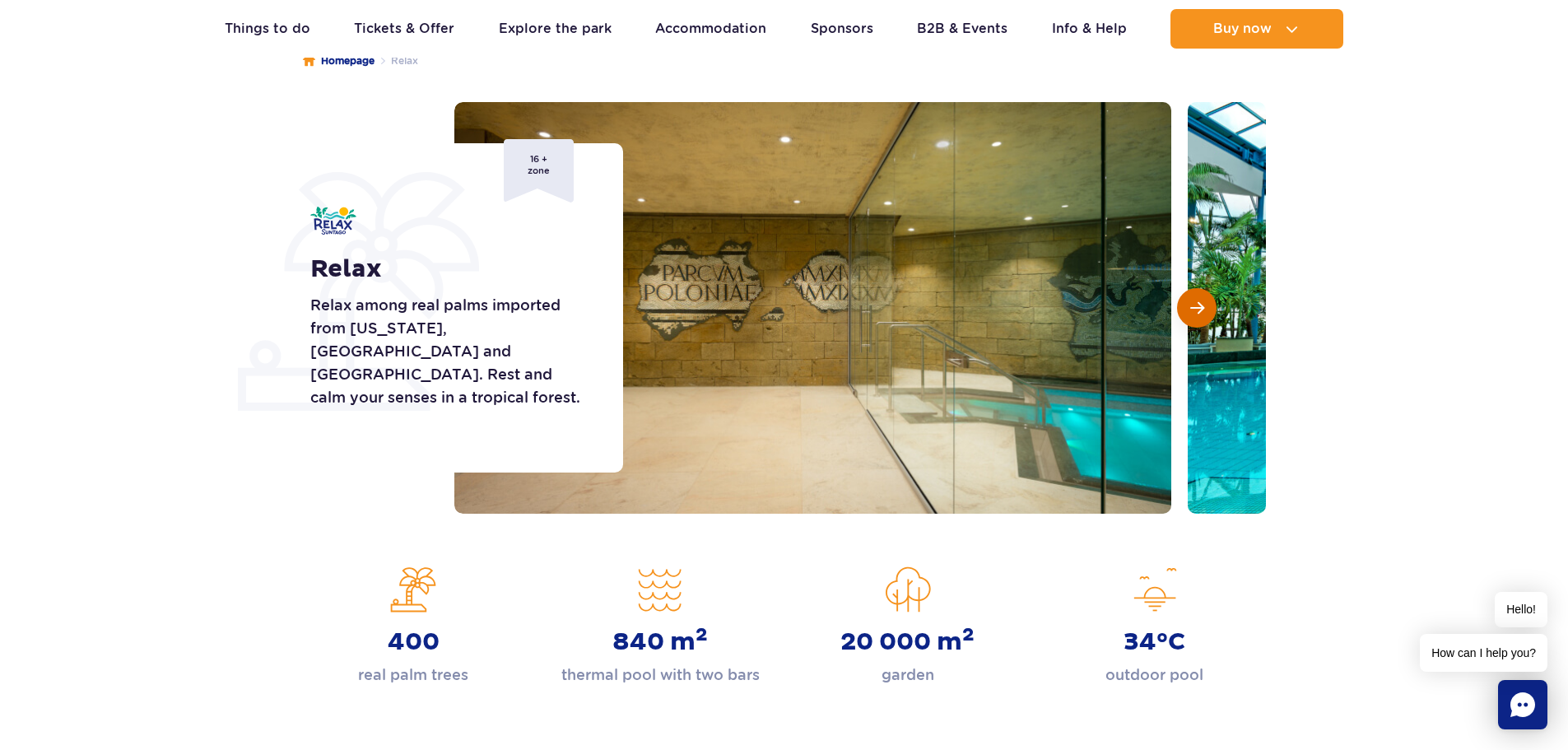
click at [1190, 309] on span "Next slide" at bounding box center [1197, 308] width 14 height 15
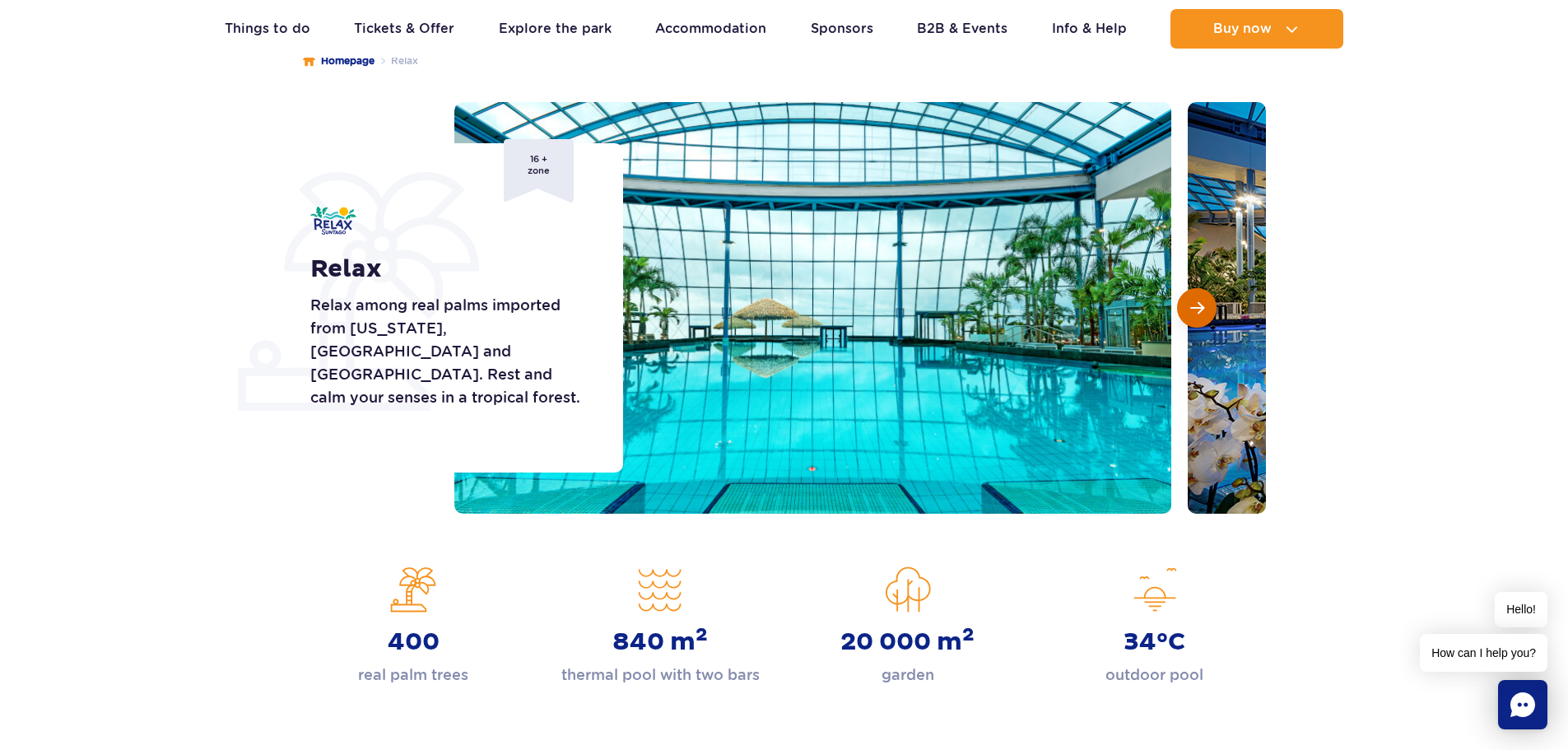
click at [1190, 309] on span "Next slide" at bounding box center [1197, 308] width 14 height 15
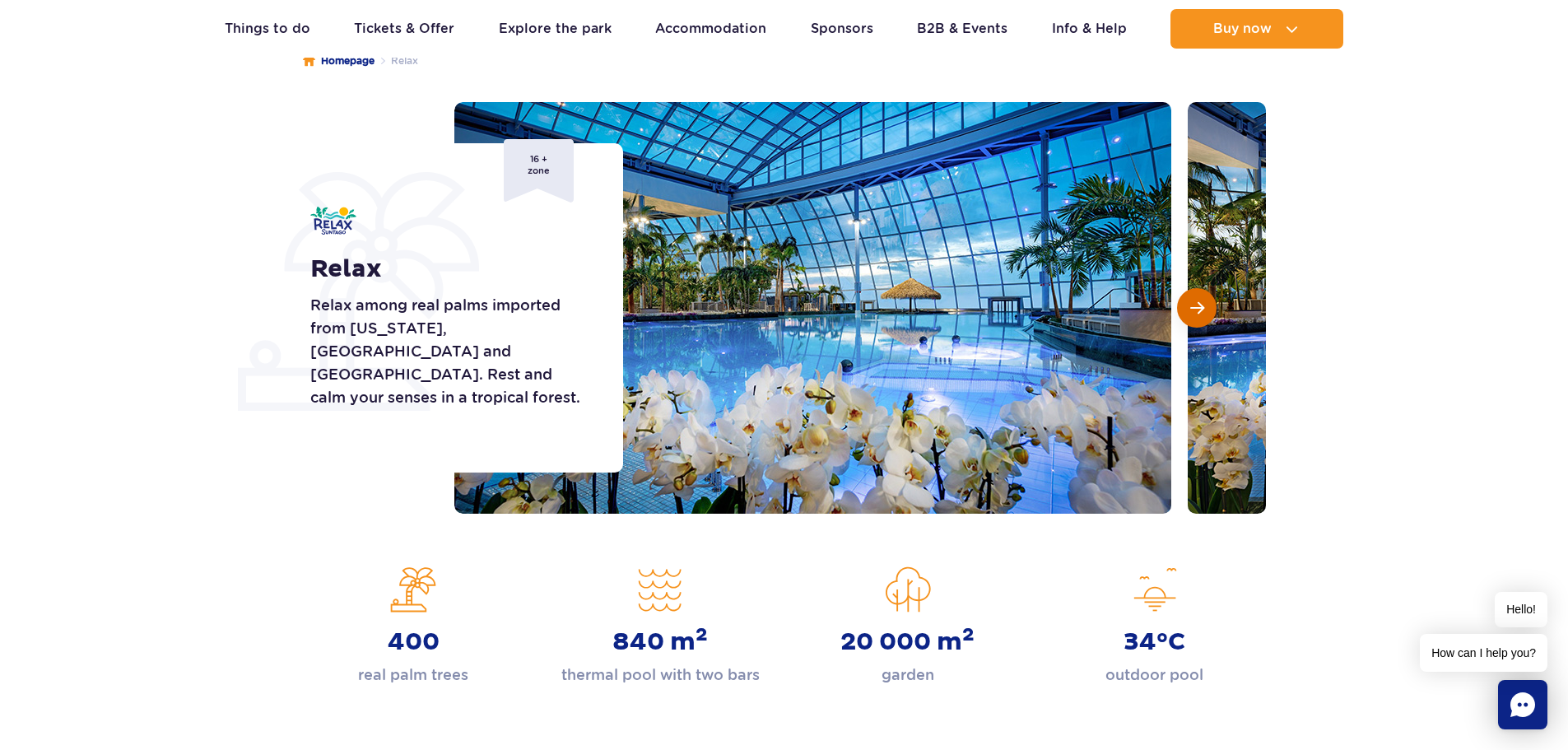
click at [1190, 309] on span "Next slide" at bounding box center [1197, 308] width 14 height 15
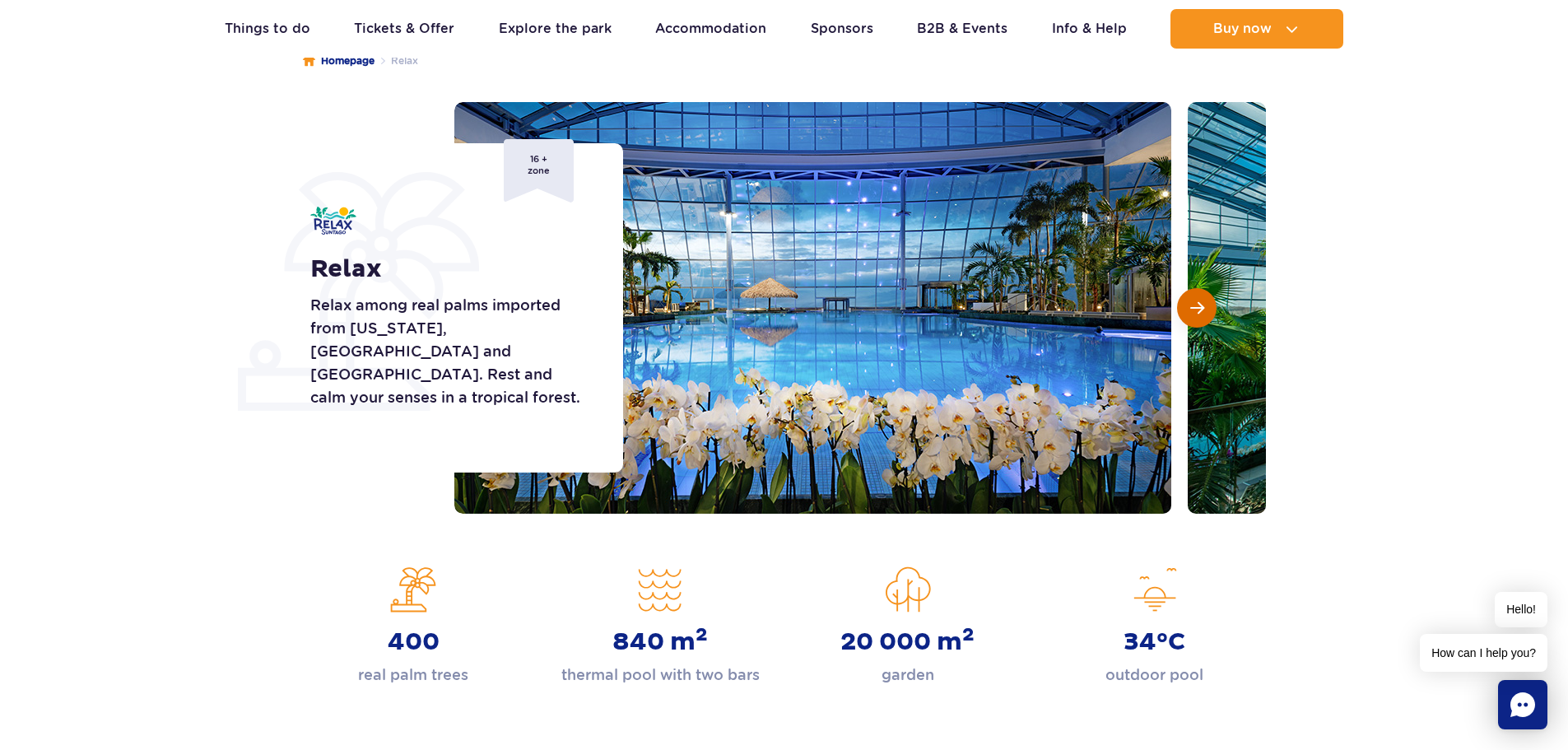
click at [1190, 309] on span "Next slide" at bounding box center [1197, 308] width 14 height 15
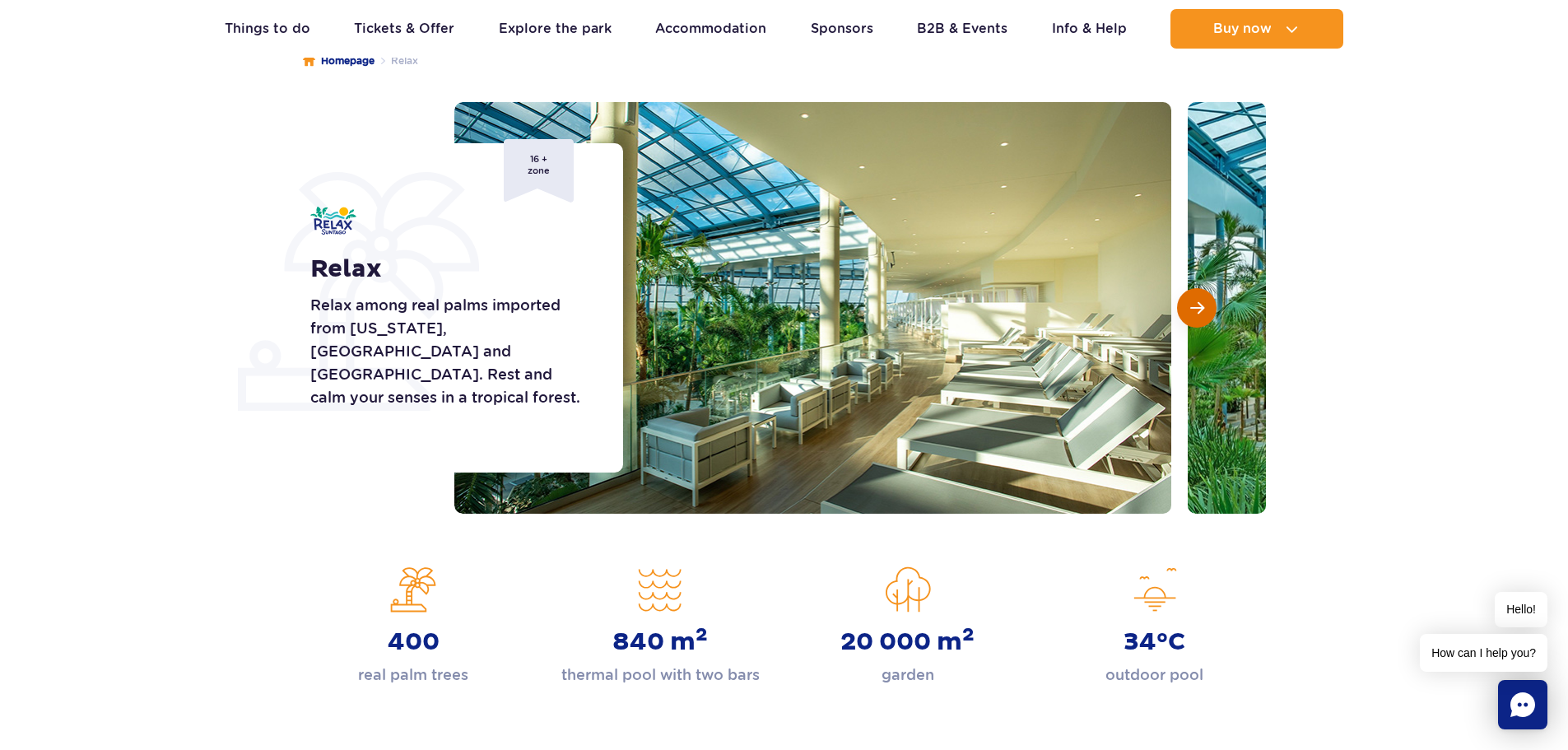
click at [1190, 309] on span "Next slide" at bounding box center [1197, 308] width 14 height 15
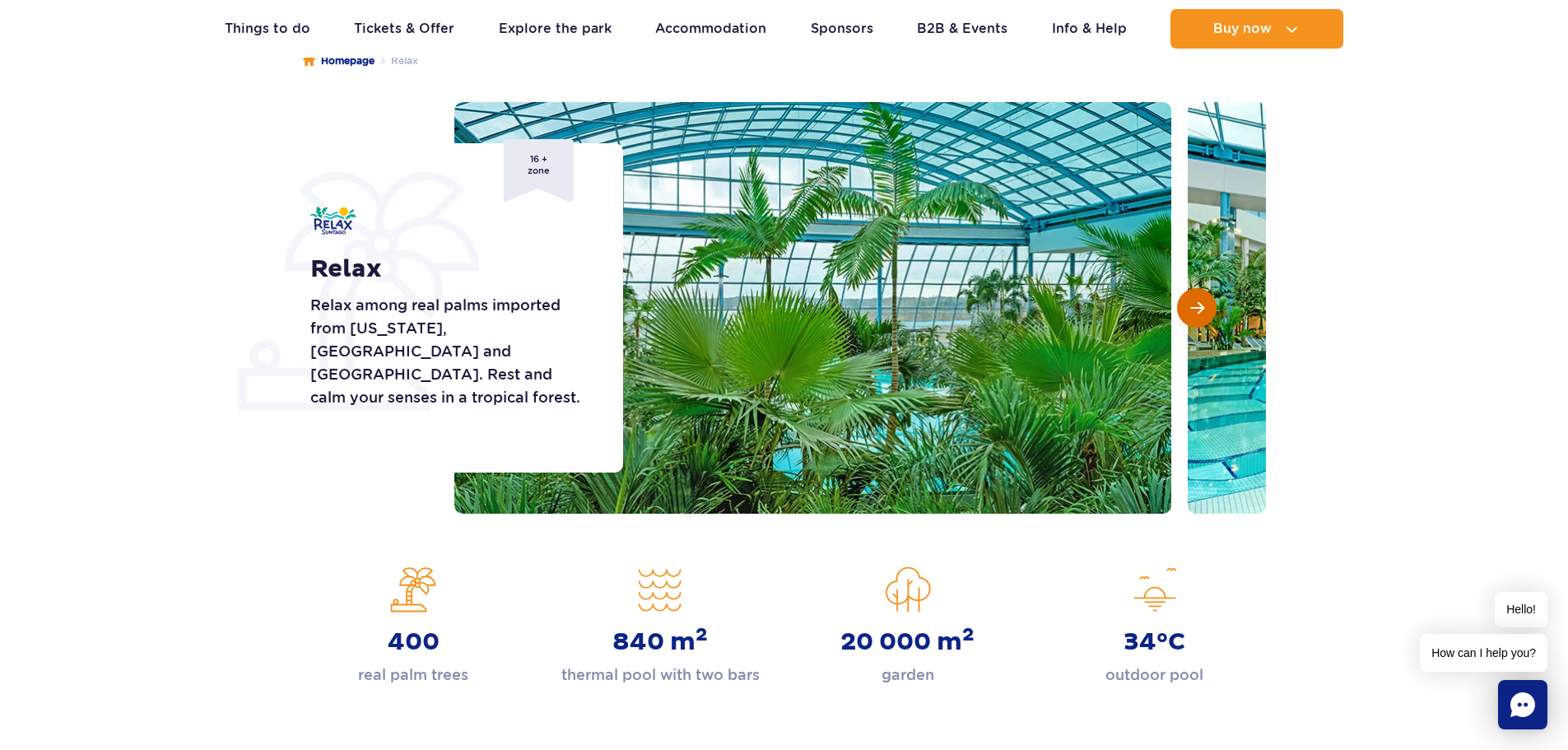
click at [1190, 309] on span "Next slide" at bounding box center [1197, 308] width 14 height 15
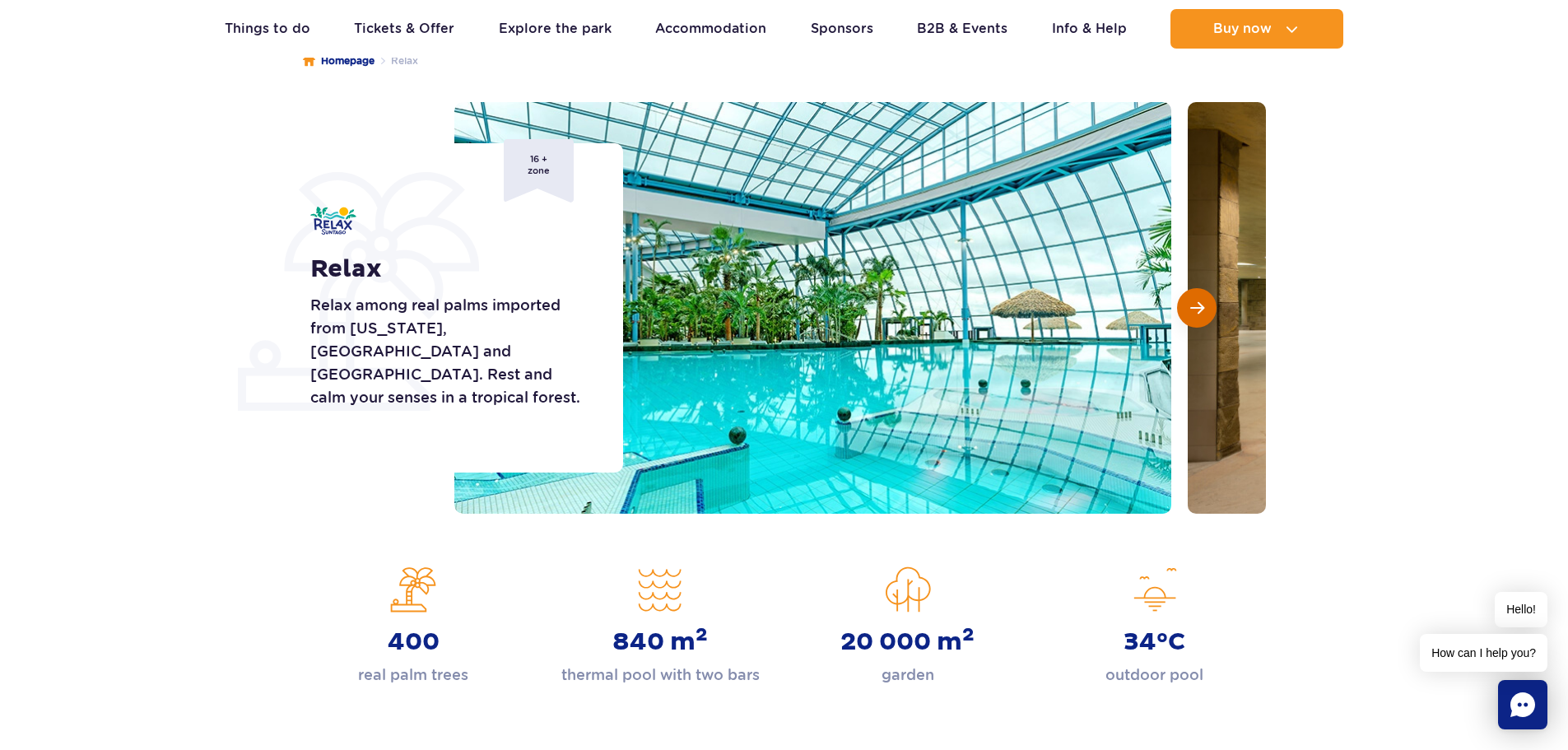
click at [1190, 309] on span "Next slide" at bounding box center [1197, 308] width 14 height 15
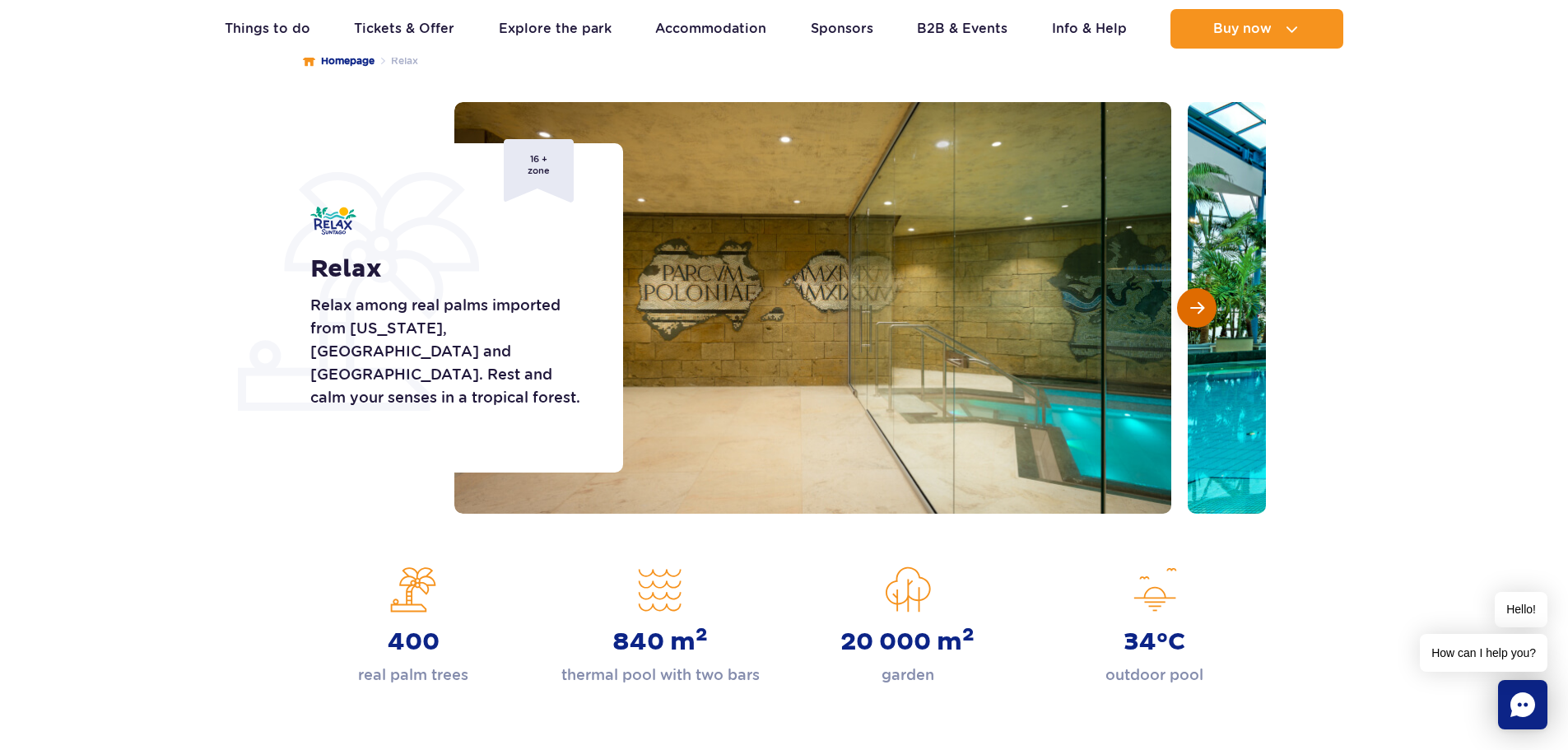
click at [1190, 309] on span "Next slide" at bounding box center [1197, 308] width 14 height 15
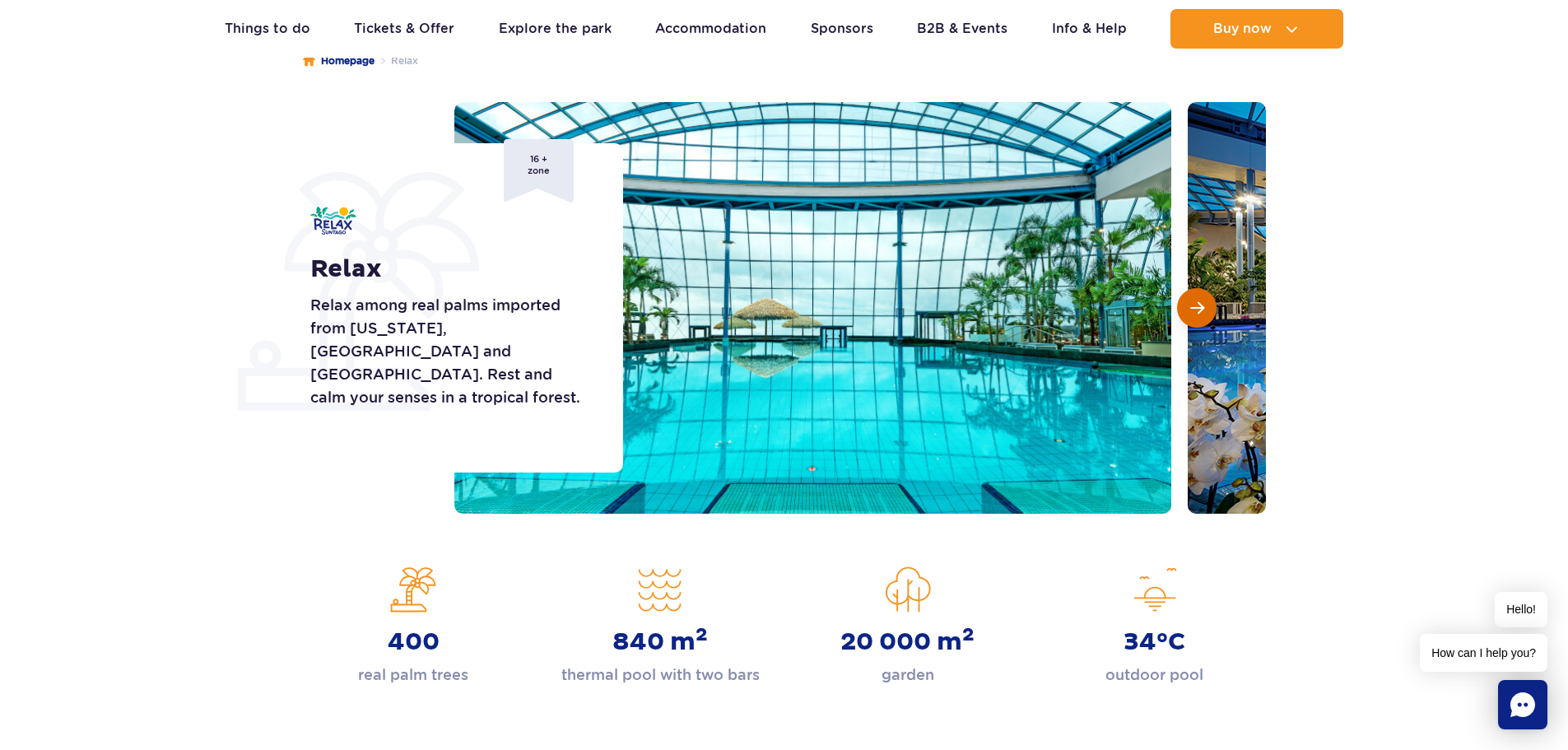
click at [1190, 309] on span "Next slide" at bounding box center [1197, 308] width 14 height 15
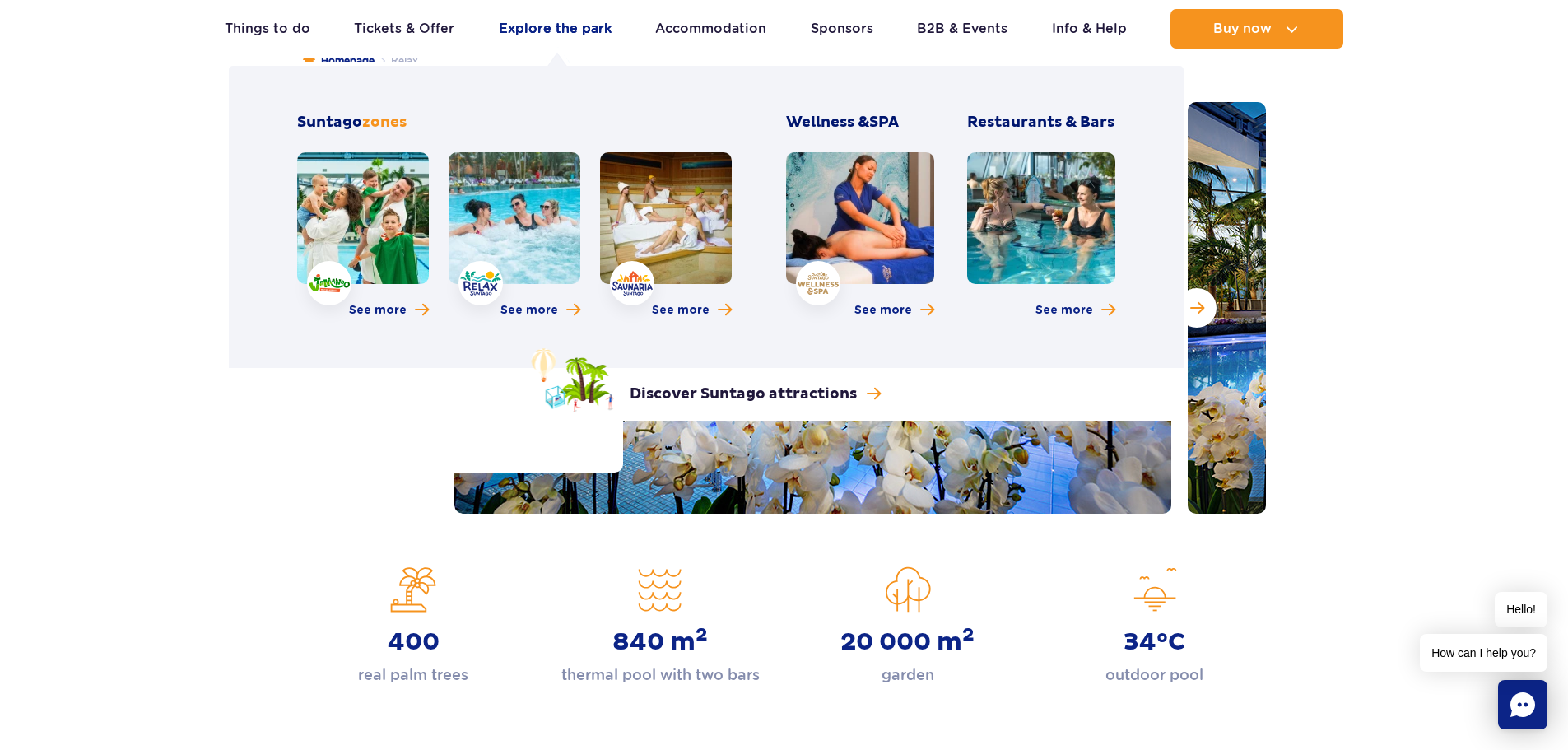
click at [577, 33] on link "Explore the park" at bounding box center [555, 29] width 113 height 40
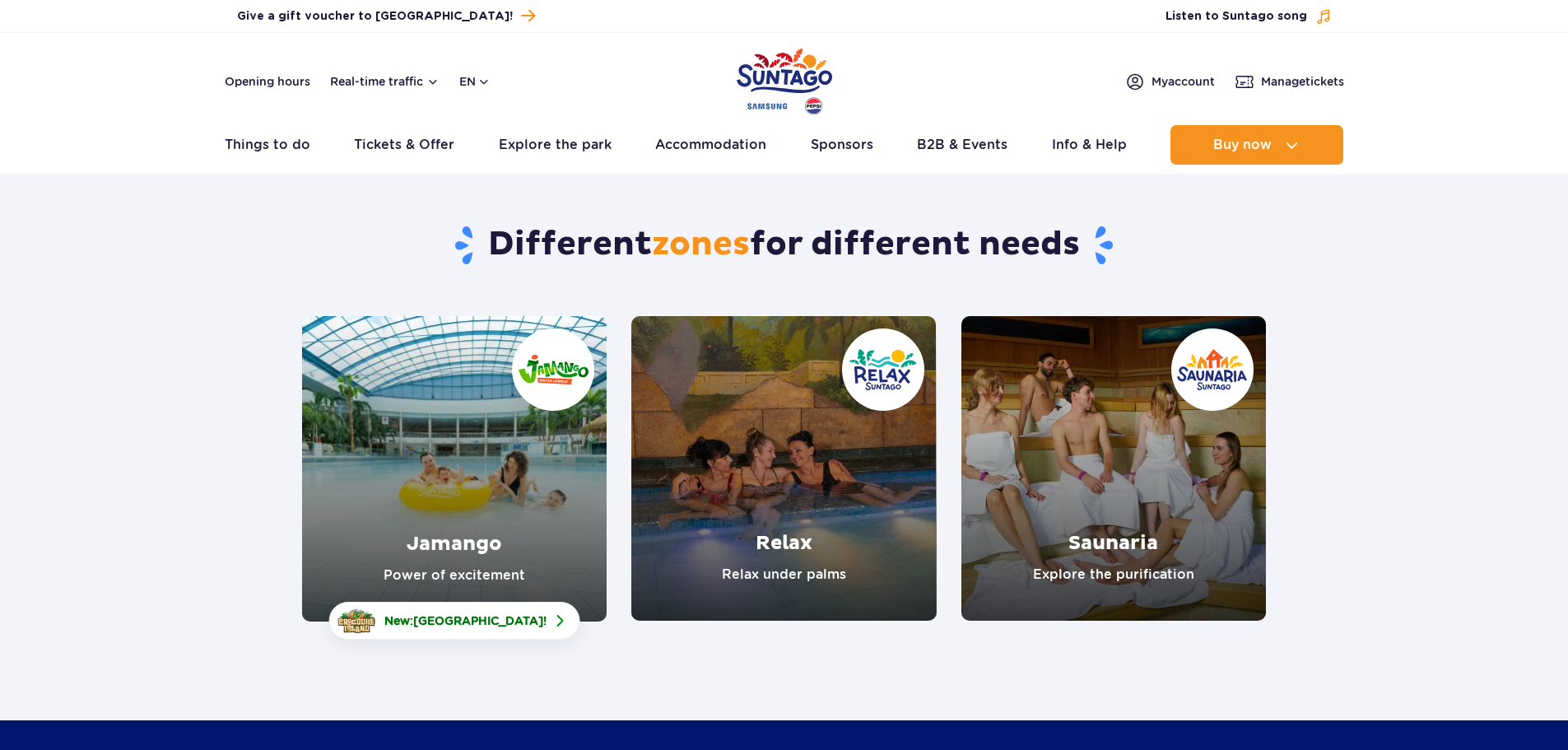
click at [1139, 522] on link "Saunaria" at bounding box center [1114, 469] width 305 height 305
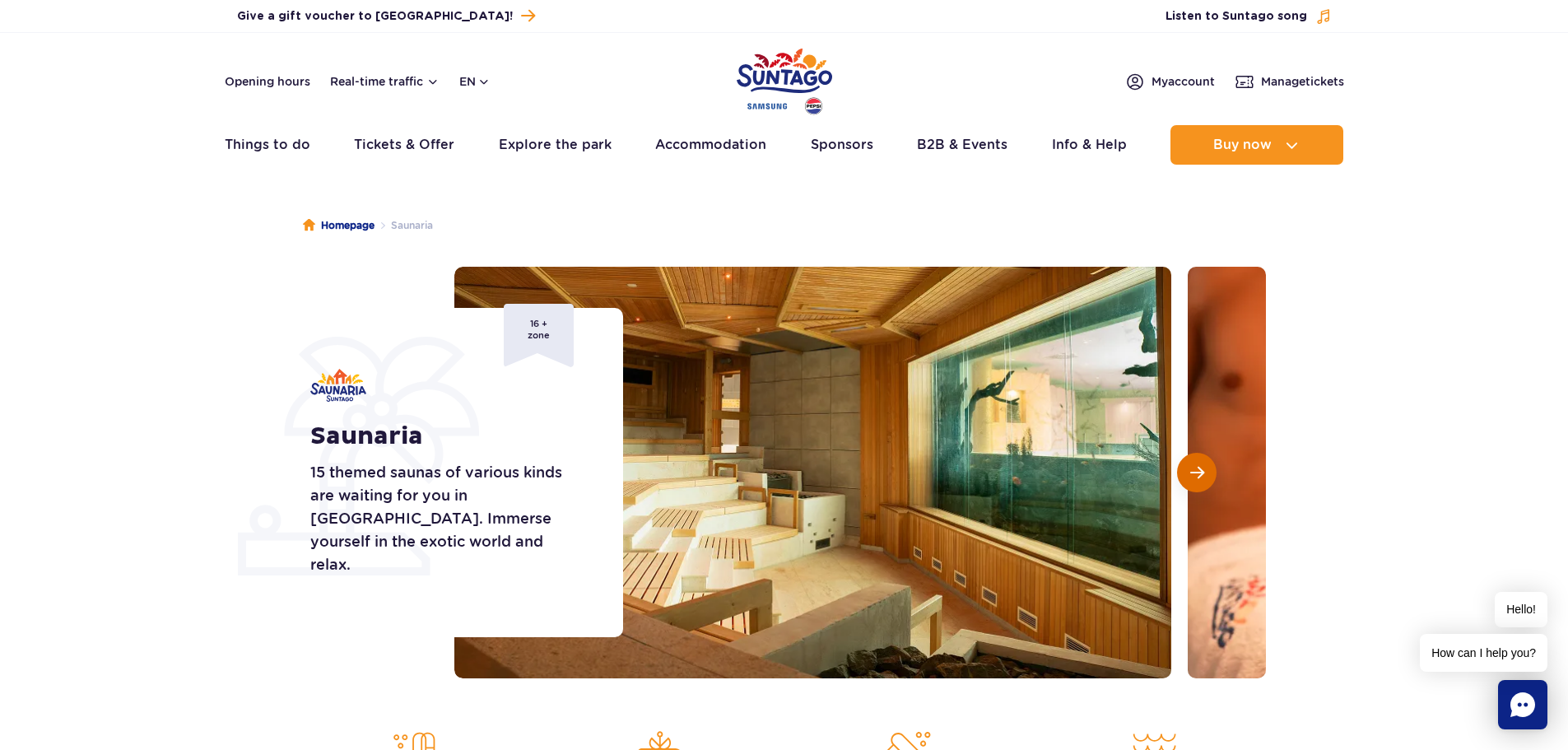
click at [1193, 480] on span "Next slide" at bounding box center [1197, 473] width 14 height 15
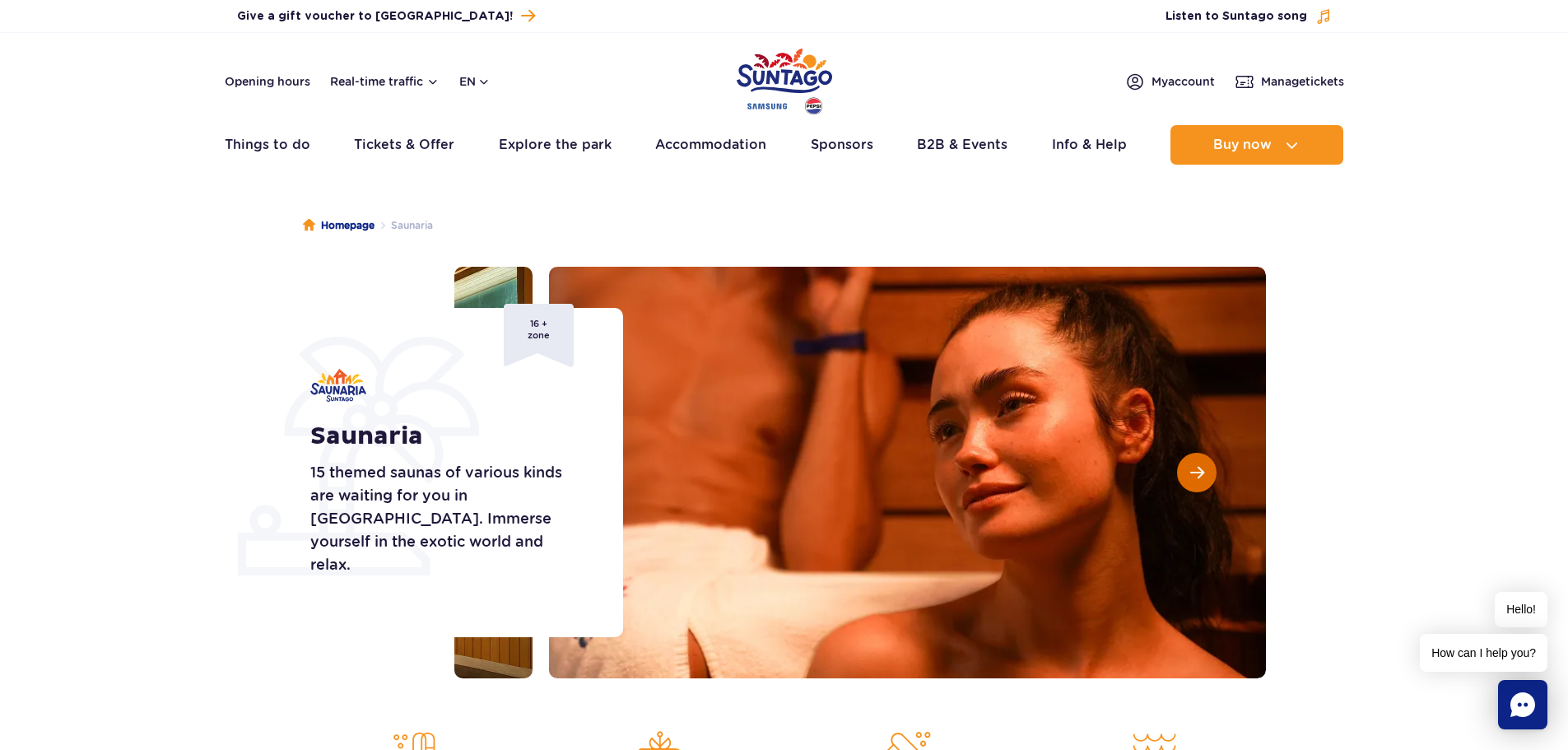
click at [1193, 480] on span "Next slide" at bounding box center [1197, 473] width 14 height 15
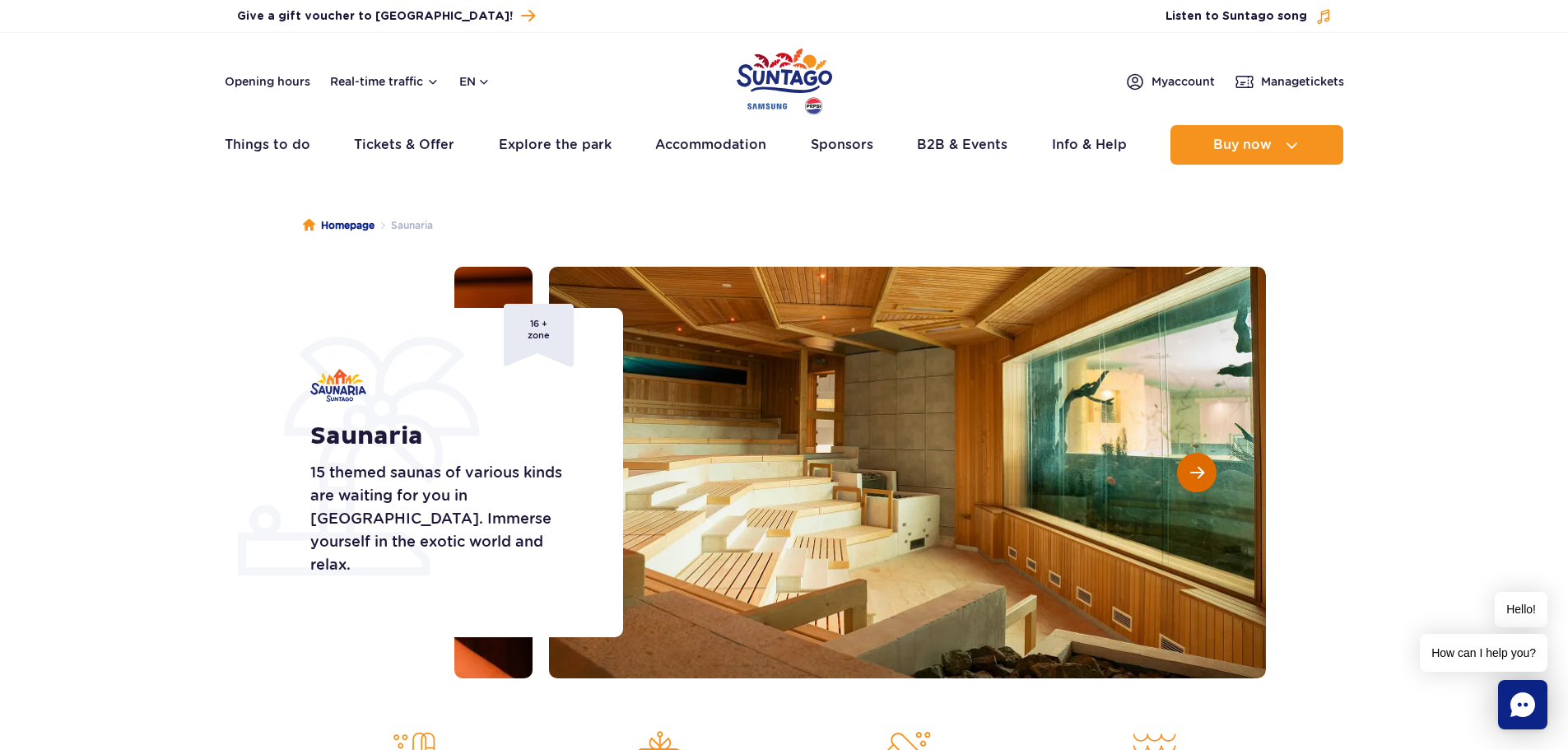
click at [1193, 480] on span "Next slide" at bounding box center [1197, 473] width 14 height 15
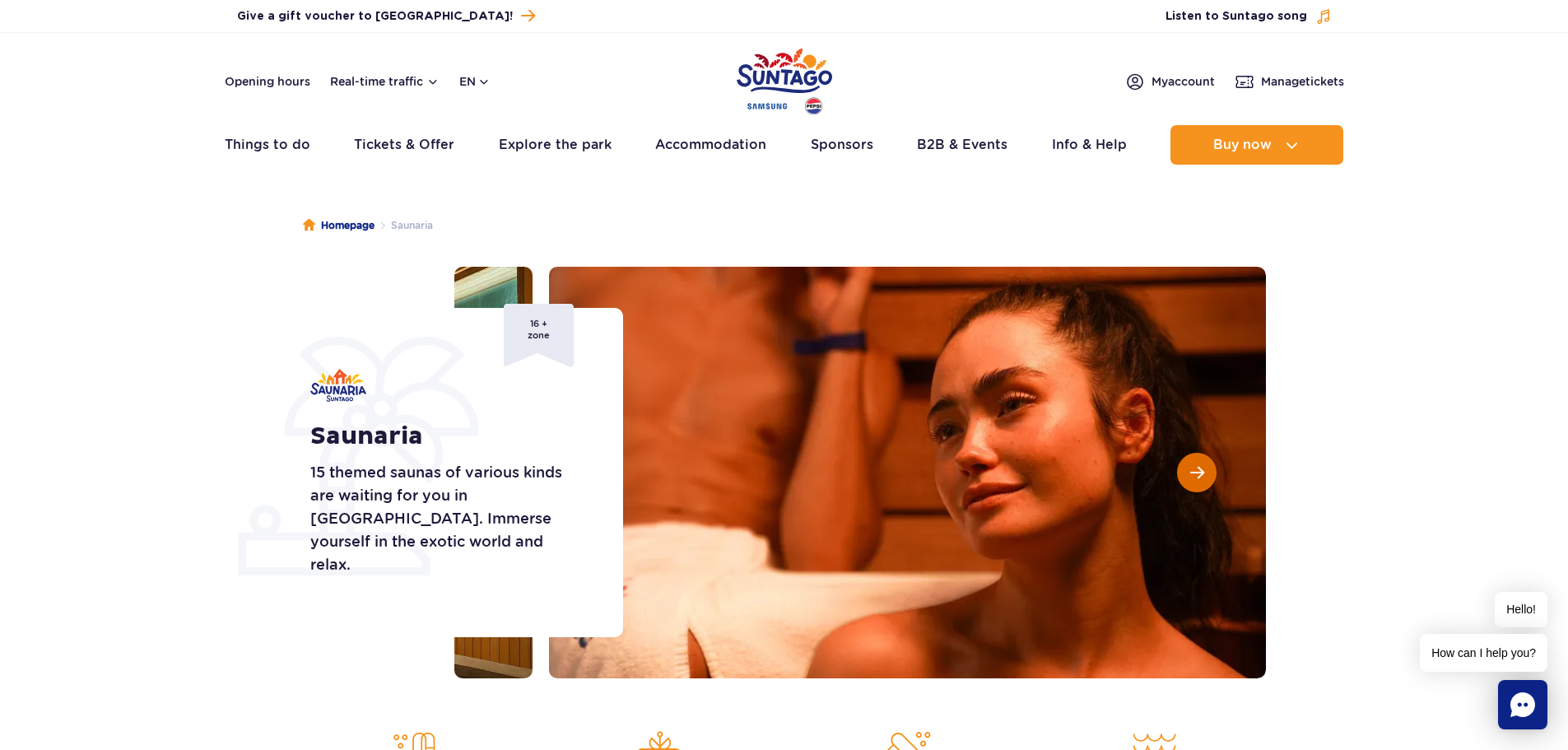
click at [1193, 480] on span "Next slide" at bounding box center [1197, 473] width 14 height 15
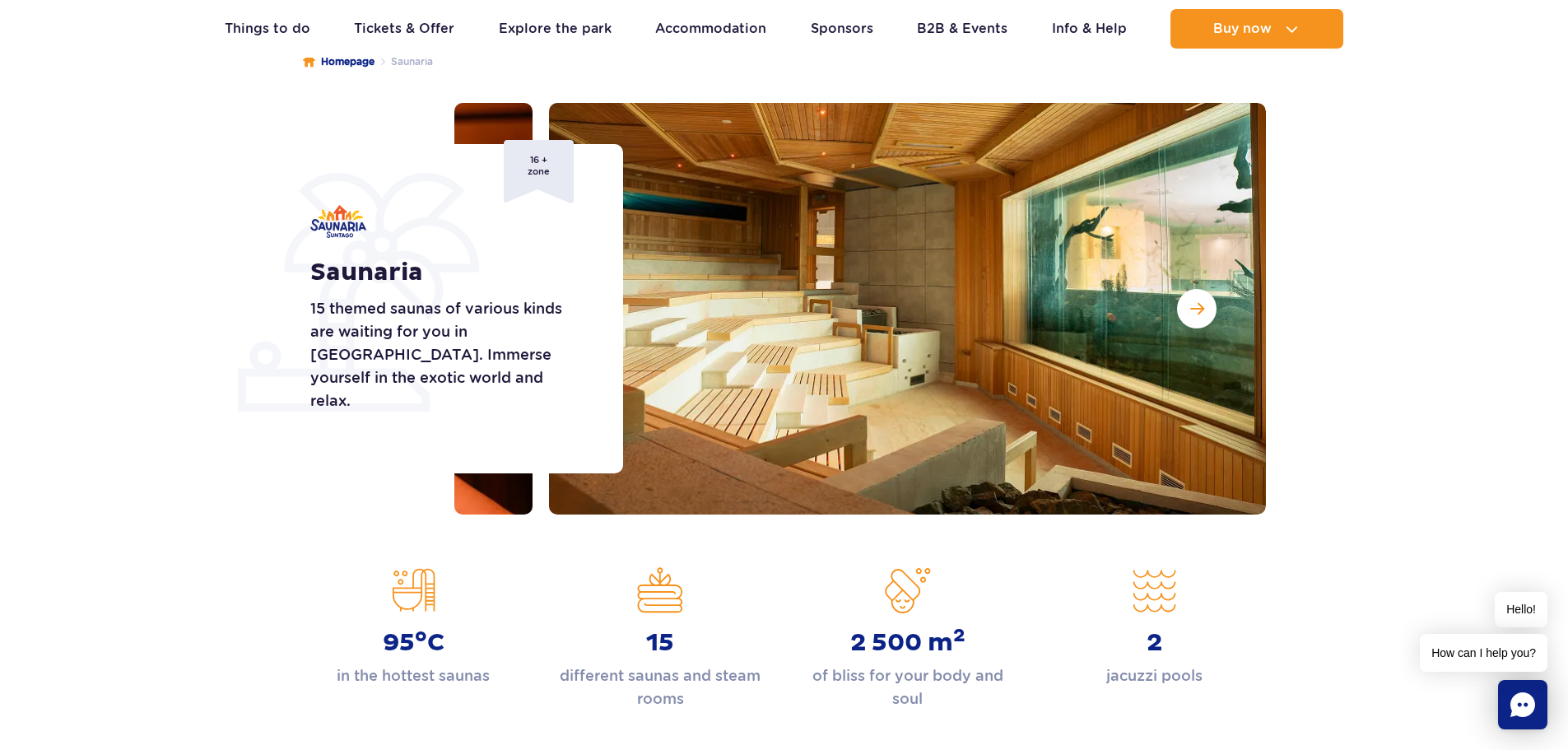
scroll to position [165, 0]
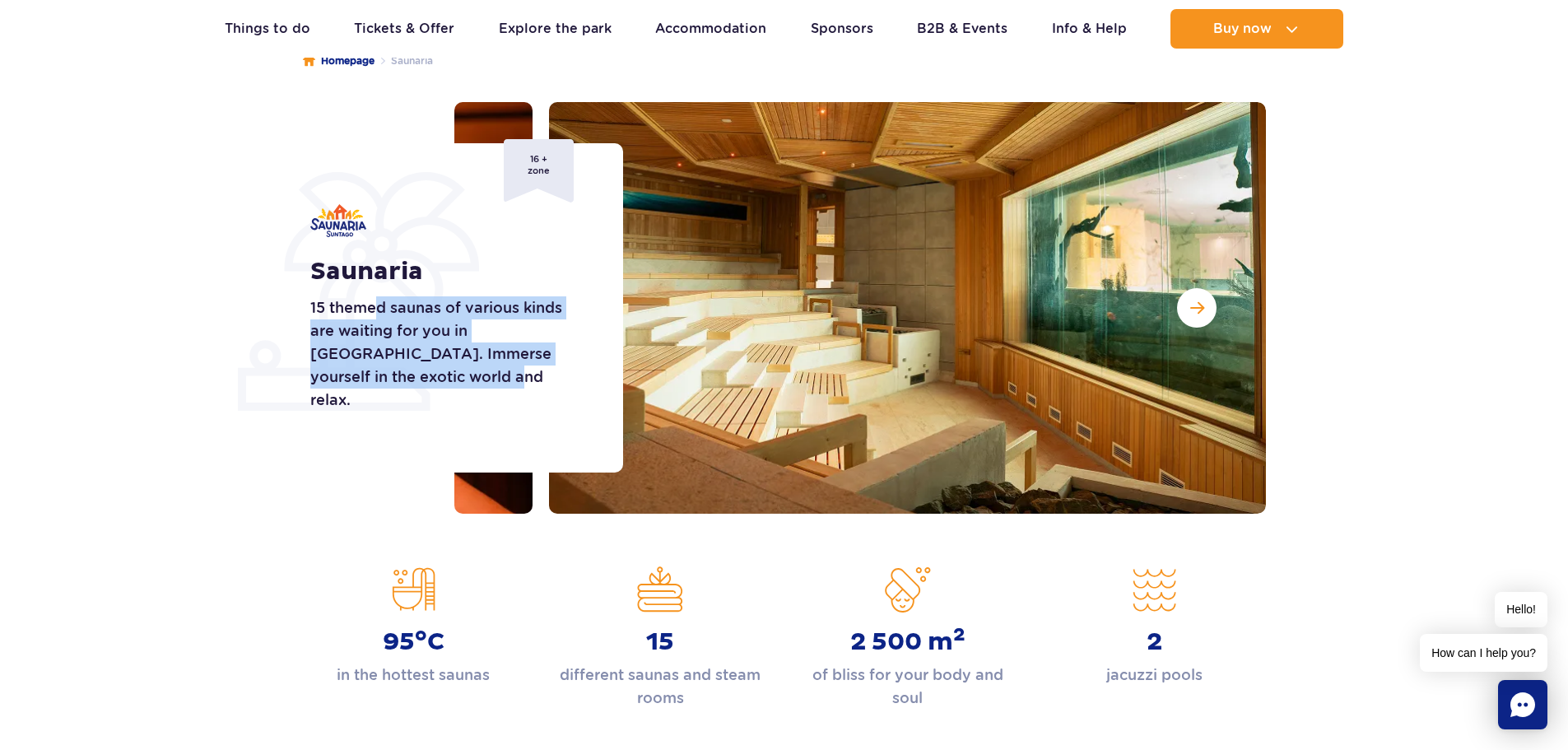
drag, startPoint x: 409, startPoint y: 321, endPoint x: 547, endPoint y: 407, distance: 162.6
click at [547, 396] on p "15 themed saunas of various kinds are waiting for you in Saunaria. Immerse your…" at bounding box center [448, 354] width 276 height 116
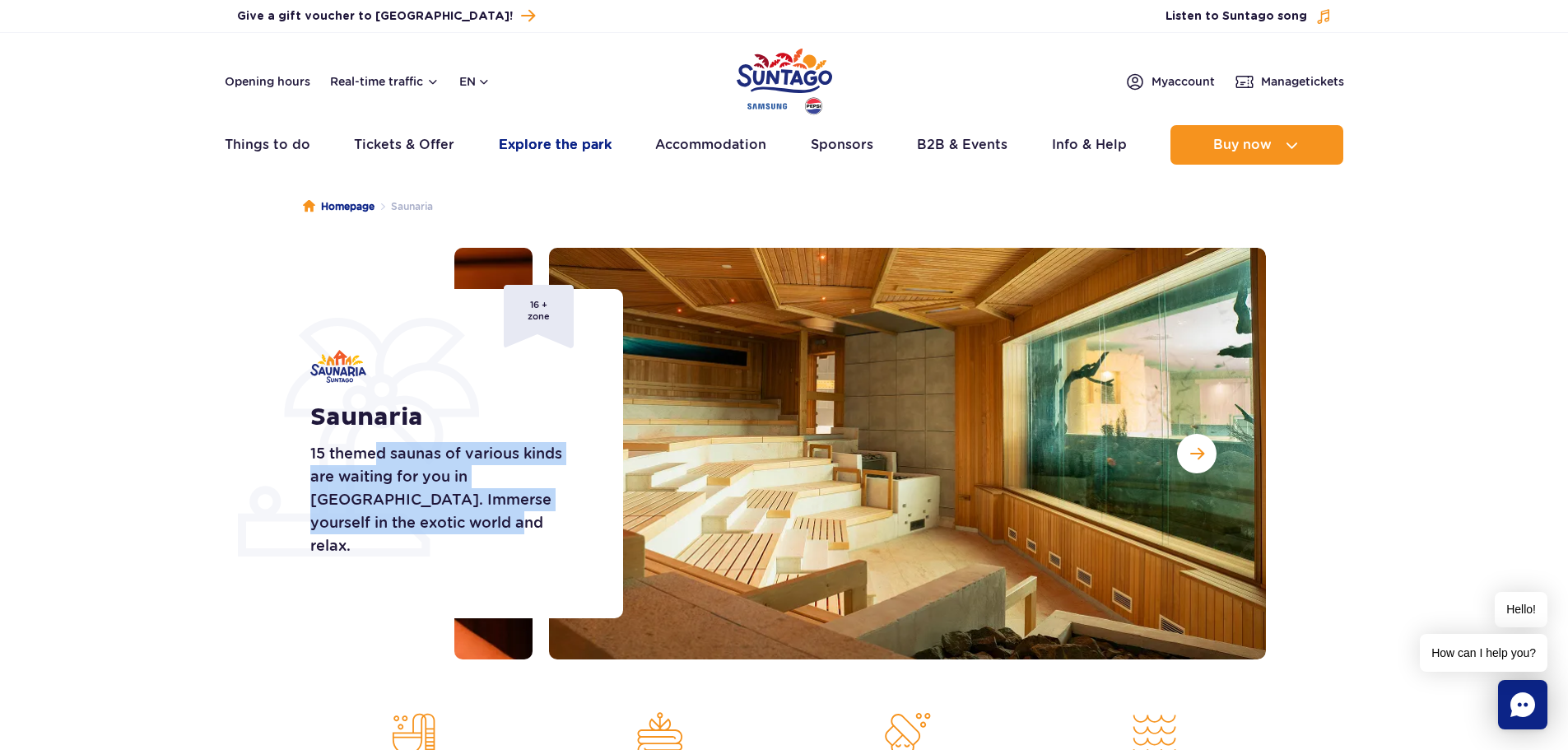
scroll to position [0, 0]
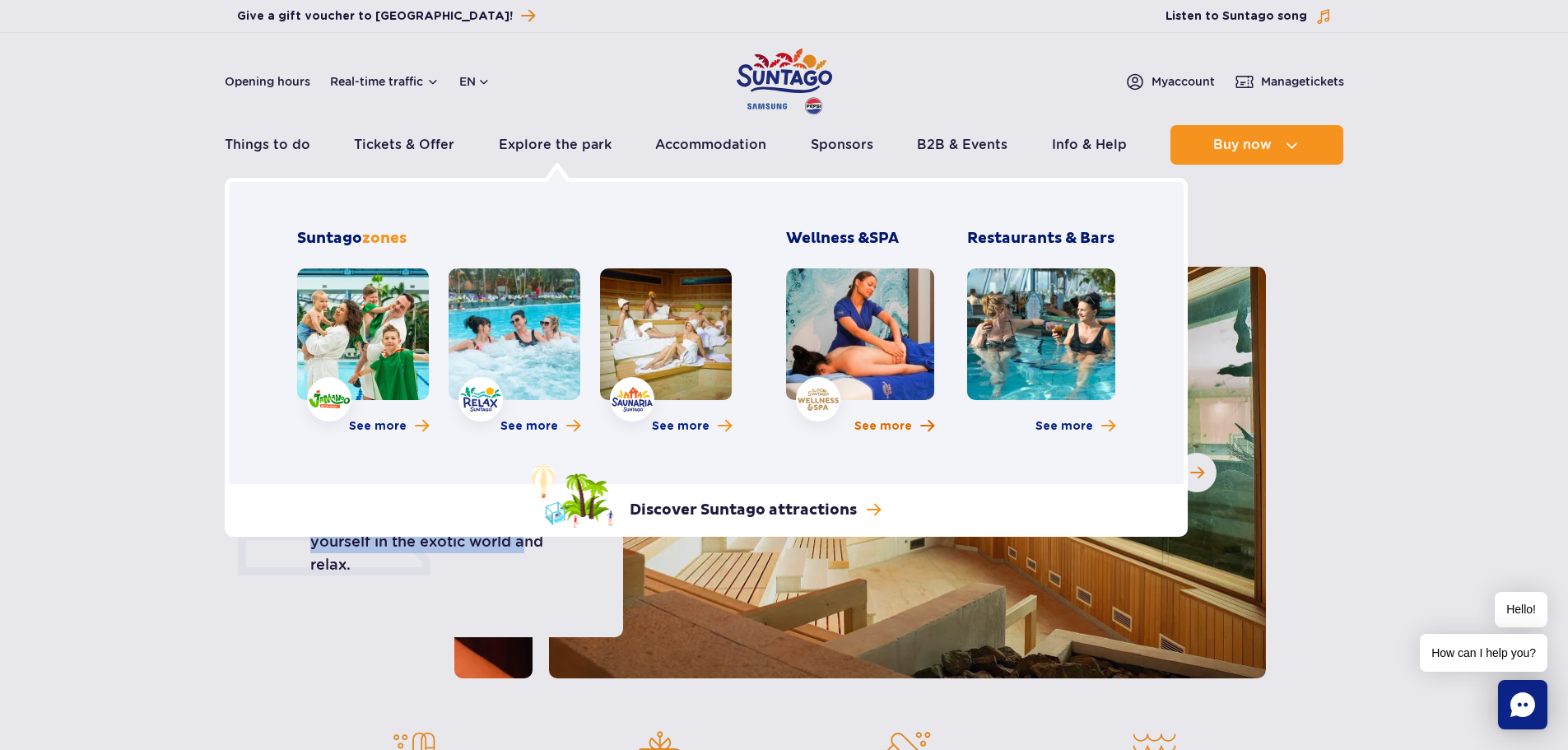
click at [882, 426] on span "See more" at bounding box center [883, 427] width 57 height 17
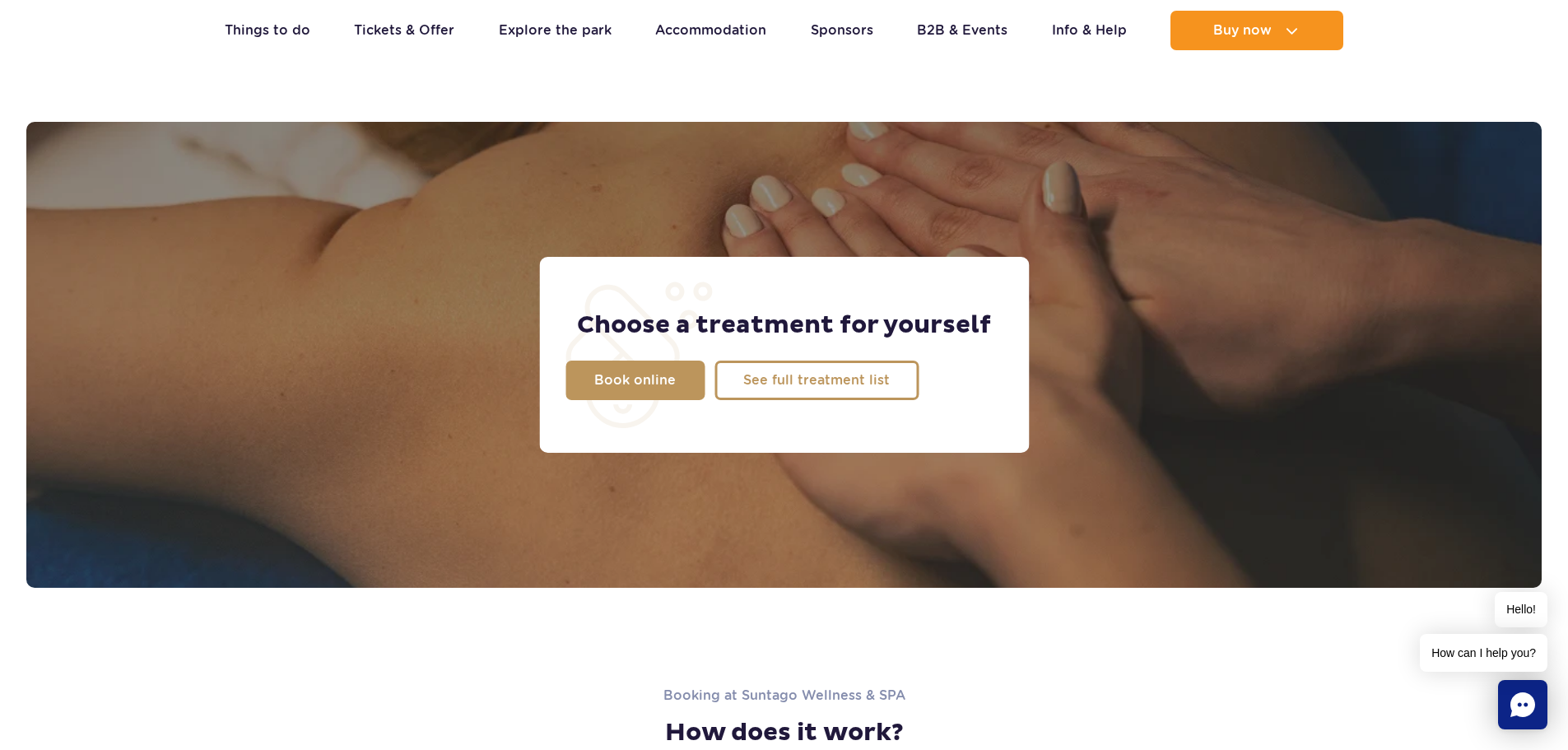
scroll to position [1153, 0]
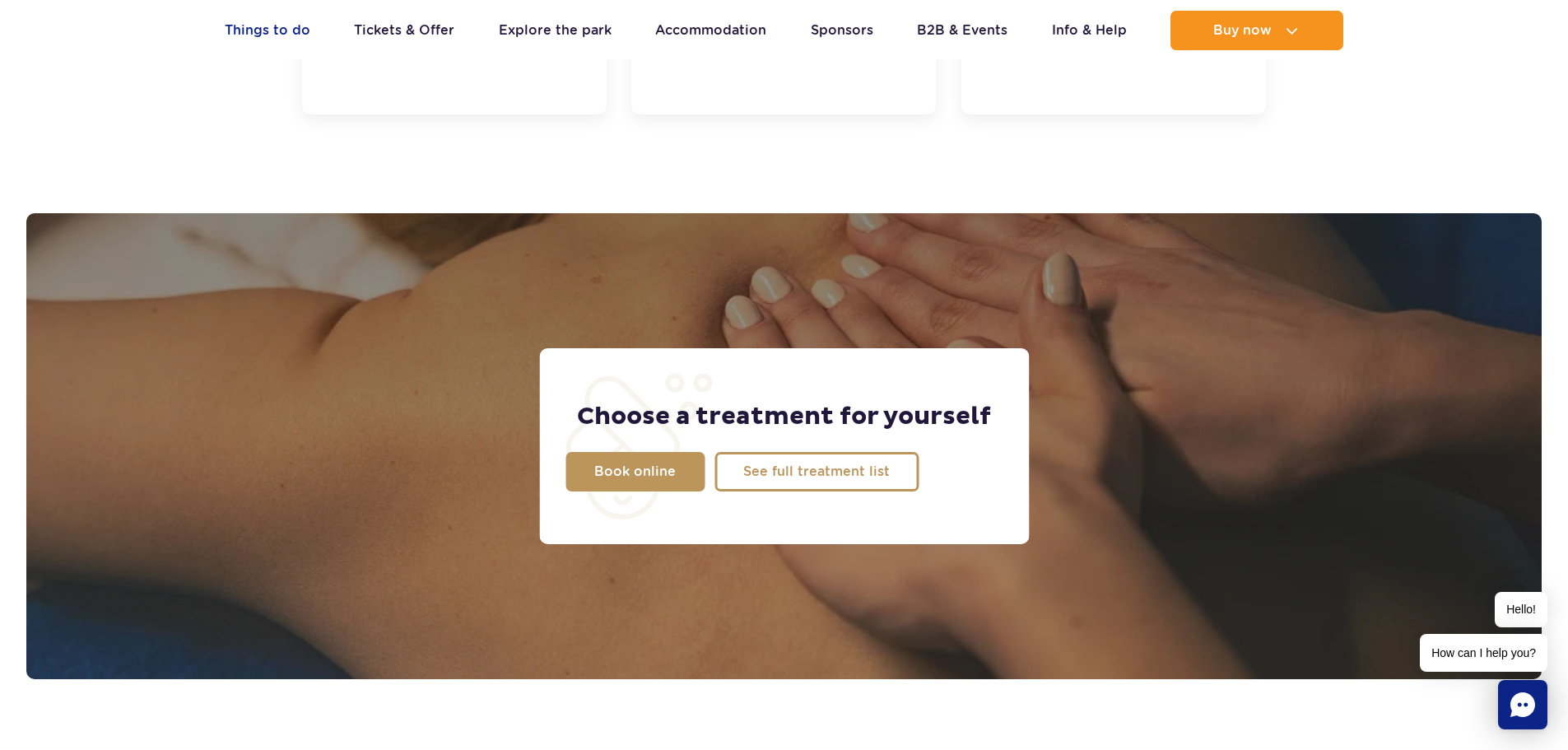
click at [271, 26] on link "Things to do" at bounding box center [268, 31] width 86 height 40
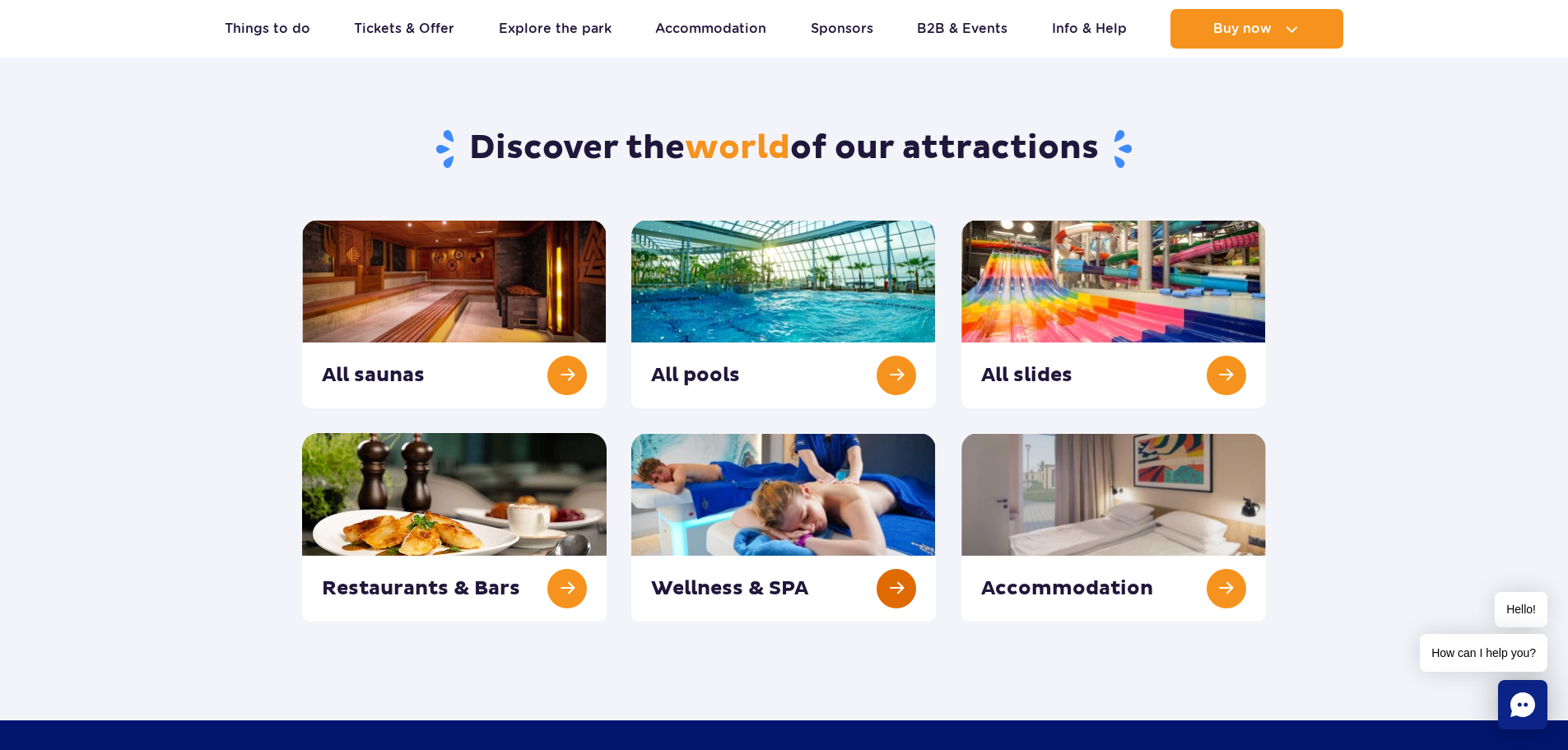
scroll to position [82, 0]
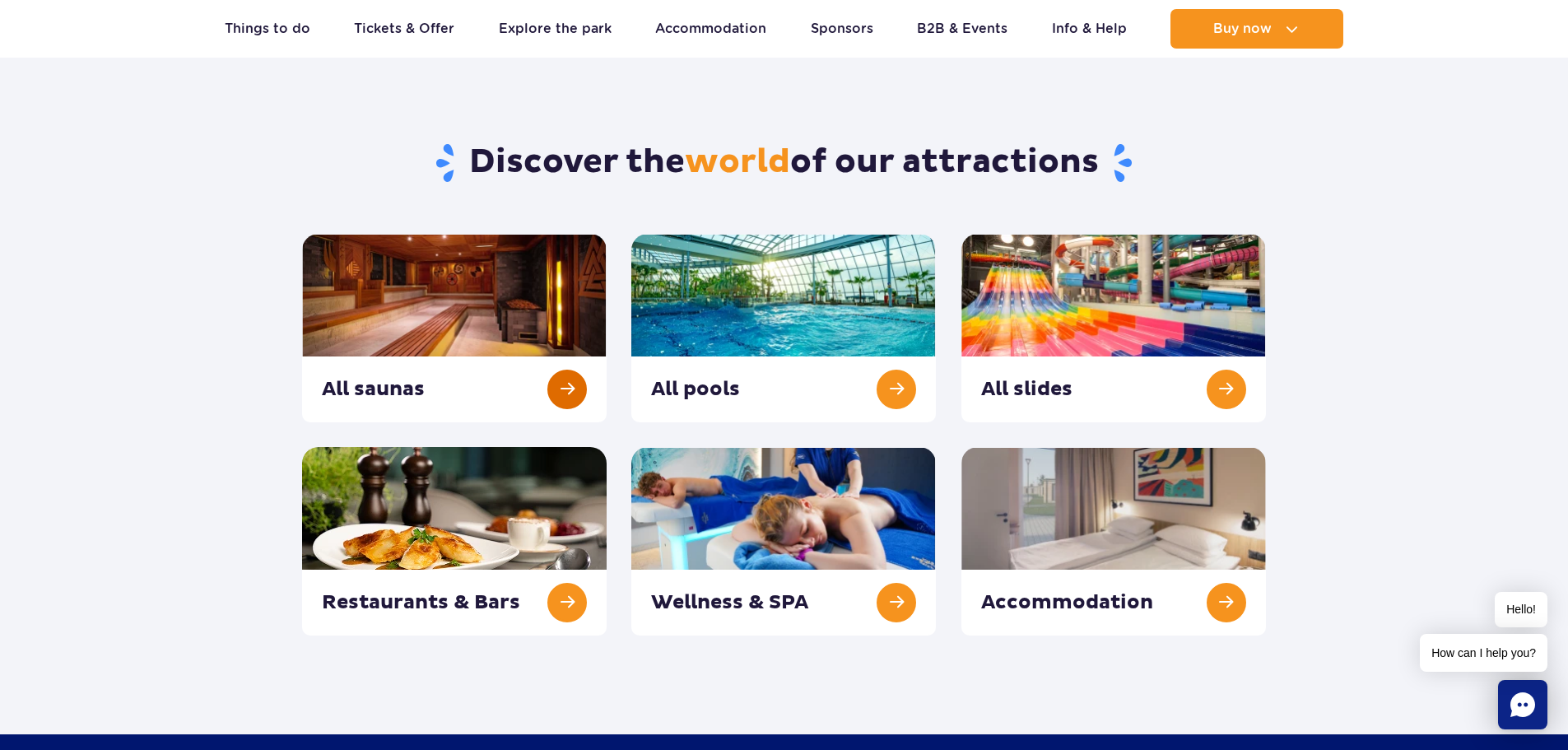
click at [579, 383] on link at bounding box center [454, 329] width 305 height 189
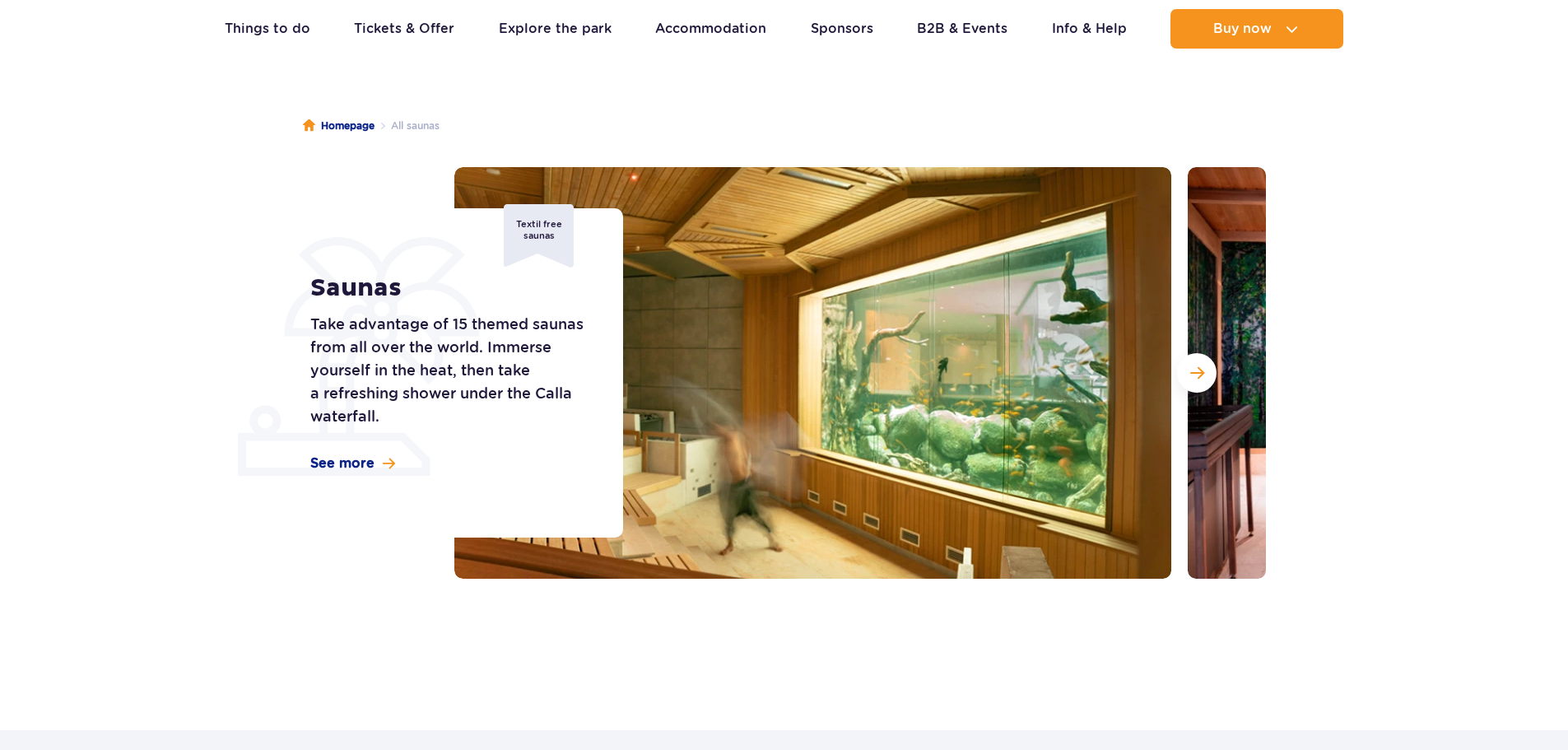
scroll to position [247, 0]
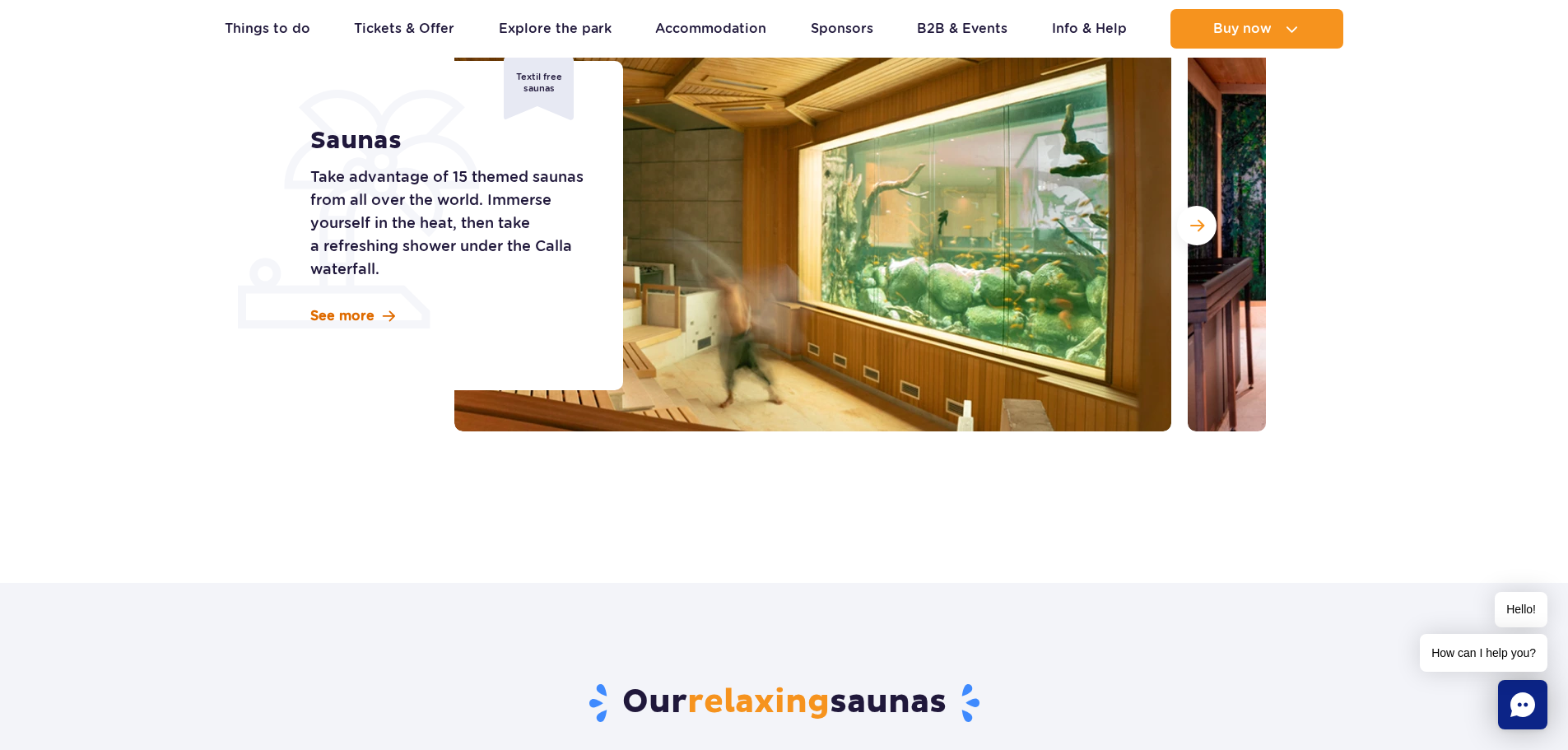
click at [361, 322] on span "See more" at bounding box center [342, 317] width 64 height 19
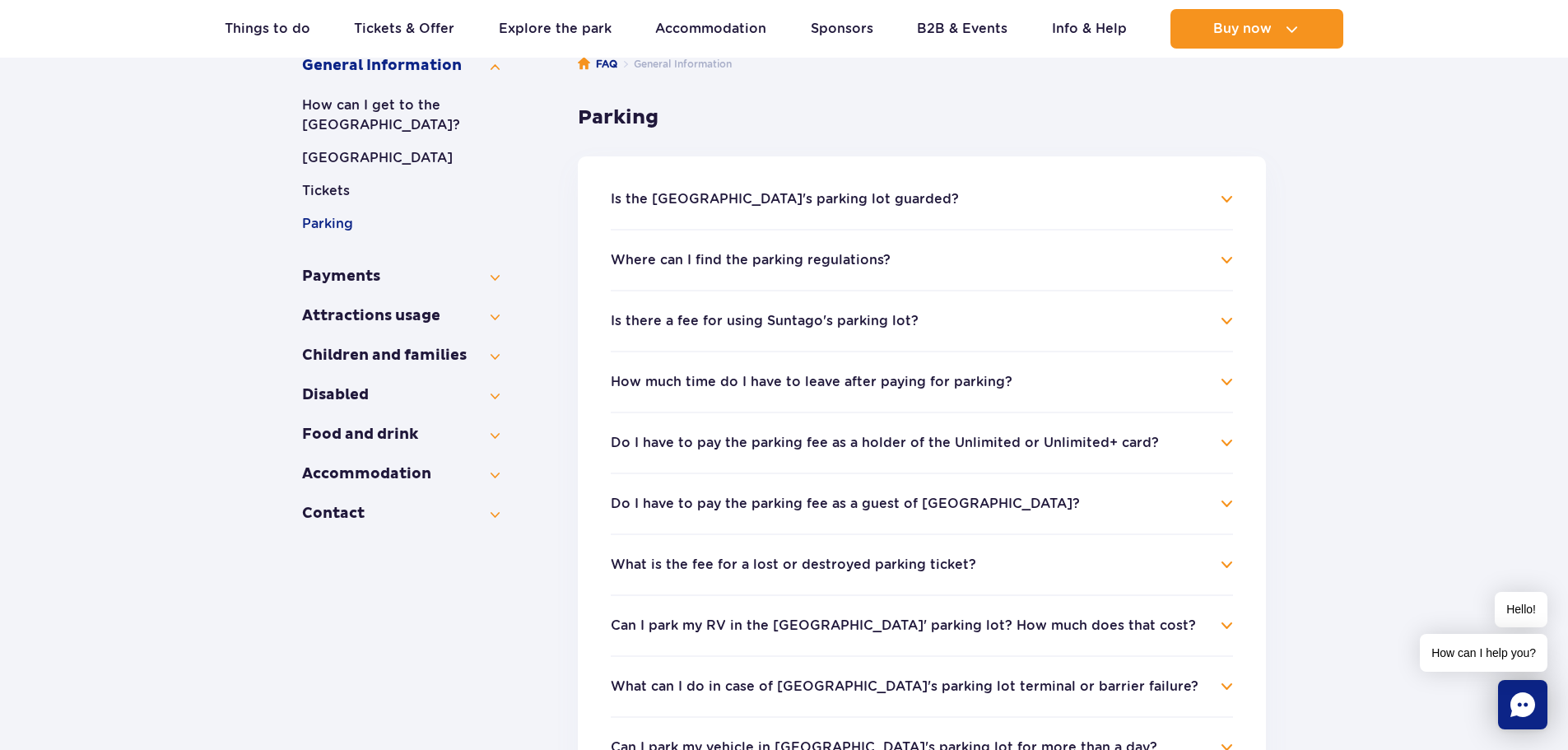
scroll to position [330, 0]
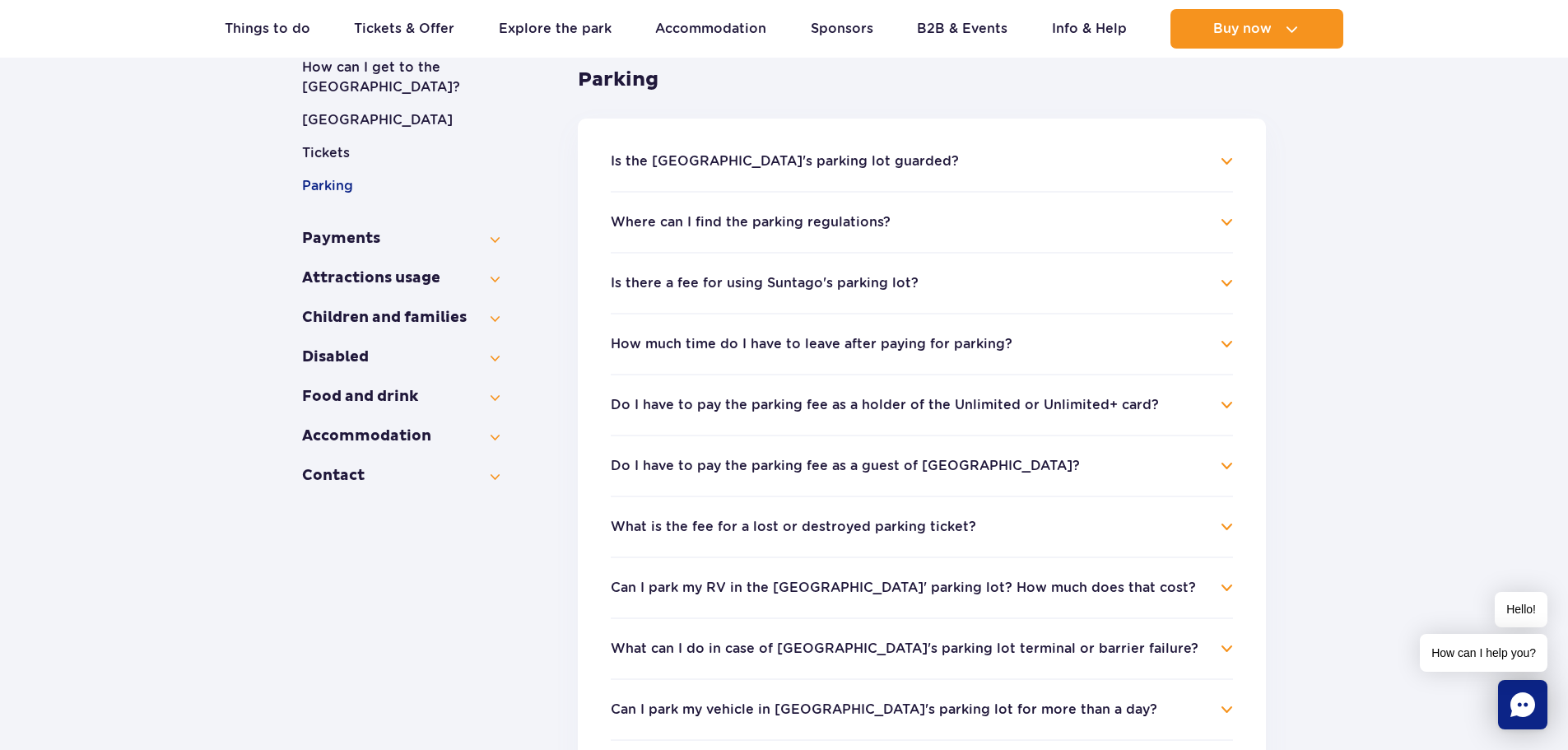
click at [846, 287] on button "Is there a fee for using Suntago's parking lot?" at bounding box center [765, 283] width 308 height 15
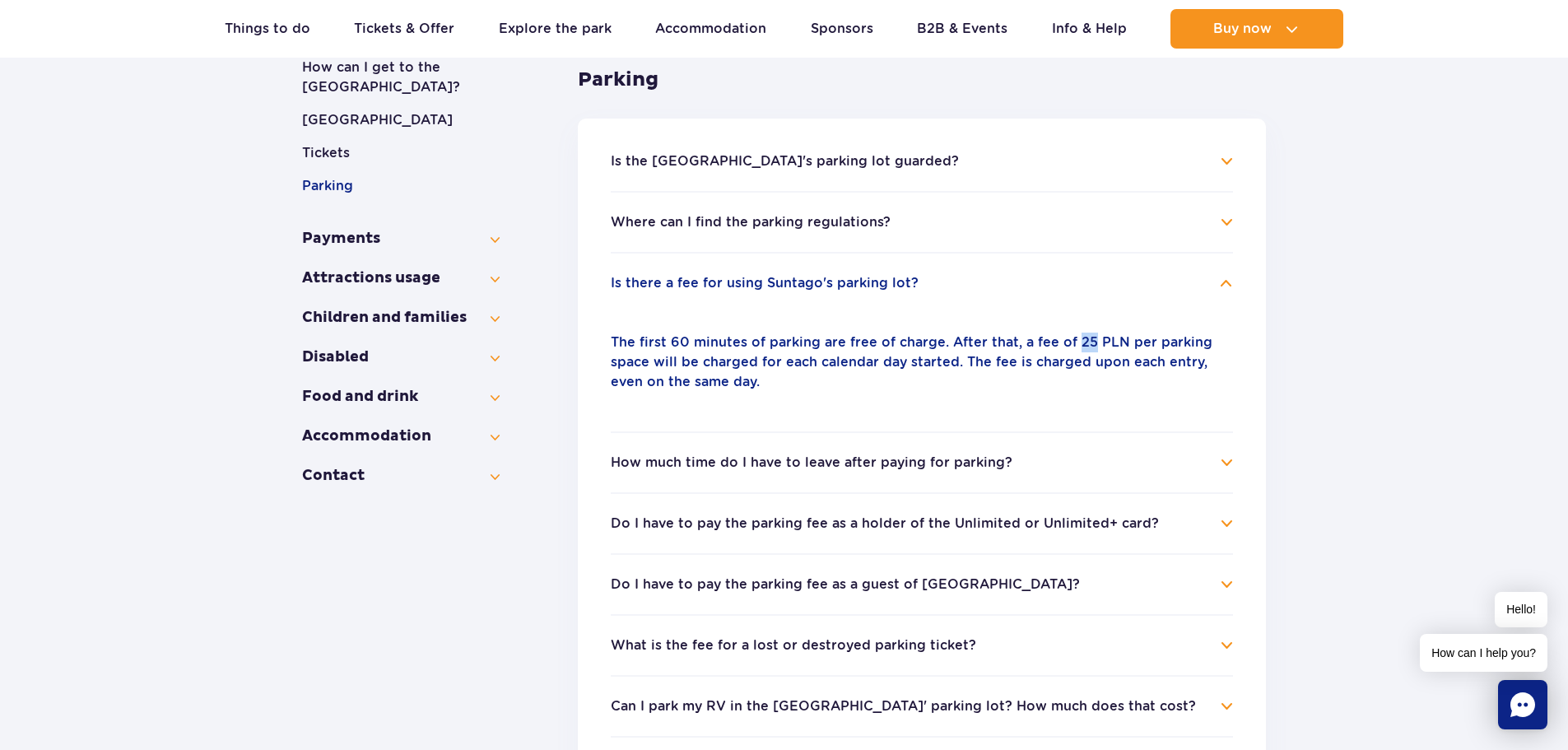
drag, startPoint x: 1072, startPoint y: 341, endPoint x: 1086, endPoint y: 344, distance: 14.3
click at [1086, 344] on p "The first 60 minutes of parking are free of charge. After that, a fee of 25 PLN…" at bounding box center [922, 362] width 622 height 59
copy p "25"
click at [926, 469] on button "How much time do I have to leave after paying for parking?" at bounding box center [812, 463] width 402 height 15
